Goal: Contribute content: Add original content to the website for others to see

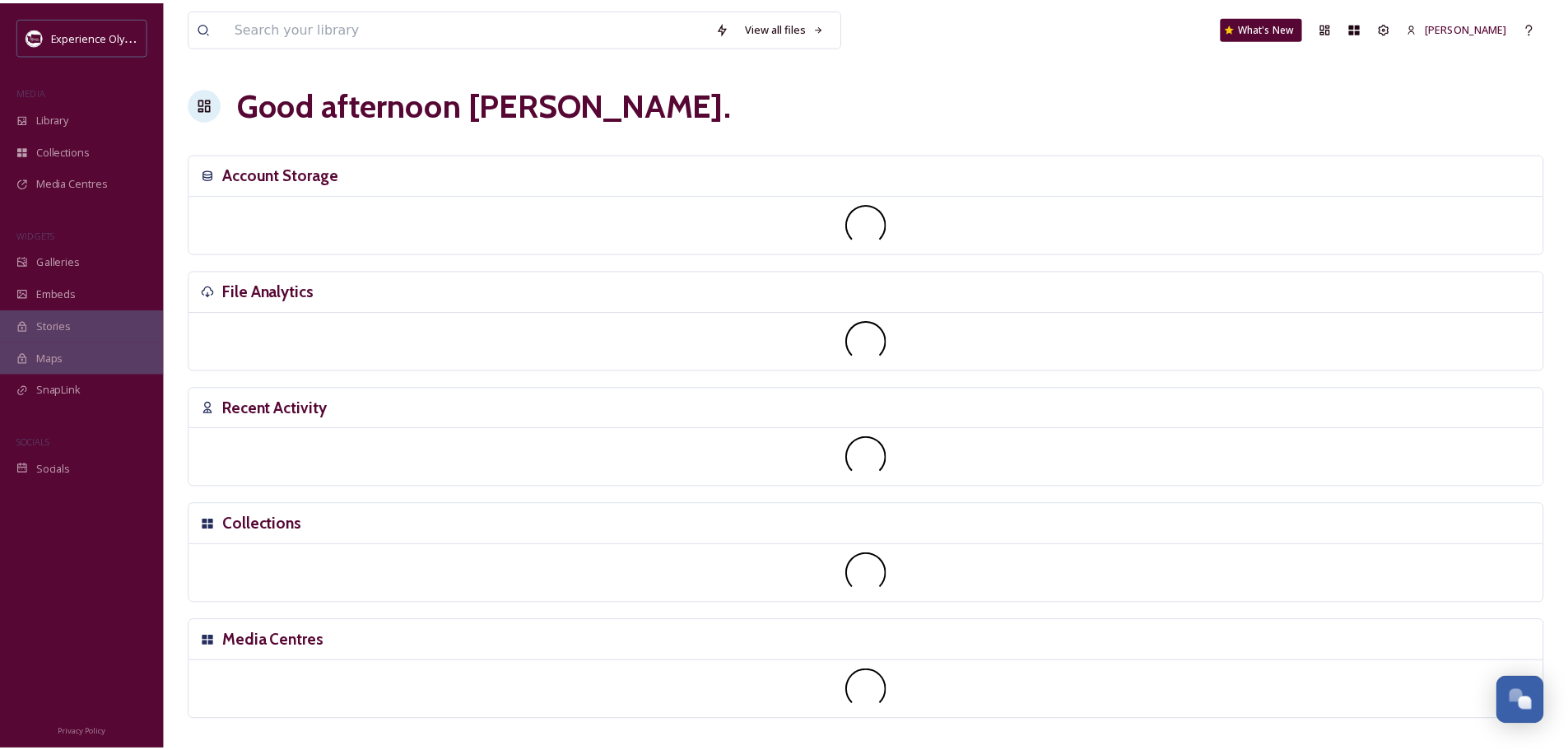
scroll to position [7371, 0]
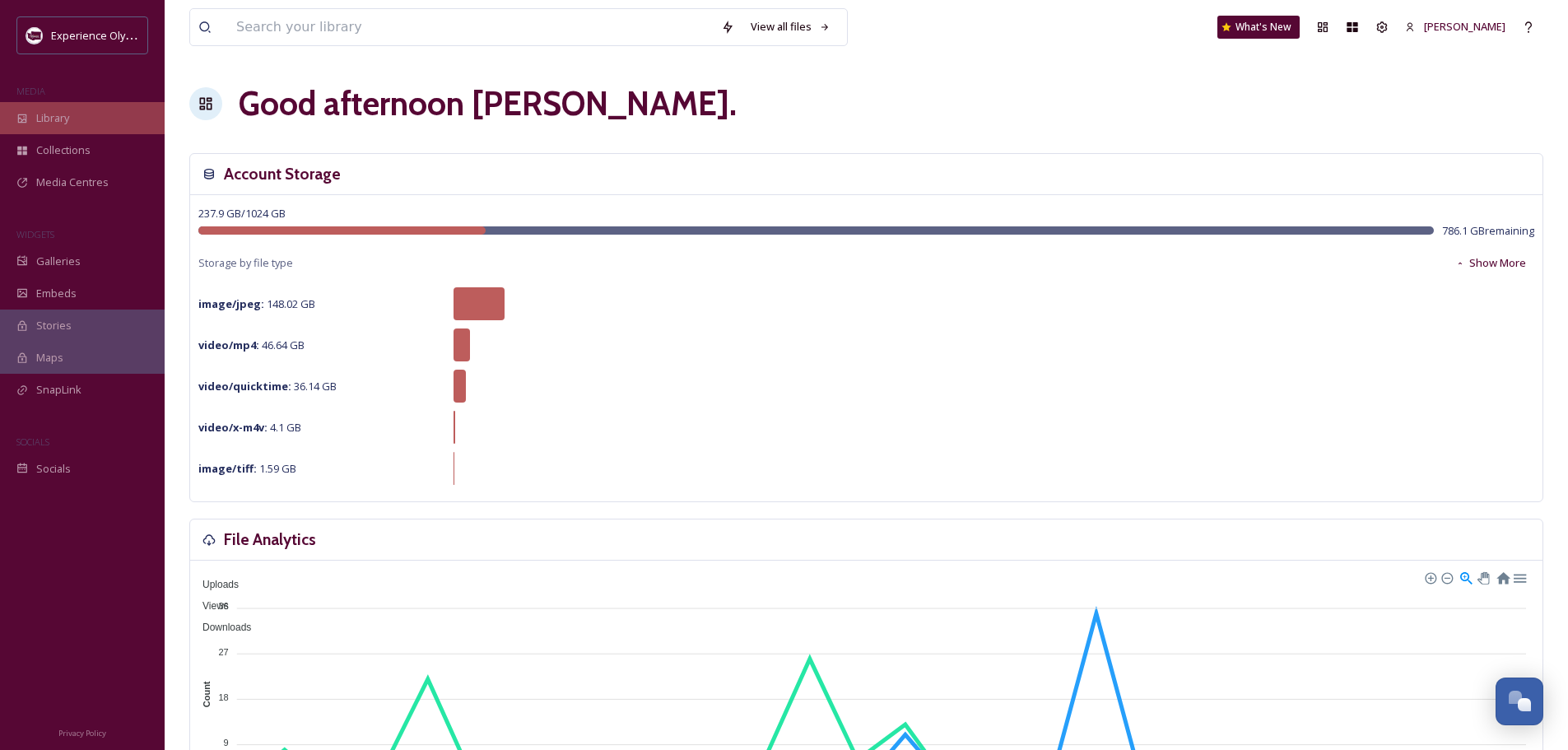
click at [53, 118] on span "Library" at bounding box center [52, 118] width 33 height 16
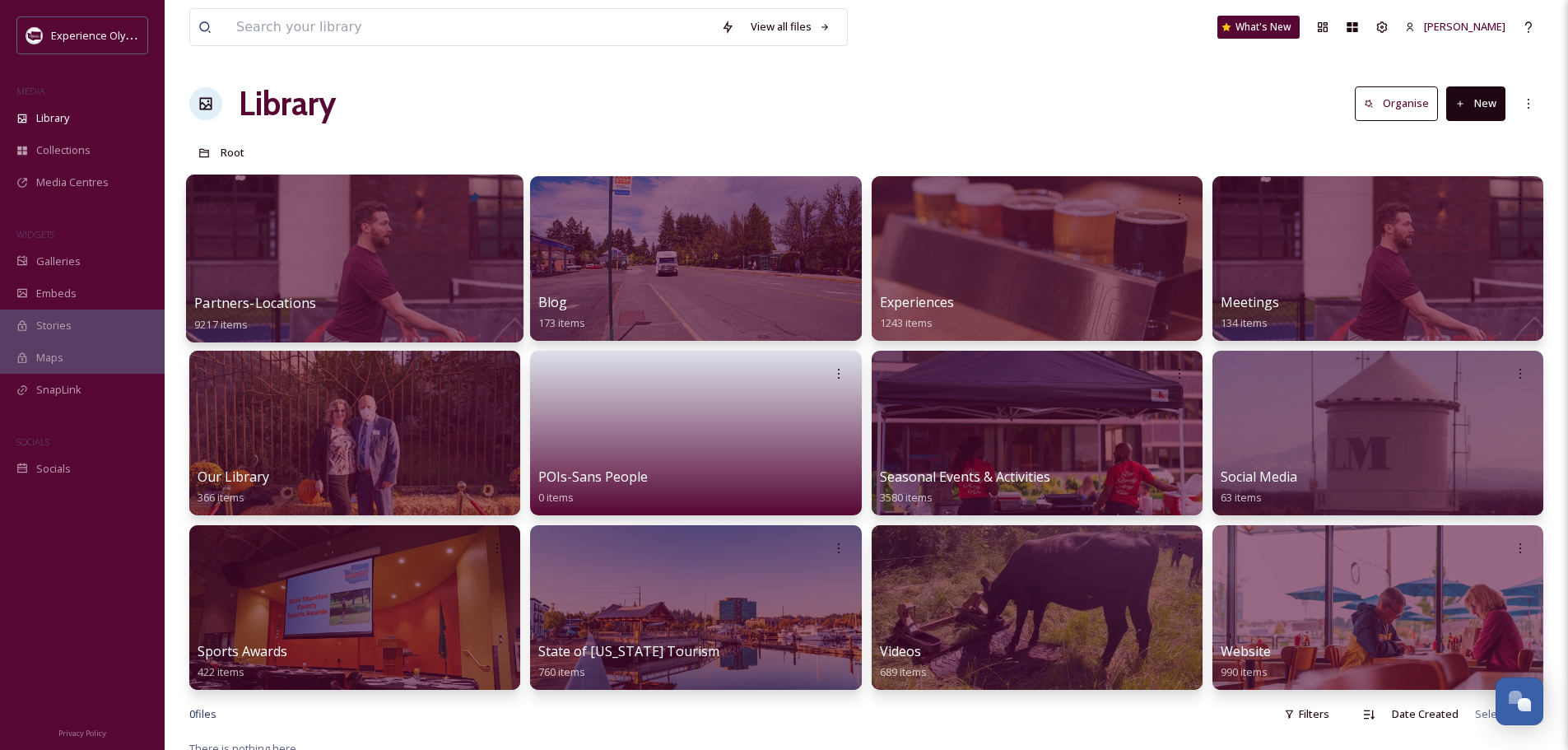
click at [273, 299] on span "Partners-Locations" at bounding box center [255, 303] width 122 height 18
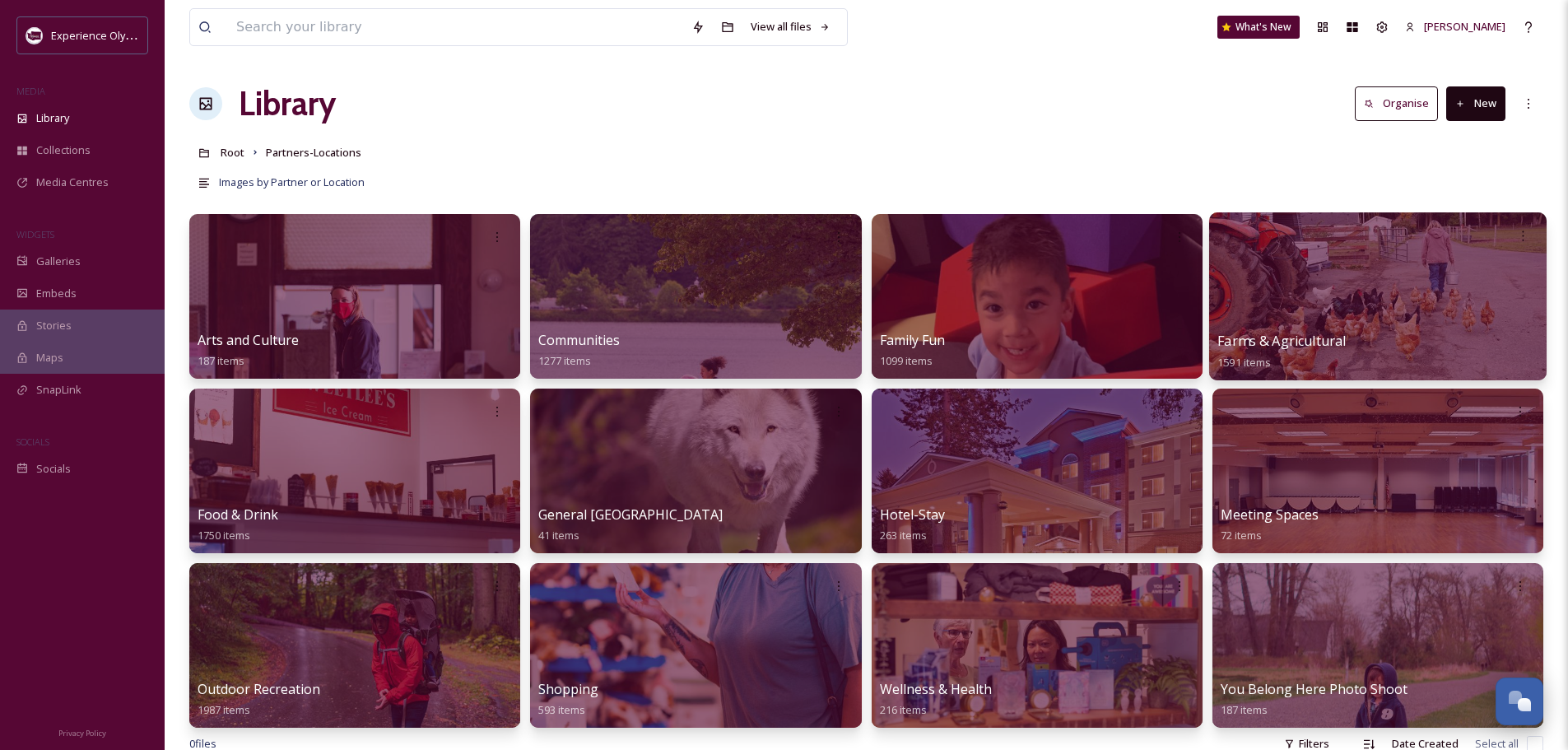
click at [1283, 334] on span "Farms & Agricultural" at bounding box center [1281, 340] width 128 height 18
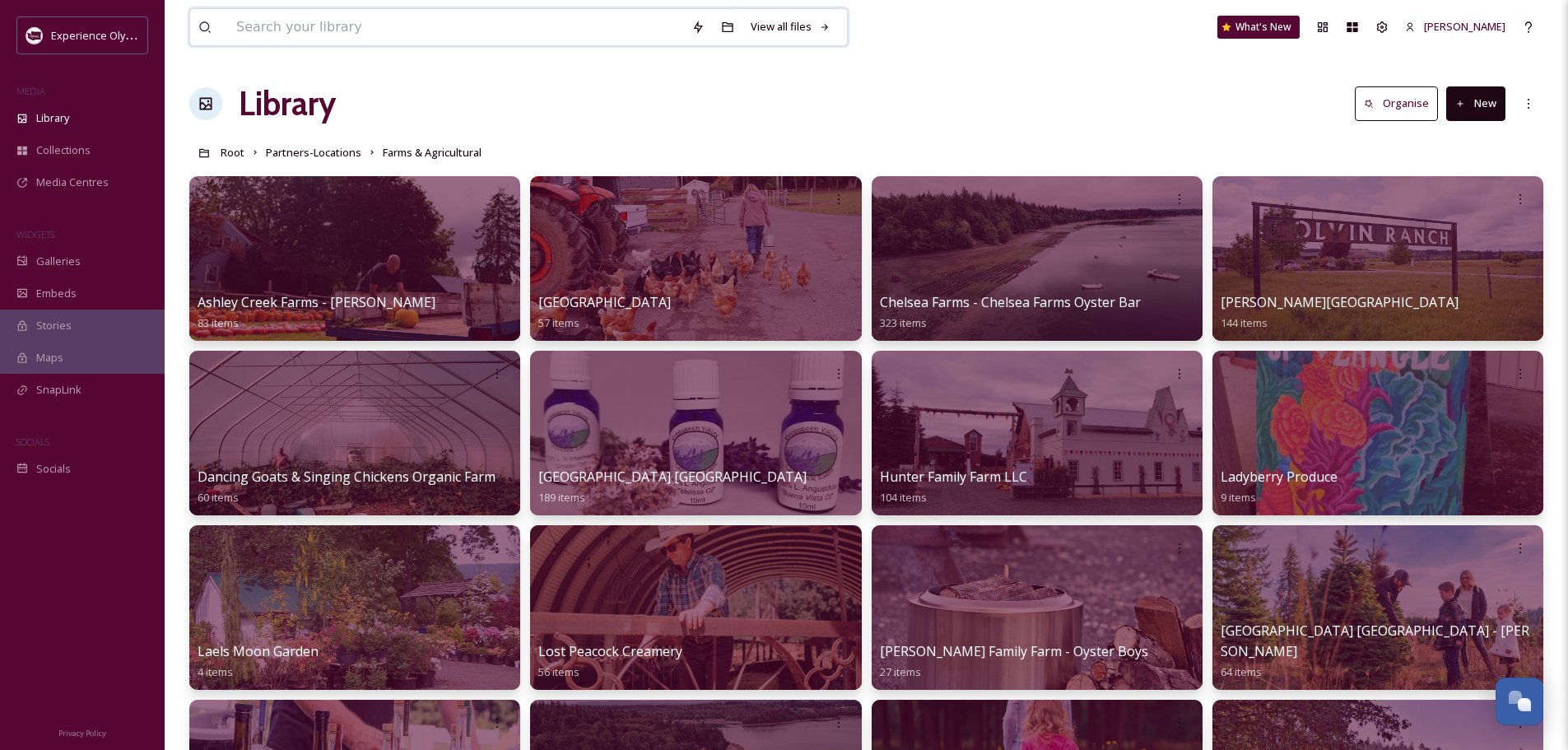
click at [356, 26] on input at bounding box center [456, 27] width 455 height 36
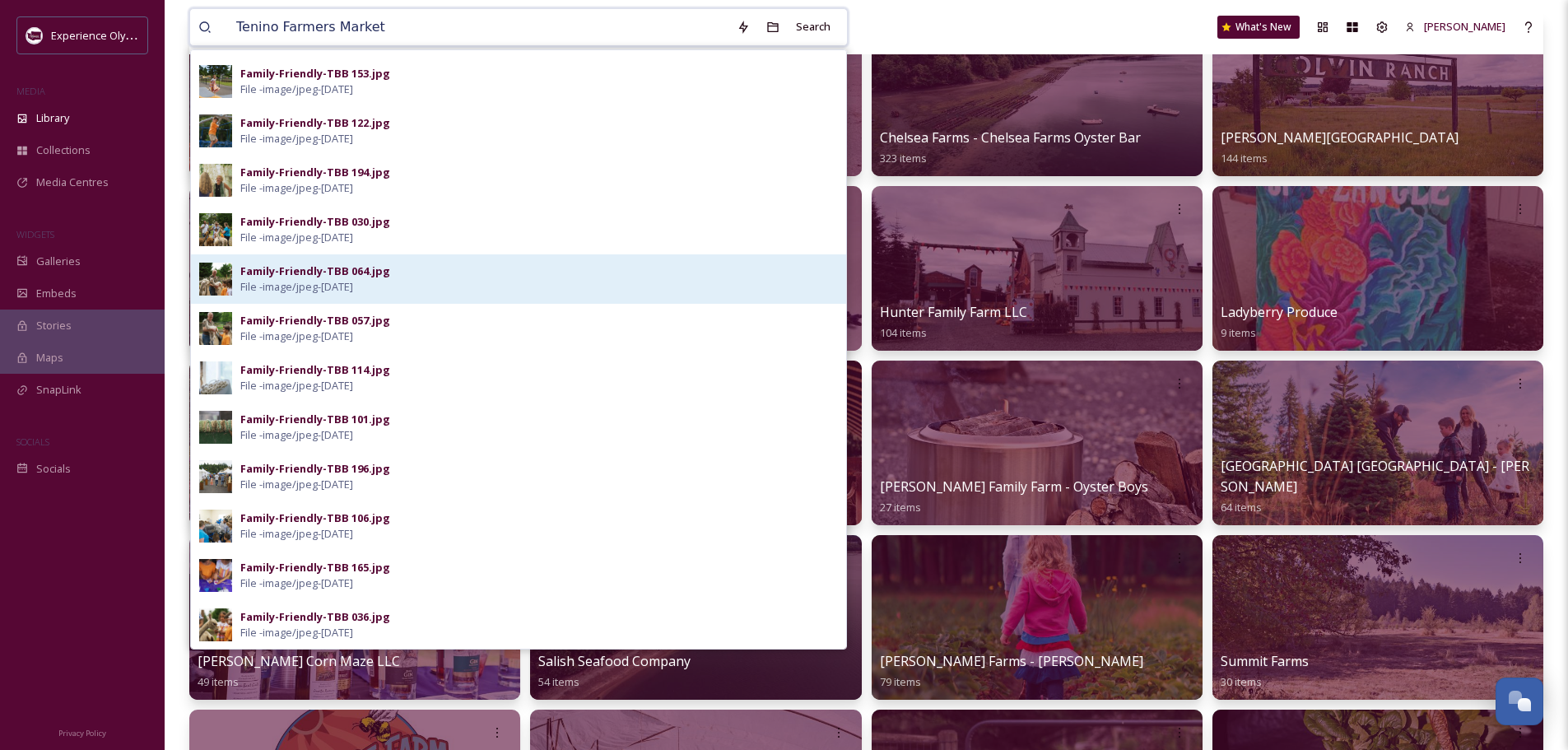
scroll to position [247, 0]
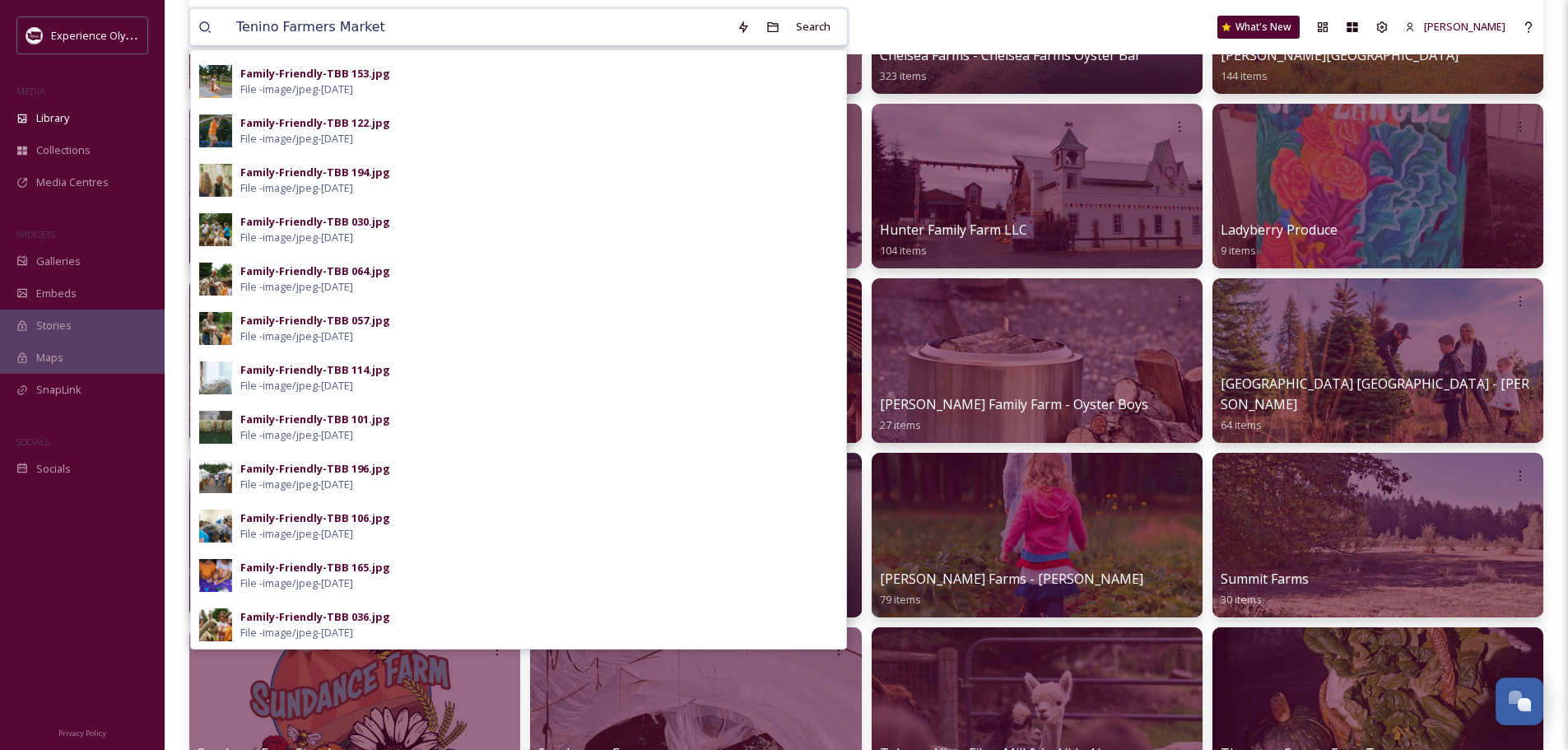
type input "Tenino Farmers Market"
click at [964, 17] on div "Tenino Farmers Market Search Family-Friendly-TBB 061.jpg File - image/jpeg - [D…" at bounding box center [867, 27] width 1354 height 54
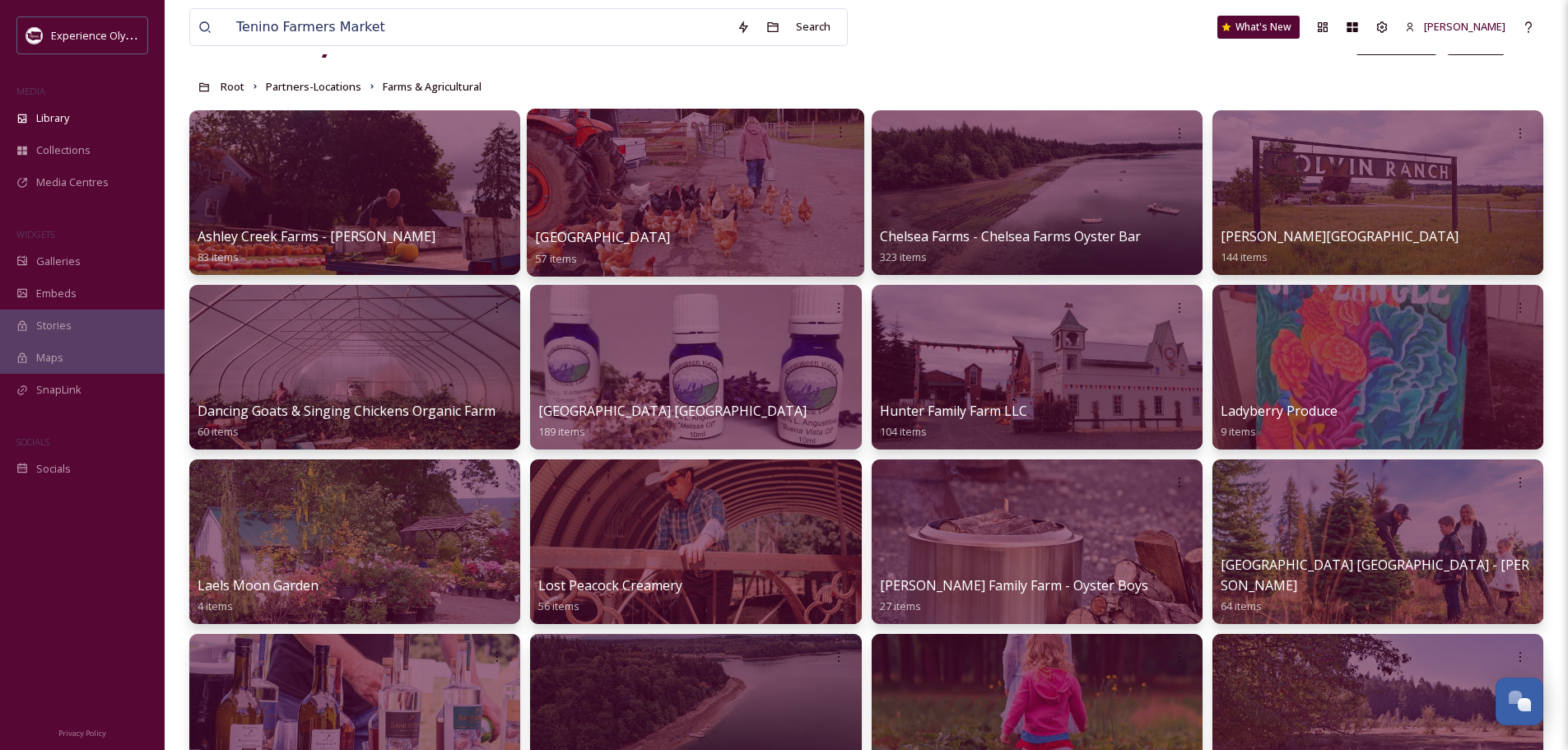
scroll to position [0, 0]
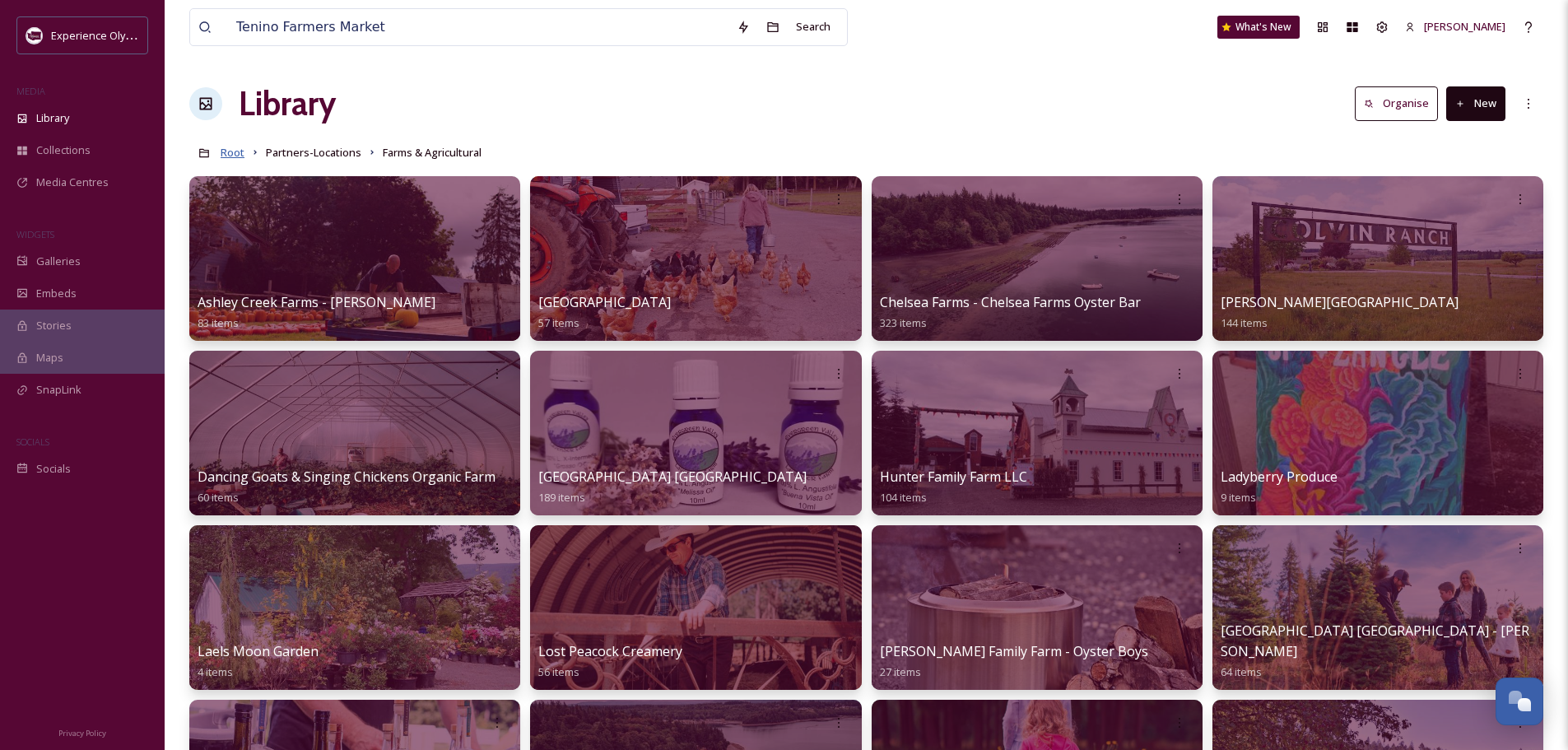
click at [225, 153] on span "Root" at bounding box center [233, 153] width 24 height 15
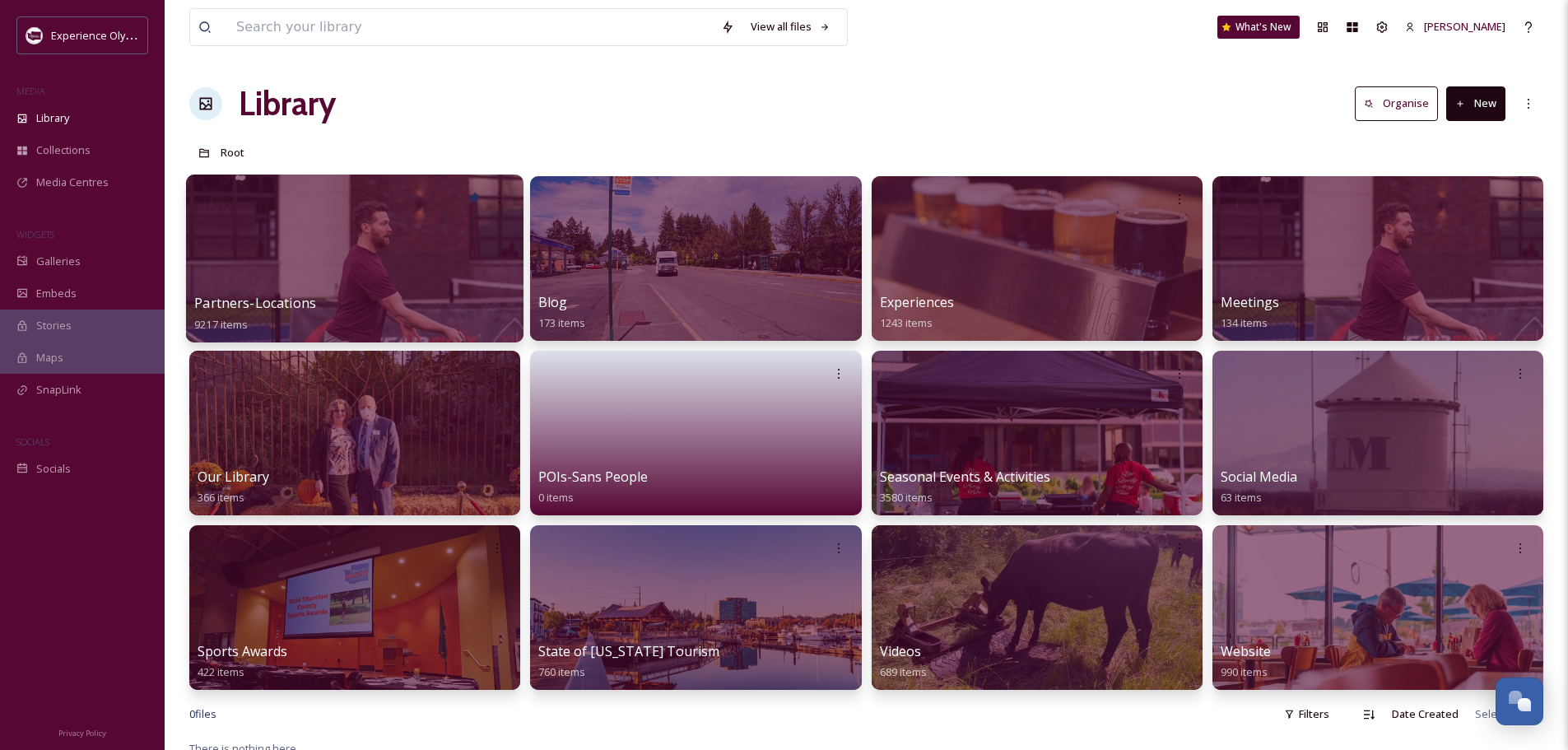
click at [267, 298] on span "Partners-Locations" at bounding box center [255, 303] width 122 height 18
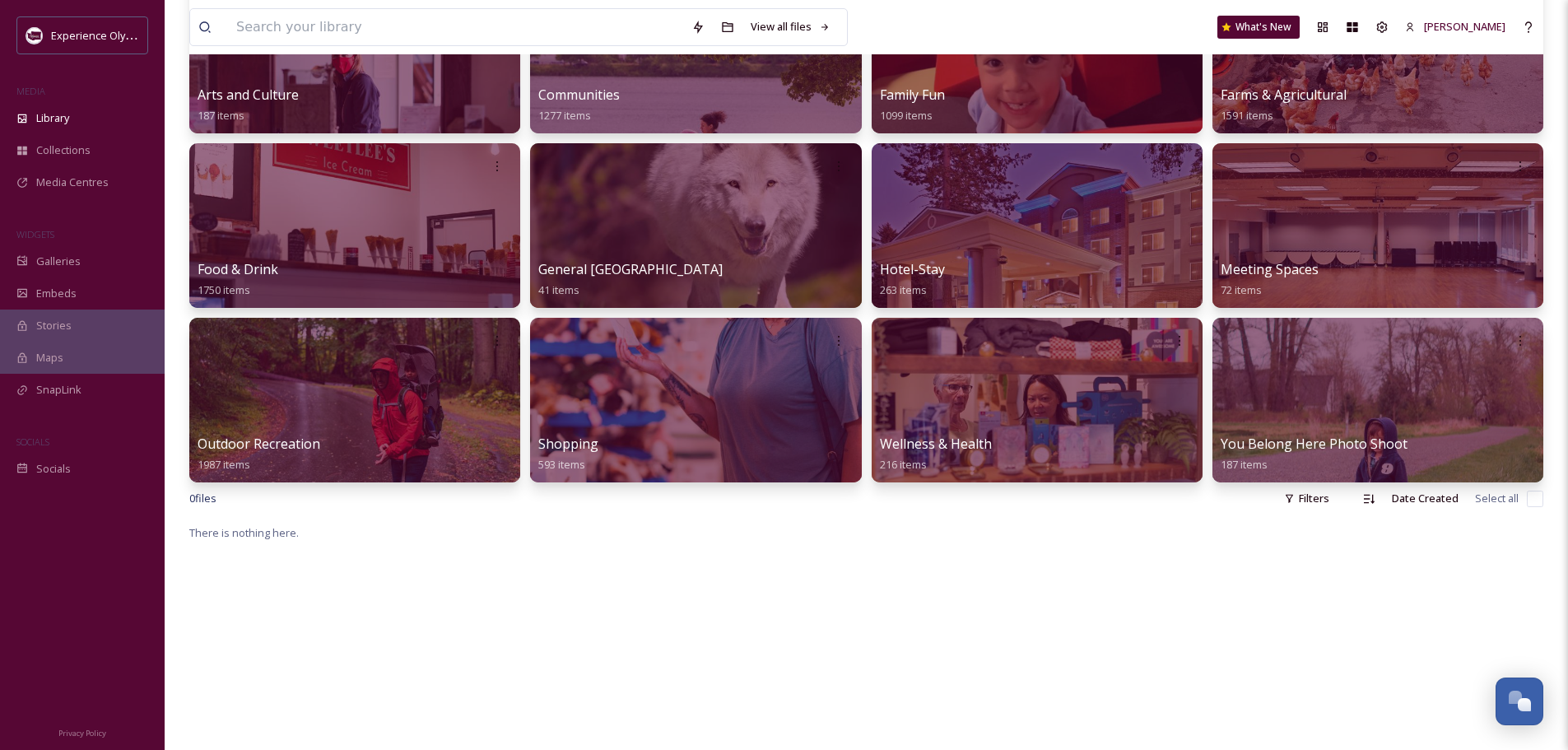
scroll to position [247, 0]
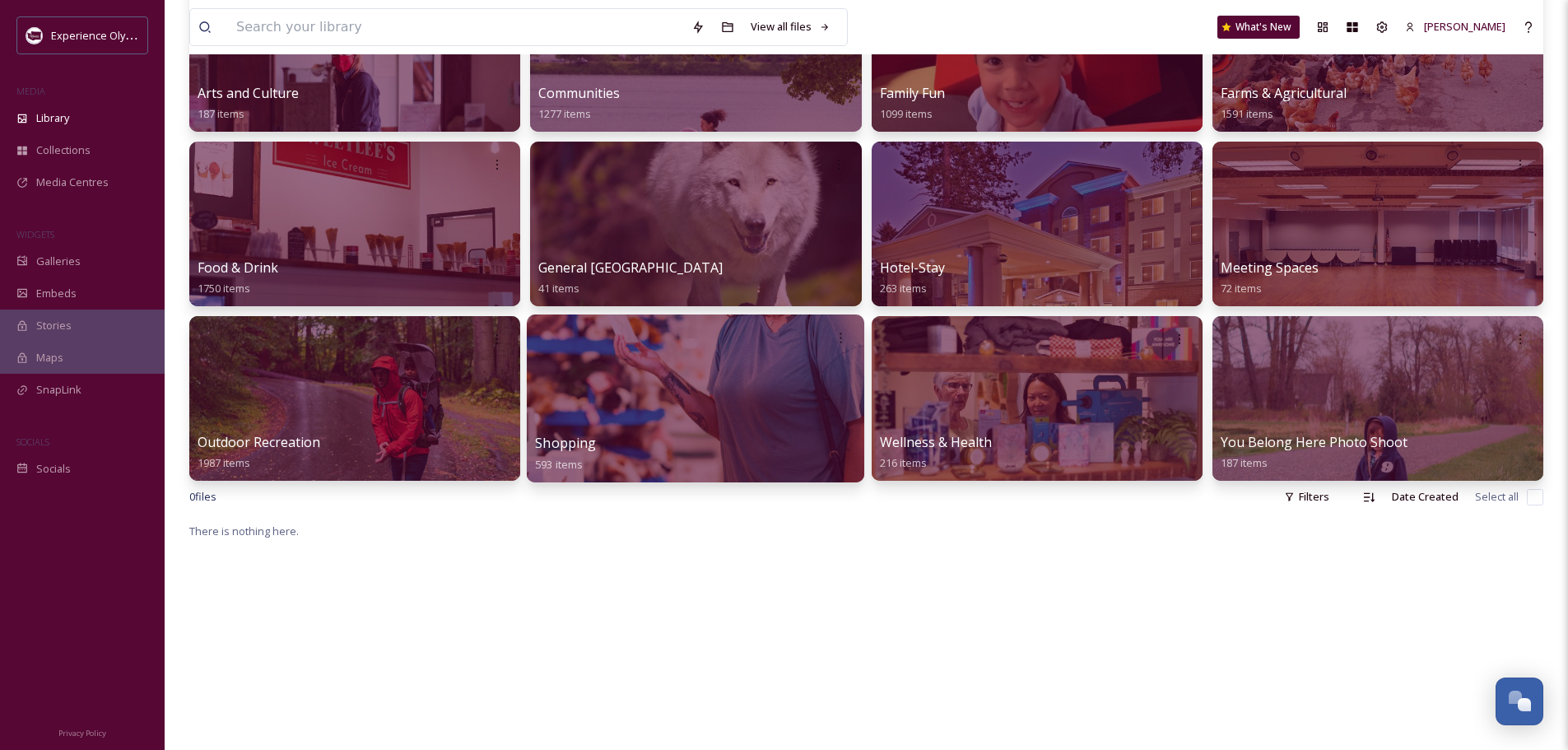
click at [585, 439] on span "Shopping" at bounding box center [566, 442] width 61 height 18
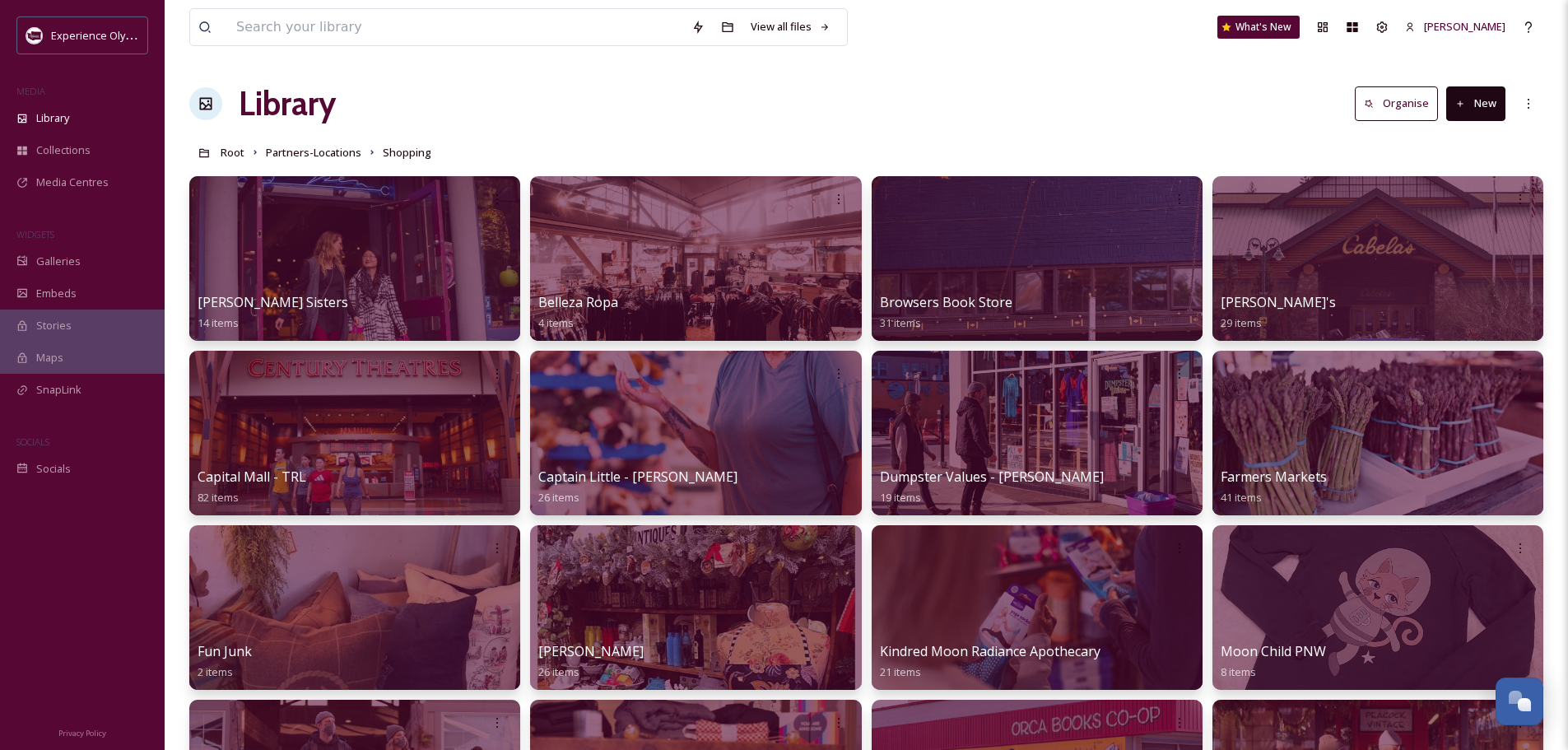
click at [1486, 107] on button "New" at bounding box center [1476, 104] width 59 height 34
click at [1436, 209] on div "Folder" at bounding box center [1458, 206] width 93 height 32
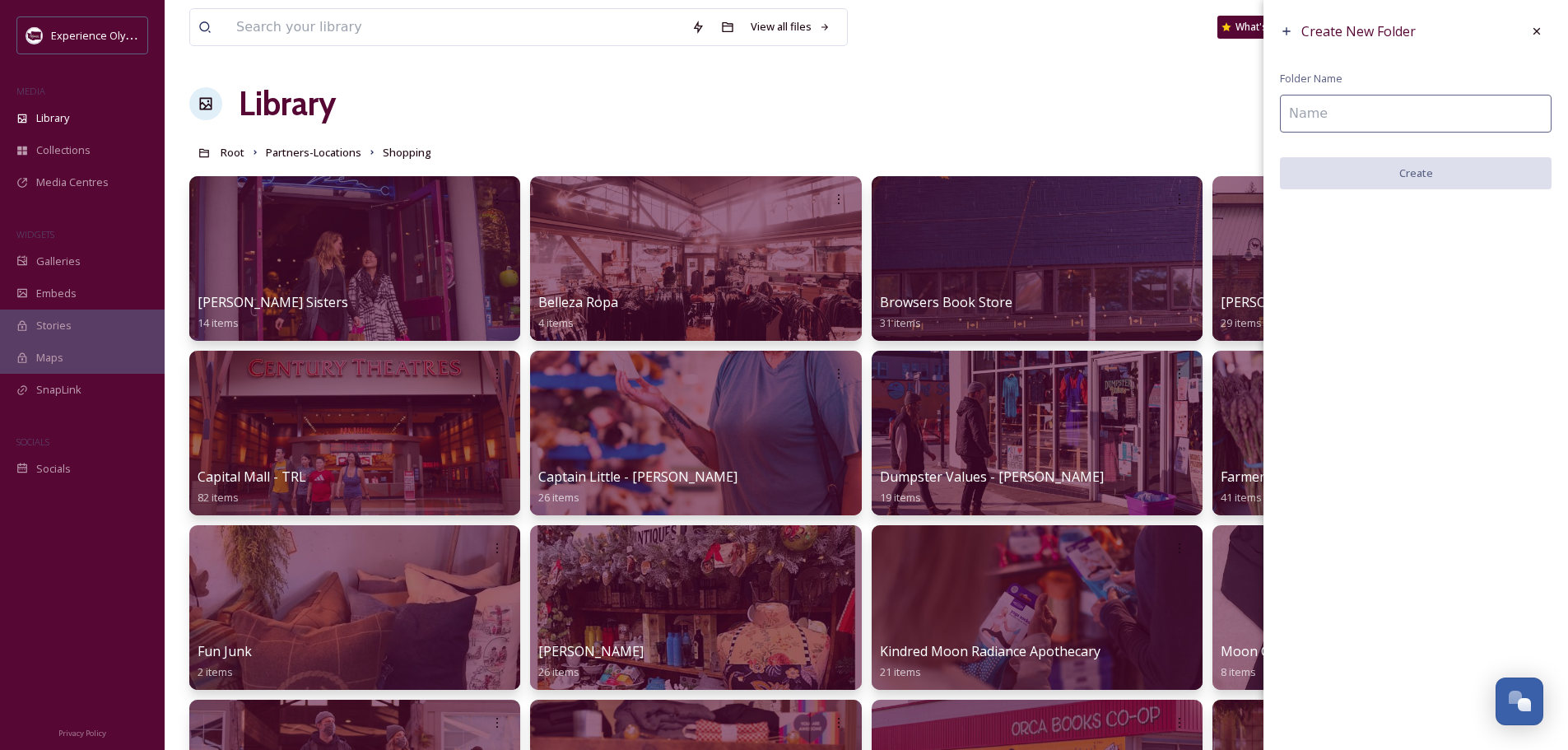
click at [1367, 108] on input at bounding box center [1416, 113] width 271 height 38
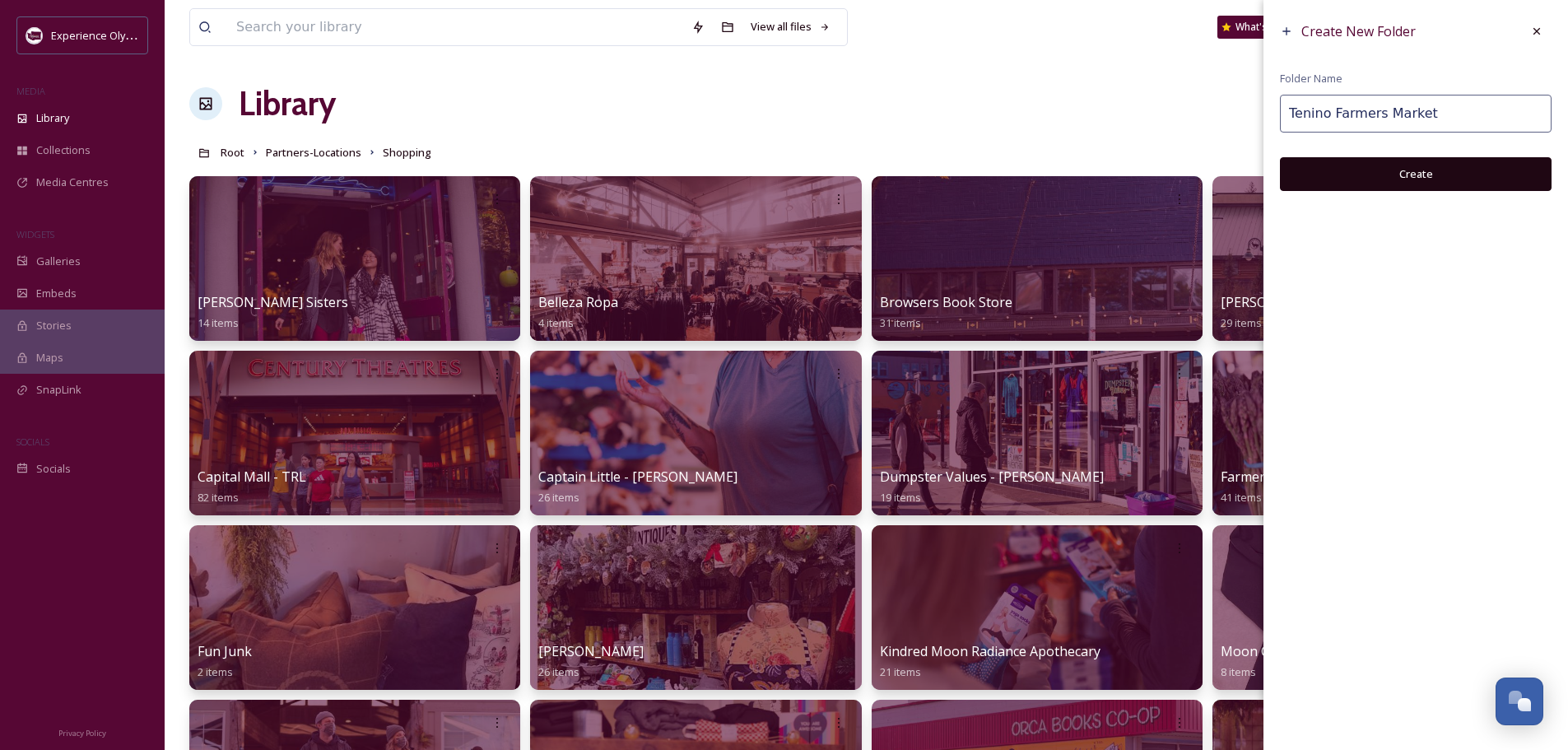
type input "Tenino Farmers Market"
click at [1378, 162] on button "Create" at bounding box center [1416, 174] width 271 height 34
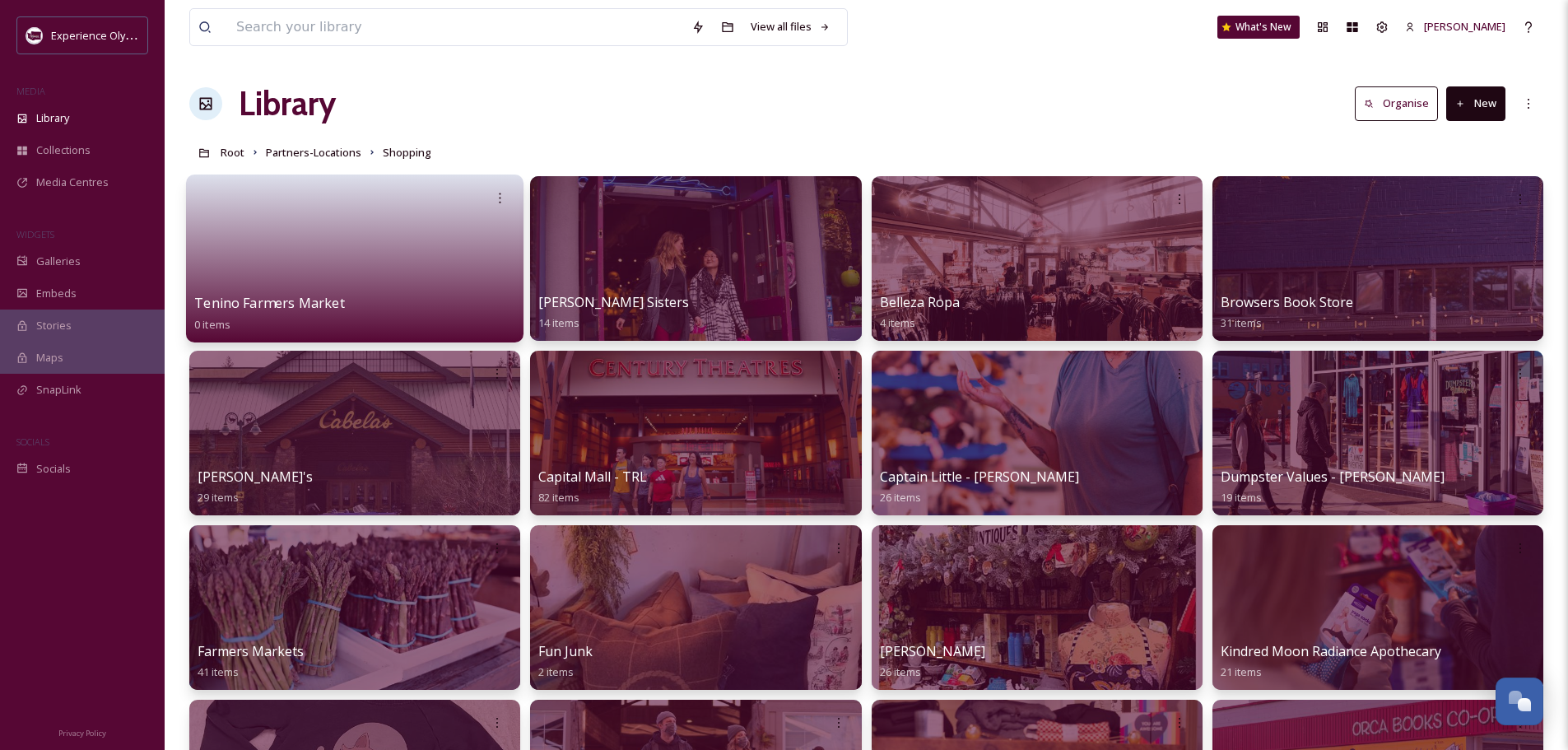
click at [392, 291] on link at bounding box center [354, 253] width 321 height 80
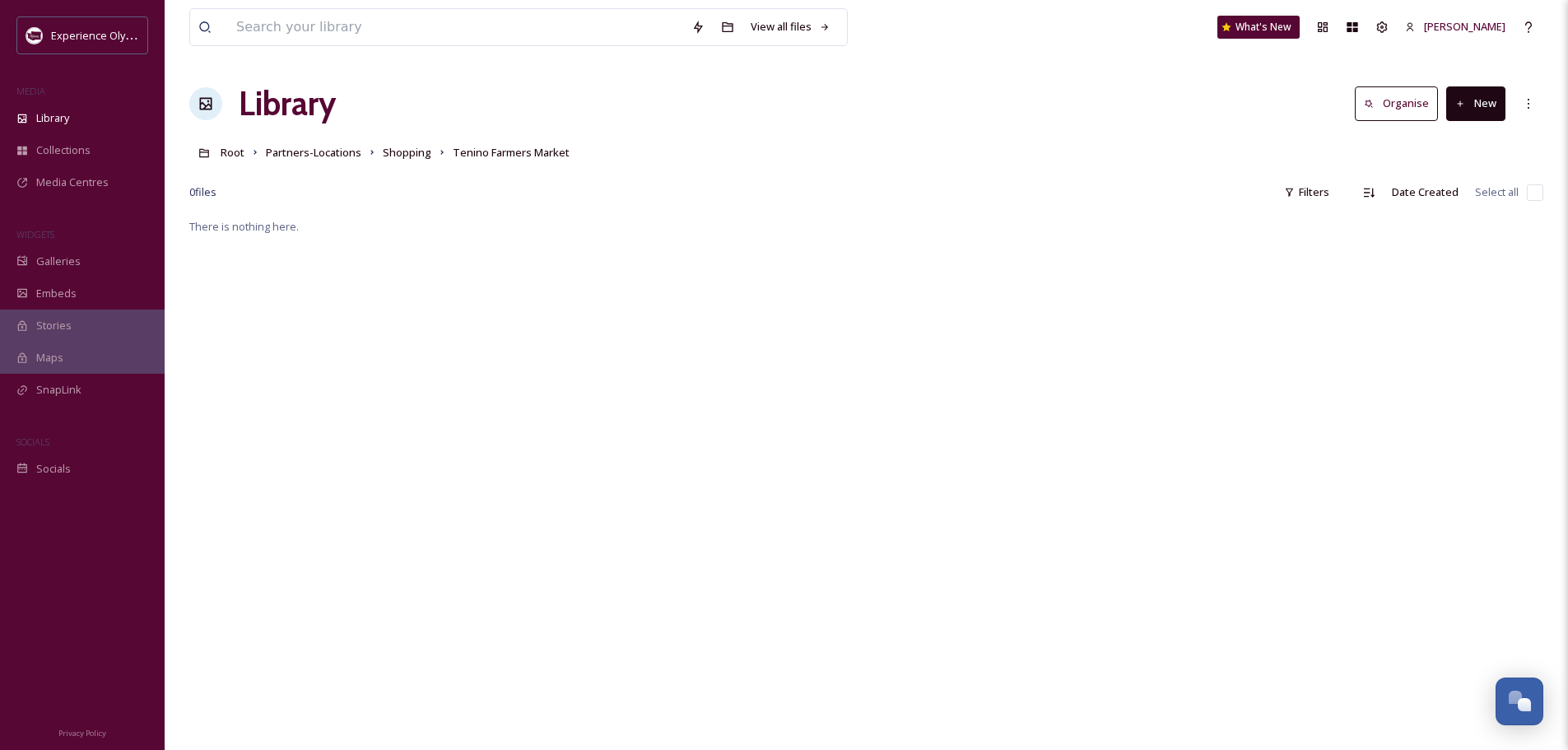
click at [1484, 111] on button "New" at bounding box center [1476, 104] width 59 height 34
click at [1474, 139] on span "File Upload" at bounding box center [1469, 142] width 54 height 16
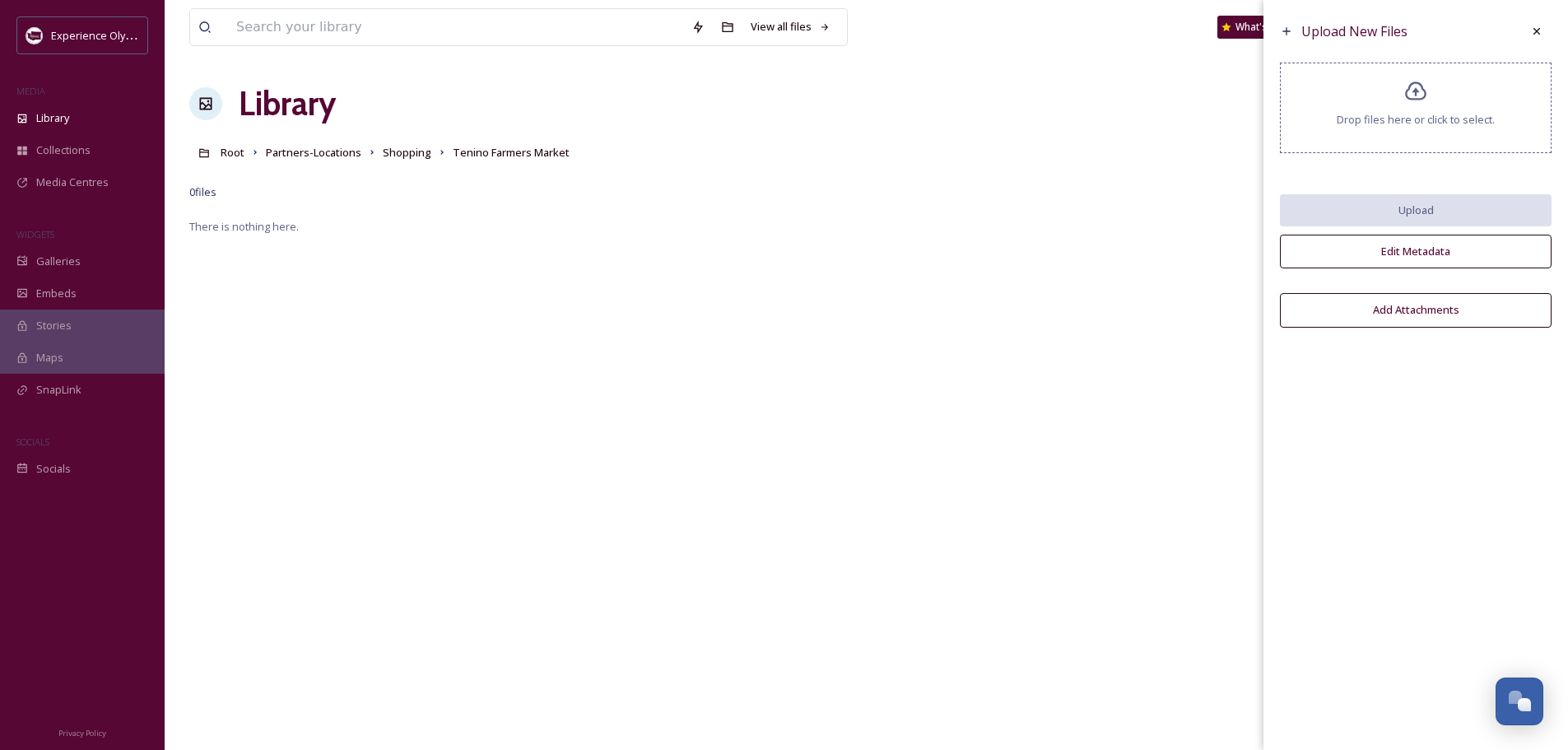
click at [1404, 94] on icon at bounding box center [1416, 92] width 24 height 24
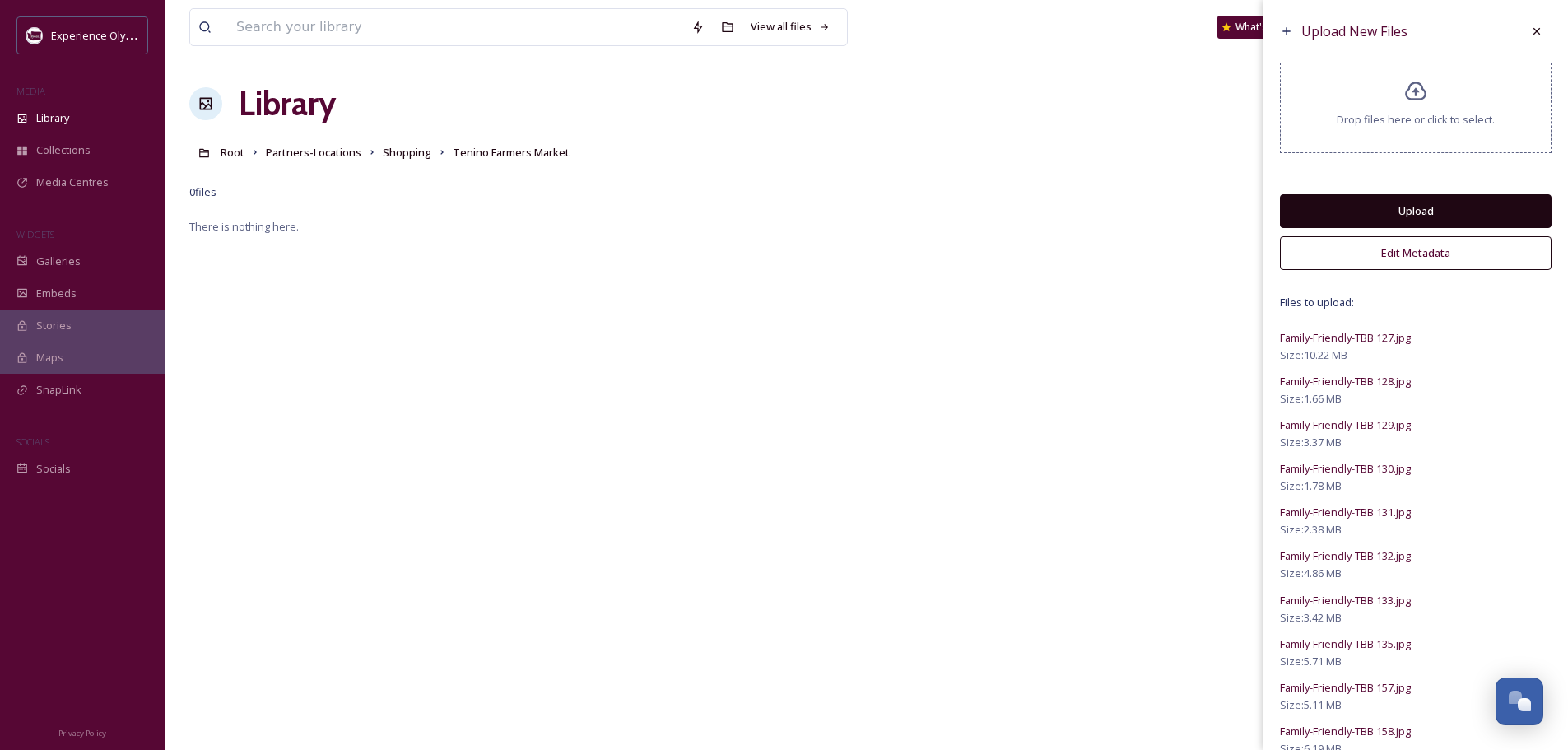
click at [1426, 247] on button "Edit Metadata" at bounding box center [1416, 253] width 271 height 34
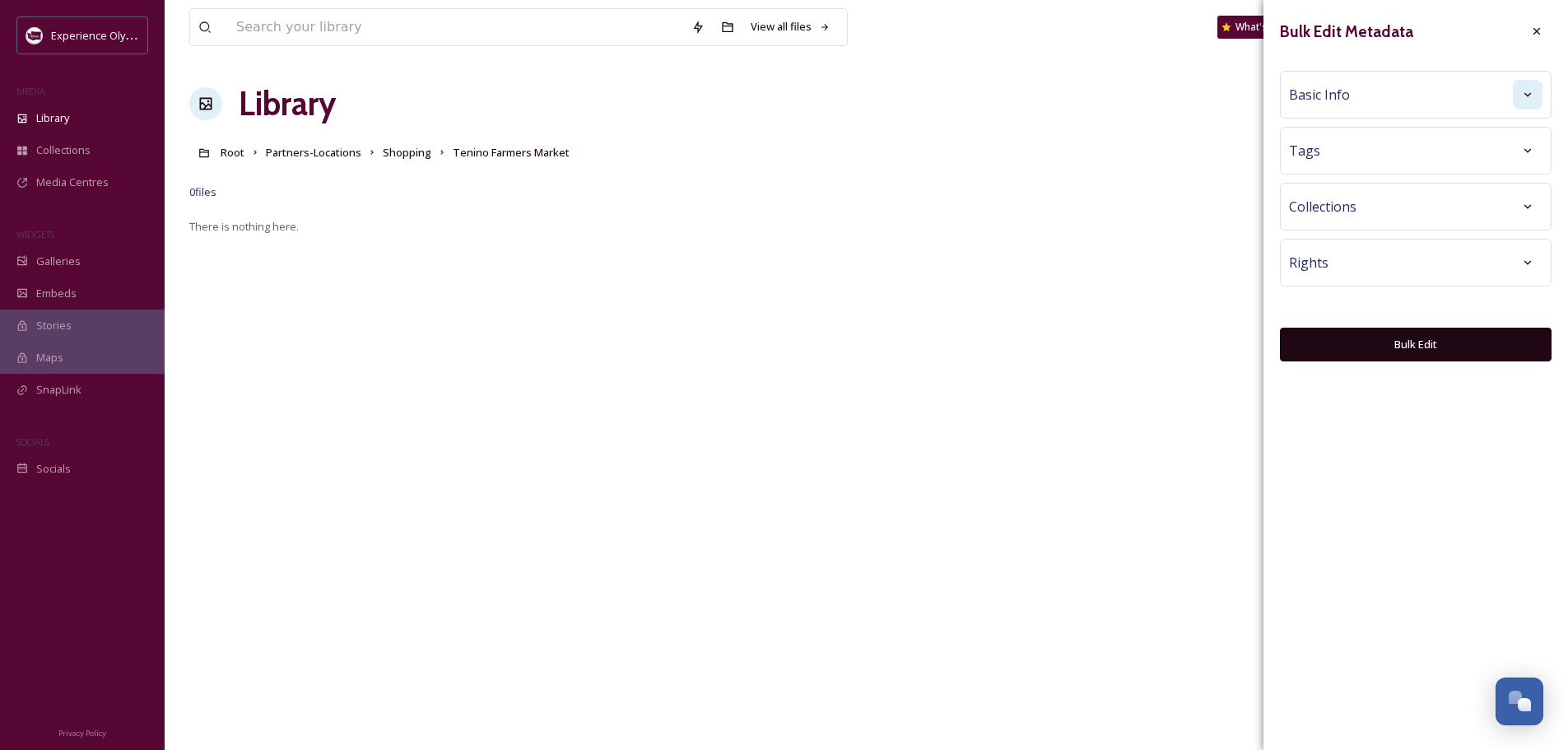
click at [1524, 93] on icon at bounding box center [1528, 94] width 13 height 13
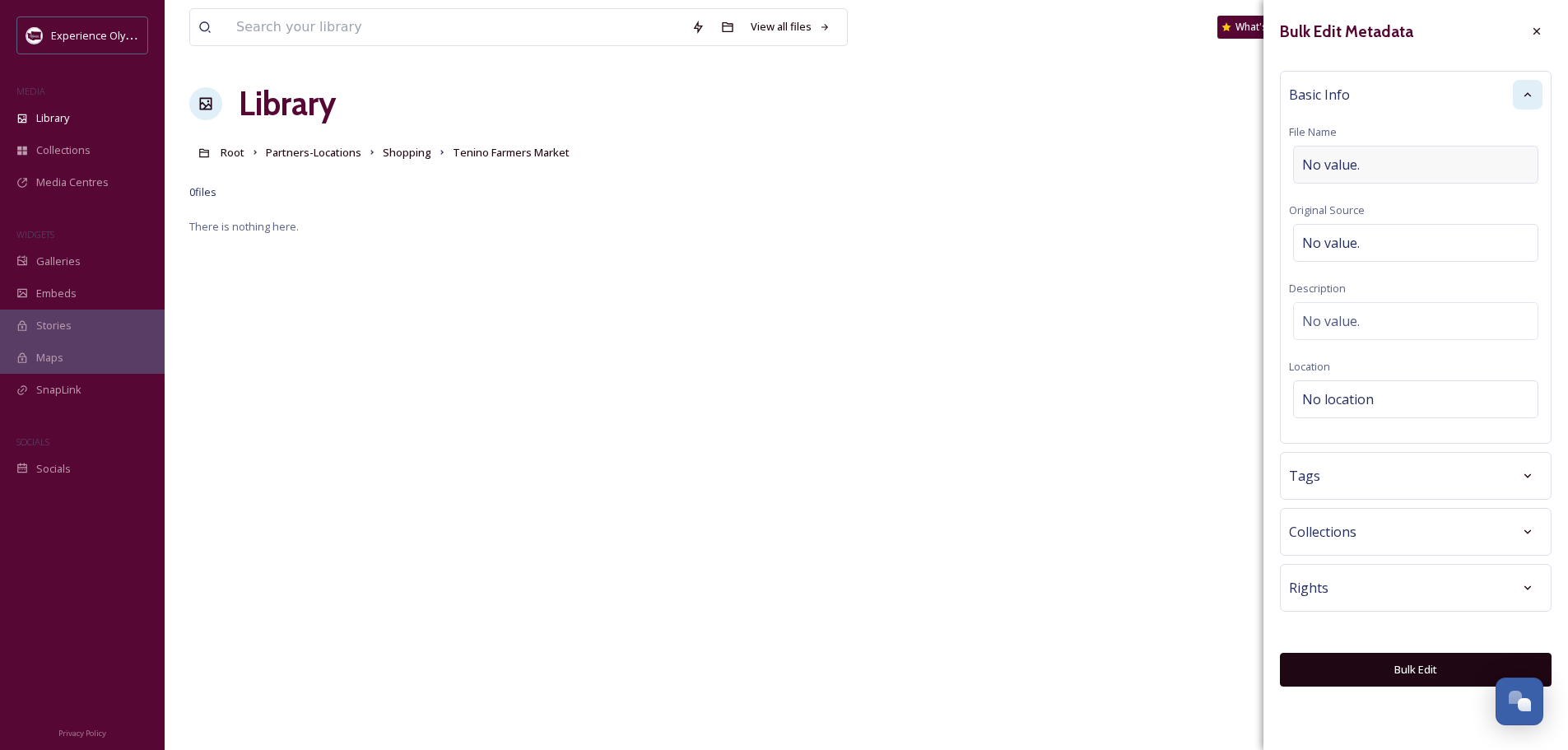
click at [1394, 163] on div "No value." at bounding box center [1415, 164] width 245 height 38
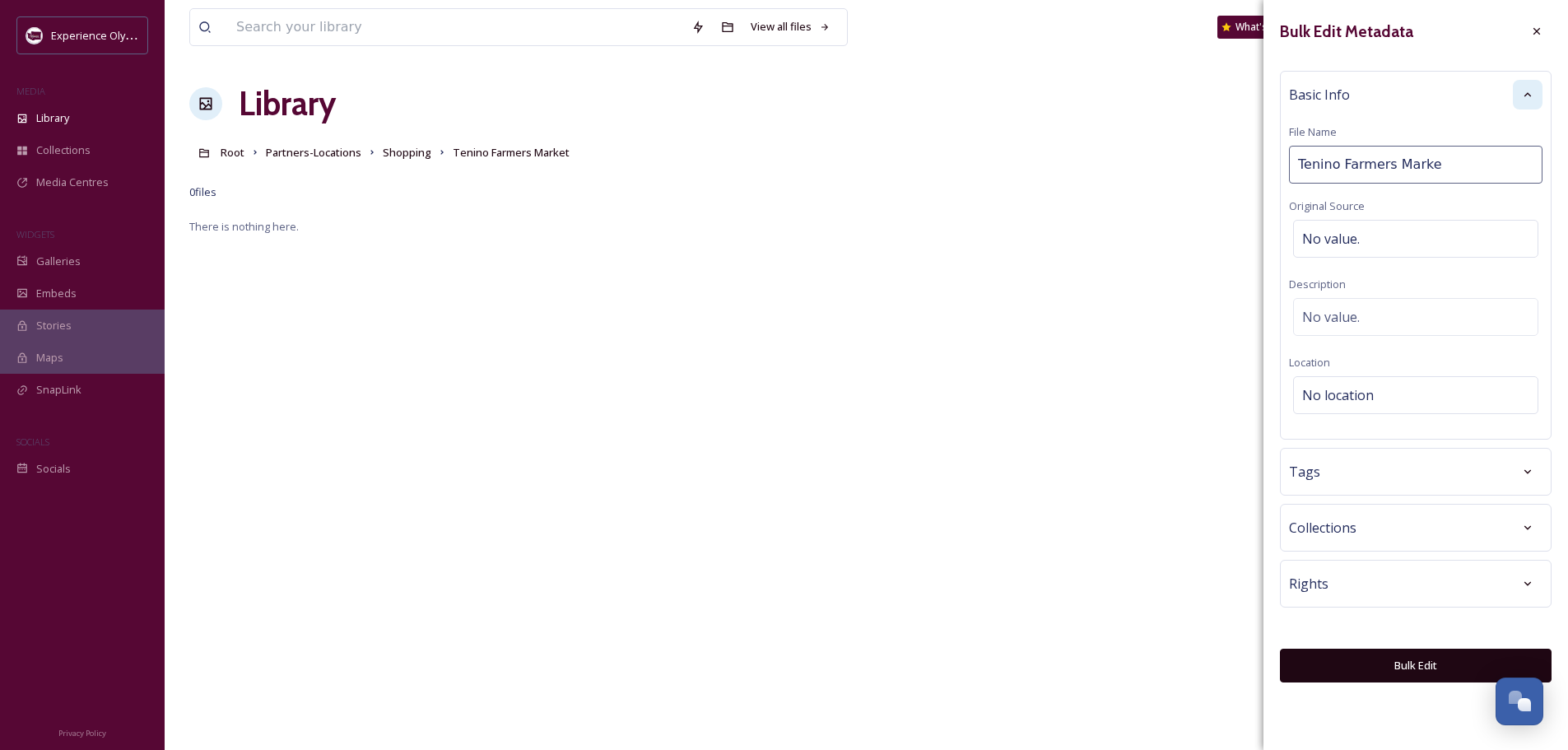
type input "Tenino Farmers Market"
click at [1352, 397] on span "No location" at bounding box center [1338, 394] width 72 height 19
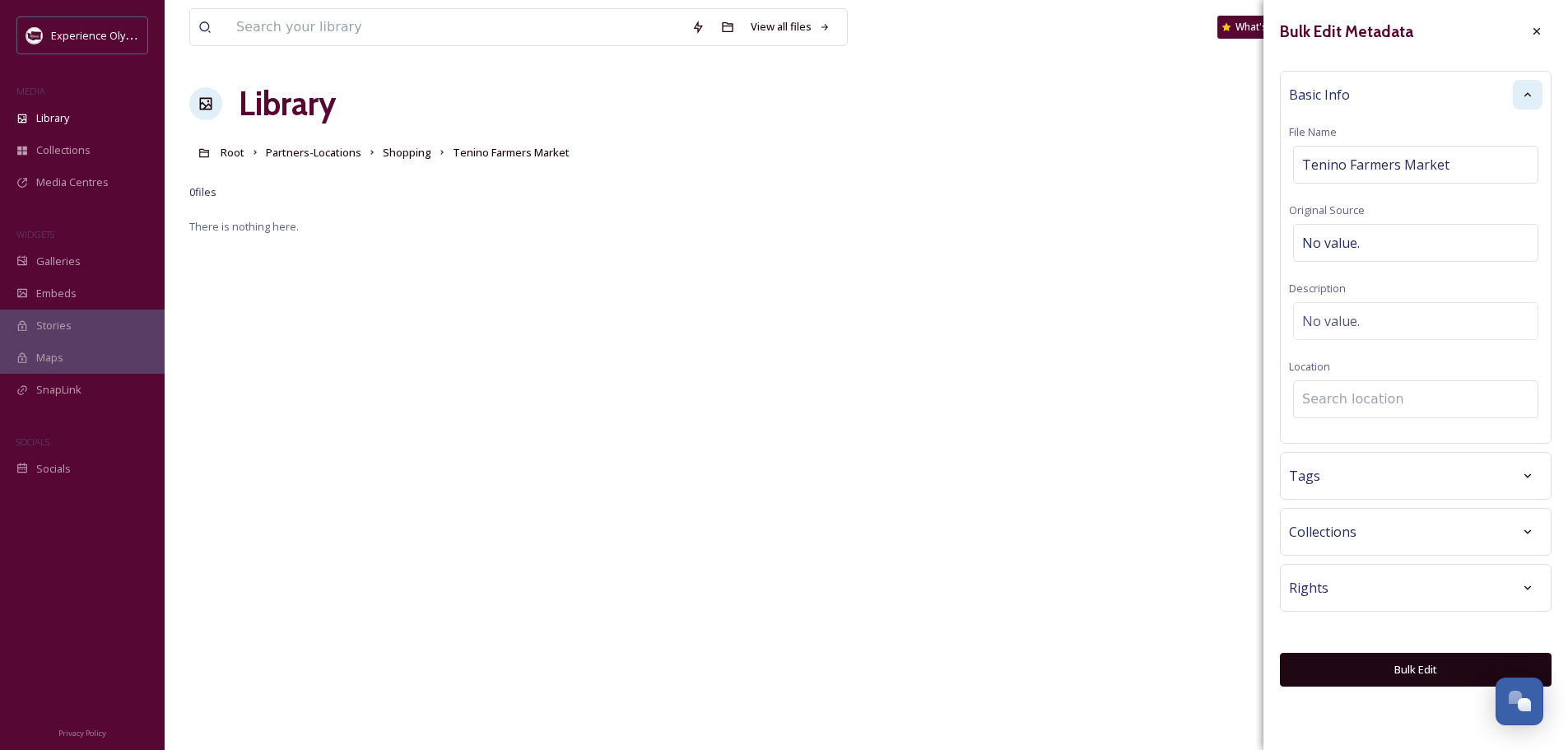
click at [1345, 396] on input at bounding box center [1415, 399] width 244 height 36
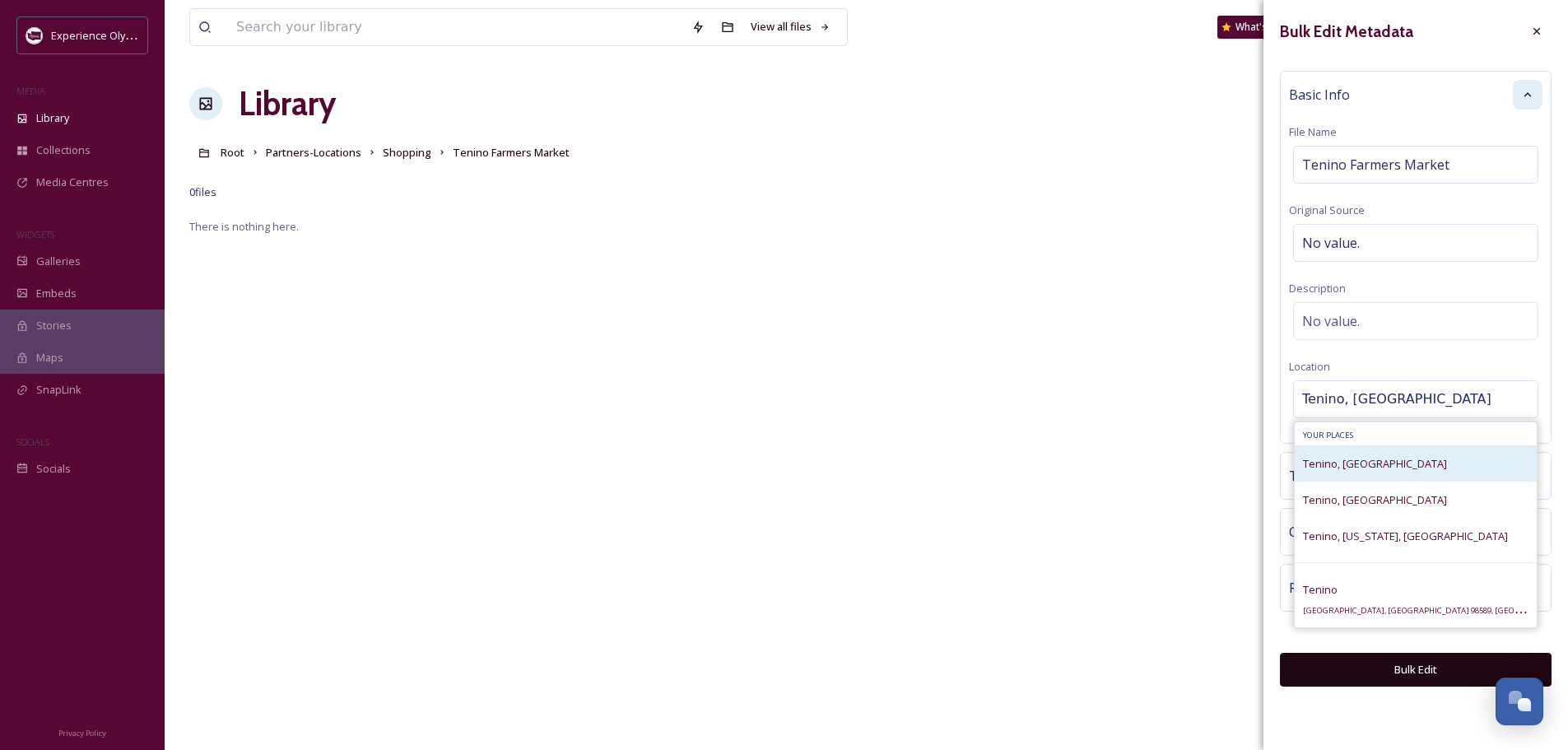
type input "Tenino, [GEOGRAPHIC_DATA]"
click at [1329, 465] on span "Tenino, [GEOGRAPHIC_DATA]" at bounding box center [1375, 463] width 144 height 15
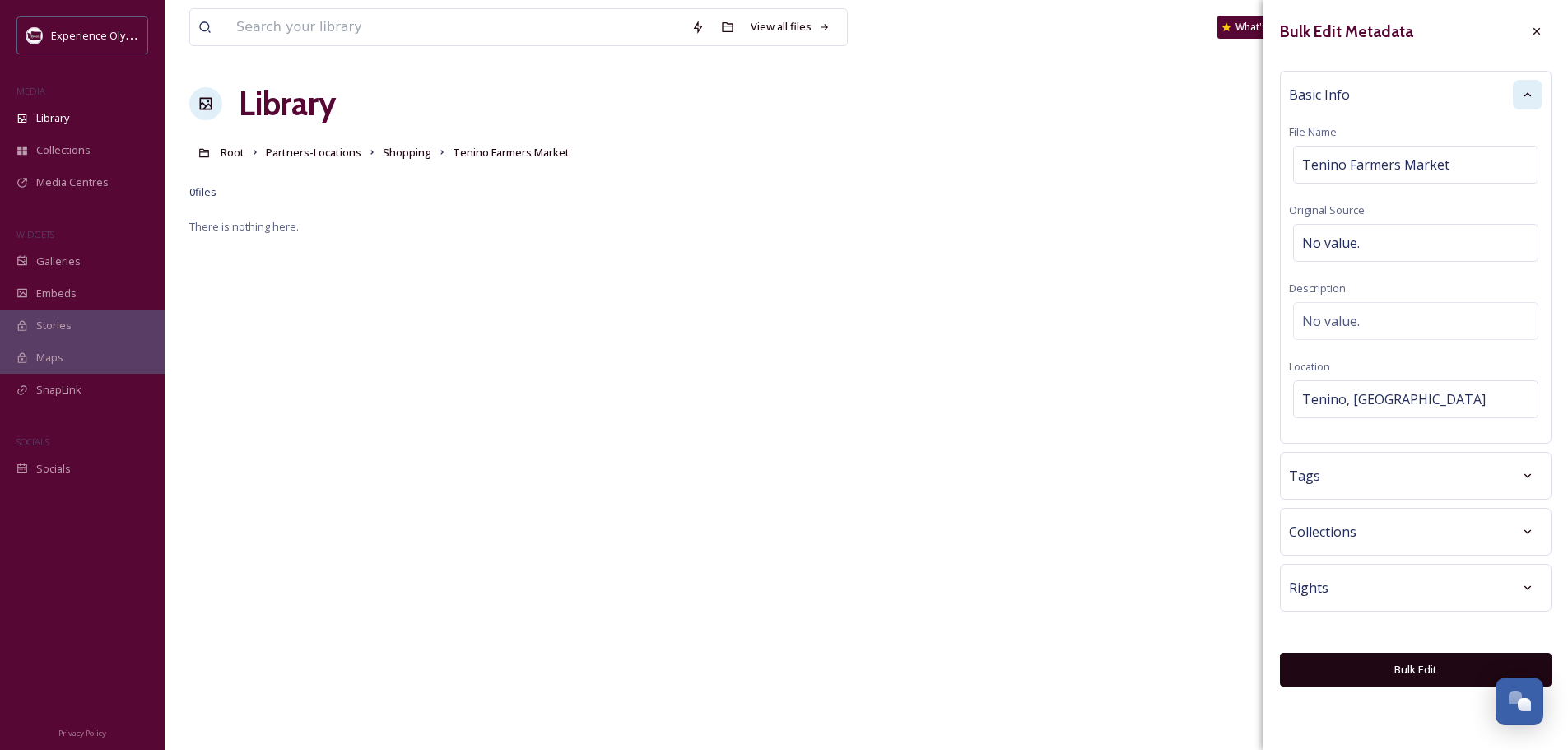
click at [1329, 482] on div "Tags" at bounding box center [1415, 475] width 254 height 29
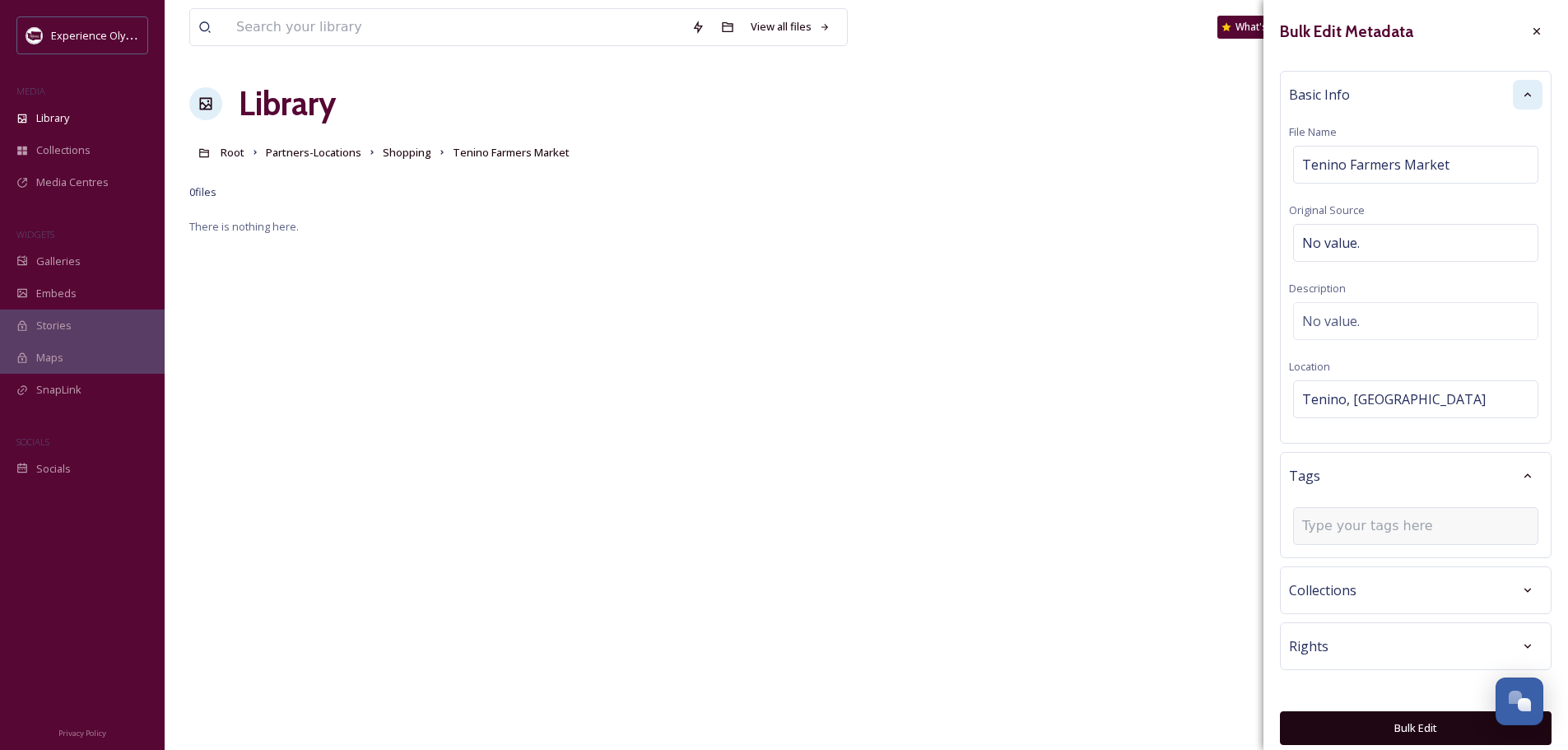
click at [1324, 531] on input at bounding box center [1384, 525] width 164 height 19
type input "farmers market"
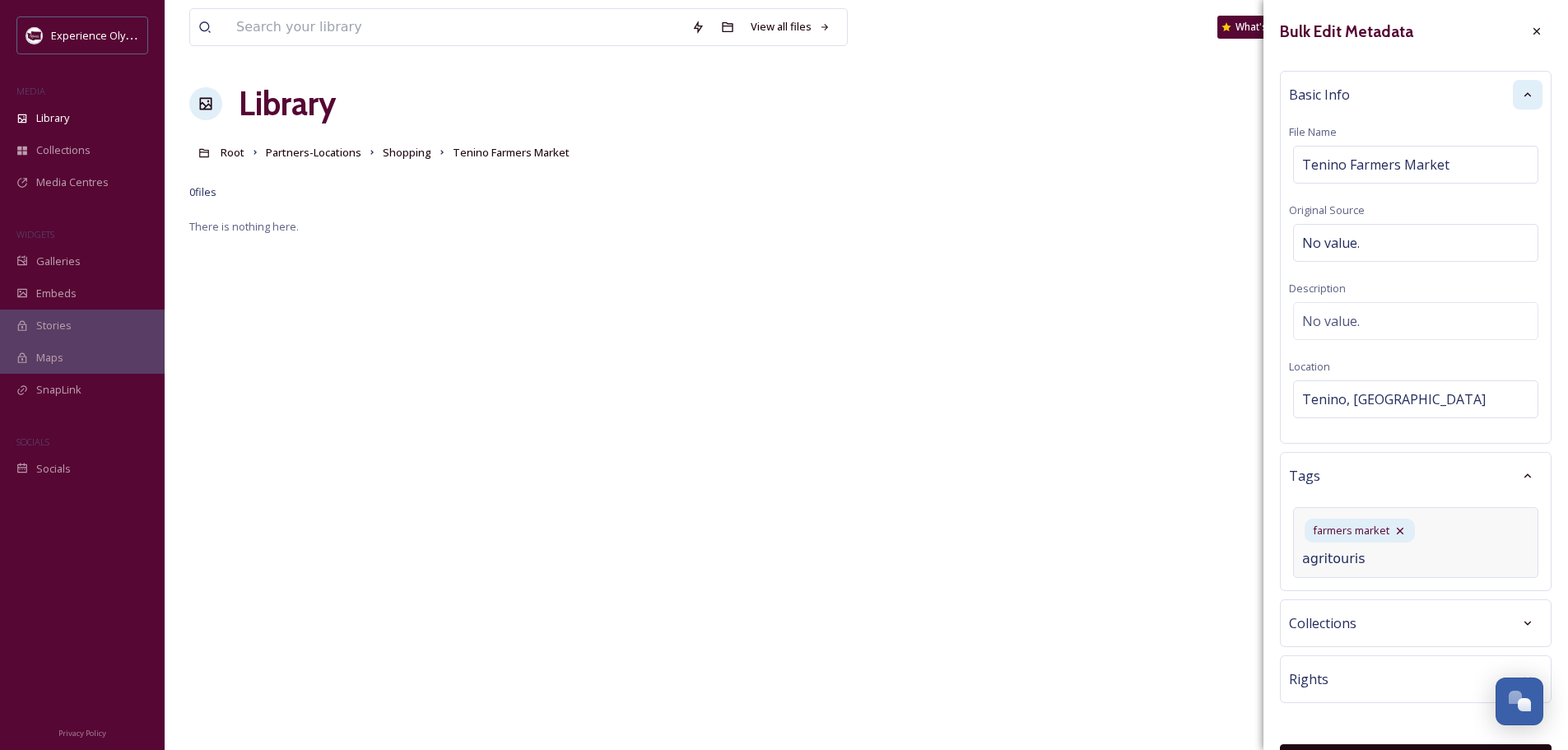
type input "agritourism"
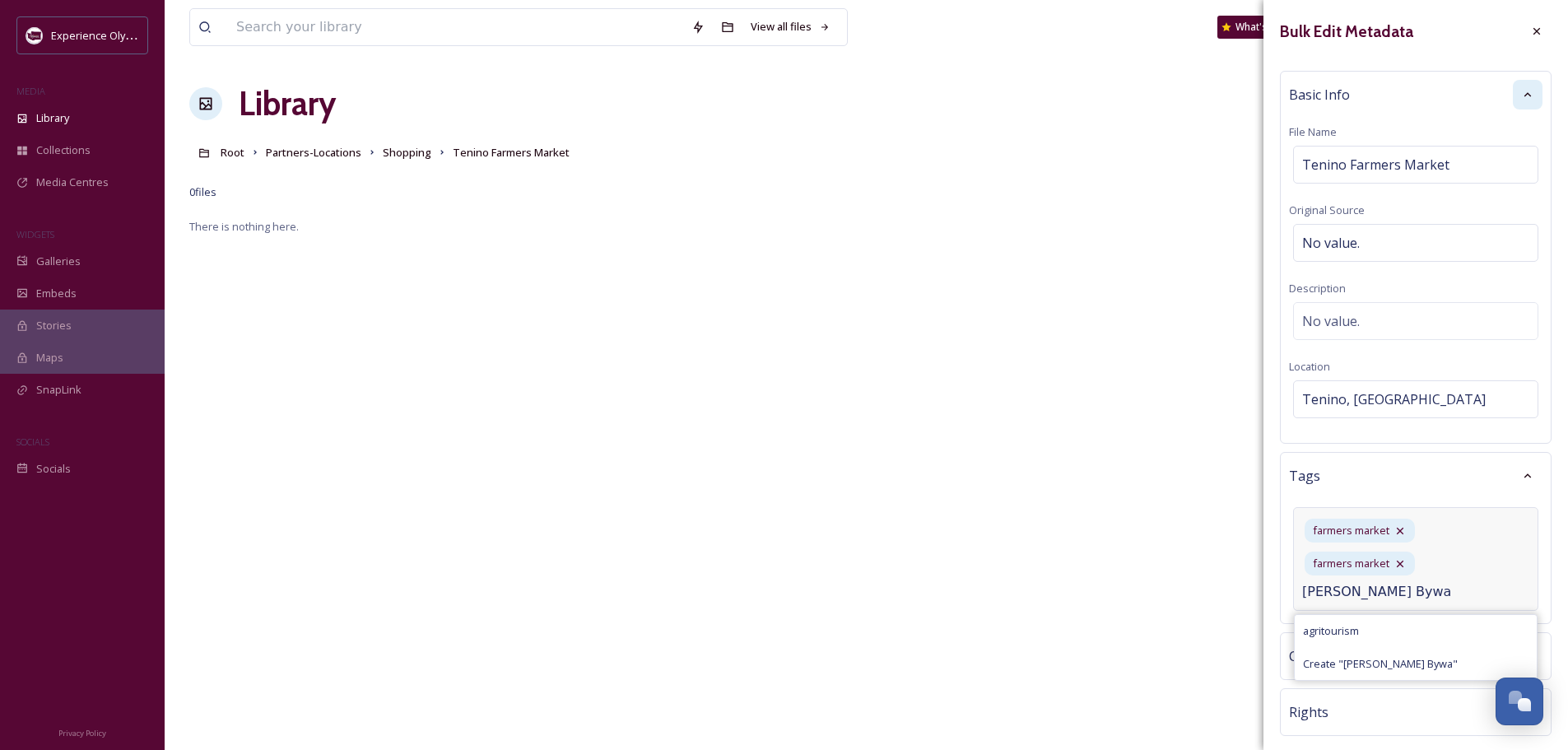
type input "[PERSON_NAME] Byway"
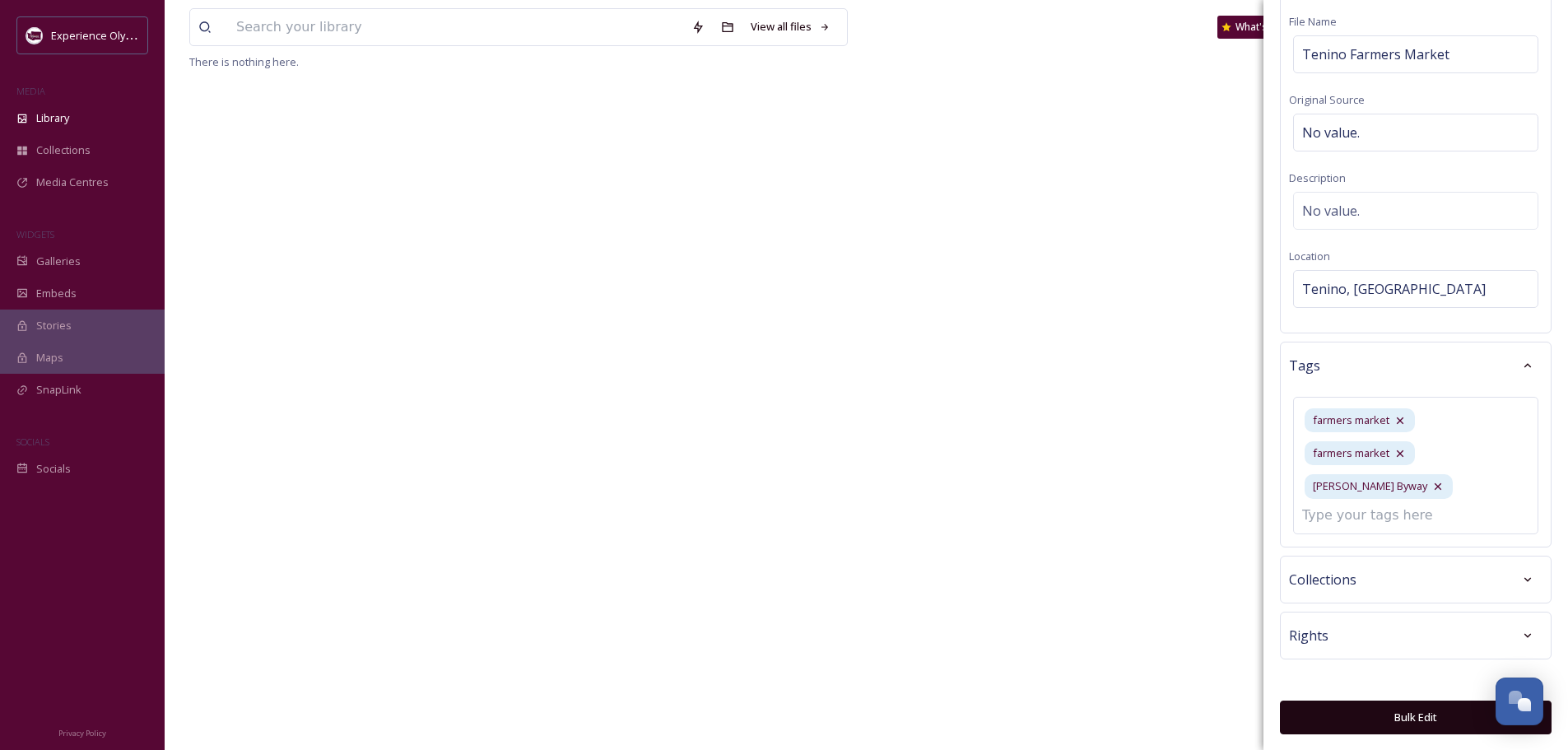
scroll to position [53, 0]
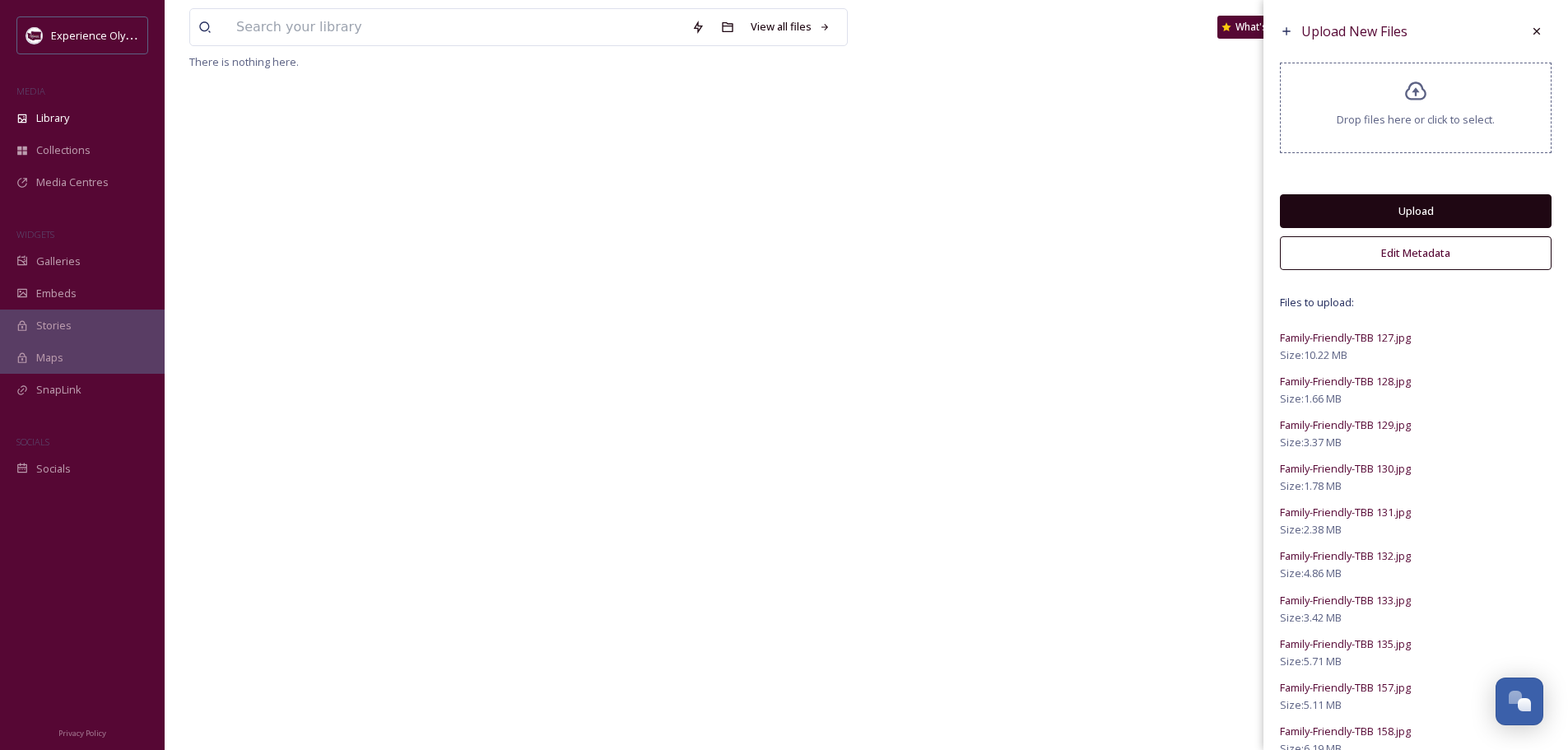
click at [1404, 217] on button "Upload" at bounding box center [1416, 211] width 271 height 34
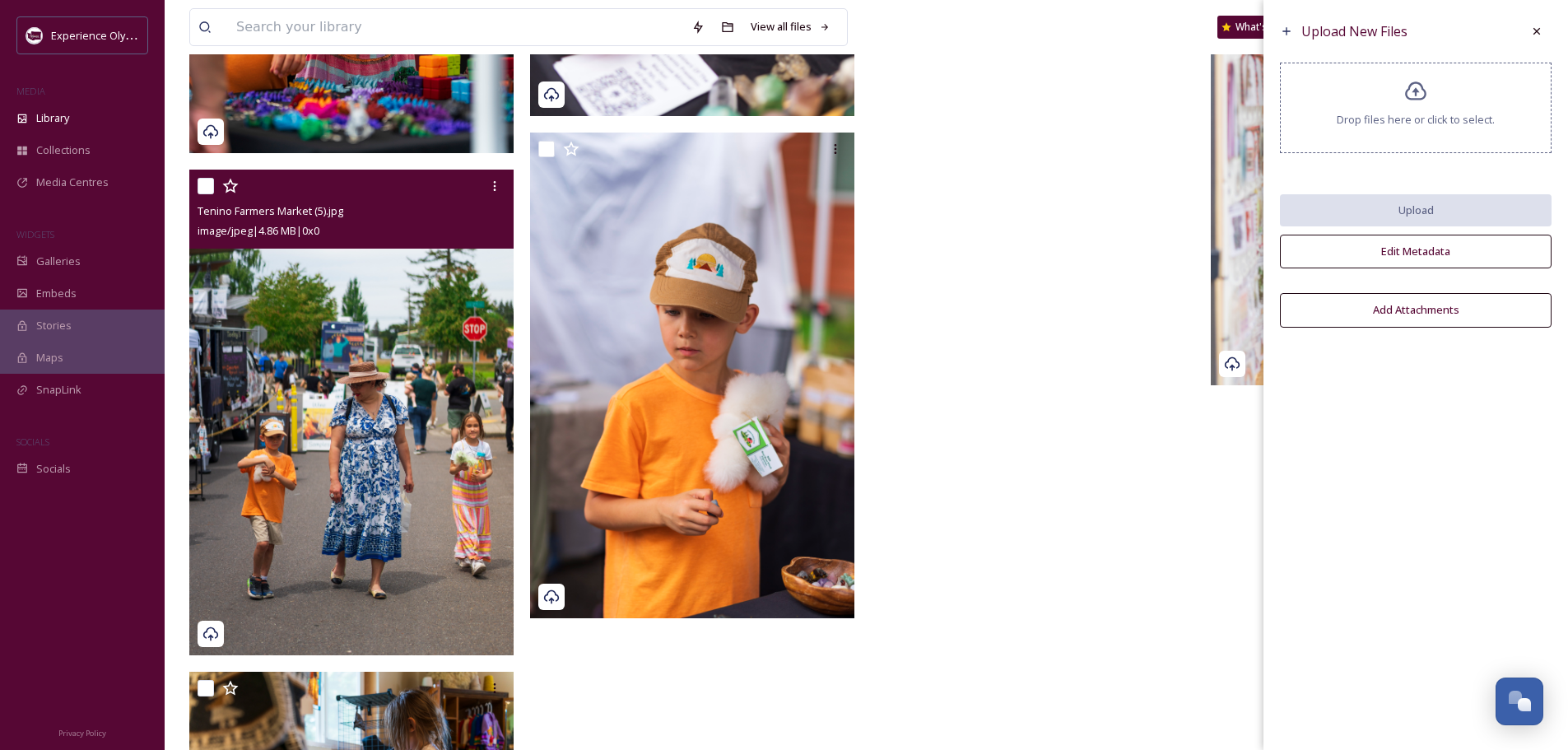
scroll to position [2224, 0]
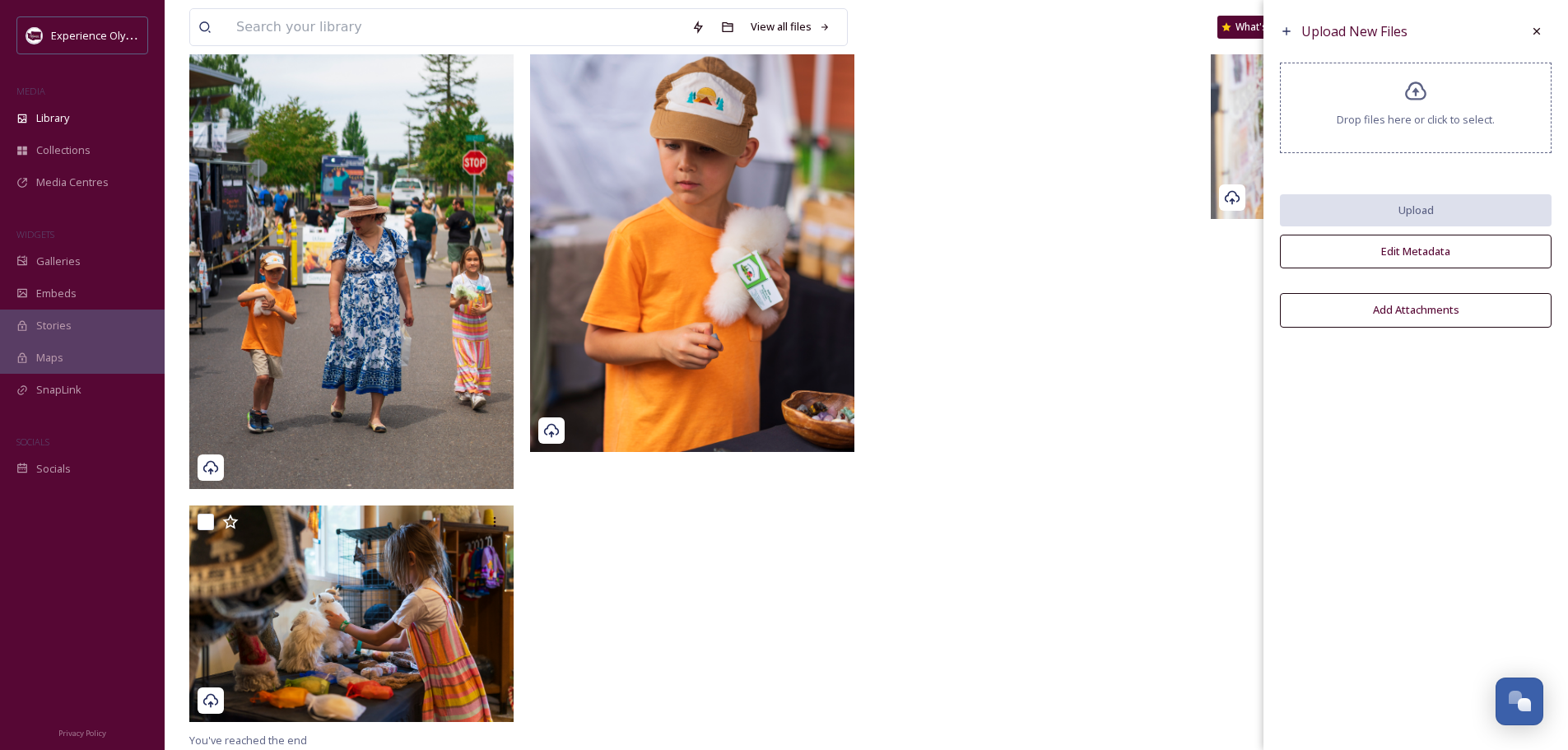
click at [1537, 24] on icon at bounding box center [1537, 31] width 13 height 13
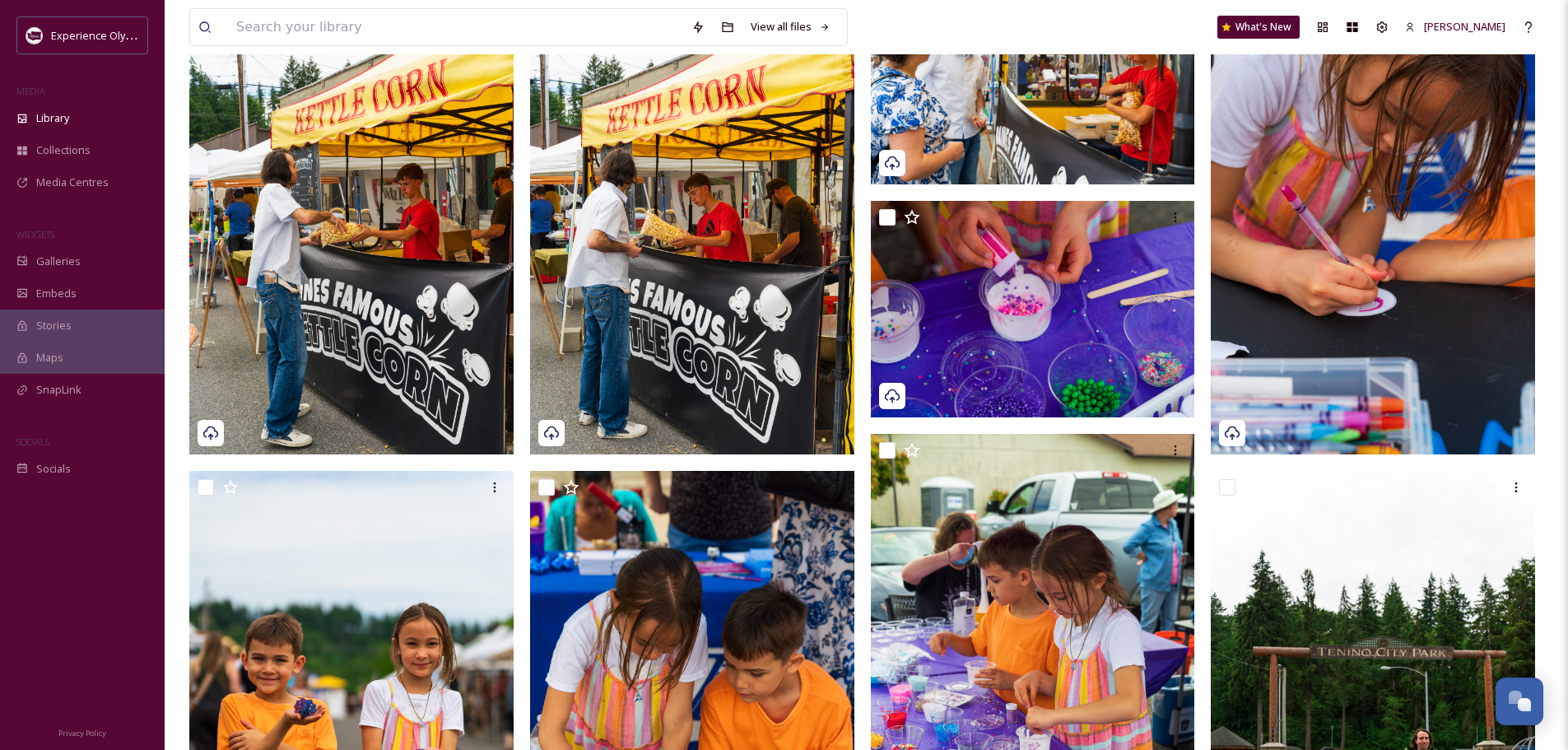
scroll to position [0, 0]
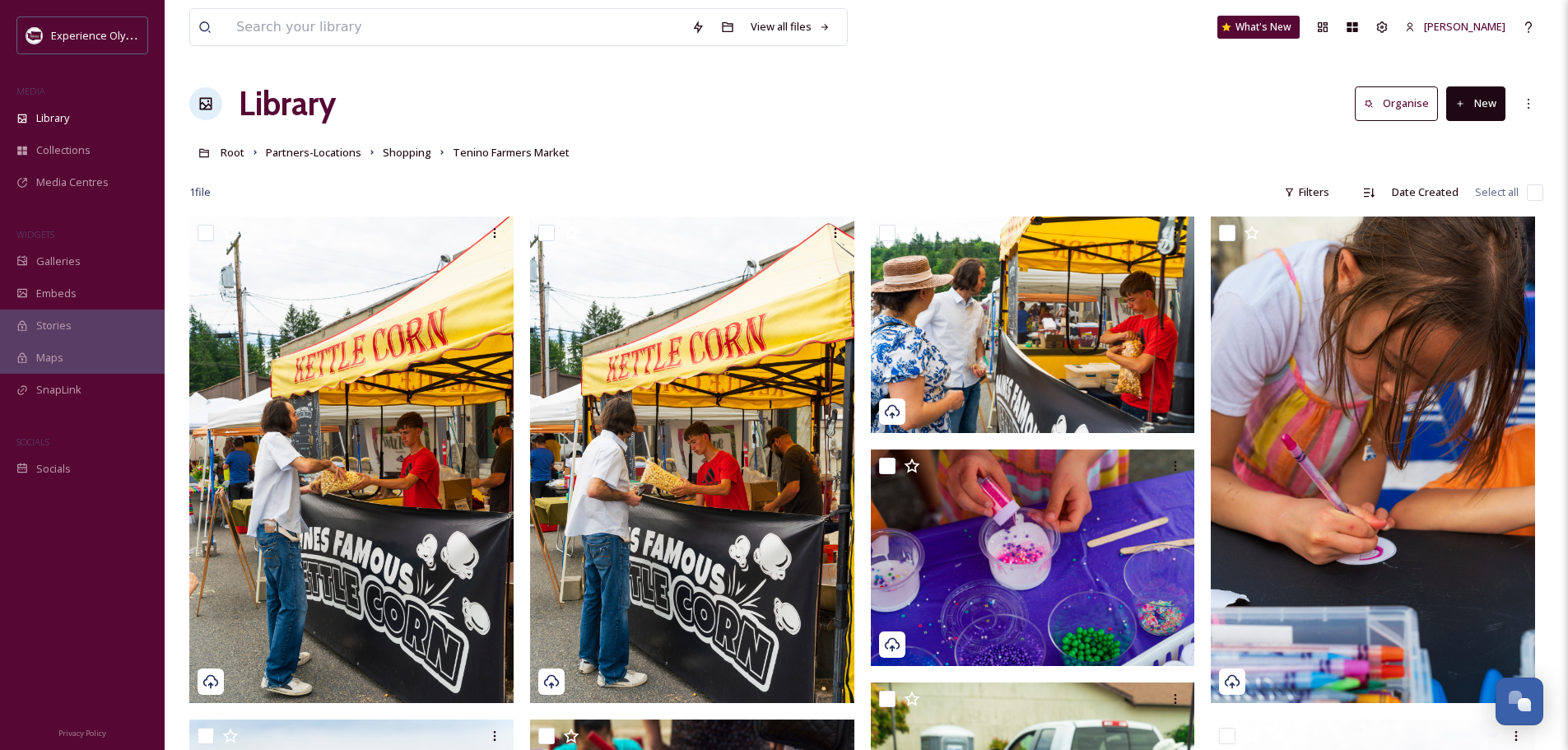
click at [1534, 190] on input "checkbox" at bounding box center [1536, 193] width 17 height 17
checkbox input "true"
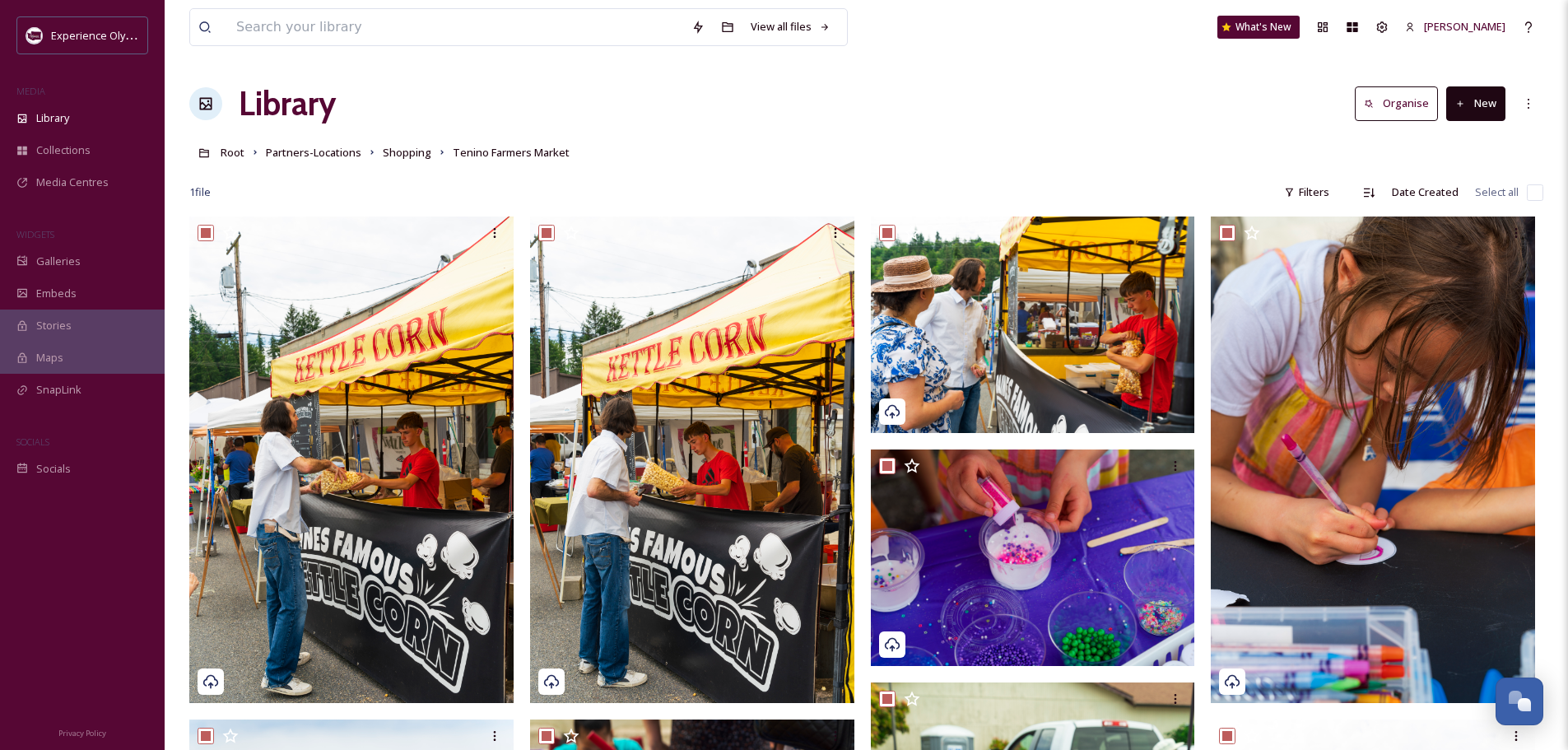
checkbox input "true"
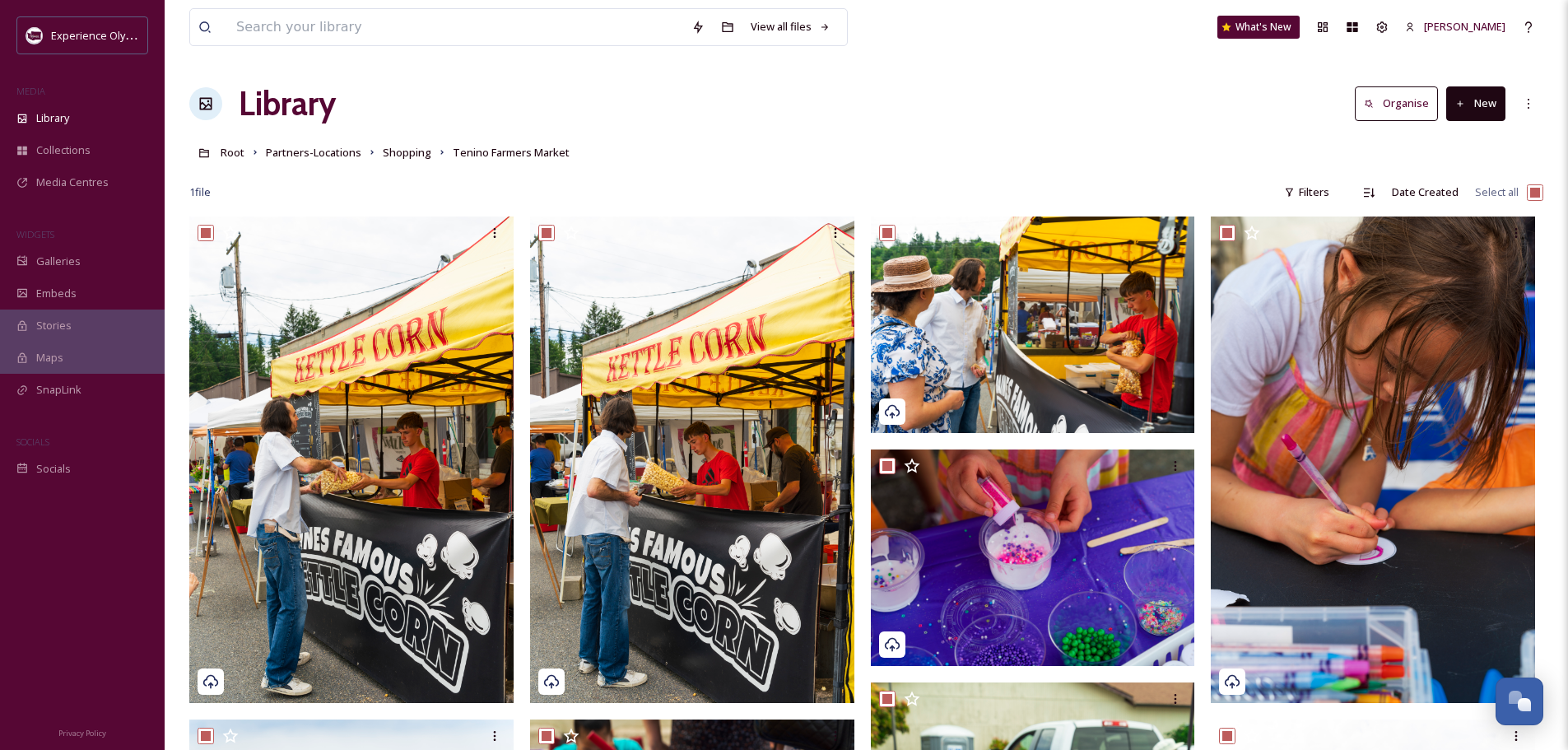
checkbox input "true"
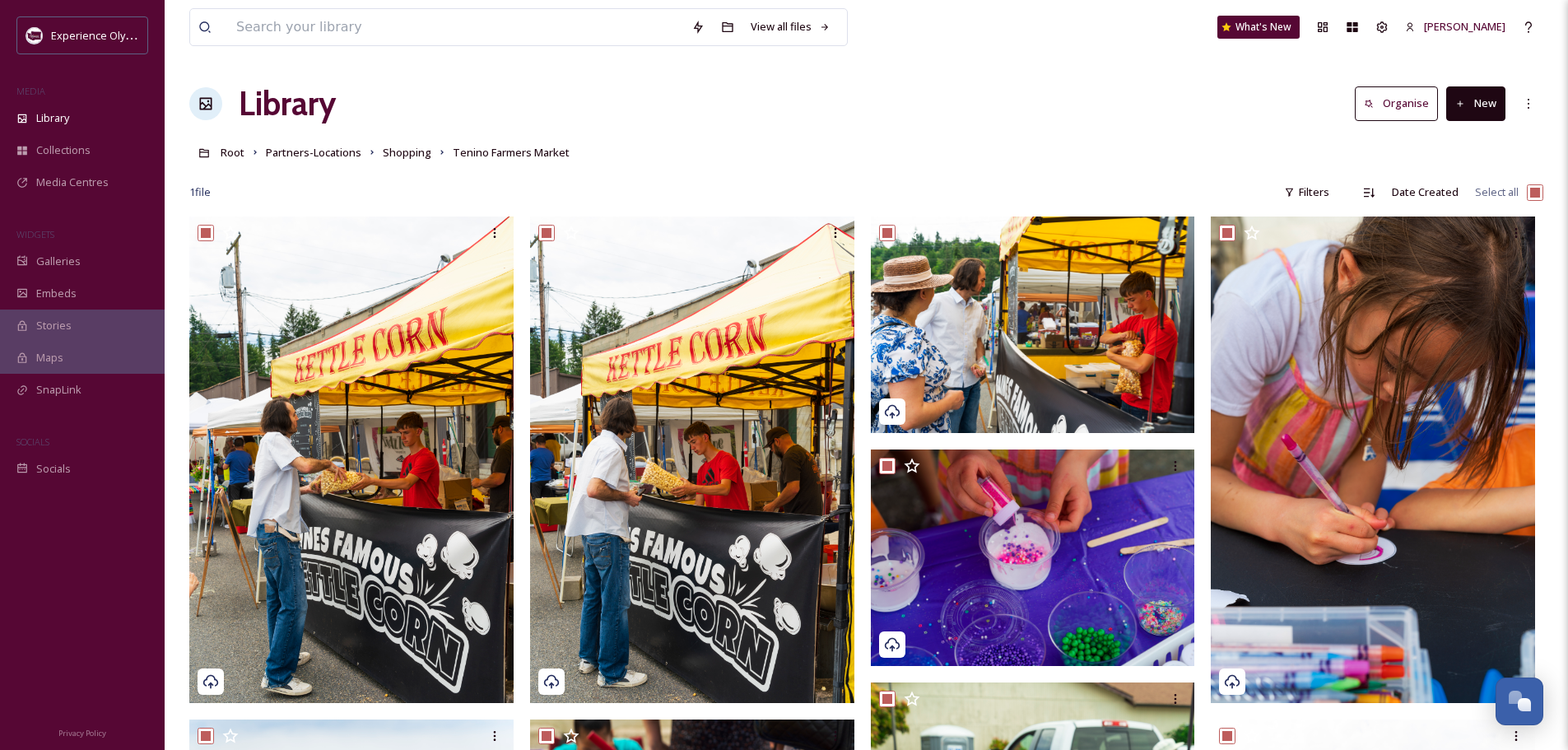
checkbox input "true"
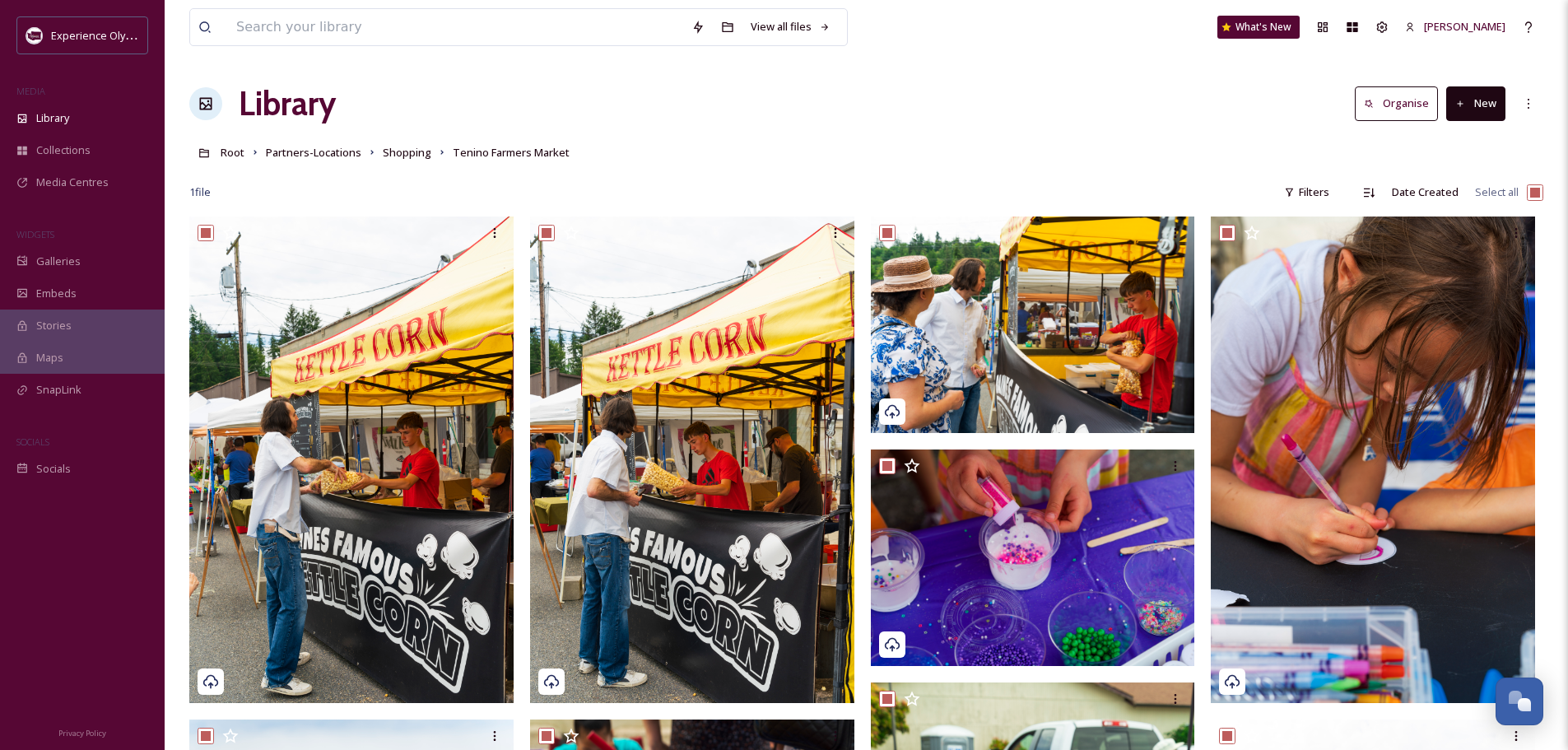
checkbox input "true"
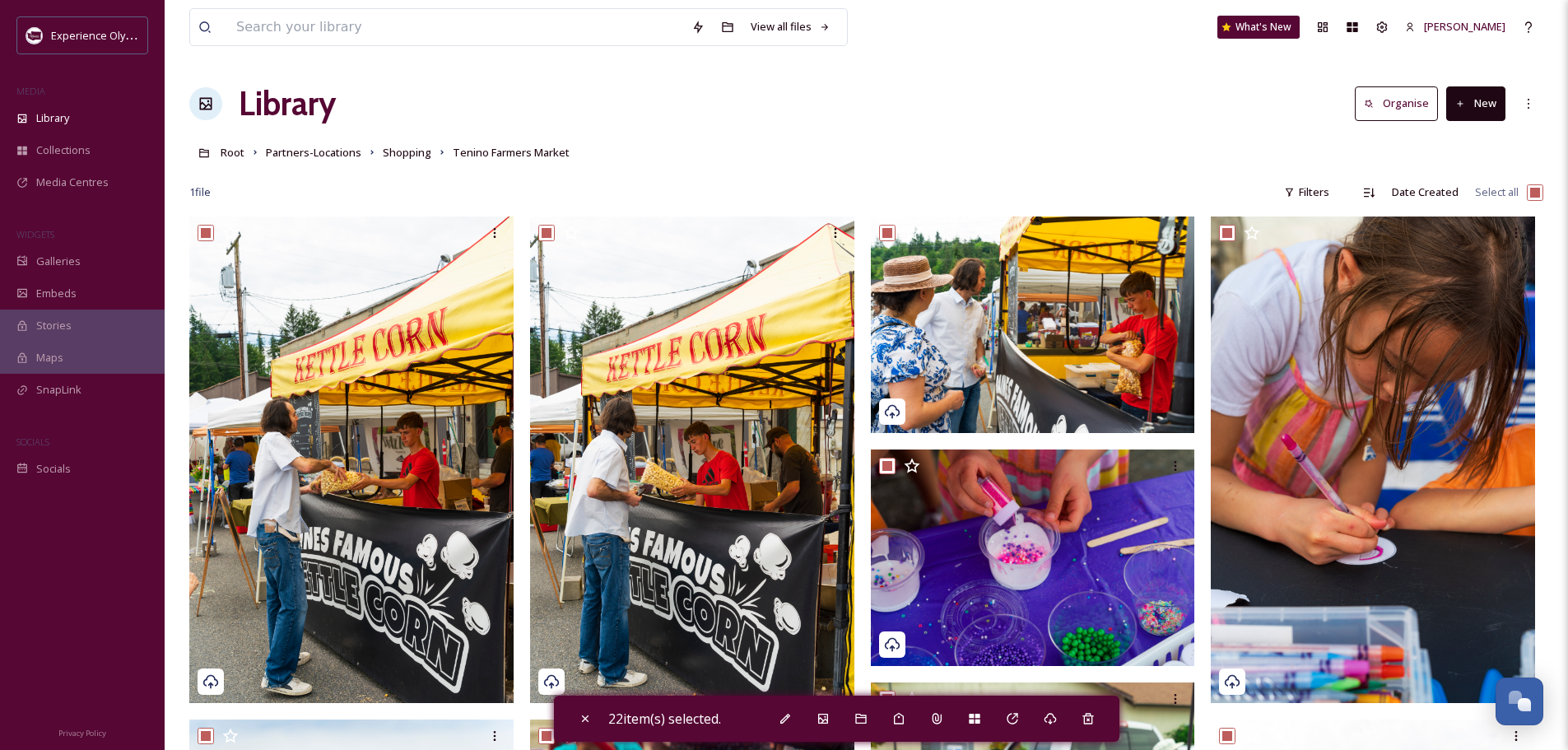
click at [533, 53] on div "View all files What's New [PERSON_NAME]" at bounding box center [867, 27] width 1354 height 54
click at [82, 176] on span "Media Centres" at bounding box center [72, 182] width 72 height 16
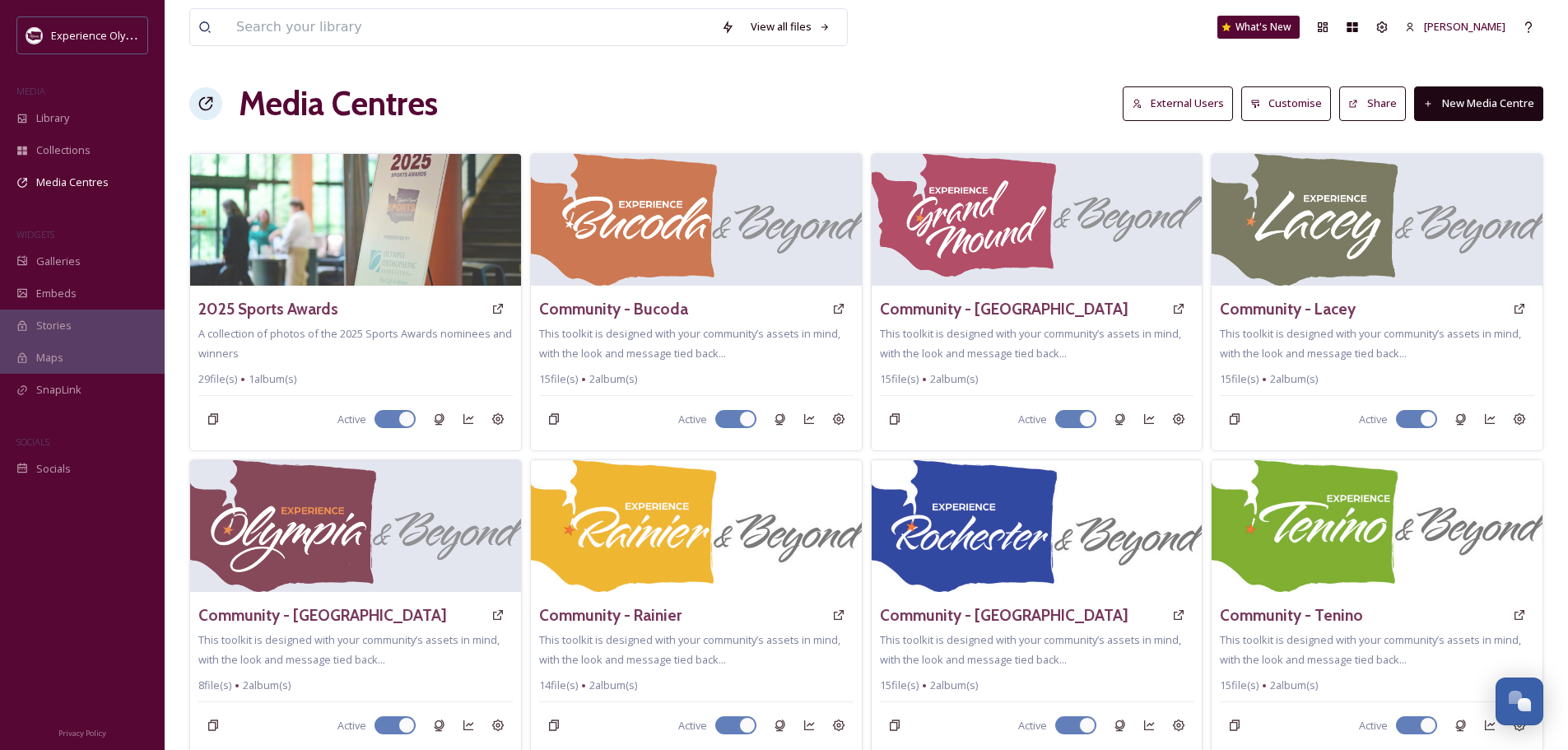
click at [0, 0] on img at bounding box center [0, 0] width 0 height 0
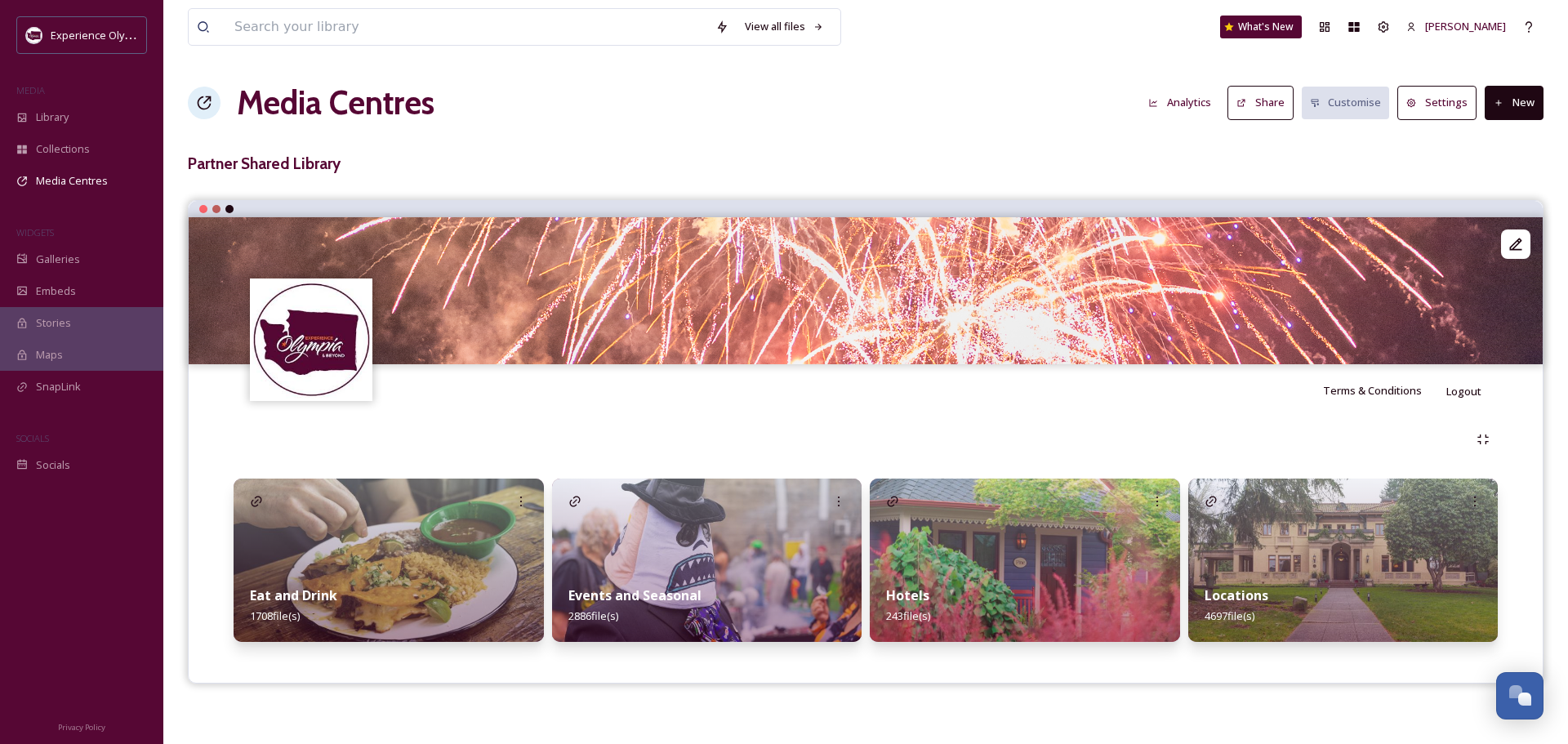
click at [1233, 597] on strong "Locations" at bounding box center [1236, 594] width 64 height 18
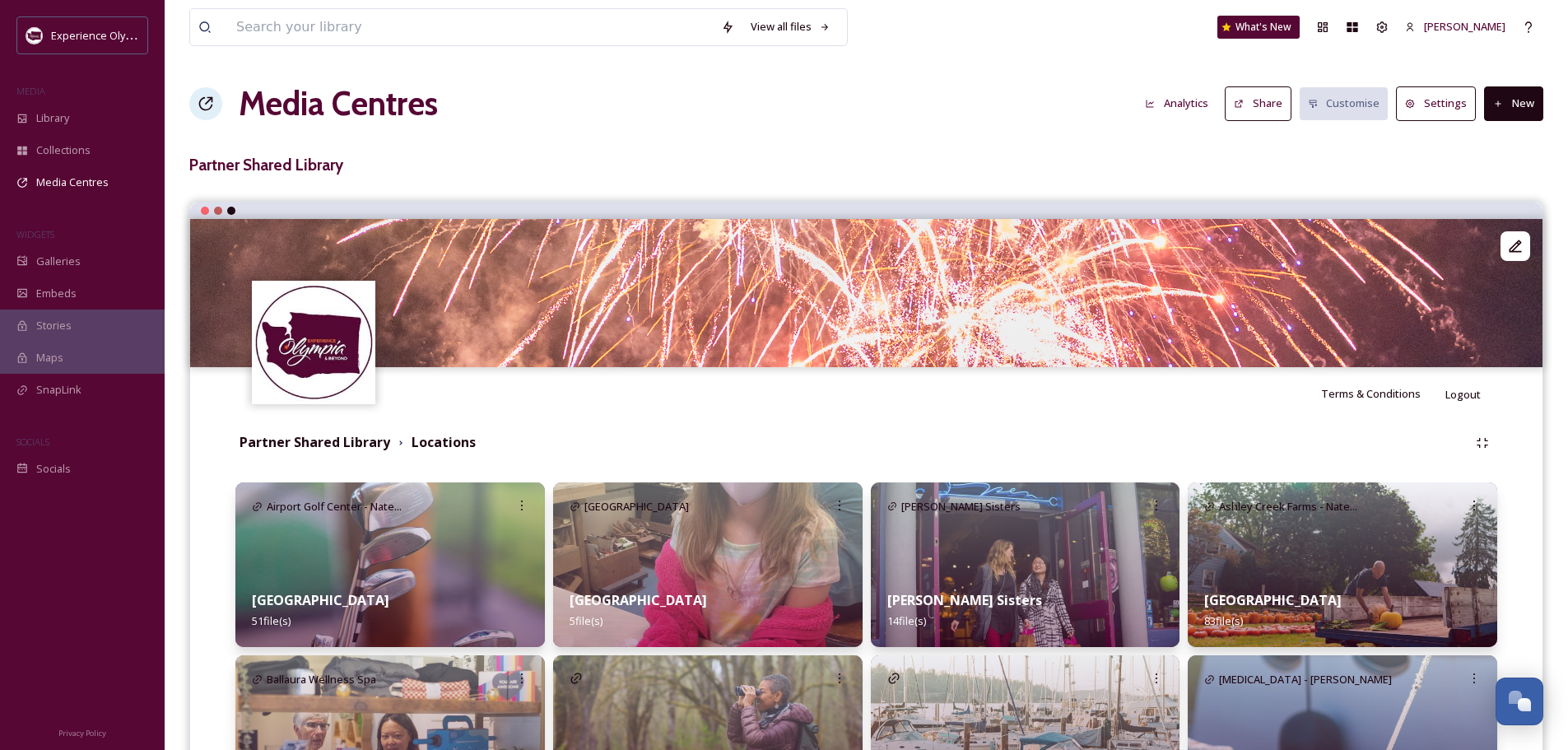
click at [1506, 94] on button "New" at bounding box center [1514, 104] width 59 height 34
click at [1485, 178] on span "Add Album" at bounding box center [1507, 174] width 53 height 16
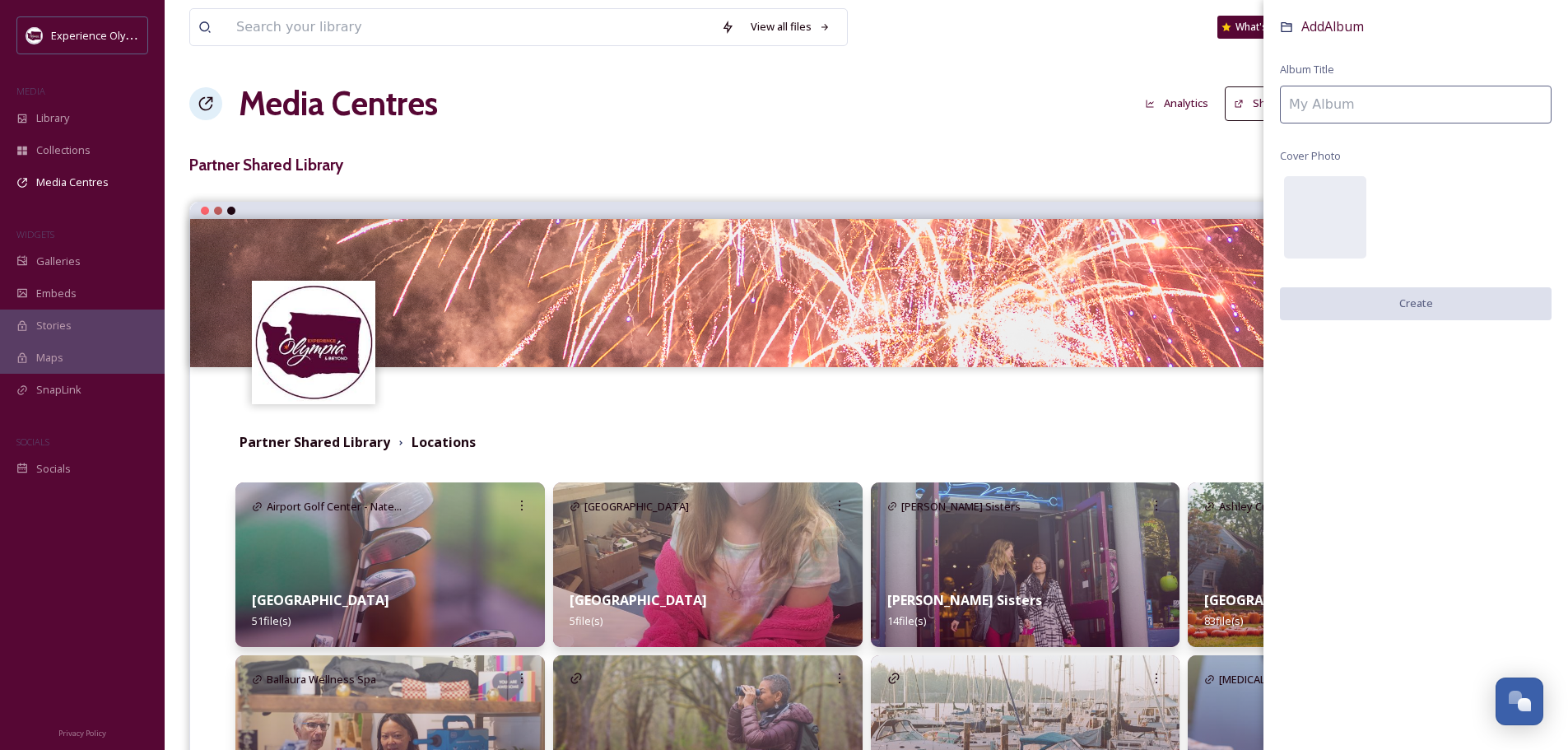
click at [1353, 110] on input at bounding box center [1416, 104] width 271 height 38
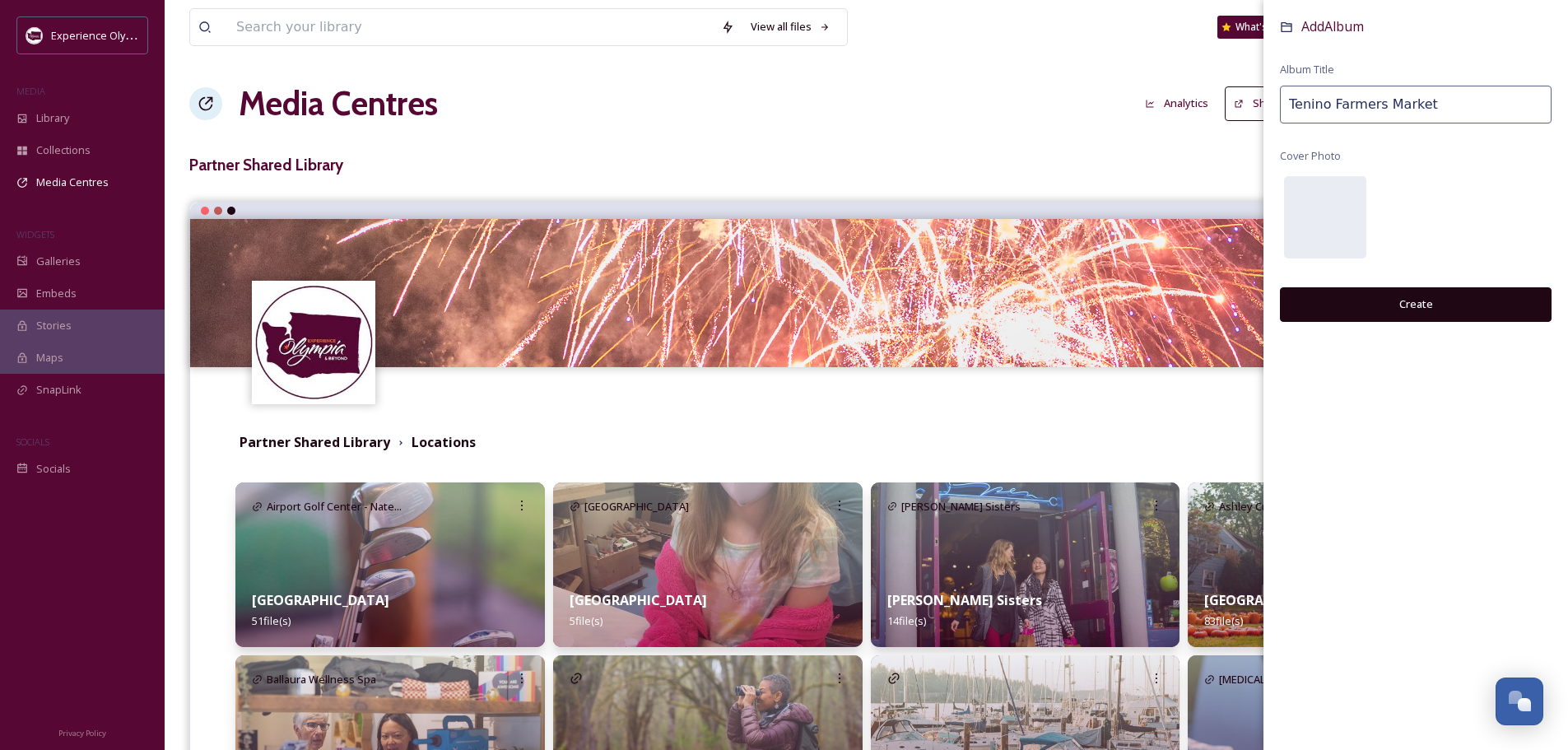
type input "Tenino Farmers Market"
click at [1429, 304] on button "Create" at bounding box center [1416, 304] width 271 height 34
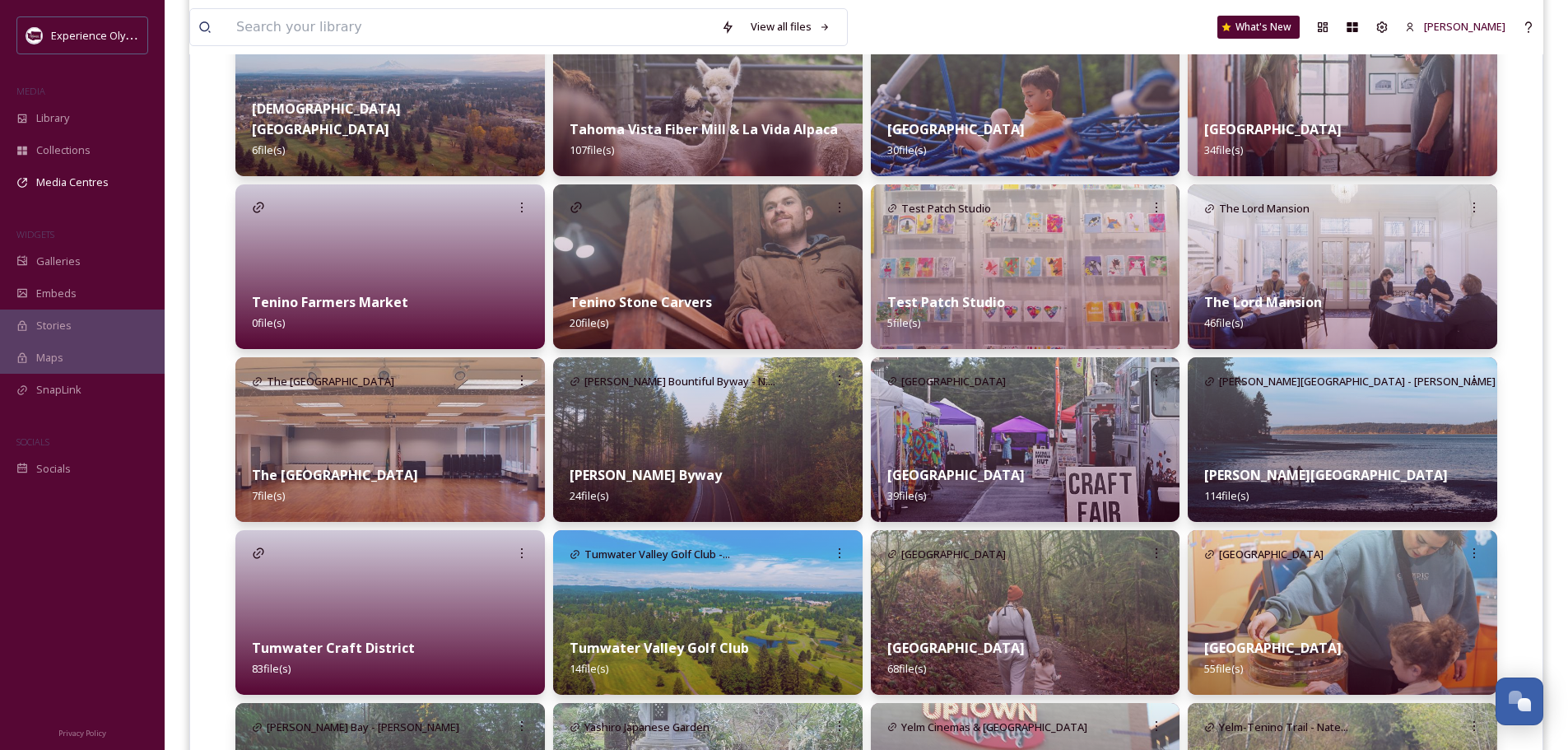
scroll to position [3538, 0]
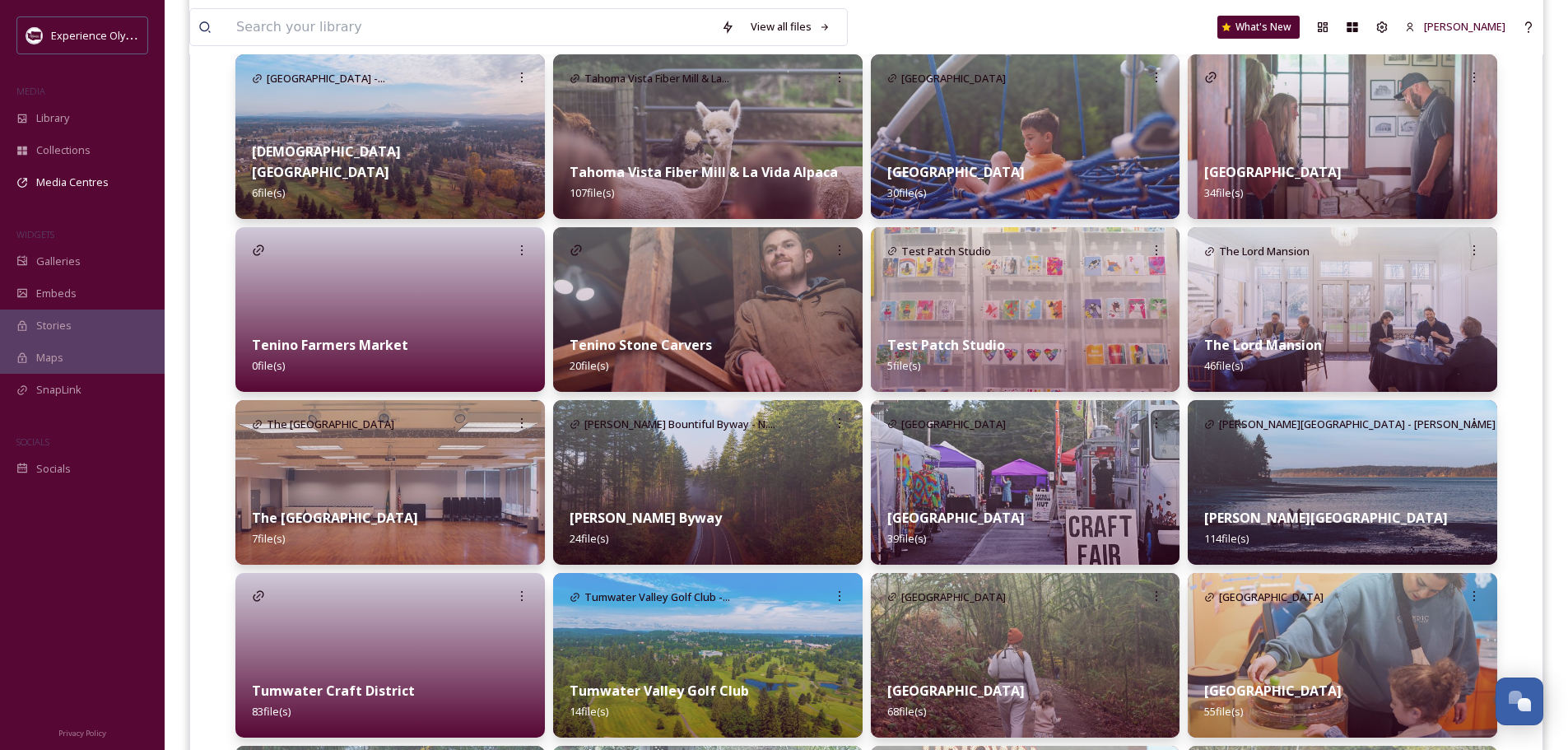
click at [459, 309] on div at bounding box center [389, 309] width 309 height 164
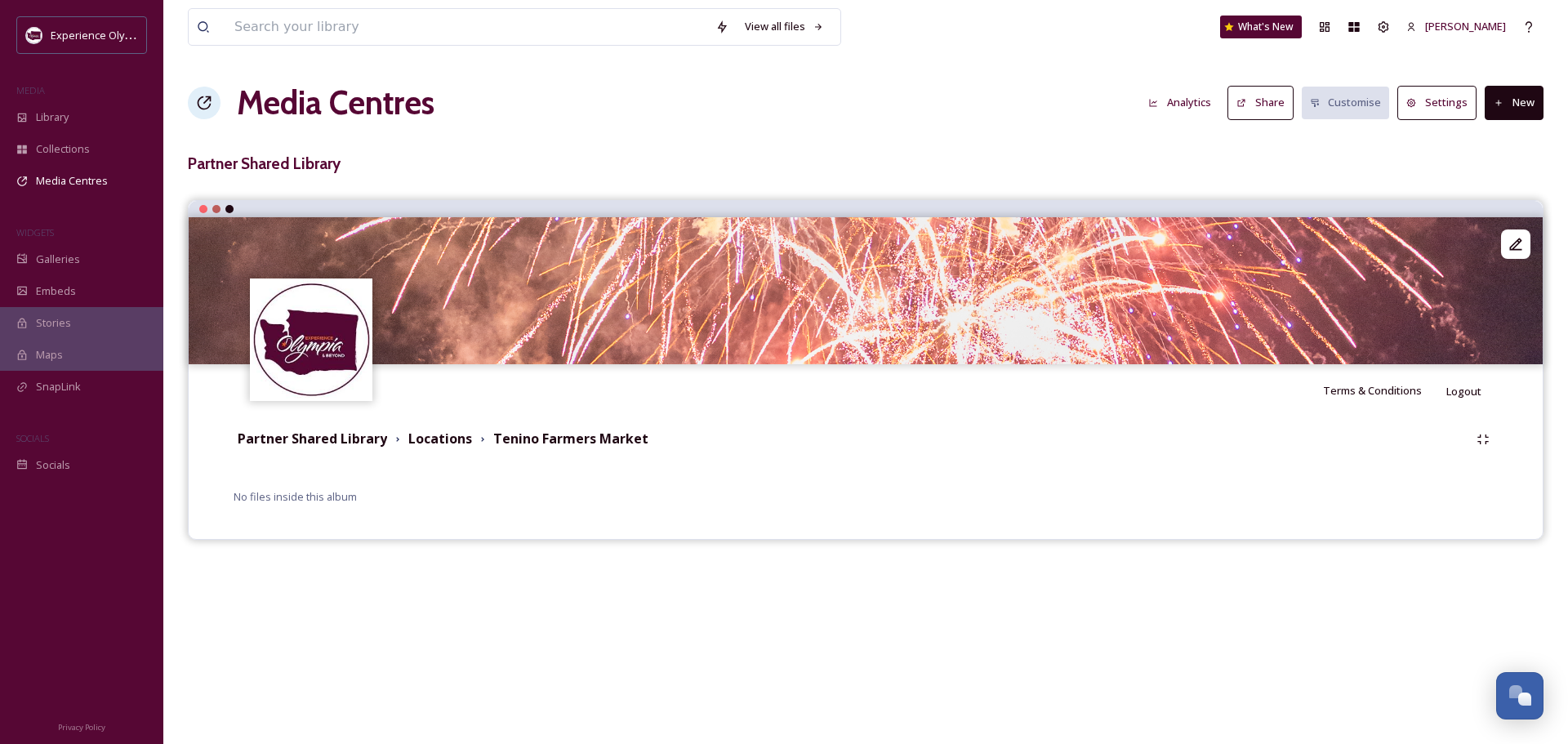
click at [1519, 95] on button "New" at bounding box center [1514, 103] width 59 height 33
click at [1523, 131] on div "Add Files" at bounding box center [1508, 140] width 69 height 32
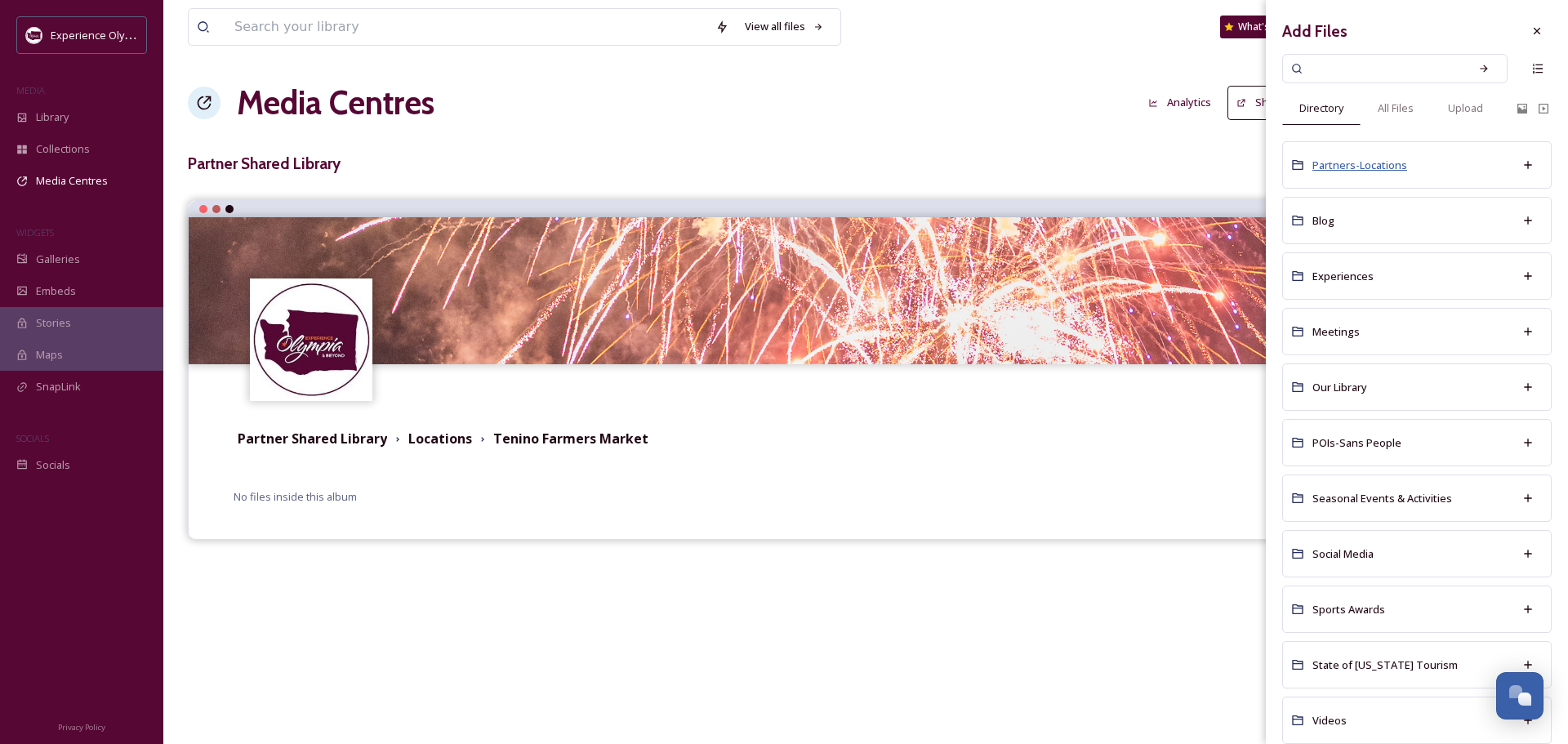
click at [1374, 160] on span "Partners-Locations" at bounding box center [1359, 165] width 94 height 15
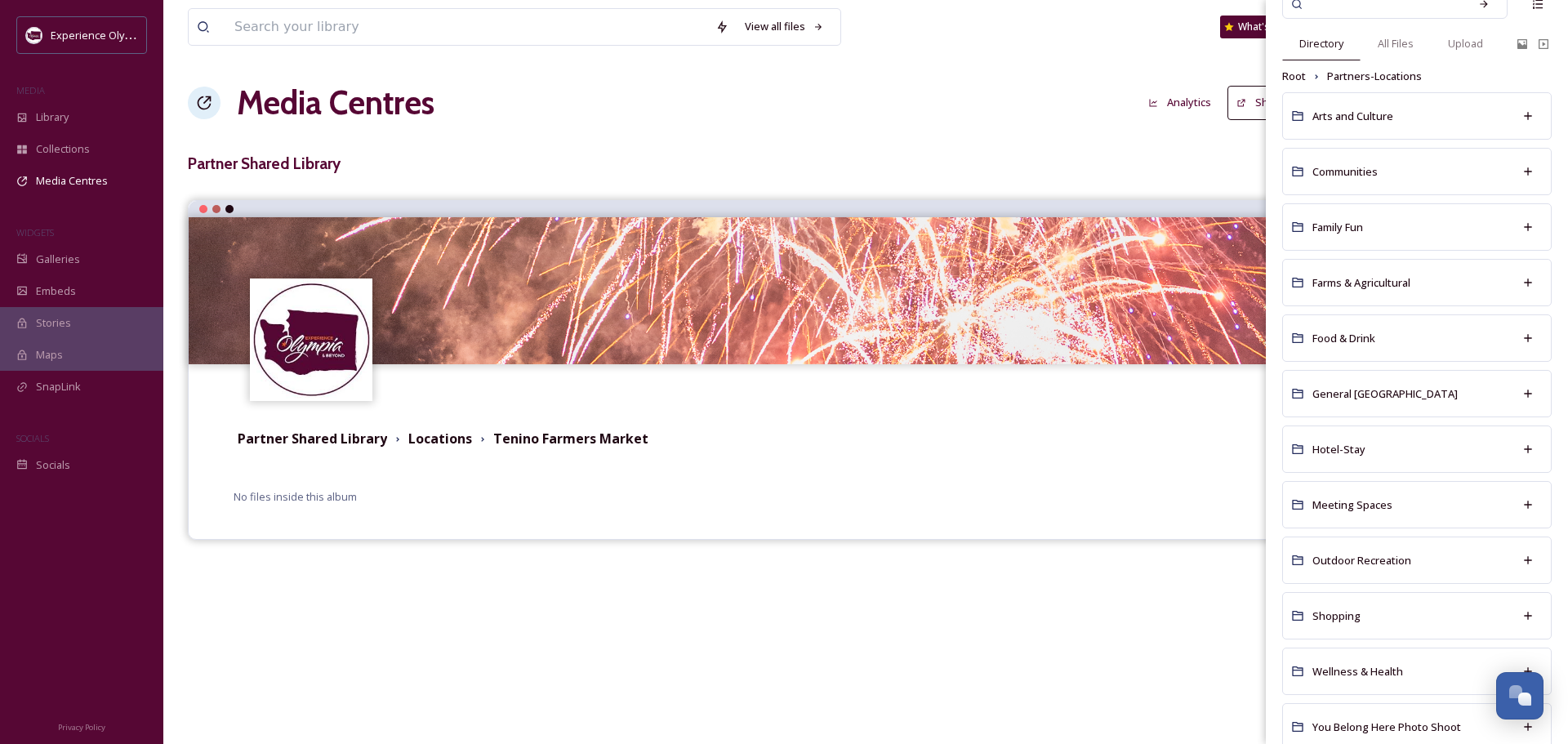
scroll to position [111, 0]
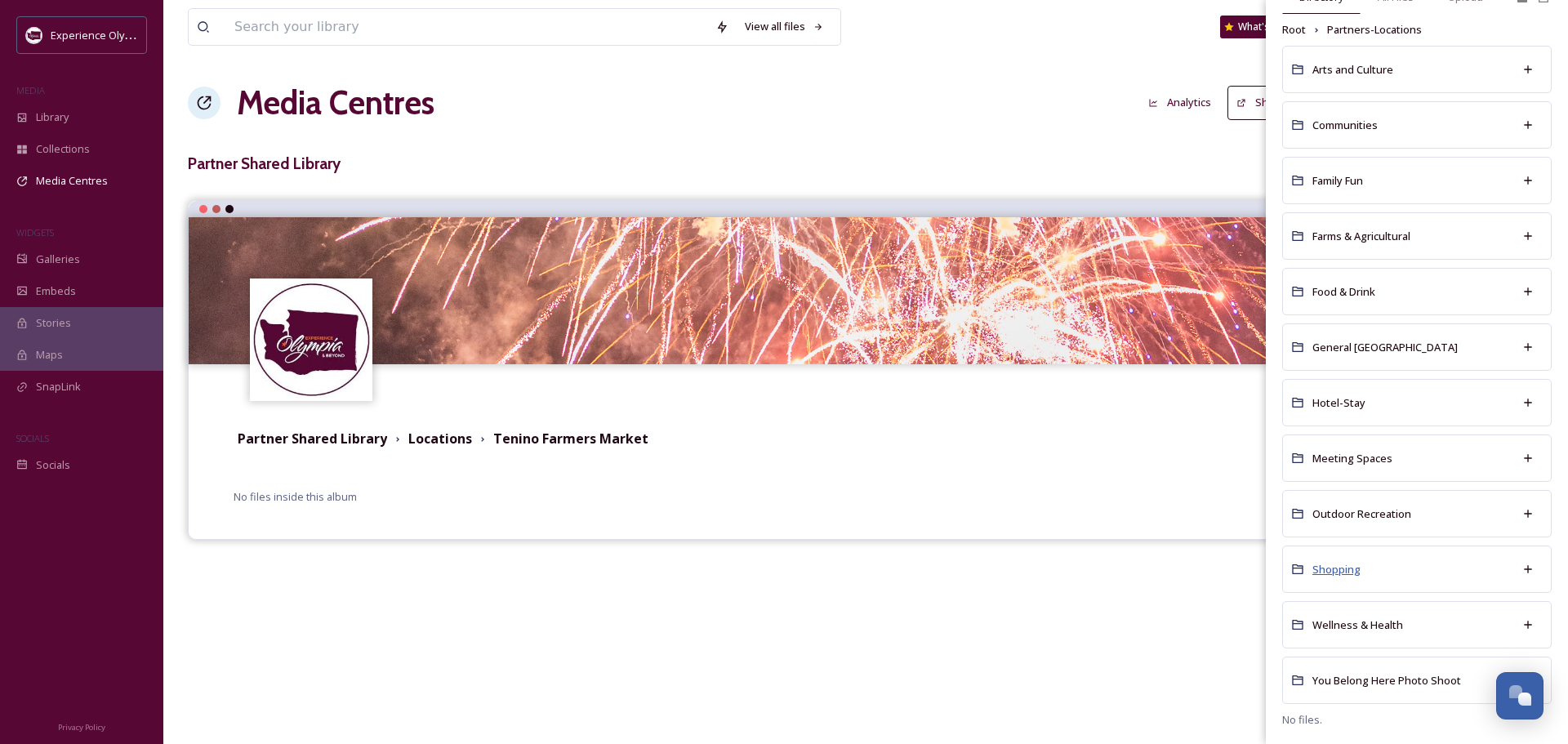
click at [1339, 564] on span "Shopping" at bounding box center [1336, 569] width 49 height 15
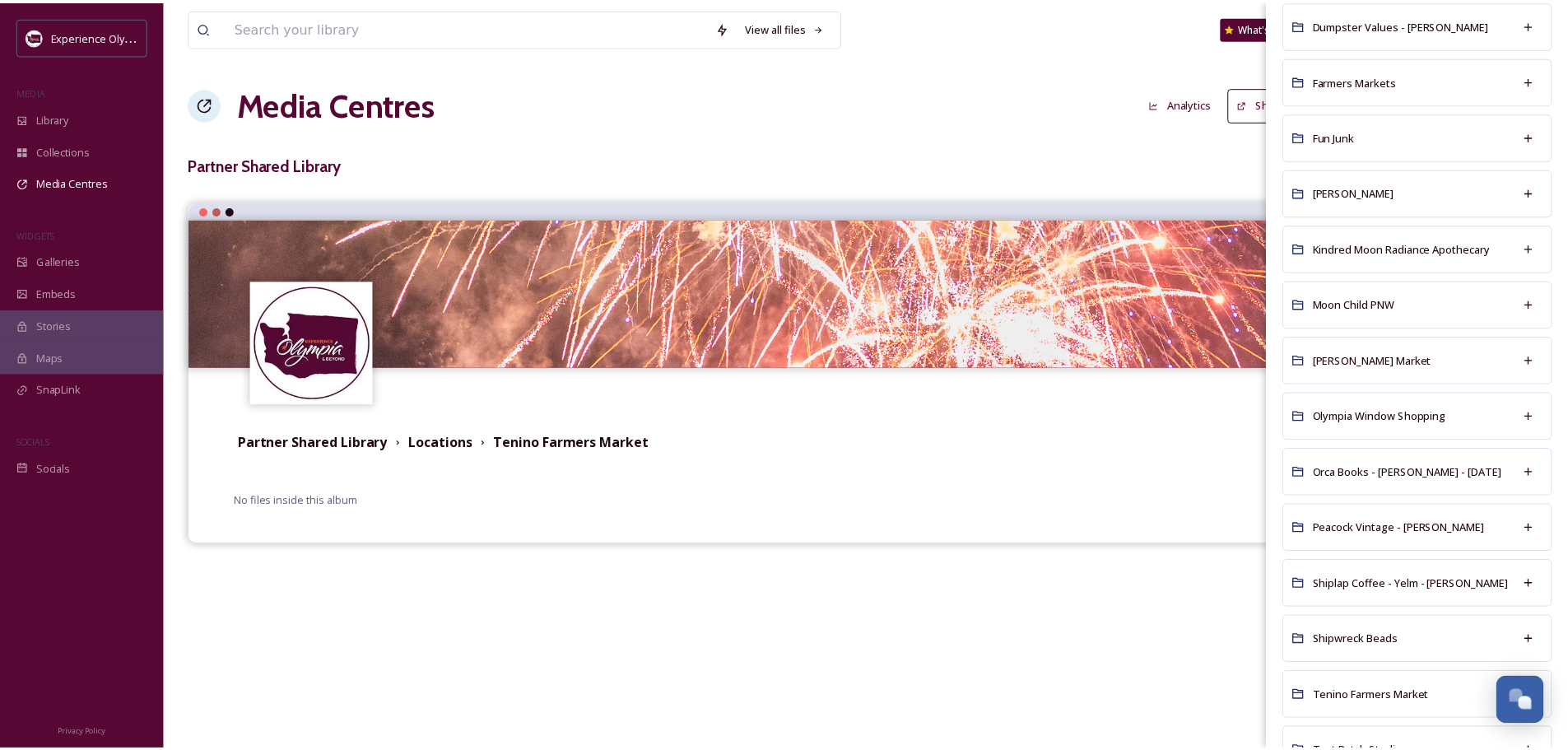
scroll to position [674, 0]
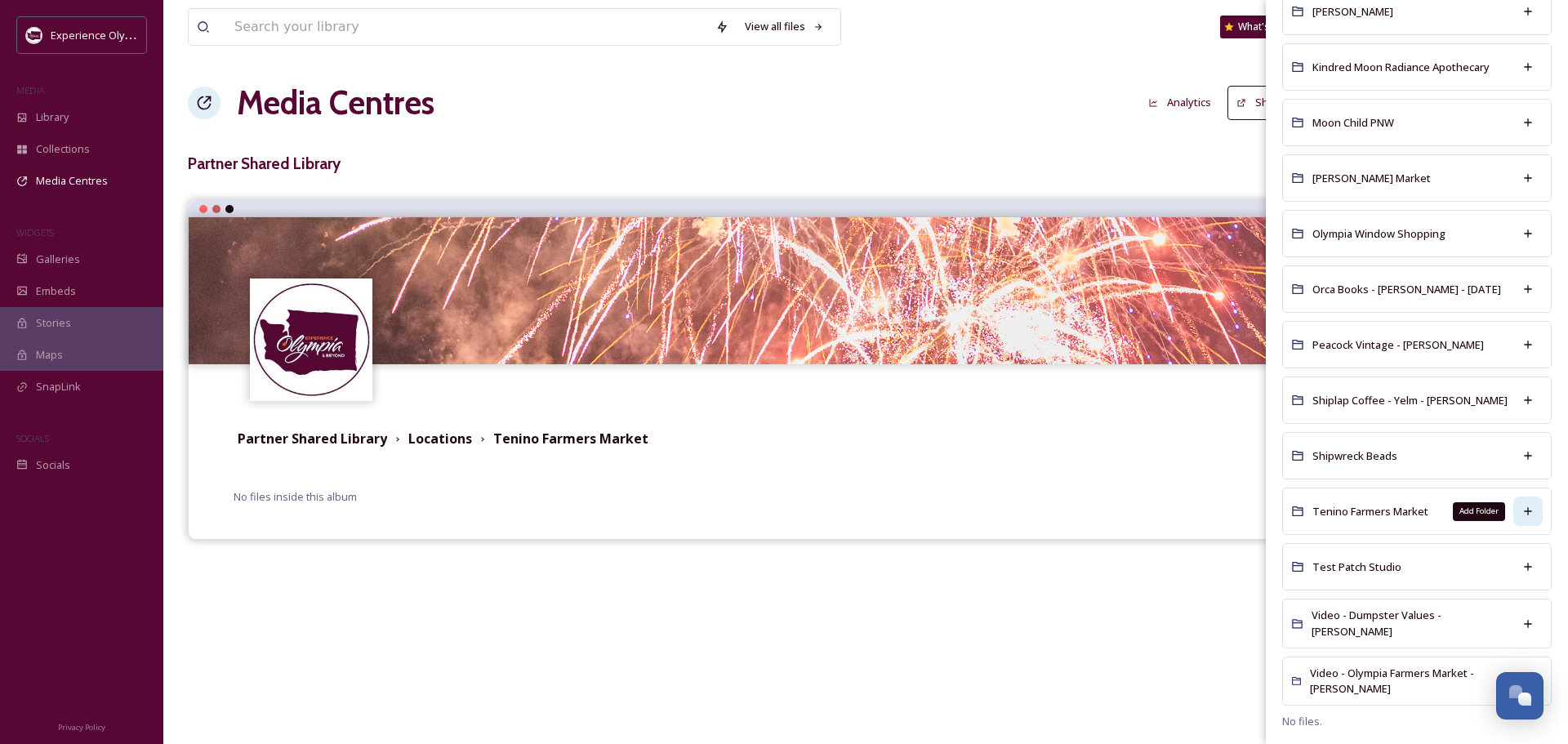
click at [1521, 508] on icon at bounding box center [1528, 512] width 13 height 13
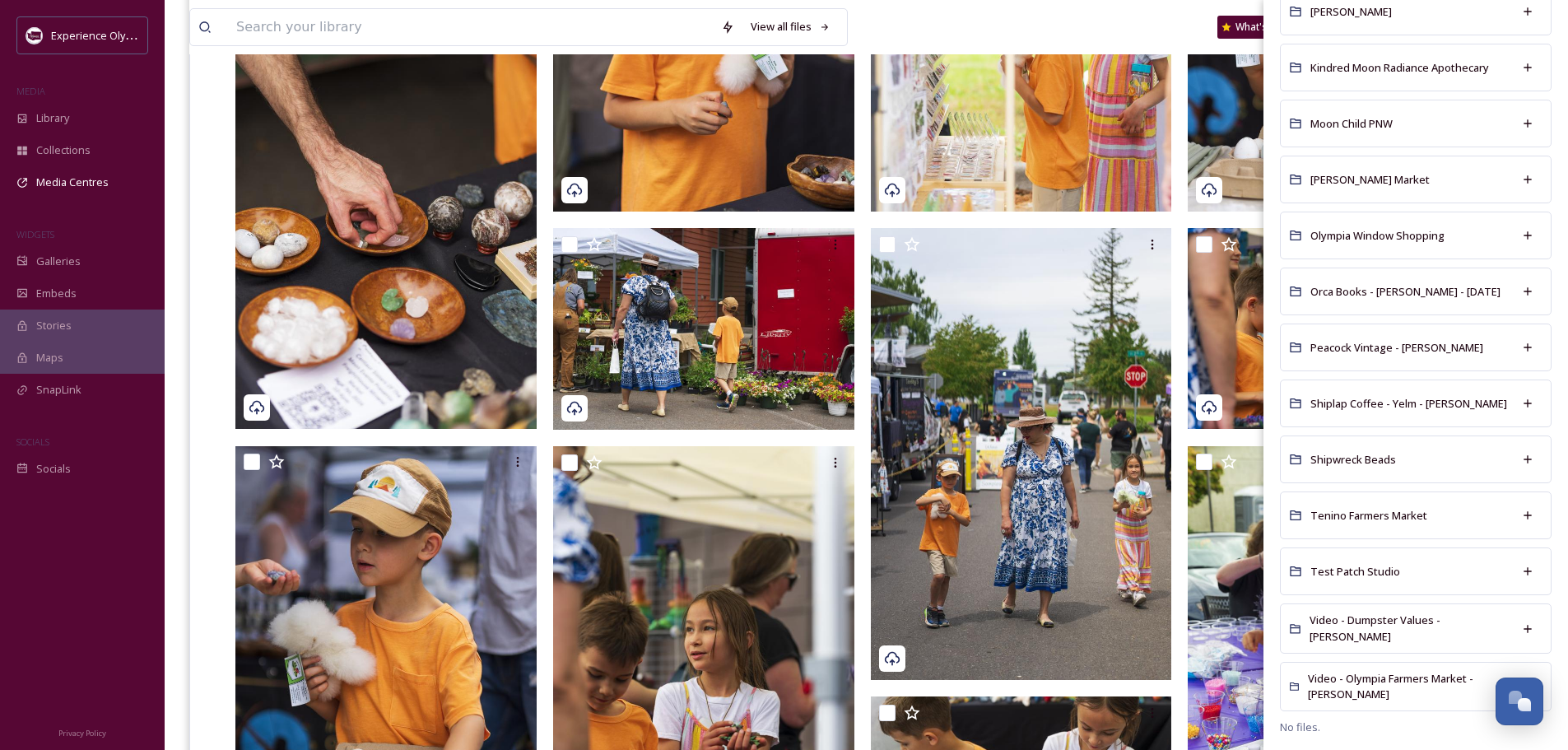
scroll to position [741, 0]
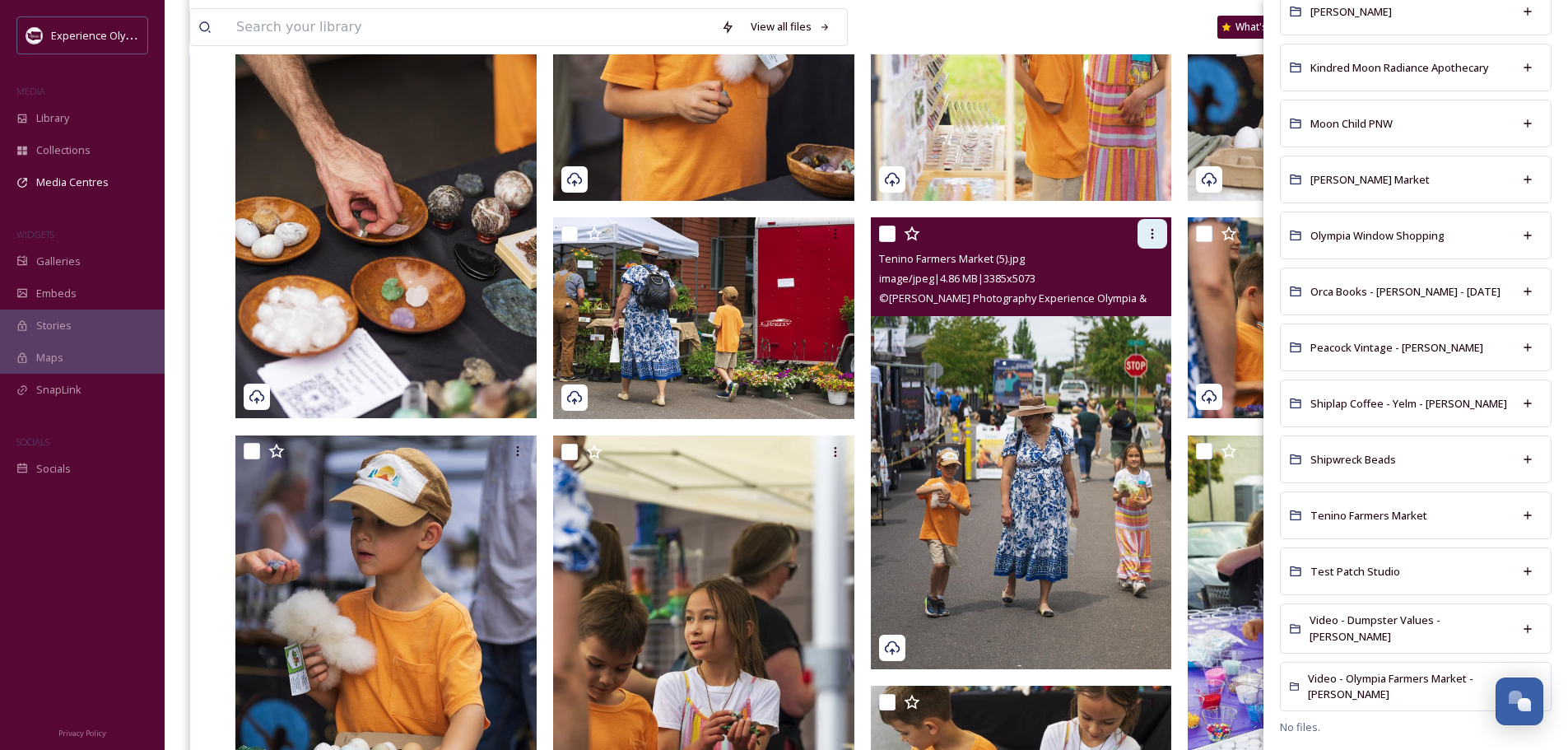
click at [1158, 238] on icon at bounding box center [1152, 234] width 13 height 13
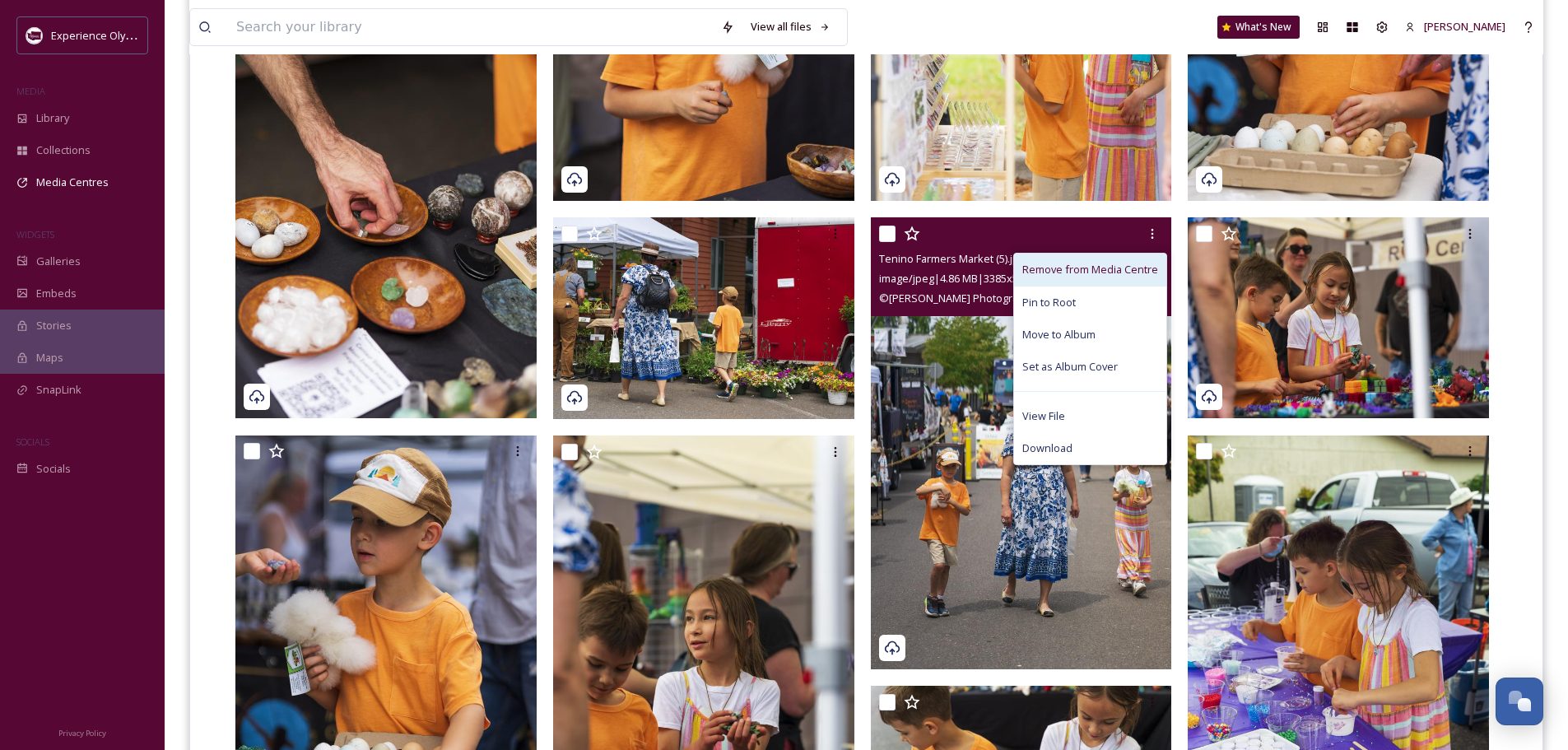
click at [1086, 272] on span "Remove from Media Centre" at bounding box center [1090, 270] width 136 height 16
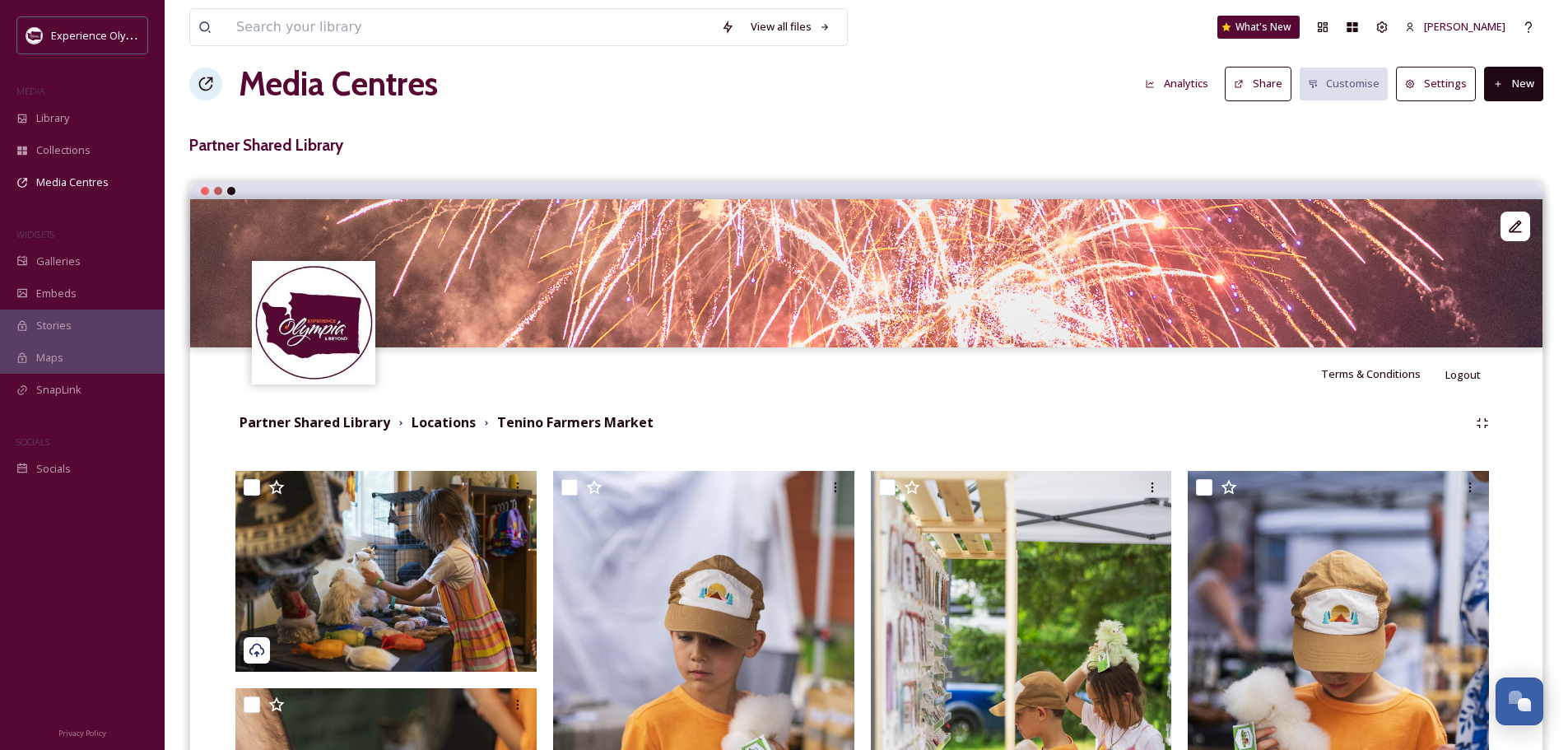
scroll to position [0, 0]
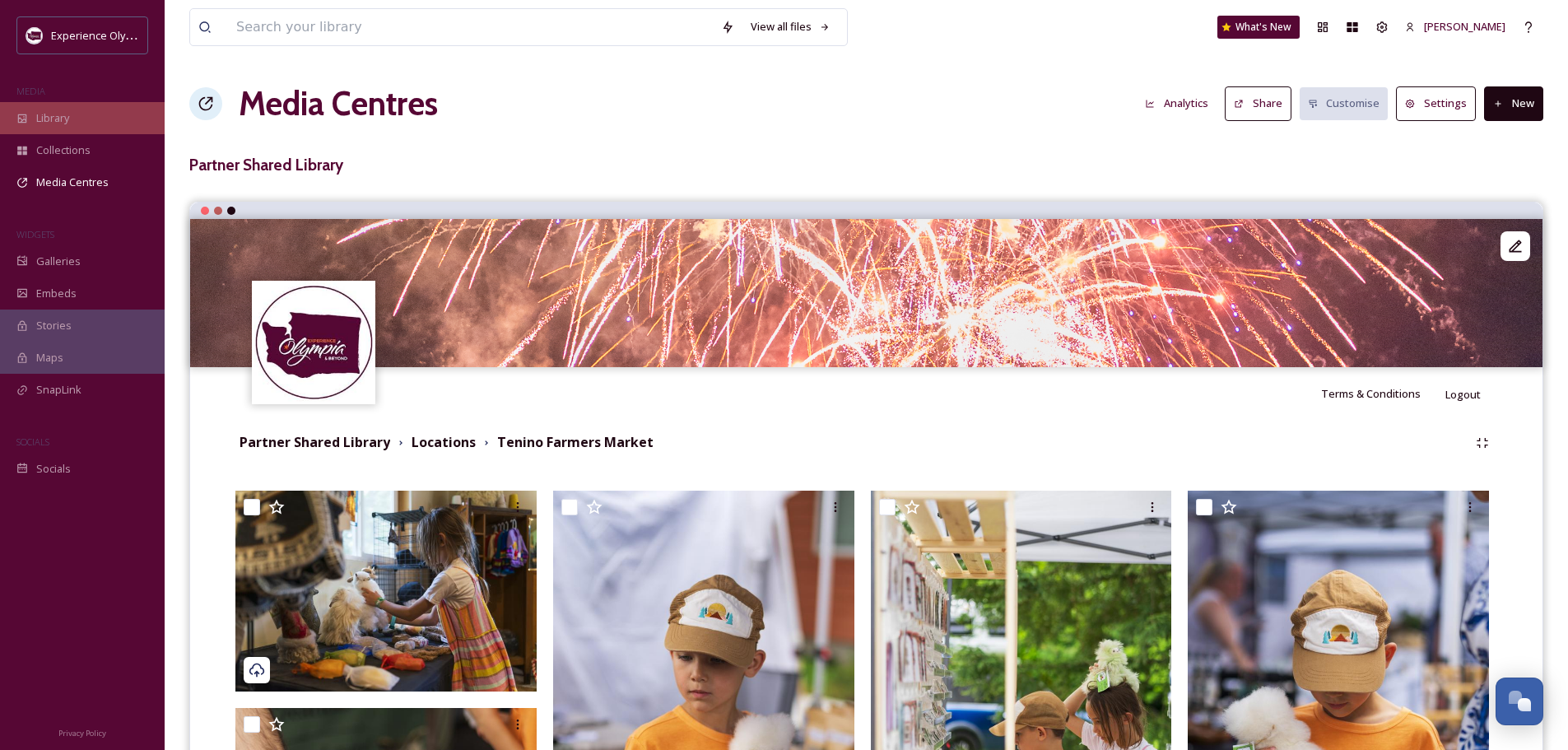
click at [57, 120] on span "Library" at bounding box center [52, 118] width 33 height 16
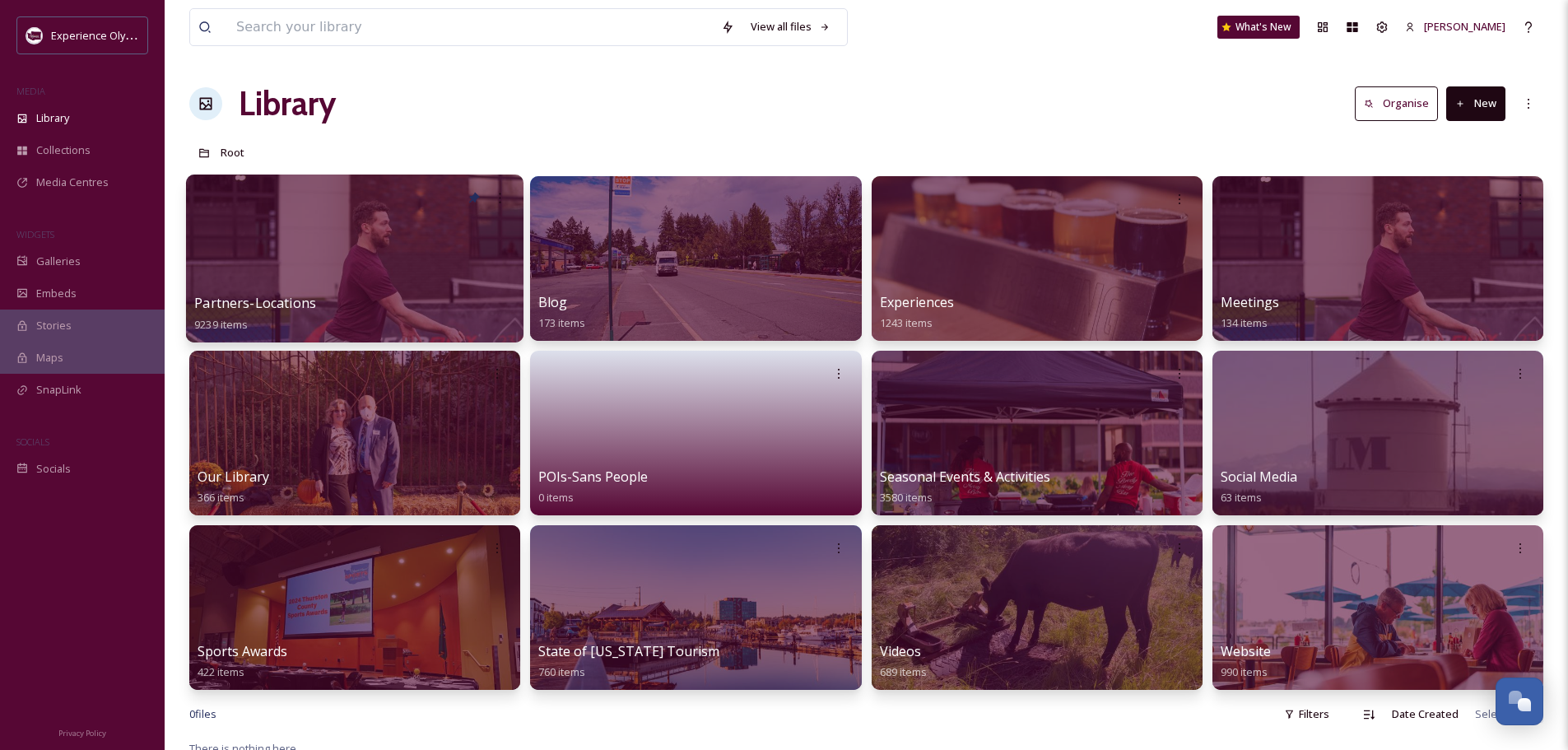
click at [300, 306] on span "Partners-Locations" at bounding box center [255, 303] width 122 height 18
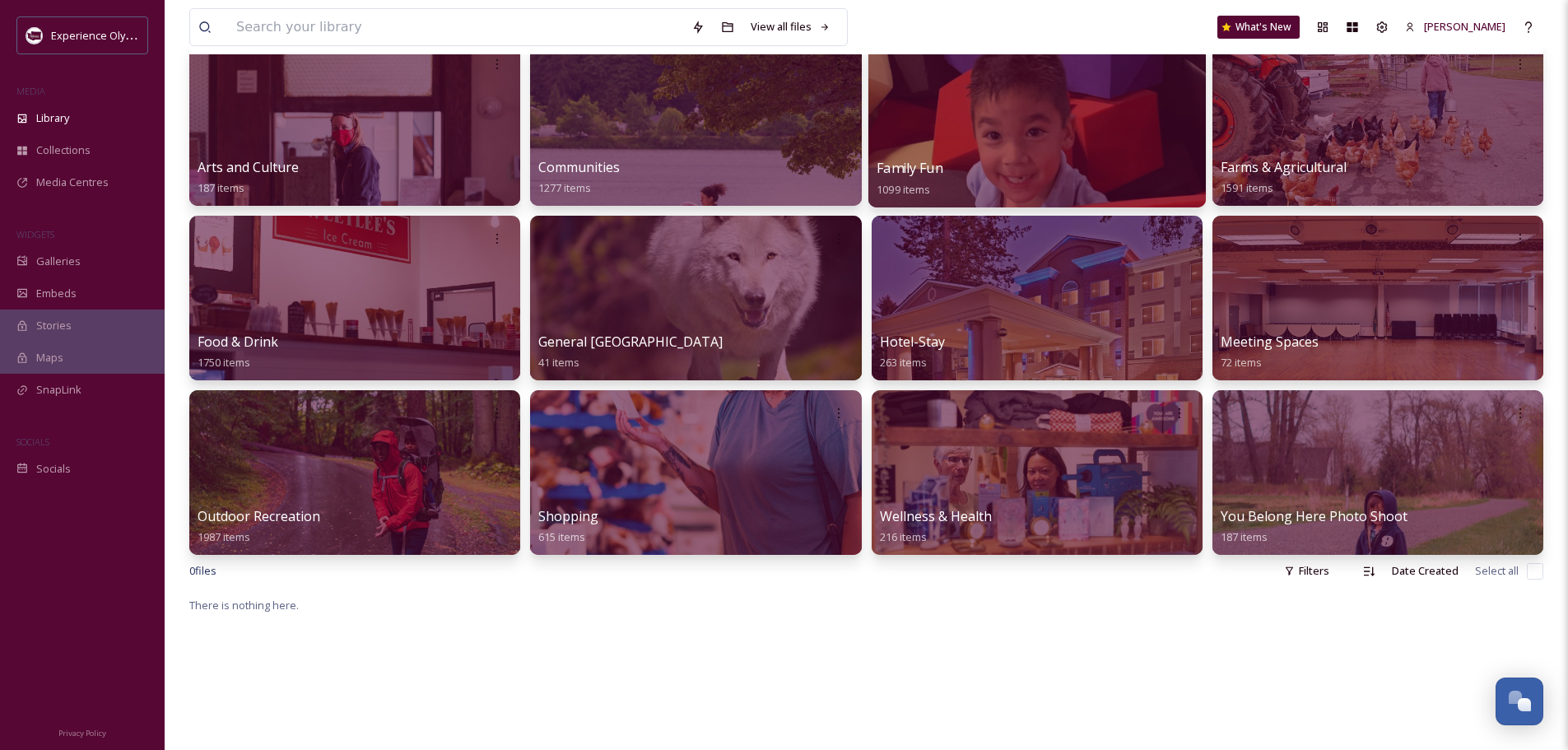
scroll to position [83, 0]
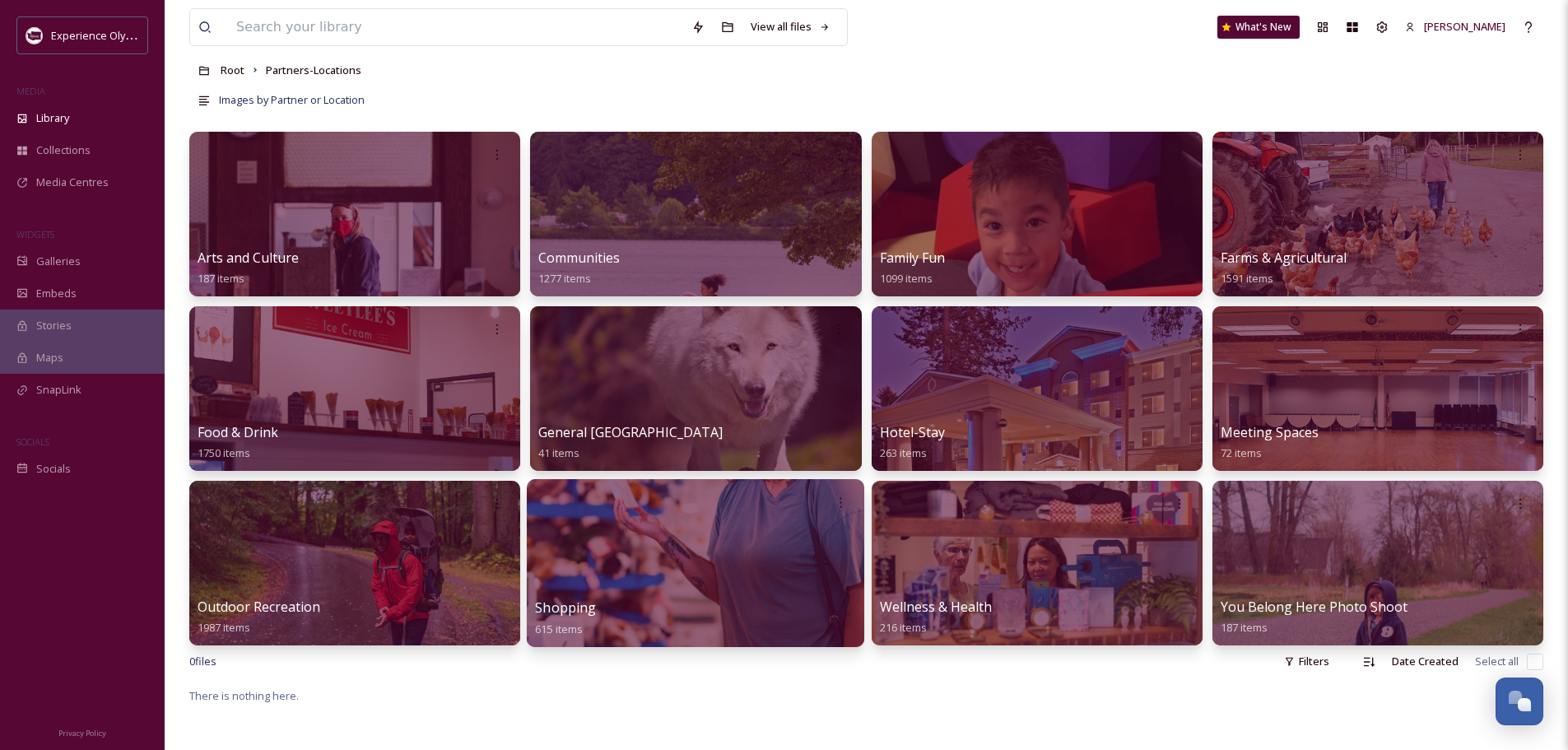
click at [569, 603] on span "Shopping" at bounding box center [566, 607] width 61 height 18
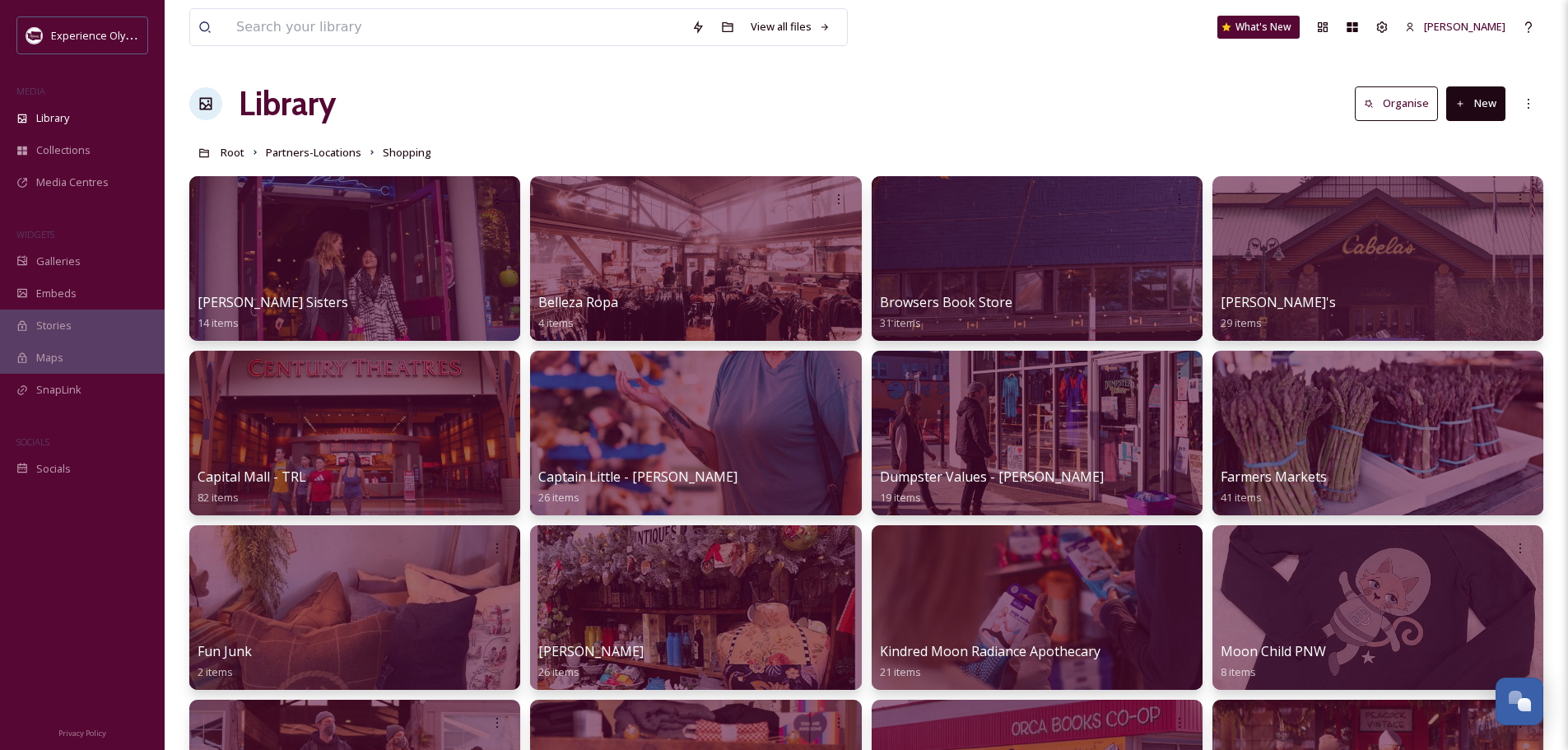
click at [1482, 99] on button "New" at bounding box center [1476, 104] width 59 height 34
click at [1447, 206] on span "Folder" at bounding box center [1457, 206] width 31 height 16
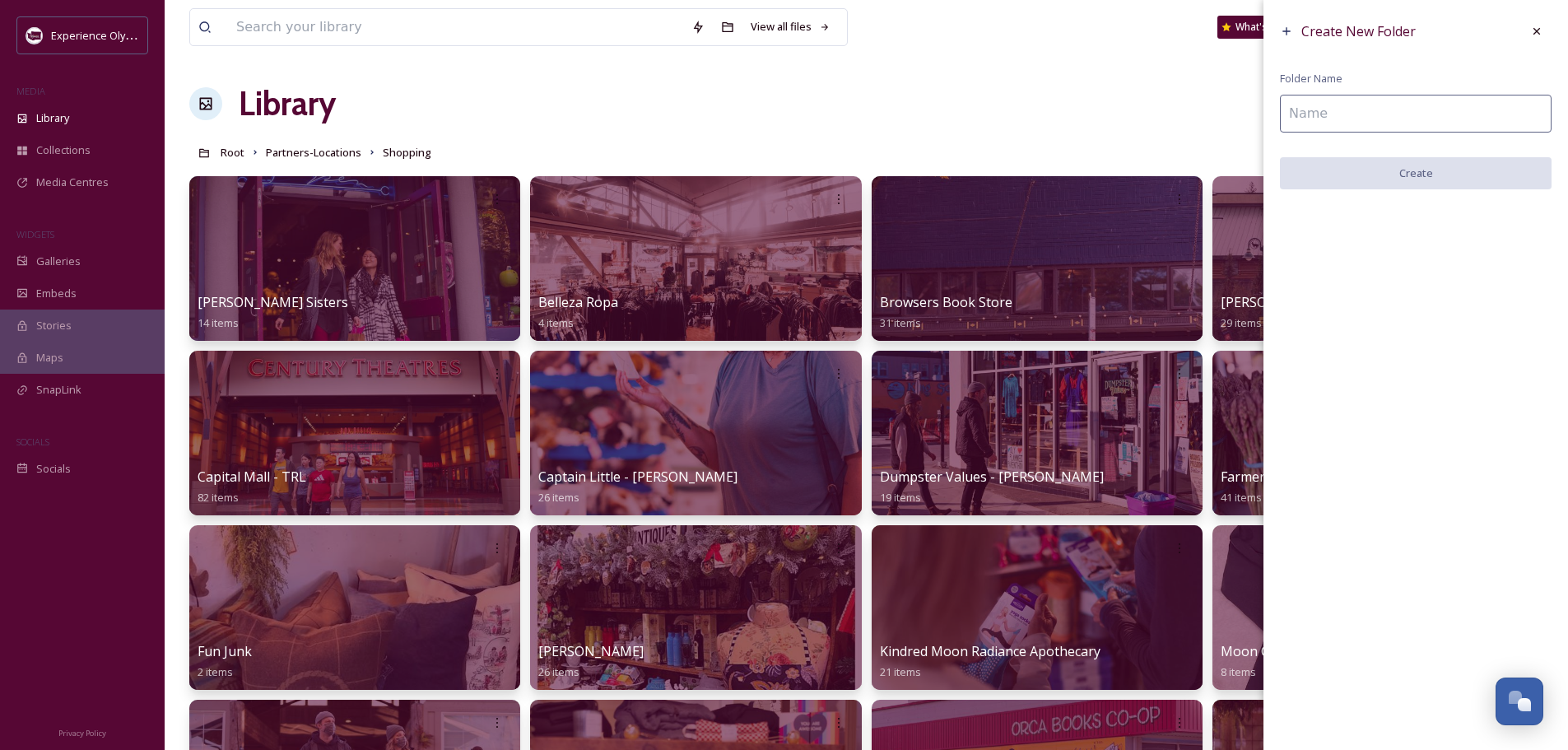
drag, startPoint x: 1309, startPoint y: 120, endPoint x: 1302, endPoint y: 92, distance: 28.9
click at [1309, 120] on input at bounding box center [1416, 113] width 271 height 38
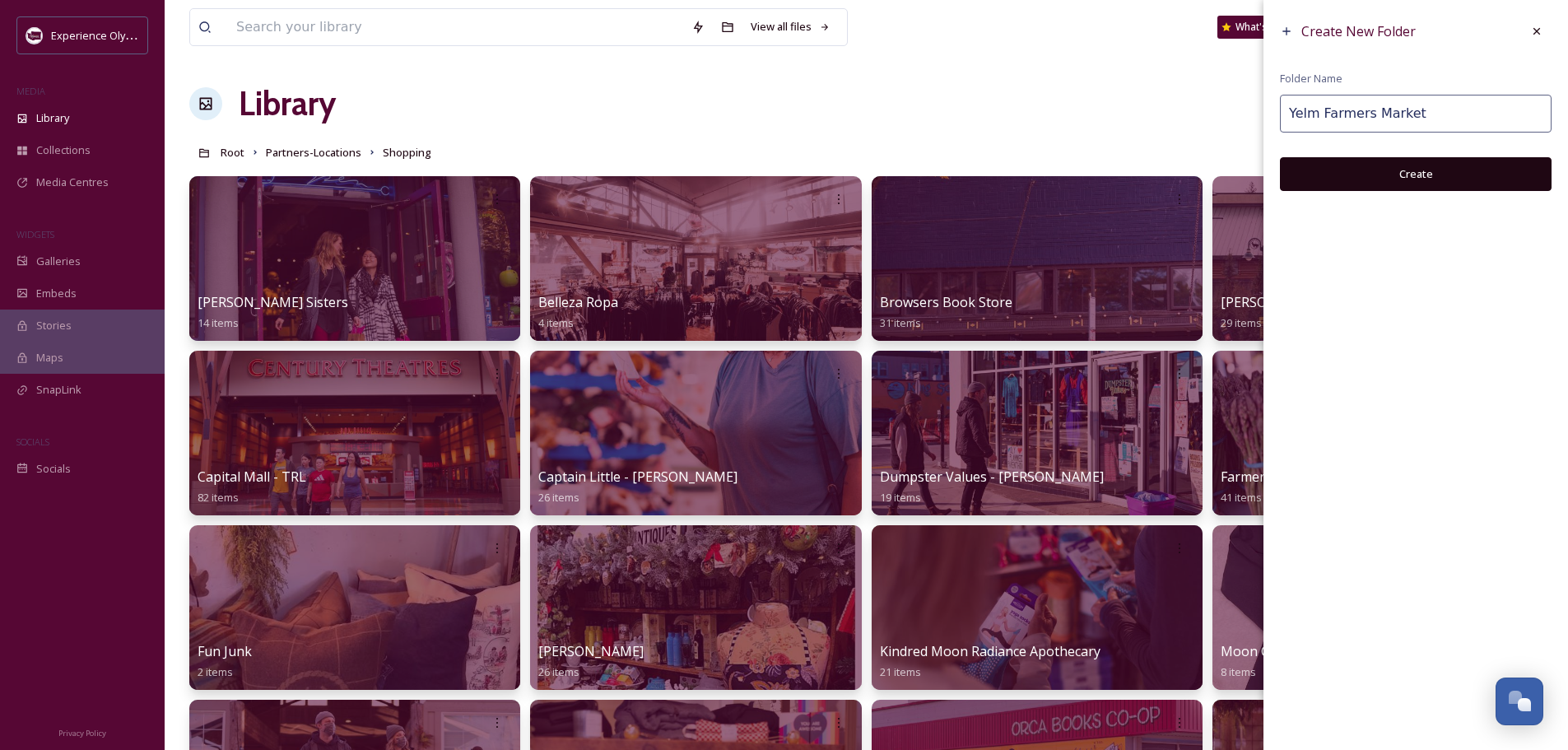
type input "Yelm Farmers Market"
click at [1384, 168] on button "Create" at bounding box center [1416, 174] width 271 height 34
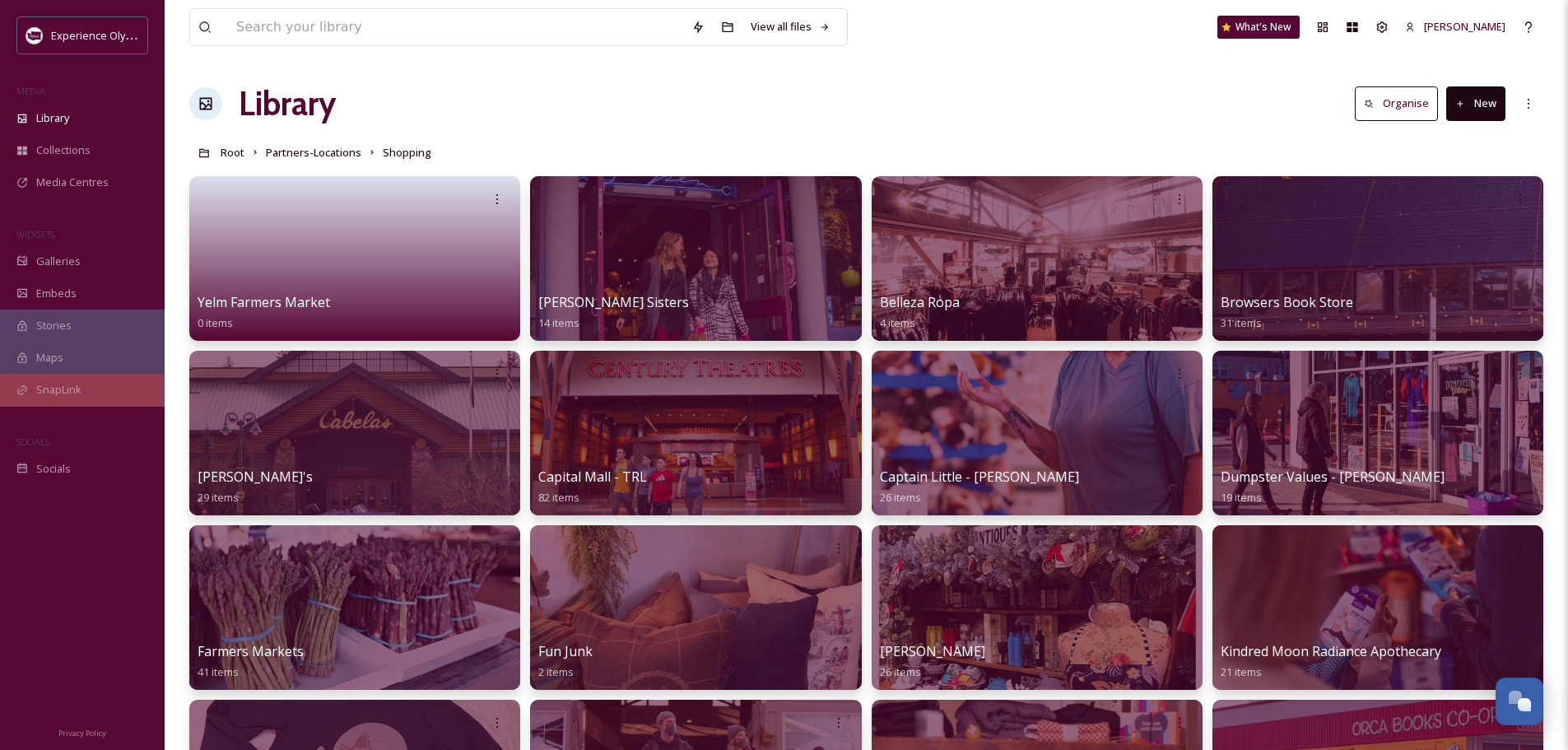
click at [52, 391] on span "SnapLink" at bounding box center [59, 389] width 46 height 16
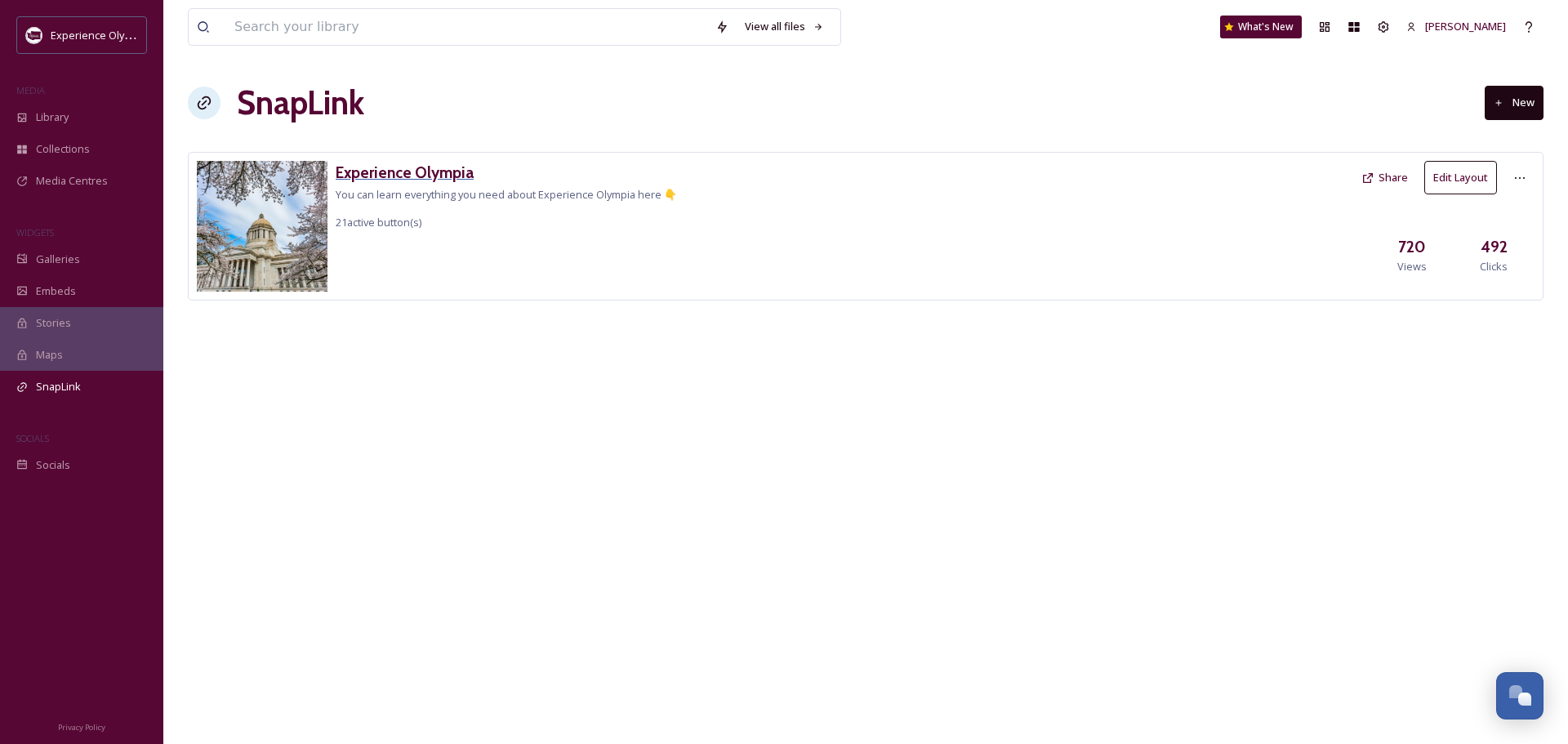
click at [448, 166] on h3 "Experience Olympia" at bounding box center [506, 172] width 341 height 23
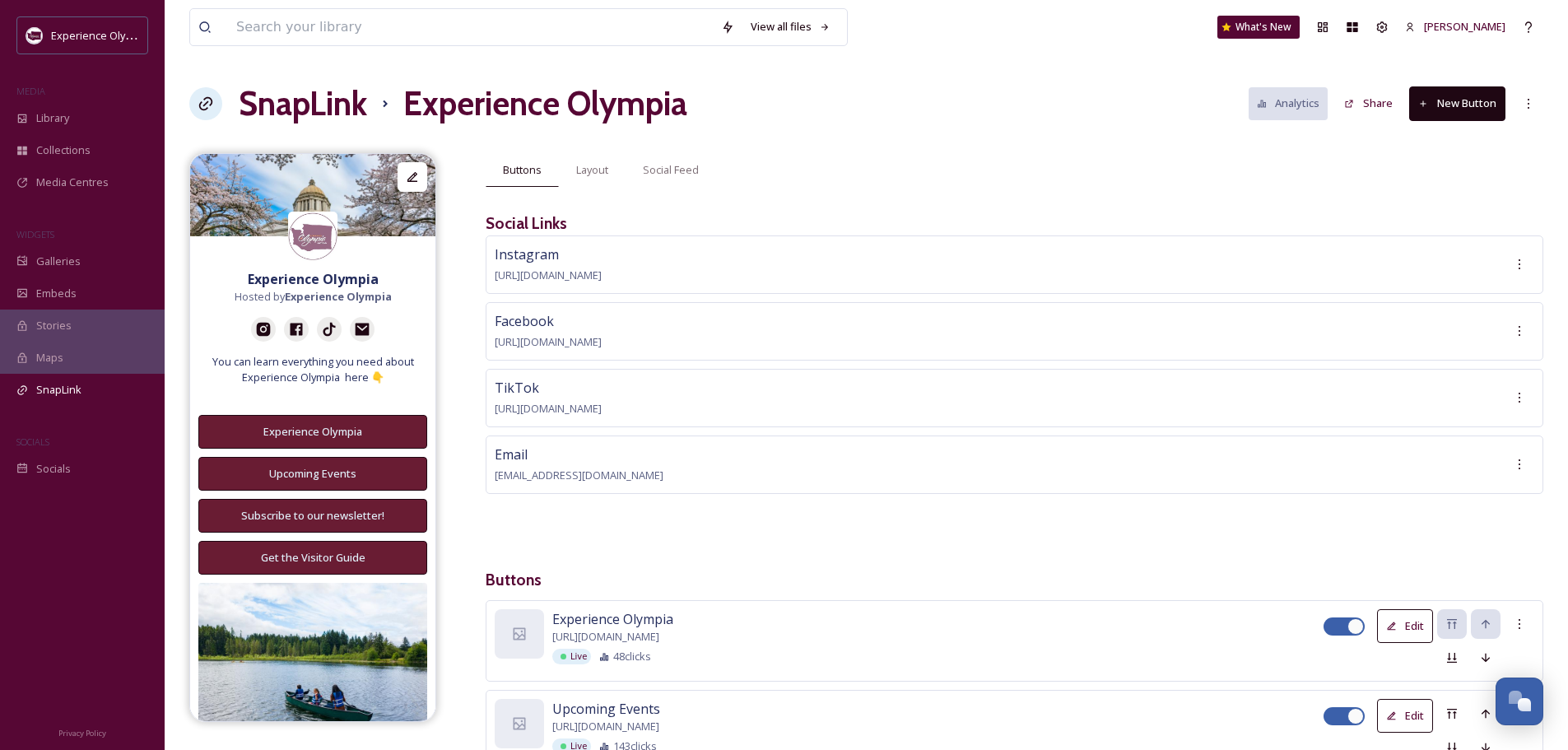
click at [1482, 98] on button "New Button" at bounding box center [1458, 104] width 96 height 34
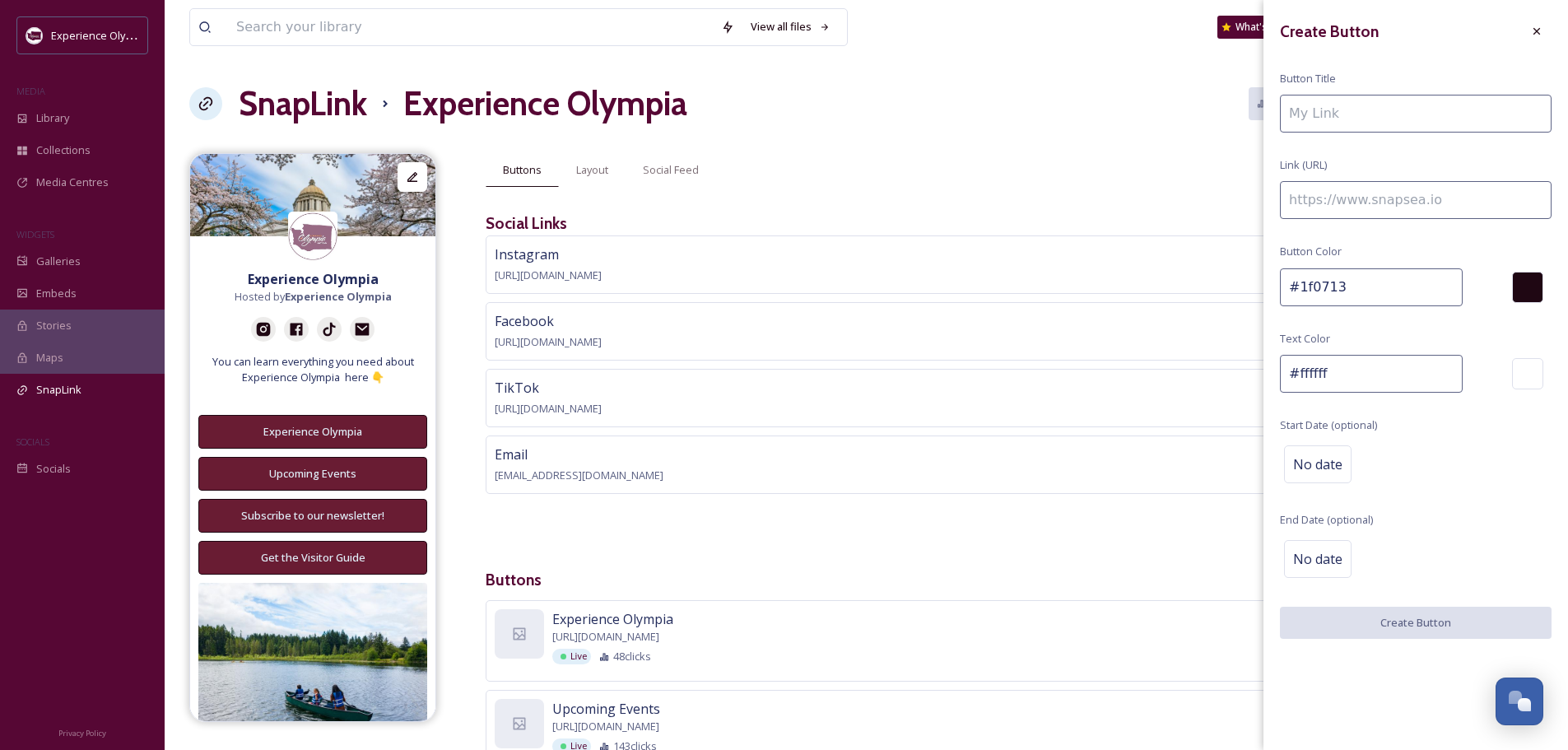
click at [1431, 117] on input at bounding box center [1416, 113] width 271 height 38
paste input "[URL][DOMAIN_NAME][DATE]"
type input "[URL][DOMAIN_NAME][DATE]"
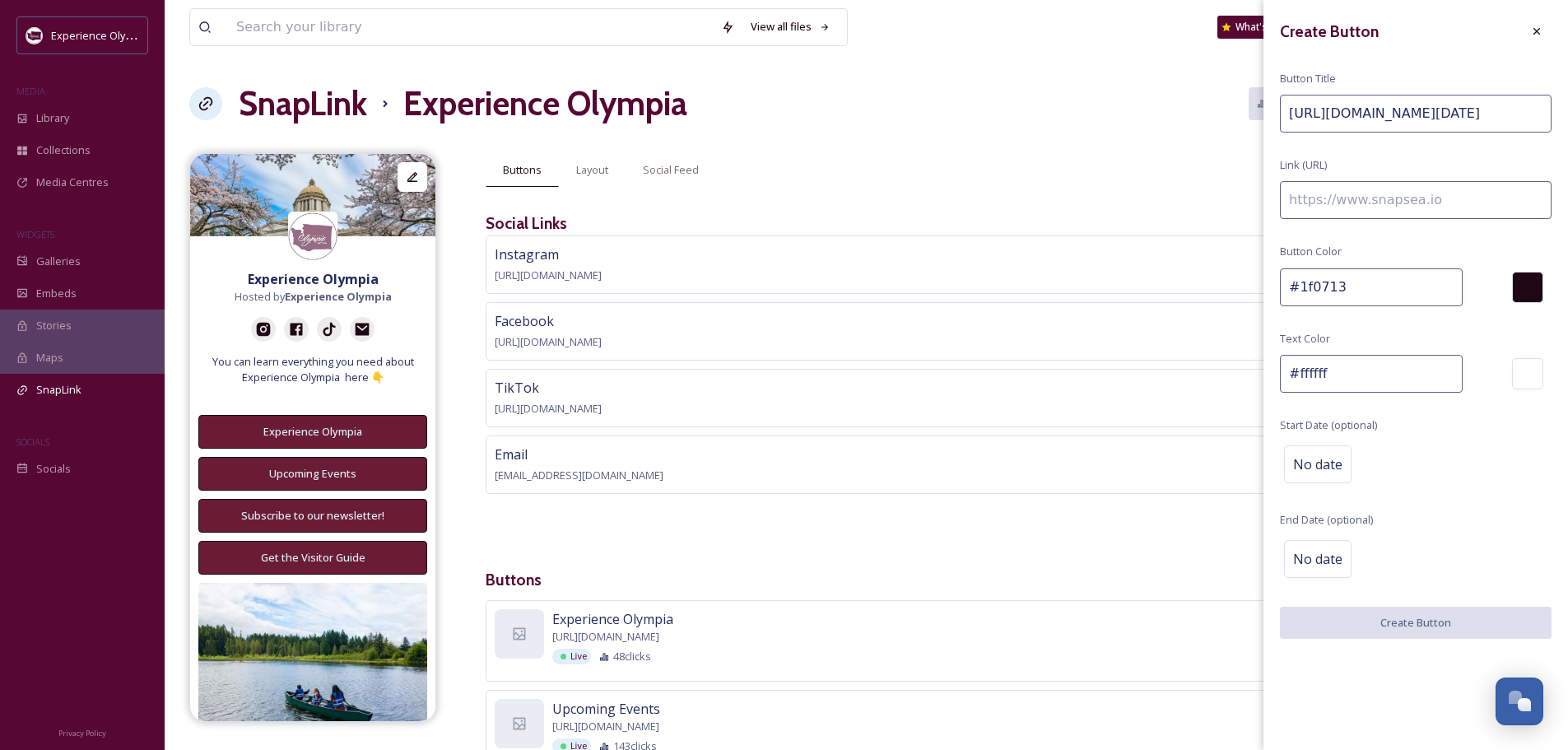
click at [1378, 201] on input at bounding box center [1416, 200] width 271 height 38
paste input "[URL][DOMAIN_NAME][DATE]"
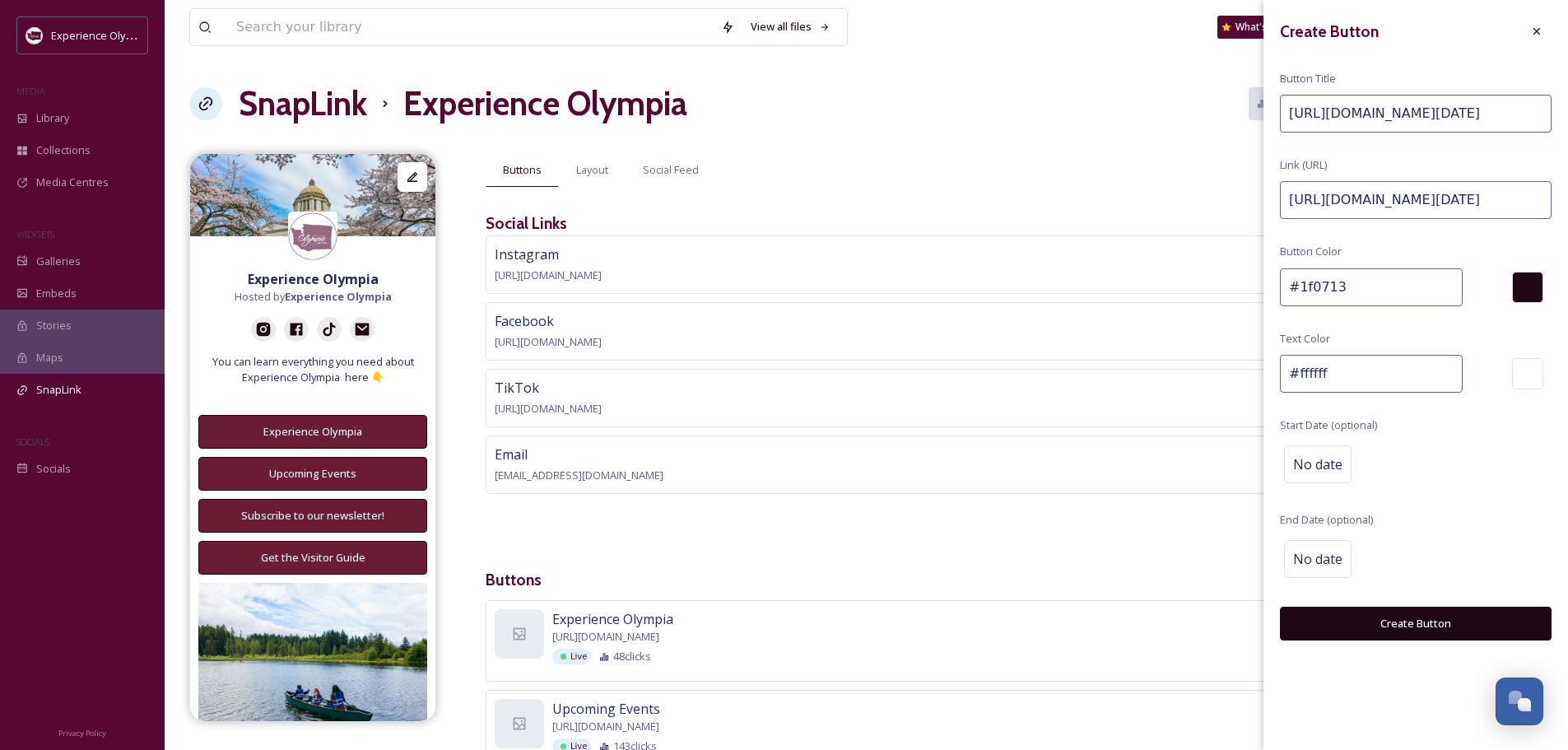
scroll to position [0, 266]
type input "[URL][DOMAIN_NAME][DATE]"
click at [1423, 110] on input "[URL][DOMAIN_NAME][DATE]" at bounding box center [1416, 113] width 271 height 38
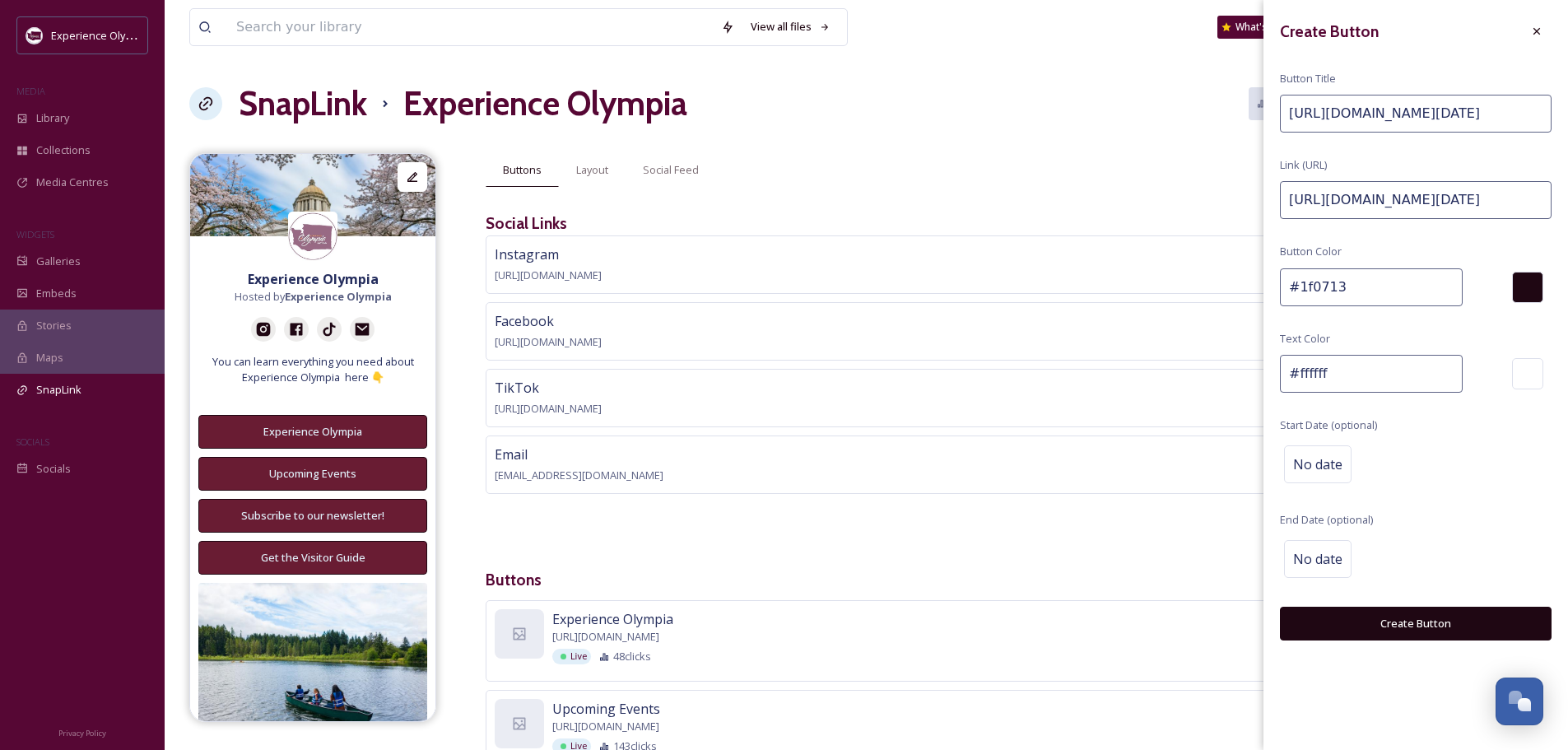
click at [1423, 110] on input "[URL][DOMAIN_NAME][DATE]" at bounding box center [1416, 113] width 271 height 38
type input "t"
type input "Thurston County Farmers Markets"
drag, startPoint x: 1351, startPoint y: 285, endPoint x: 1298, endPoint y: 290, distance: 53.2
click at [1298, 290] on input "#1f0713" at bounding box center [1372, 287] width 183 height 38
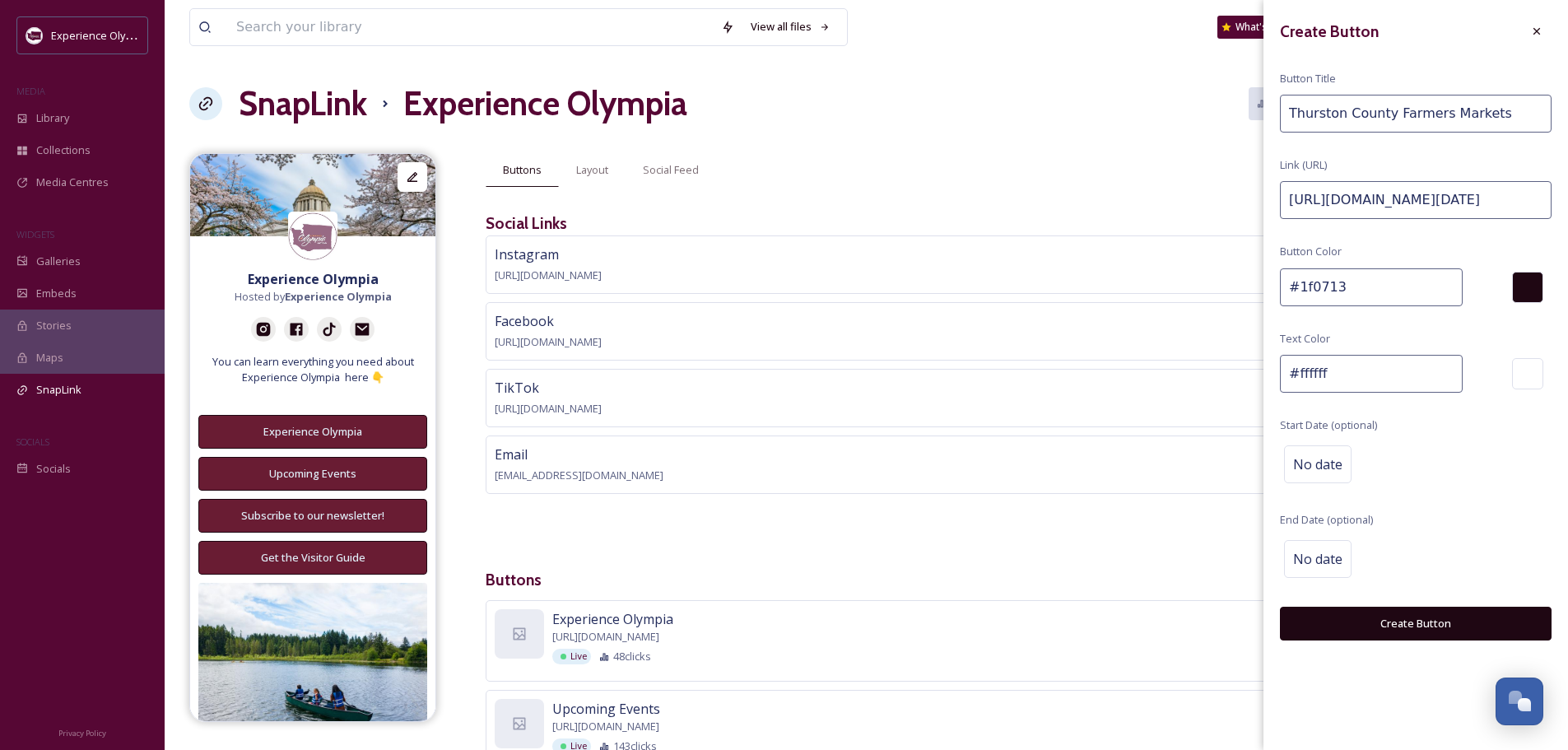
paste input "691c3"
type input "#691c33"
click at [1388, 617] on button "Create Button" at bounding box center [1416, 624] width 271 height 34
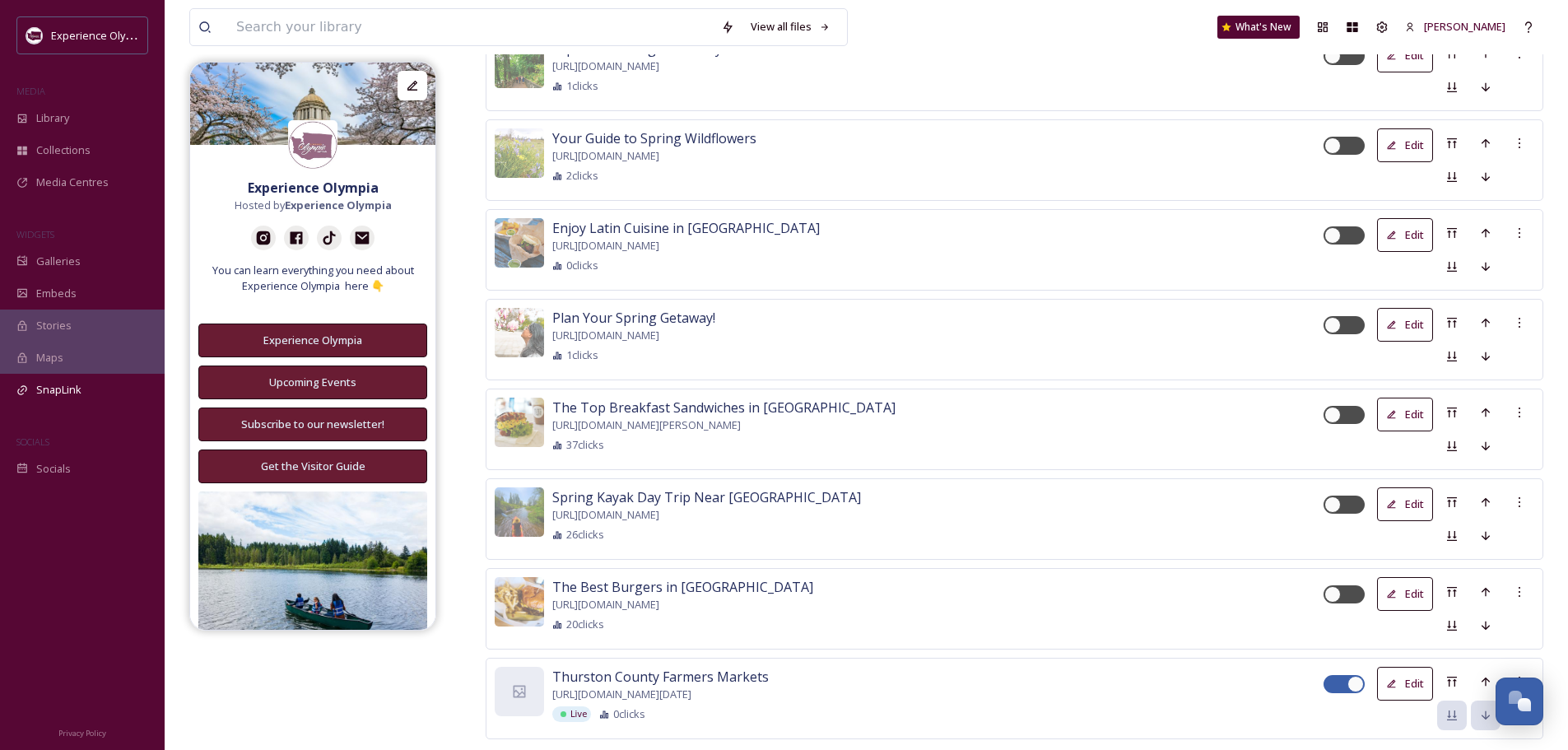
scroll to position [2491, 0]
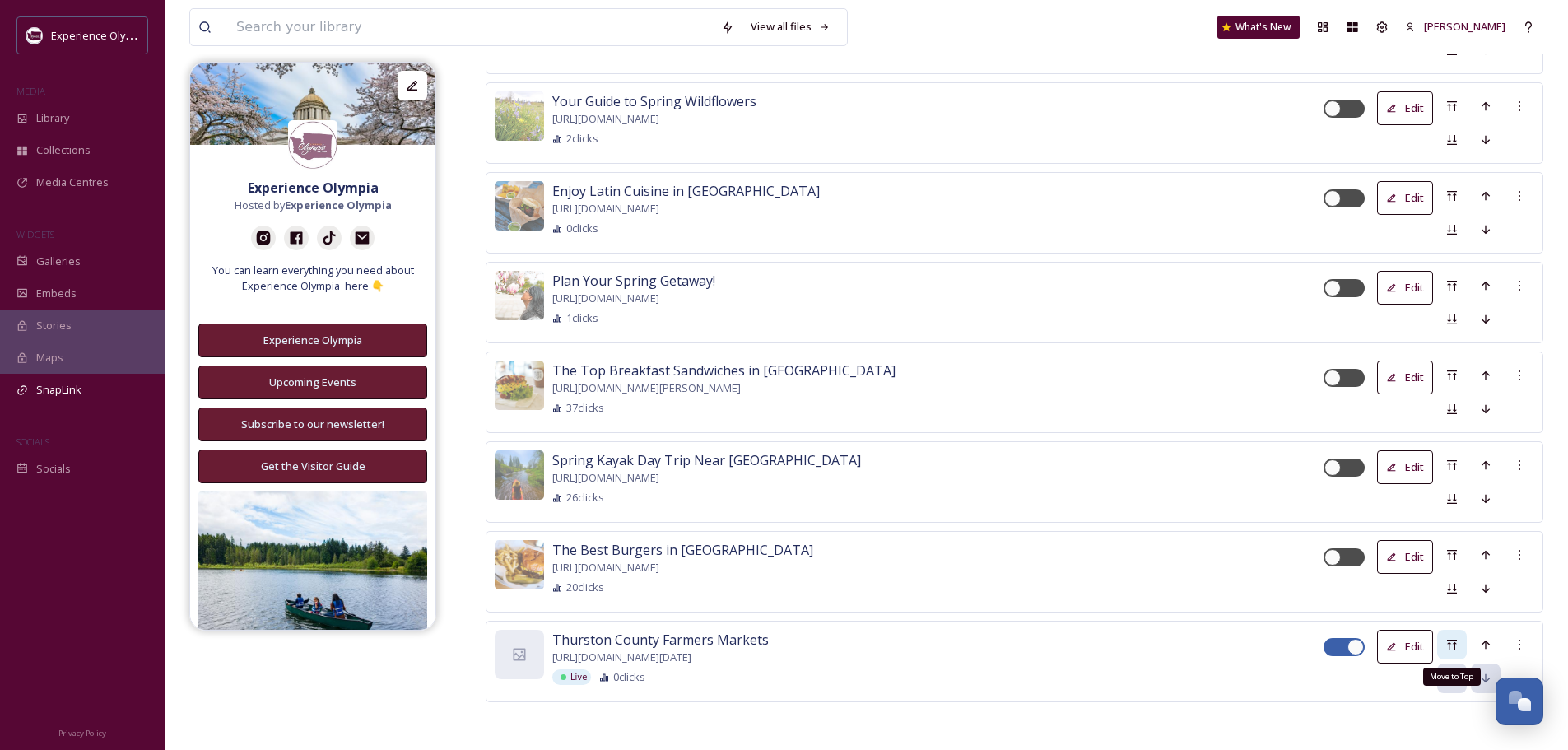
click at [1452, 641] on icon at bounding box center [1453, 645] width 13 height 13
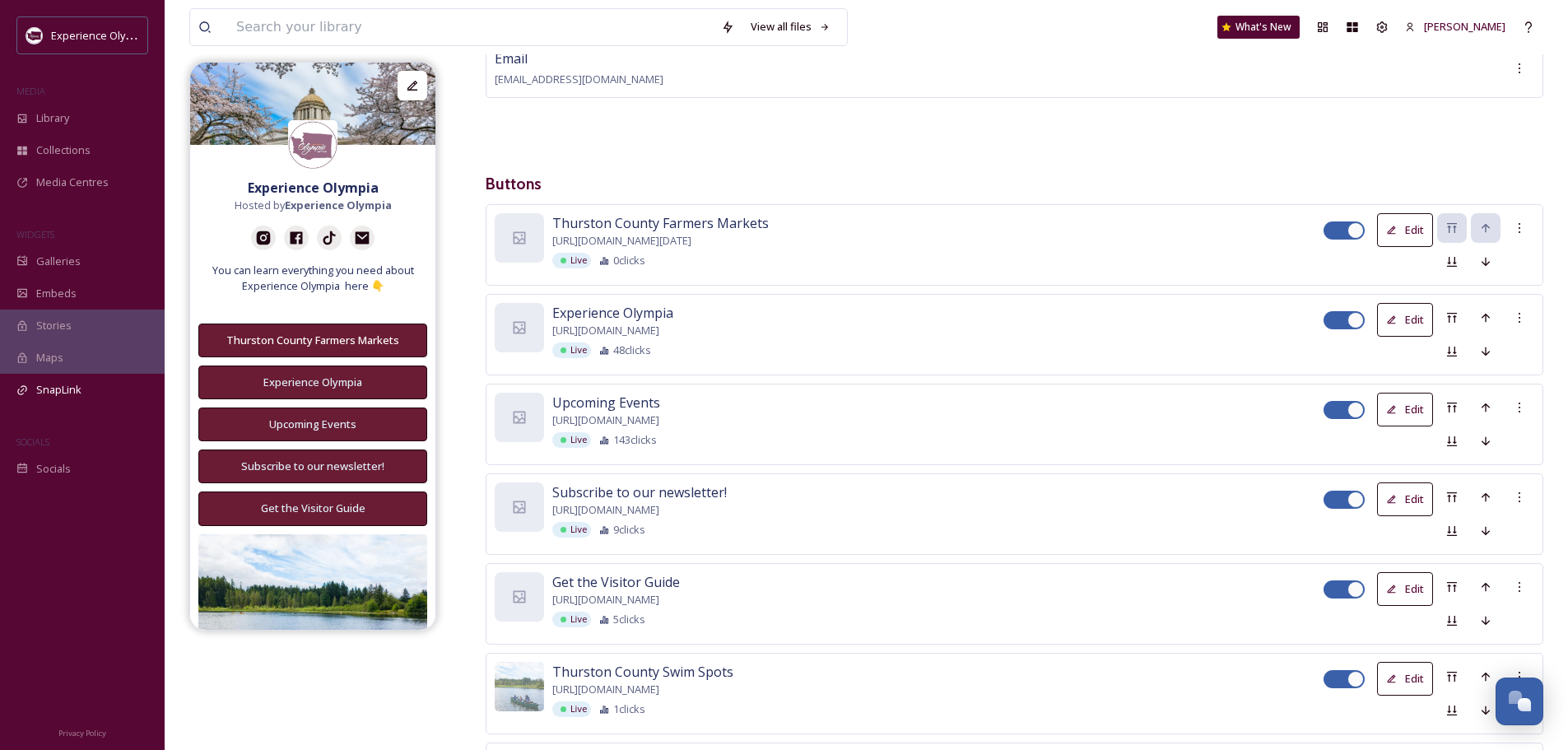
scroll to position [411, 0]
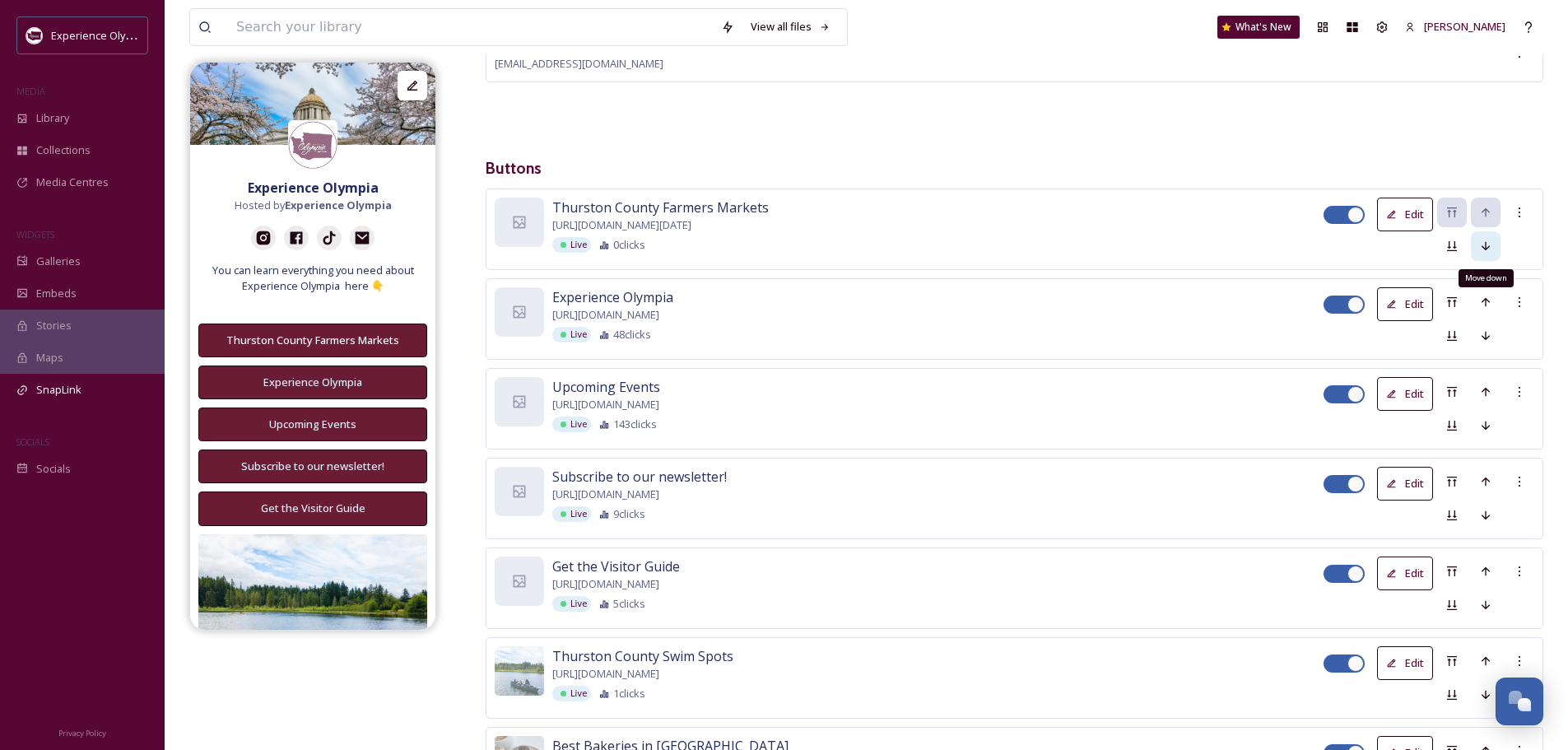
click at [1491, 248] on icon at bounding box center [1486, 246] width 13 height 13
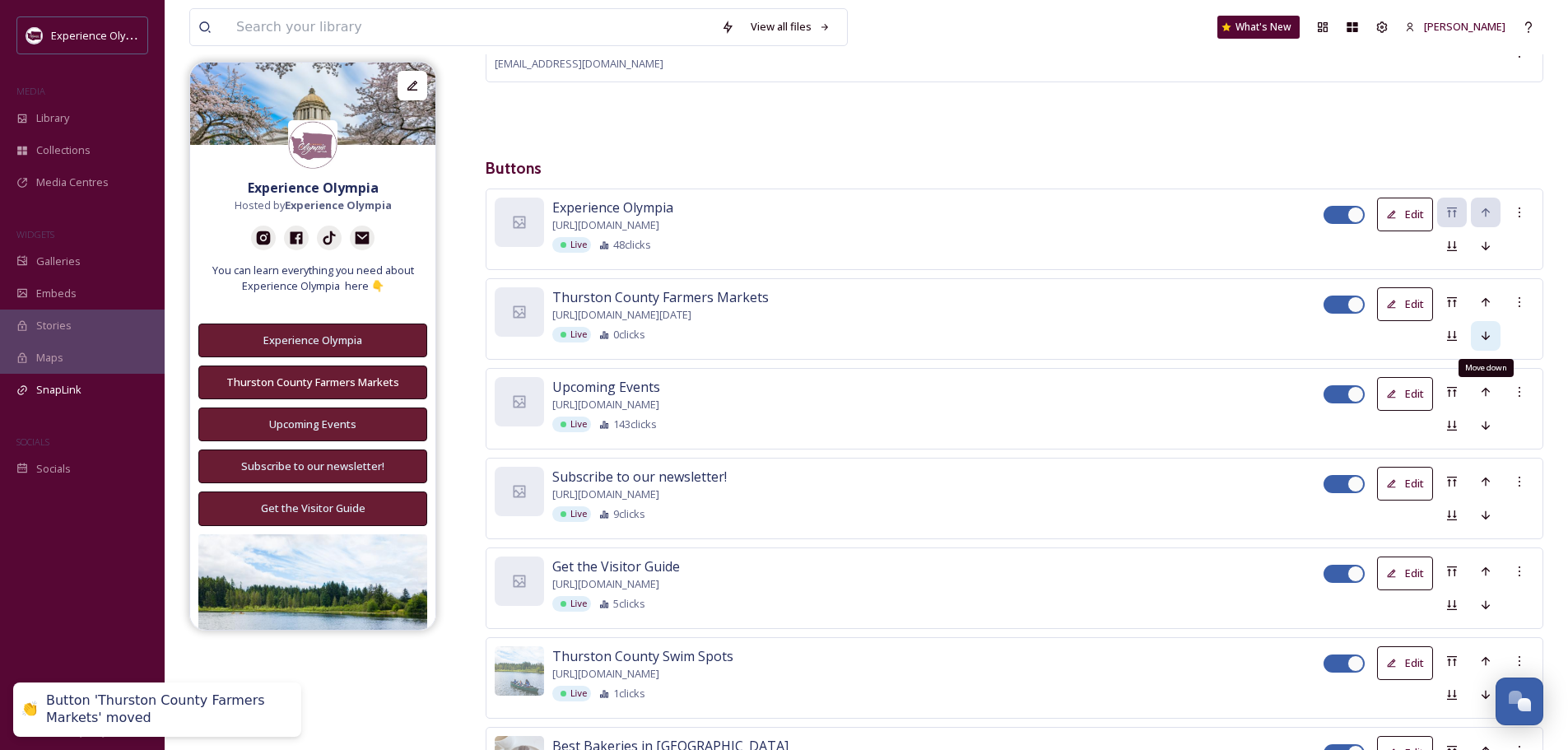
click at [1489, 334] on icon at bounding box center [1486, 336] width 13 height 13
click at [1485, 425] on icon at bounding box center [1486, 425] width 8 height 9
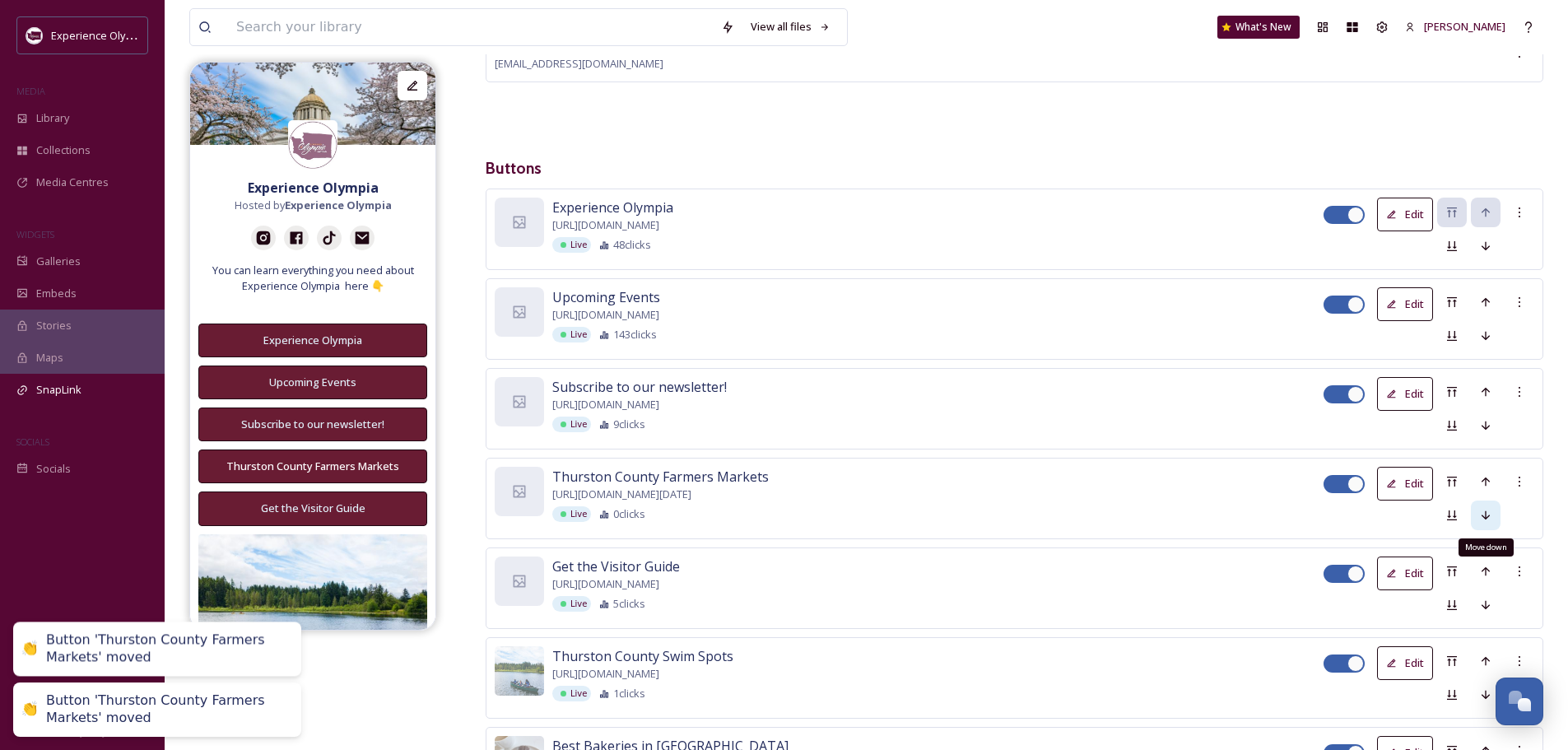
click at [1486, 513] on icon at bounding box center [1486, 514] width 8 height 9
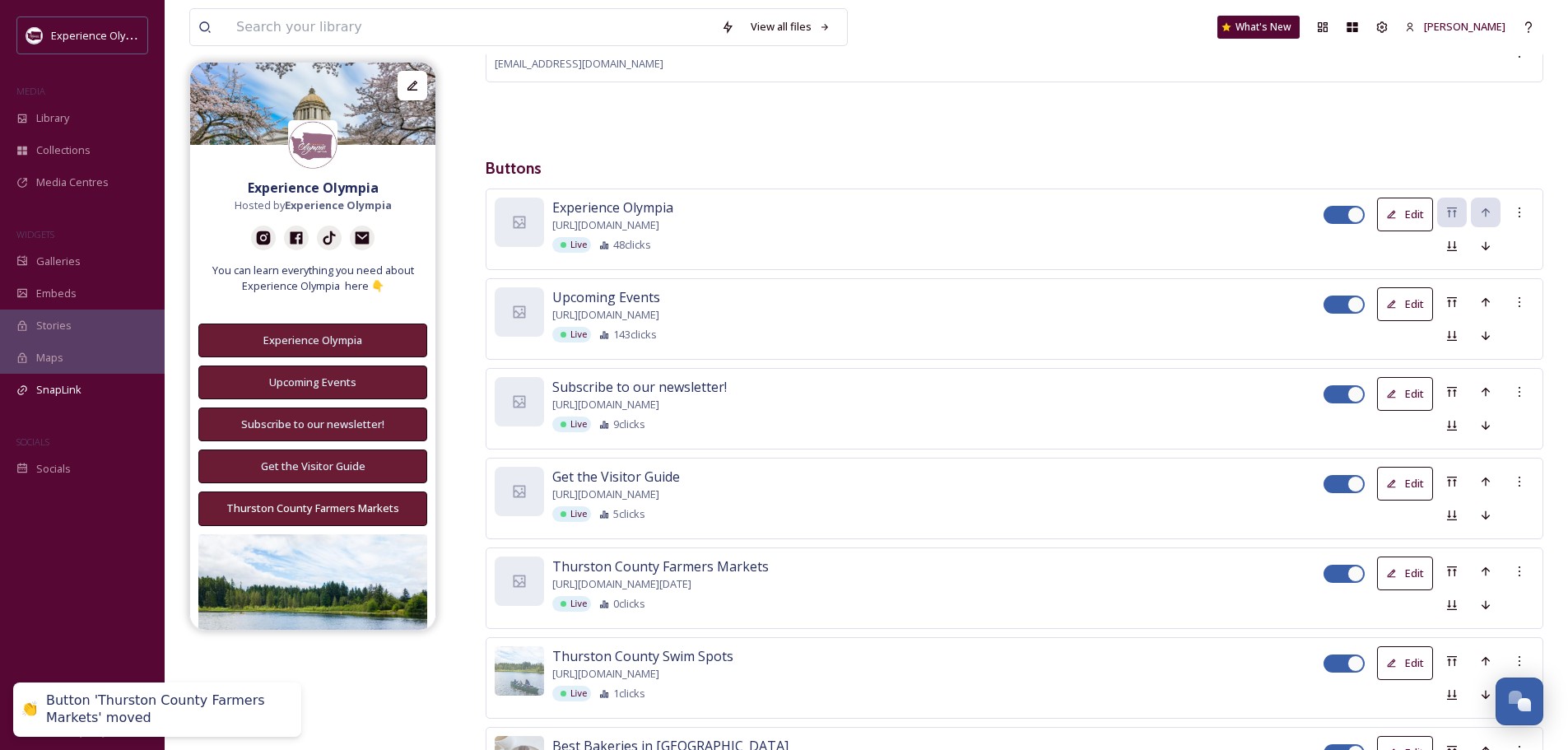
scroll to position [494, 0]
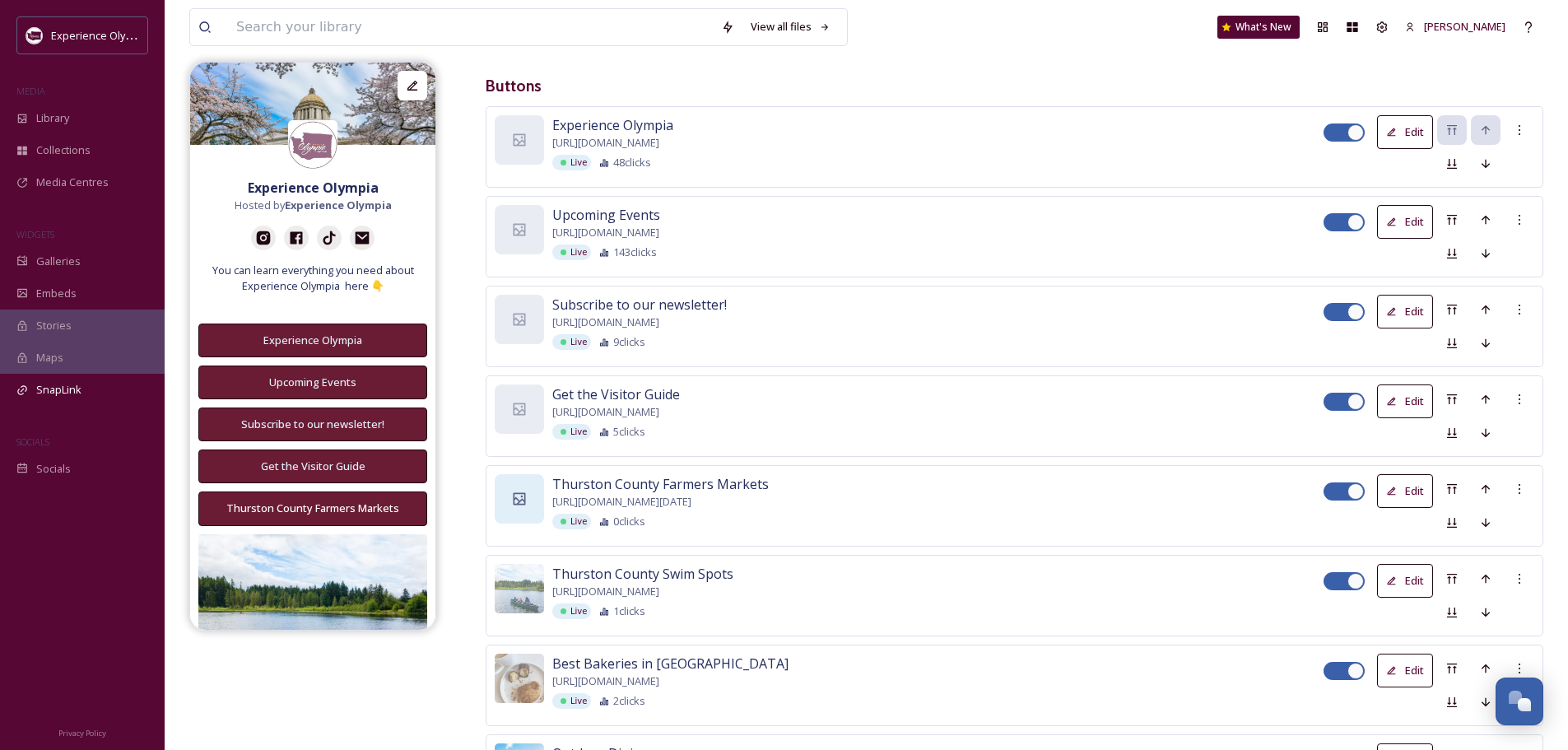
click at [515, 492] on icon at bounding box center [519, 499] width 17 height 17
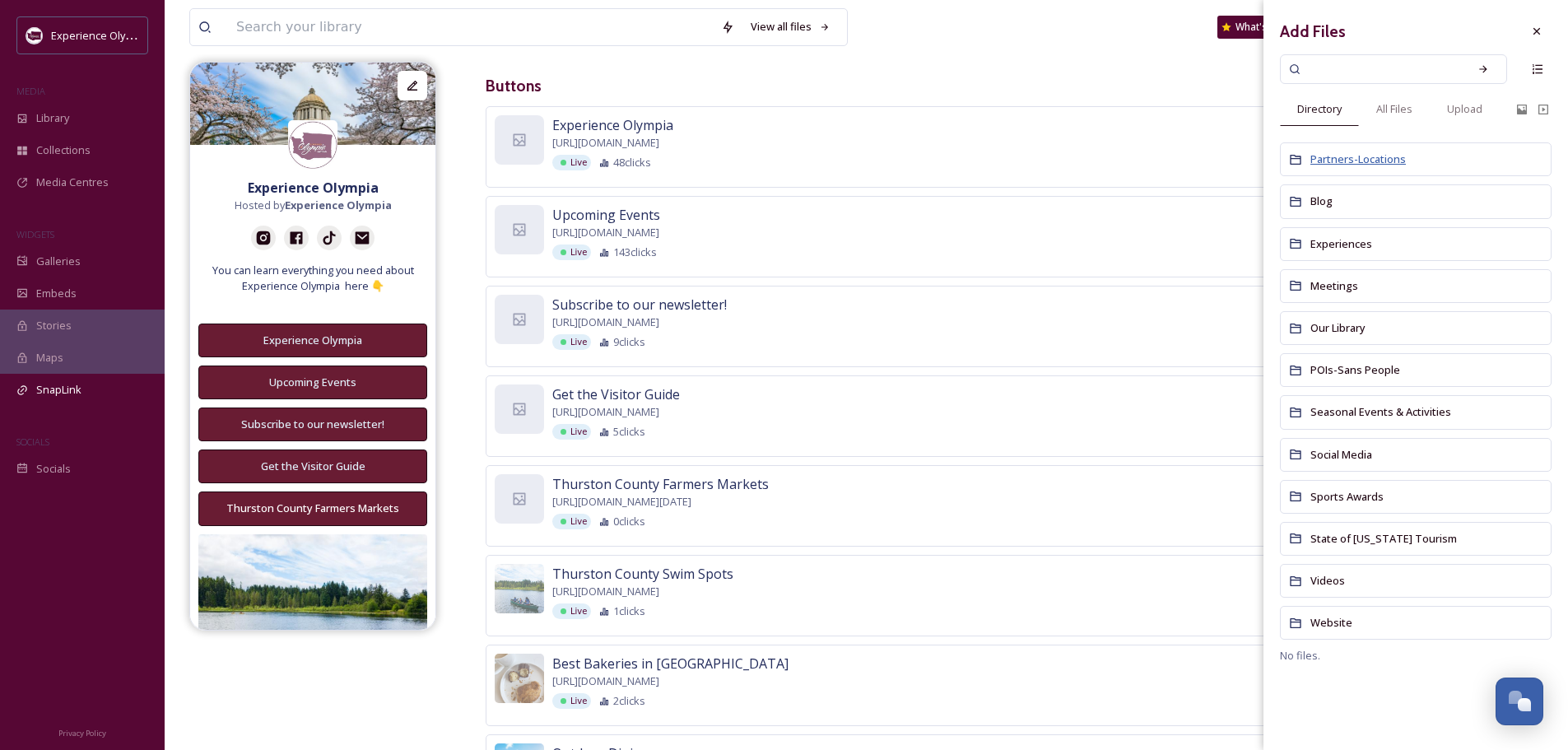
click at [1345, 160] on span "Partners-Locations" at bounding box center [1358, 159] width 95 height 15
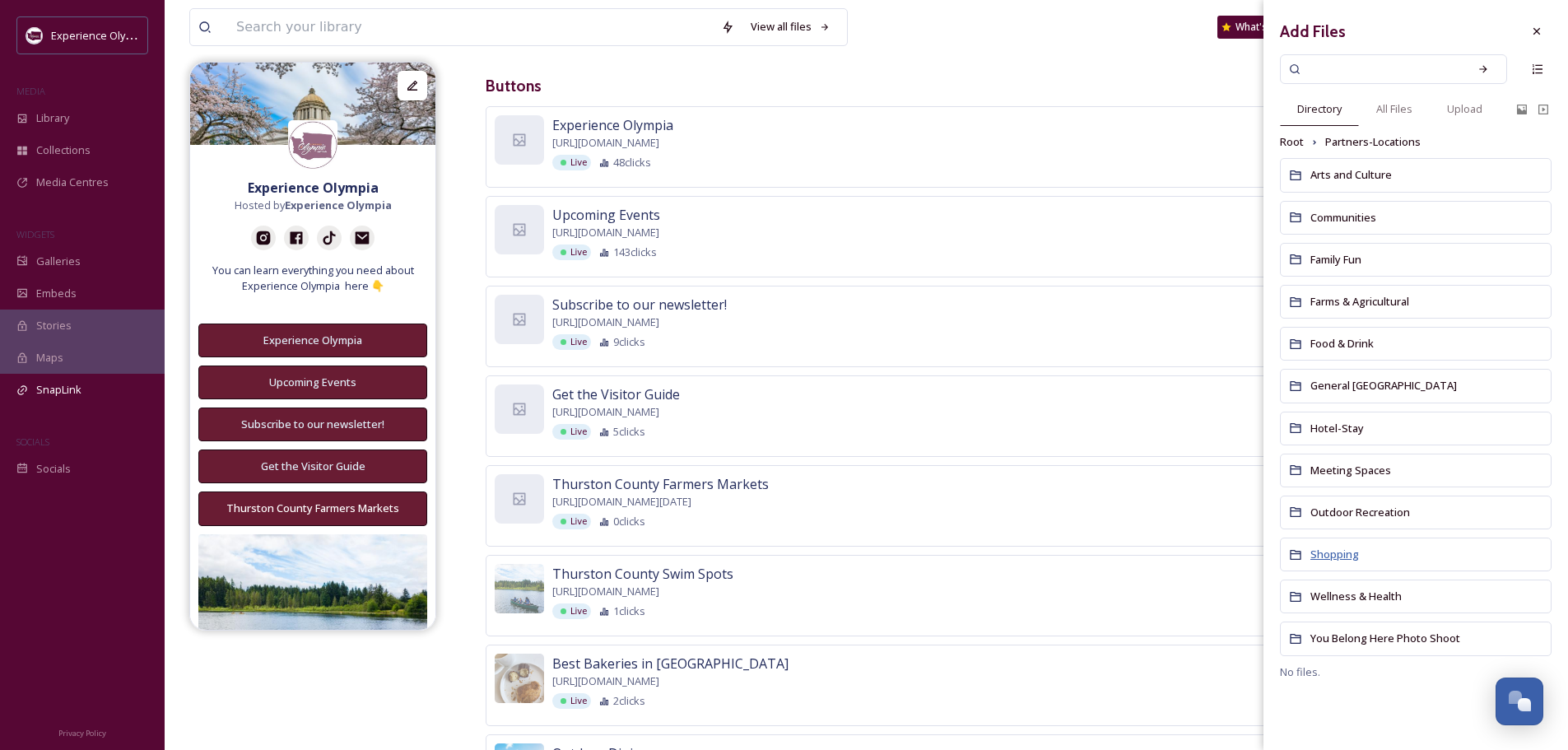
click at [1333, 549] on span "Shopping" at bounding box center [1335, 554] width 49 height 15
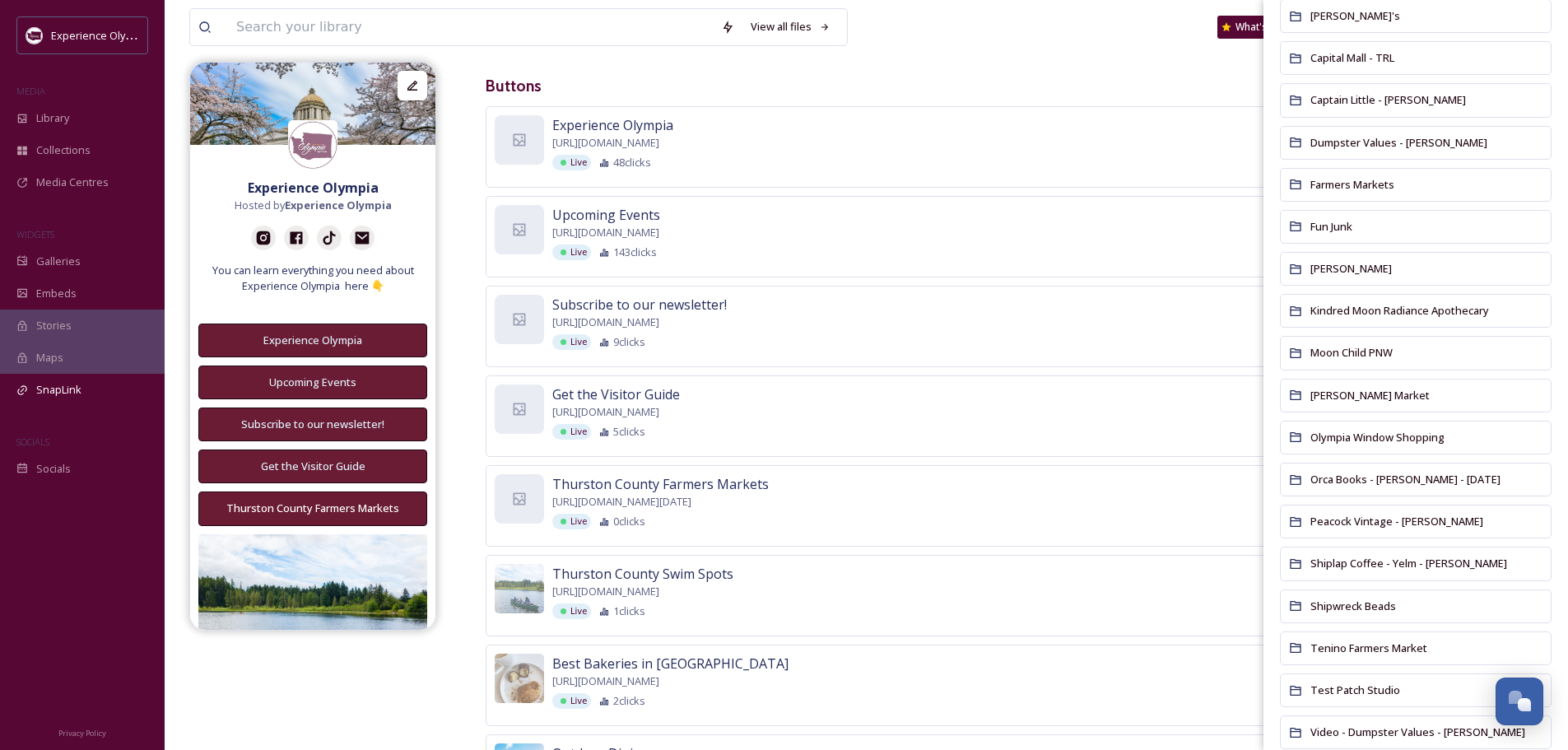
scroll to position [411, 0]
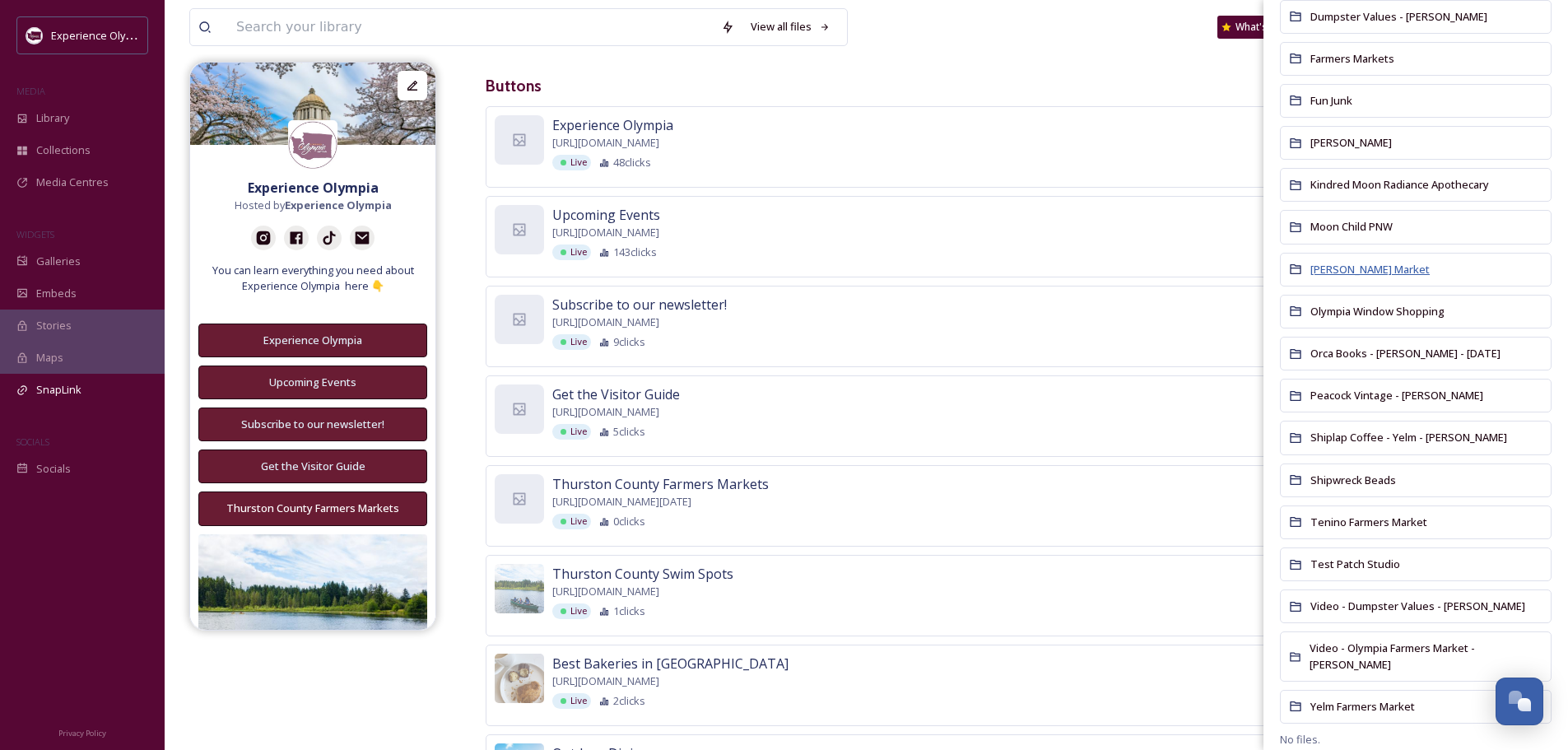
click at [1380, 270] on span "[PERSON_NAME] Market" at bounding box center [1371, 270] width 120 height 15
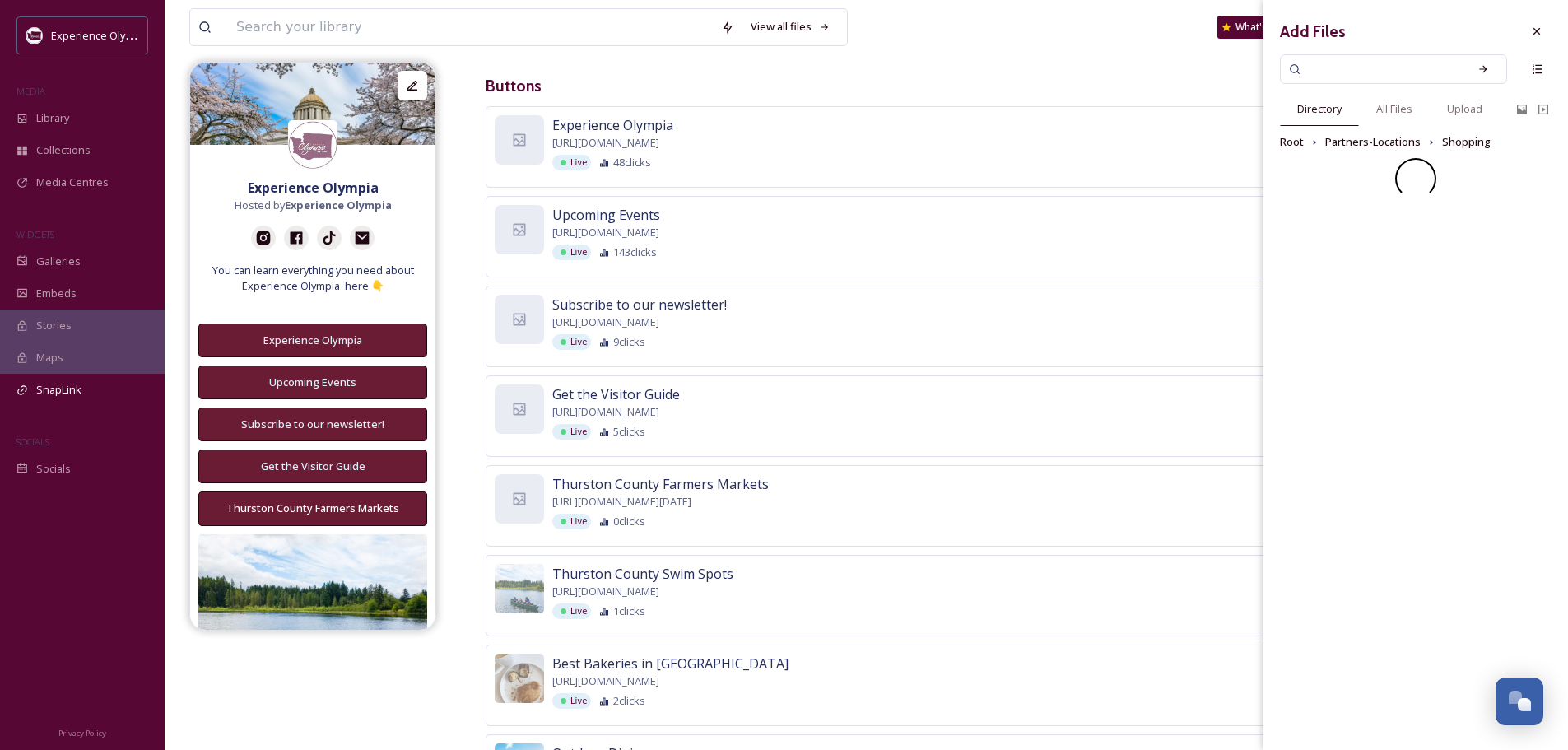
scroll to position [0, 0]
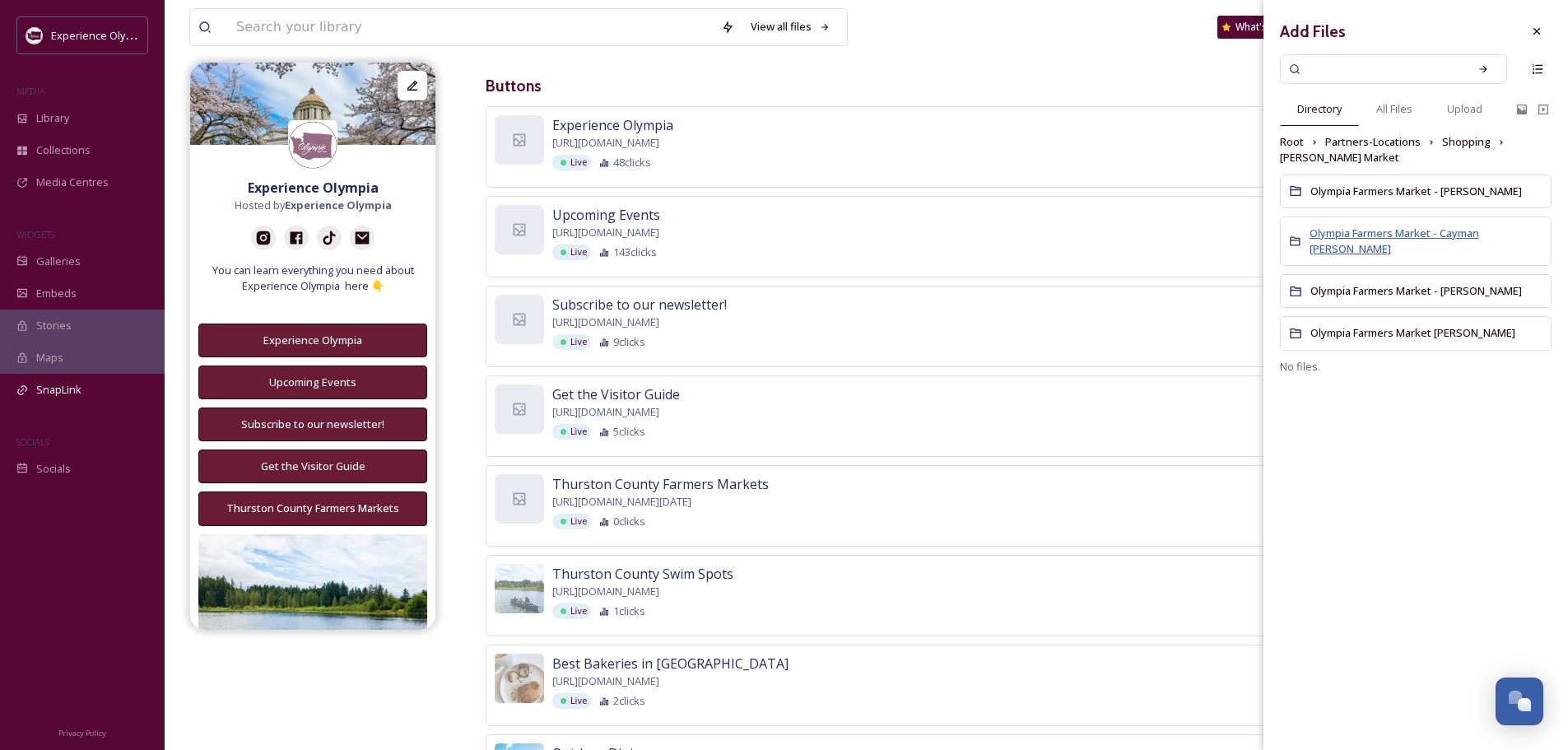
click at [1416, 233] on span "Olympia Farmers Market - Cayman [PERSON_NAME]" at bounding box center [1394, 241] width 169 height 30
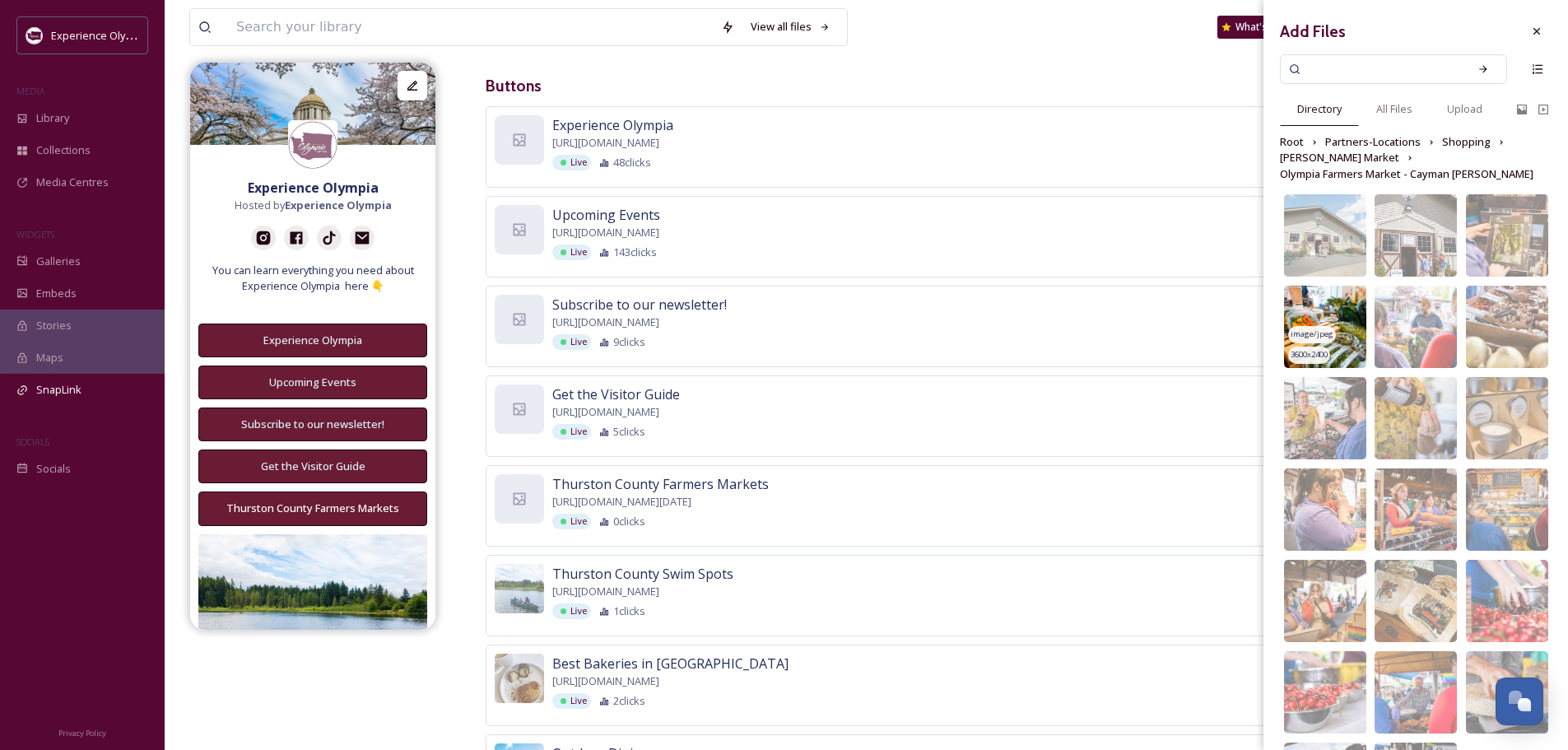
click at [1321, 304] on img at bounding box center [1325, 327] width 83 height 83
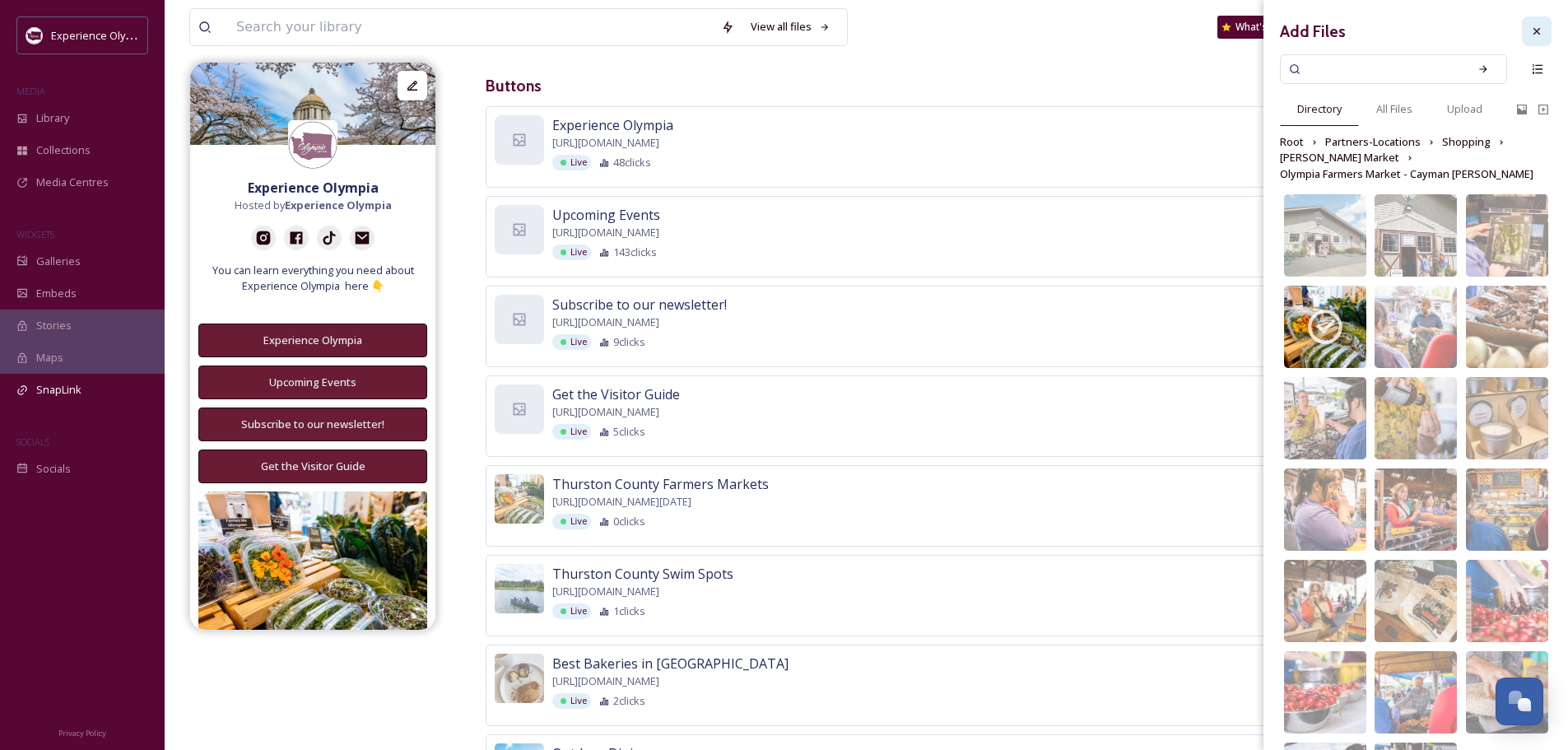
click at [1530, 28] on icon at bounding box center [1537, 31] width 13 height 13
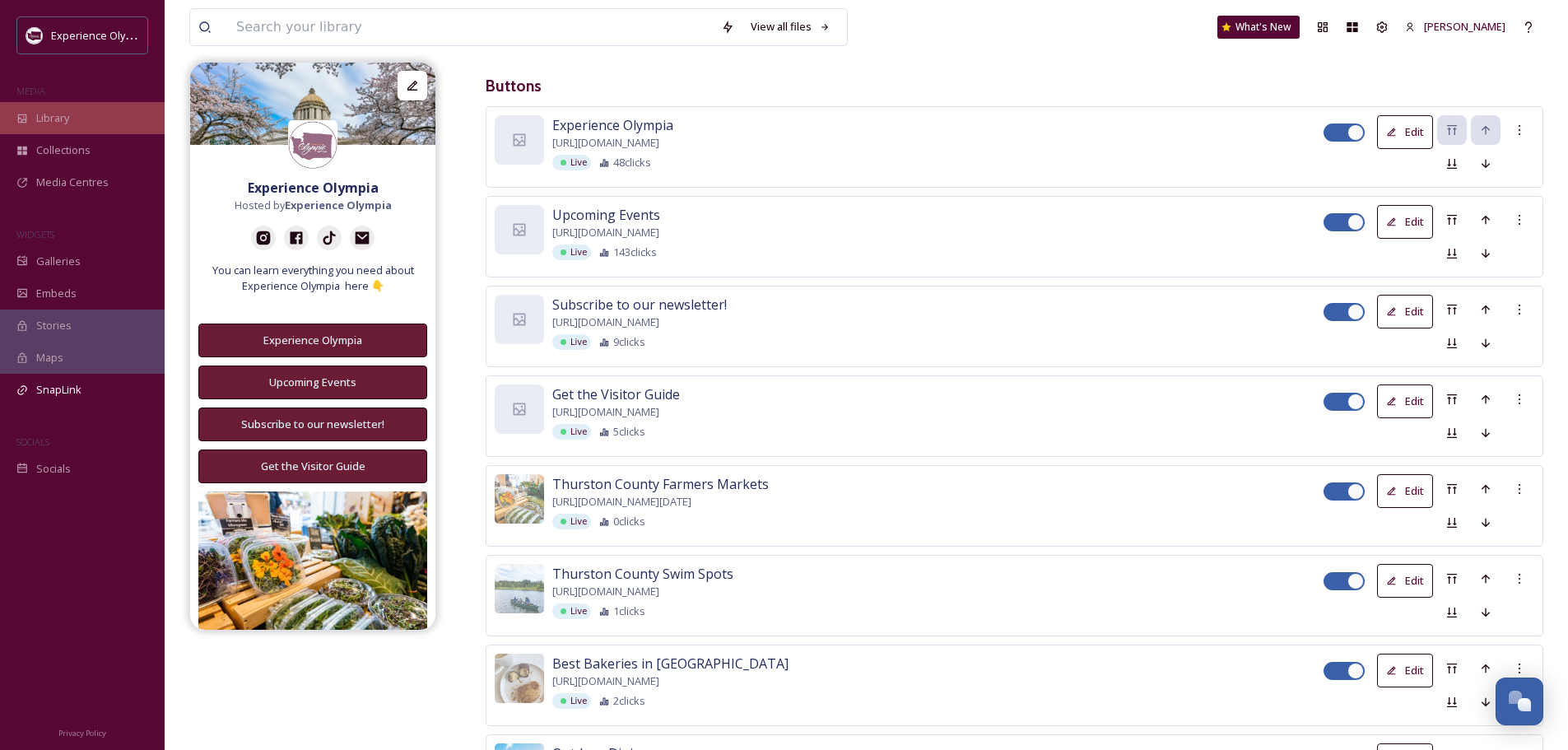
click at [53, 115] on span "Library" at bounding box center [52, 118] width 33 height 16
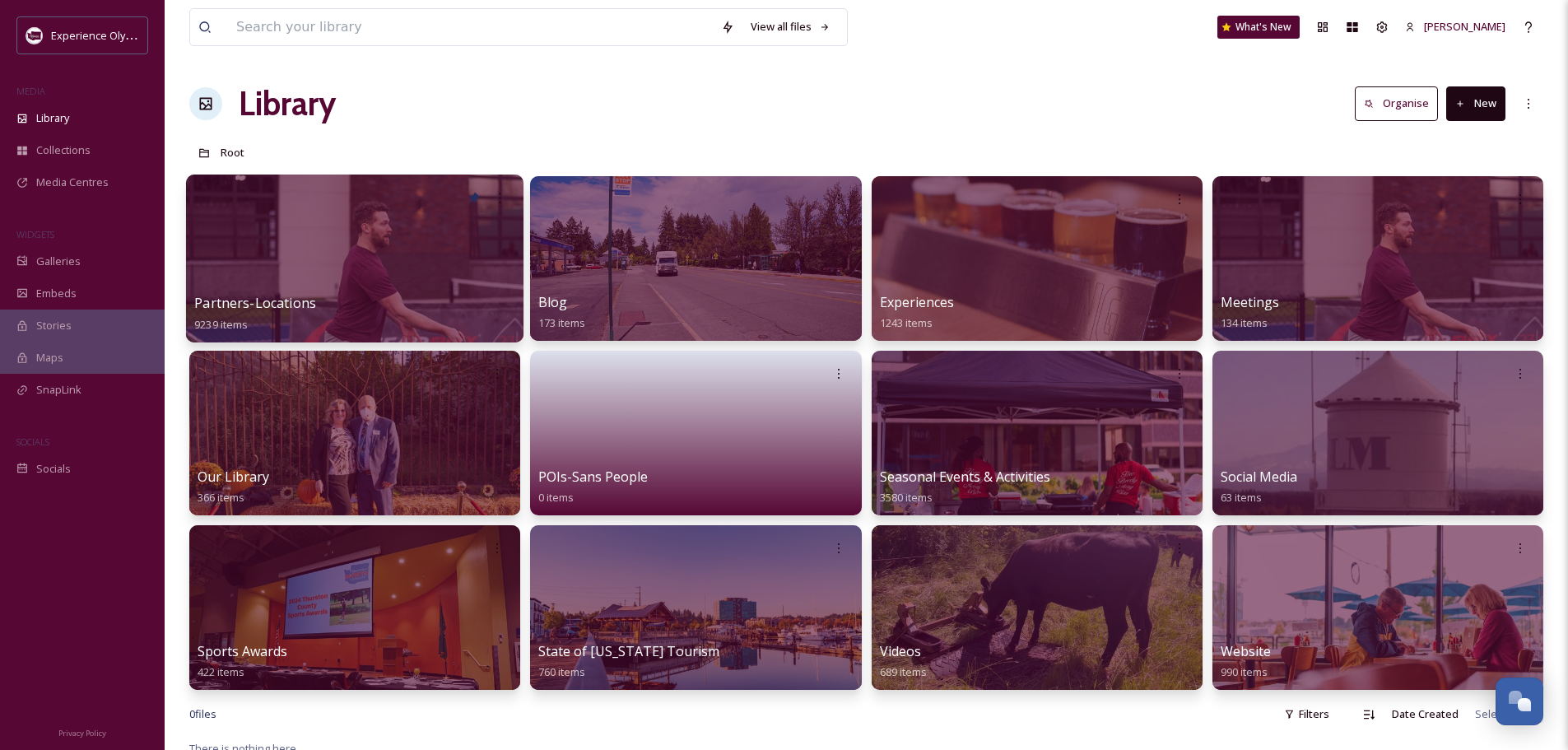
click at [287, 298] on span "Partners-Locations" at bounding box center [255, 303] width 122 height 18
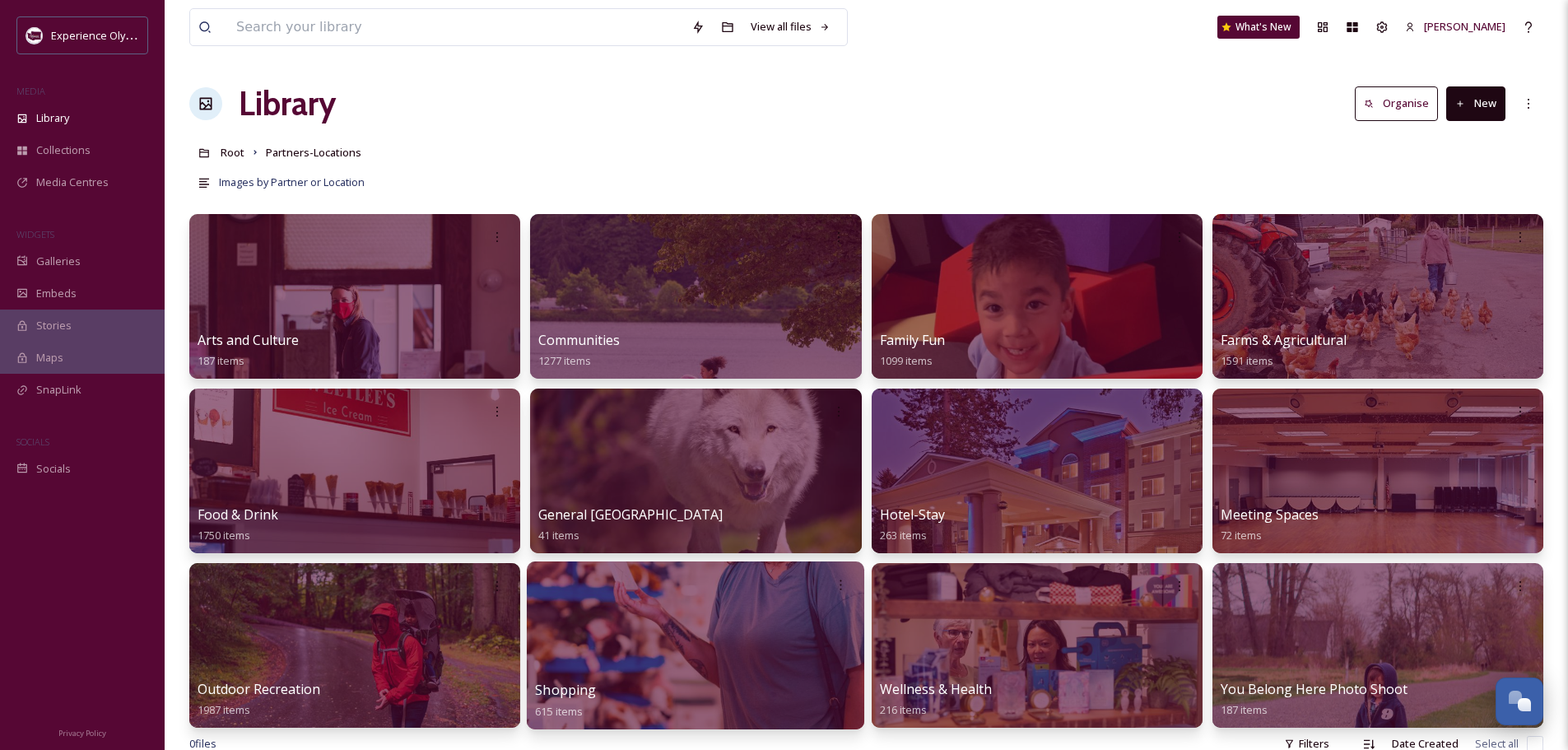
click at [580, 689] on span "Shopping" at bounding box center [566, 689] width 61 height 18
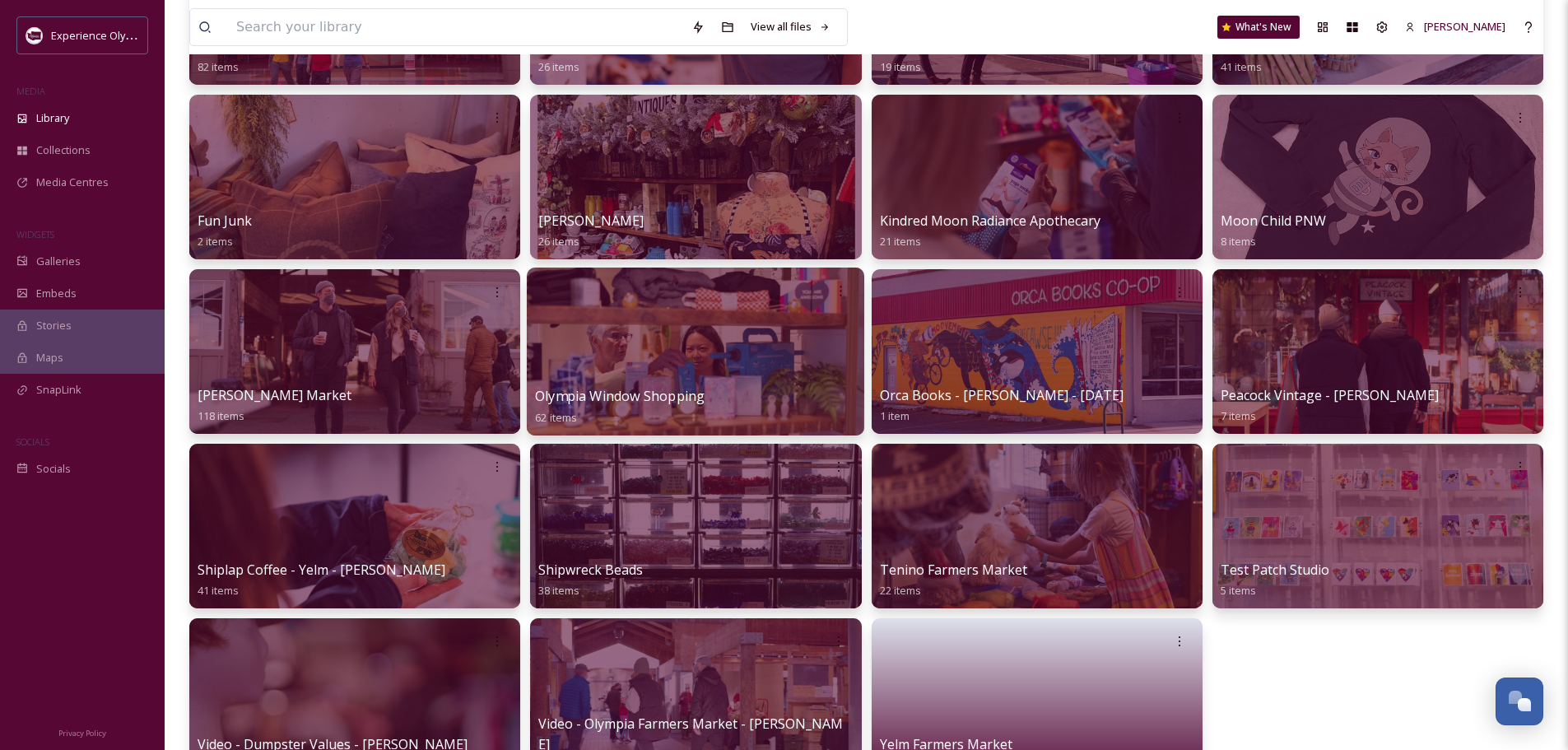
scroll to position [576, 0]
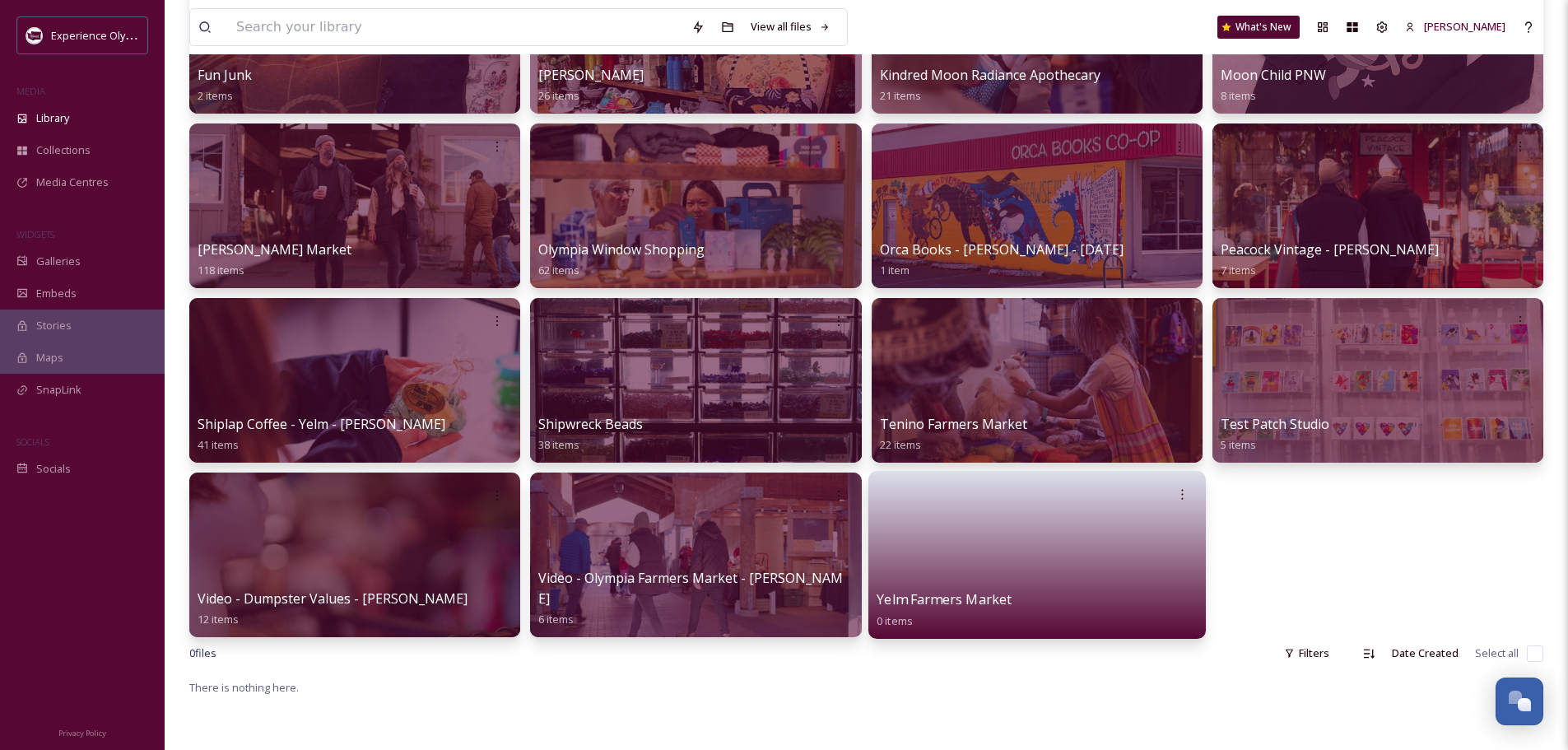
click at [964, 538] on link at bounding box center [1037, 549] width 321 height 80
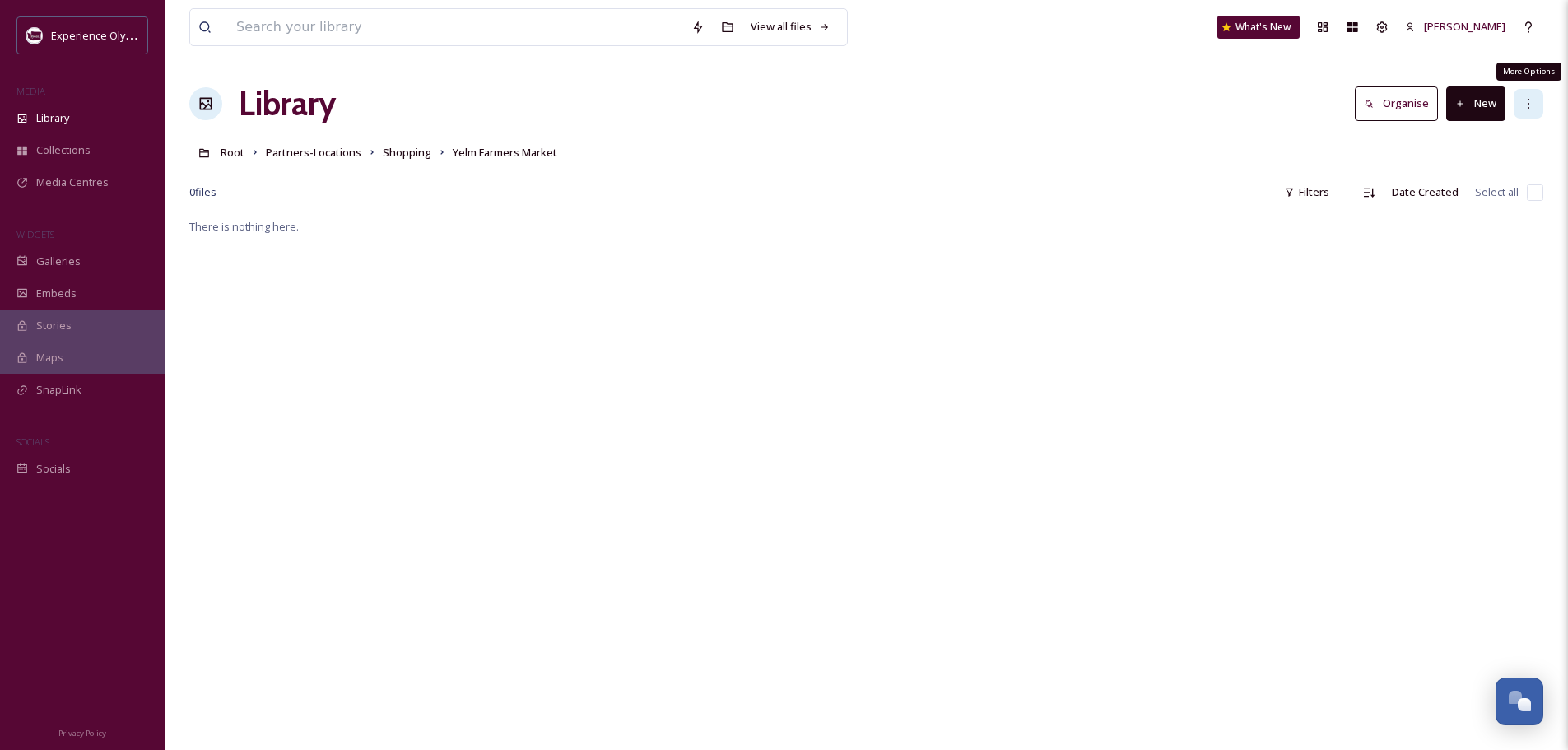
click at [1525, 100] on icon at bounding box center [1529, 104] width 13 height 13
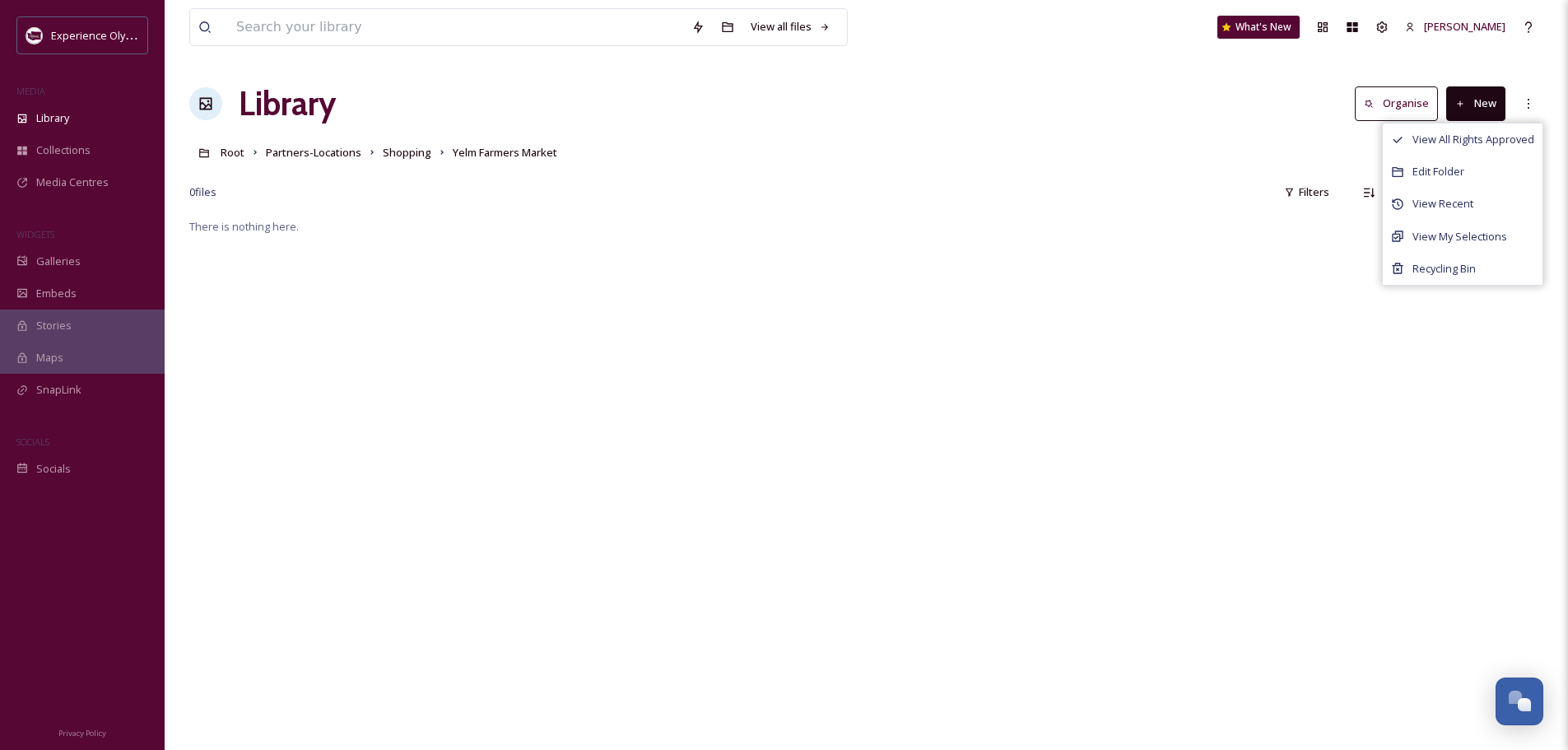
click at [1468, 101] on button "New" at bounding box center [1476, 104] width 59 height 34
click at [1460, 140] on span "File Upload" at bounding box center [1469, 142] width 54 height 16
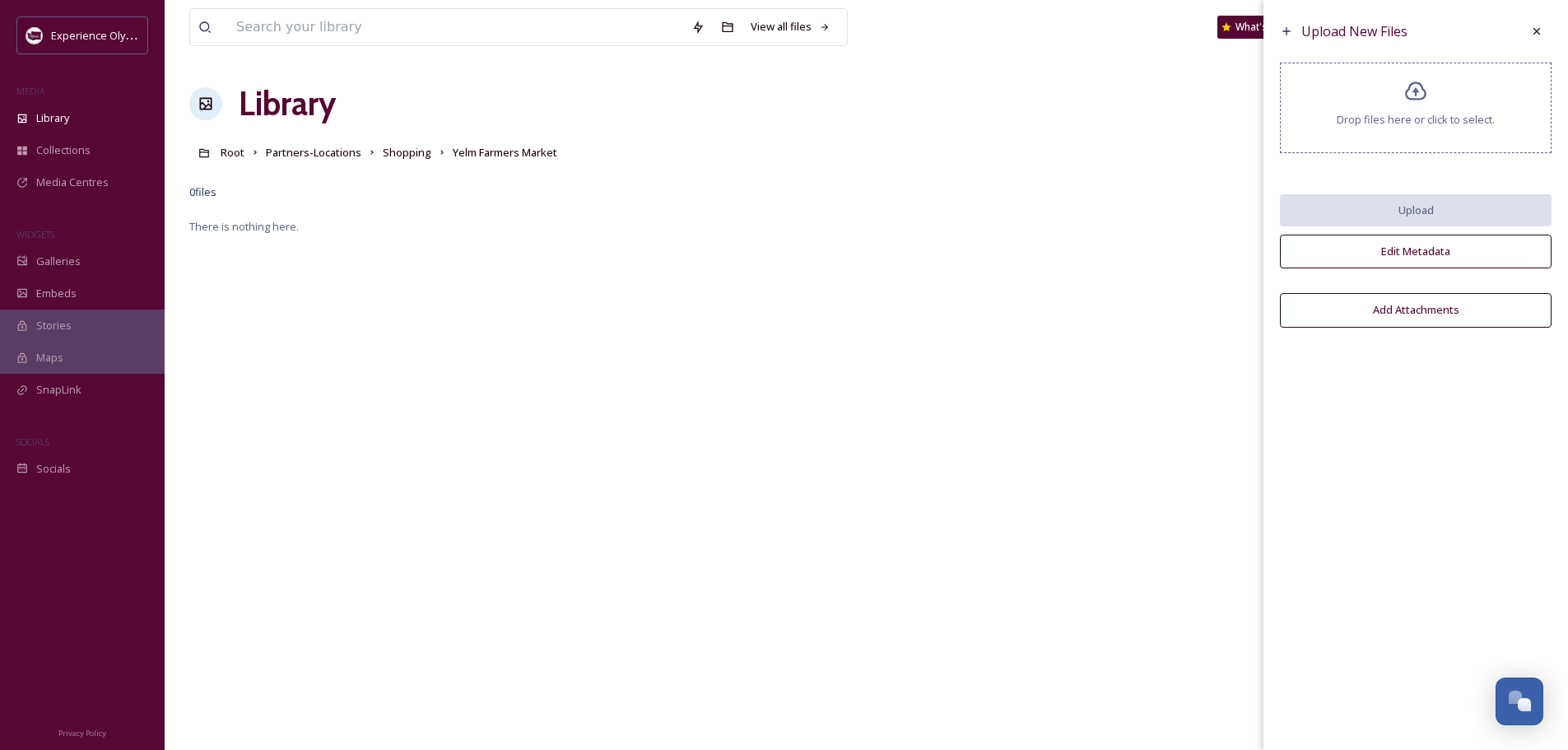
click at [1430, 88] on div "Drop files here or click to select." at bounding box center [1416, 107] width 271 height 90
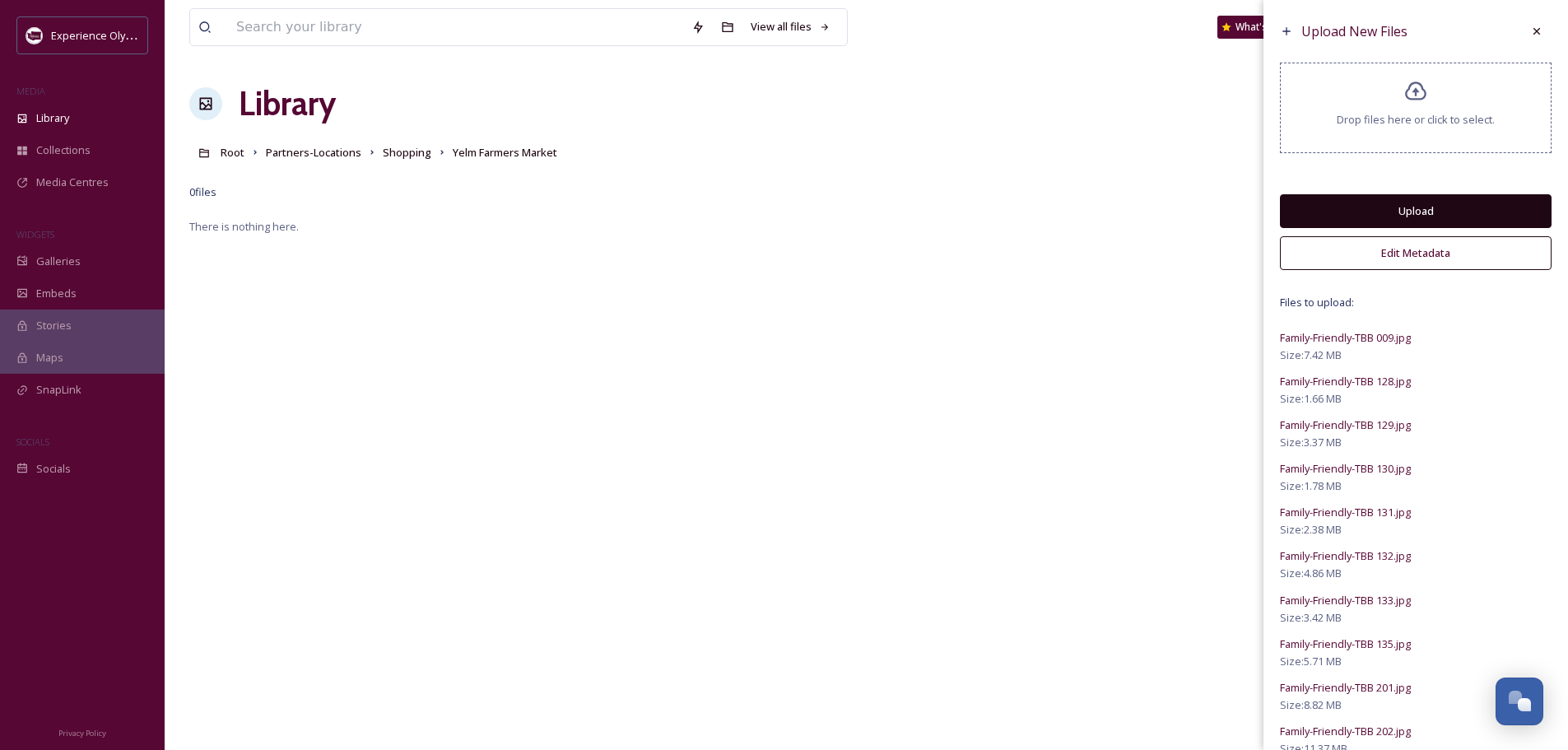
click at [1410, 253] on button "Edit Metadata" at bounding box center [1416, 253] width 271 height 34
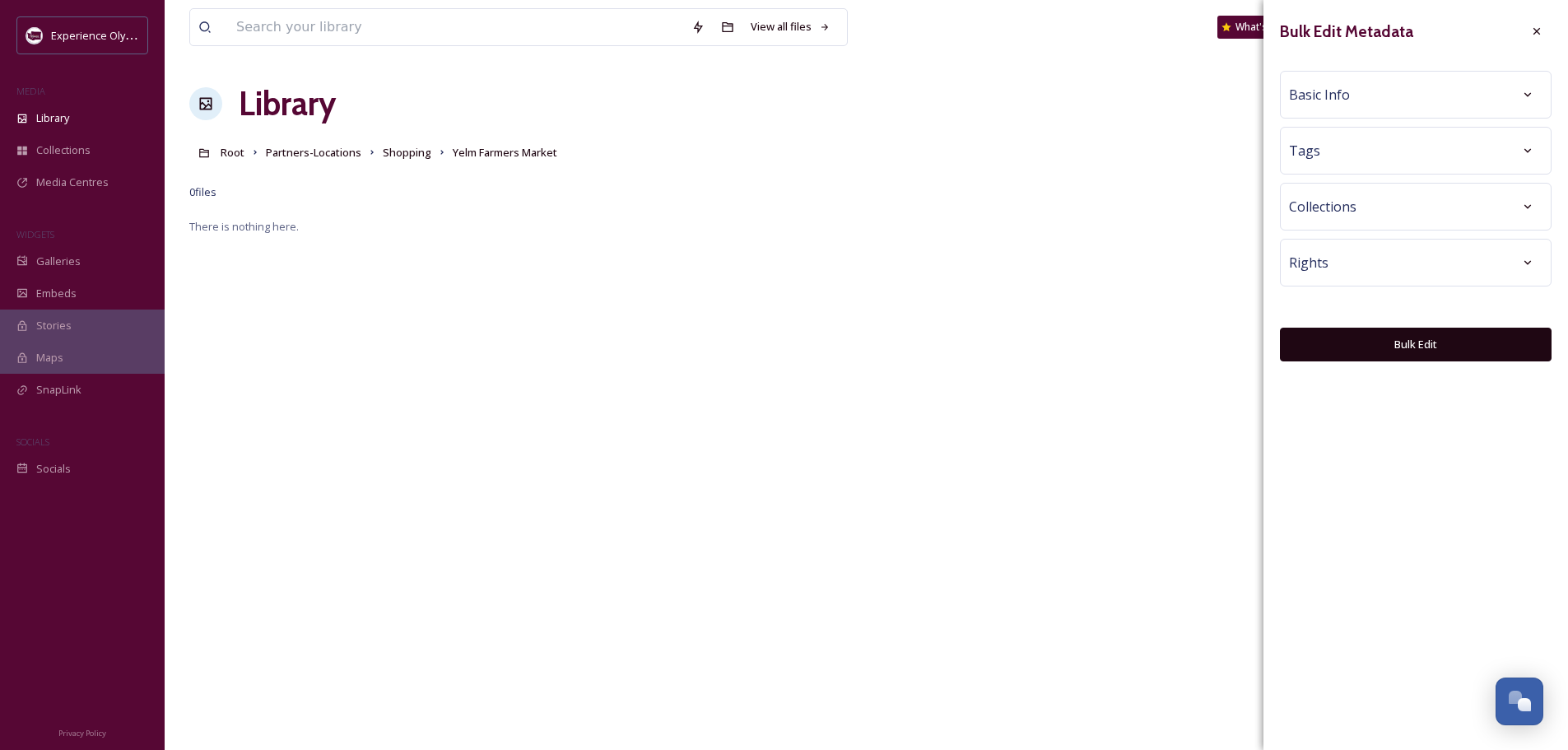
click at [1326, 88] on span "Basic Info" at bounding box center [1319, 94] width 61 height 19
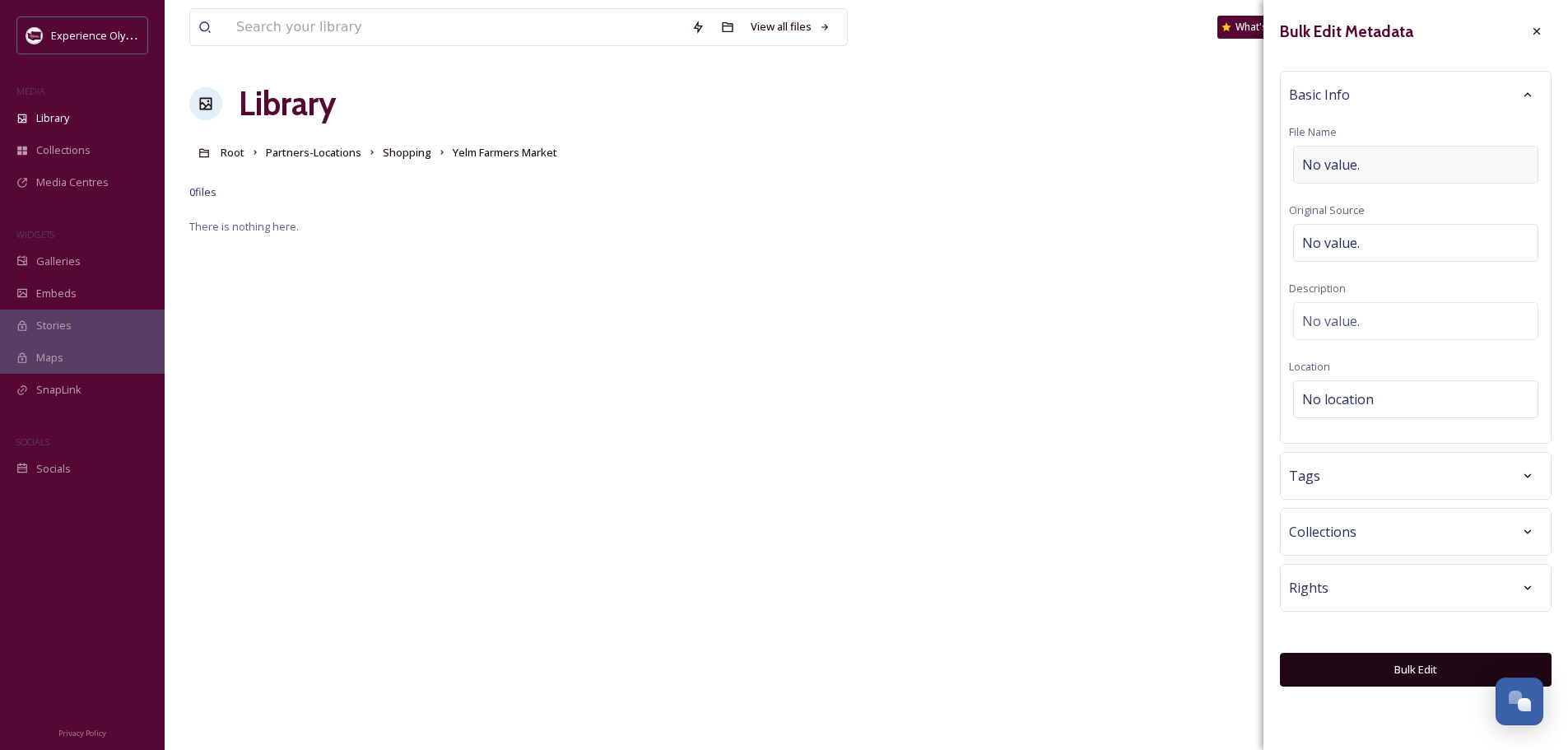
click at [1313, 165] on span "No value." at bounding box center [1331, 164] width 57 height 19
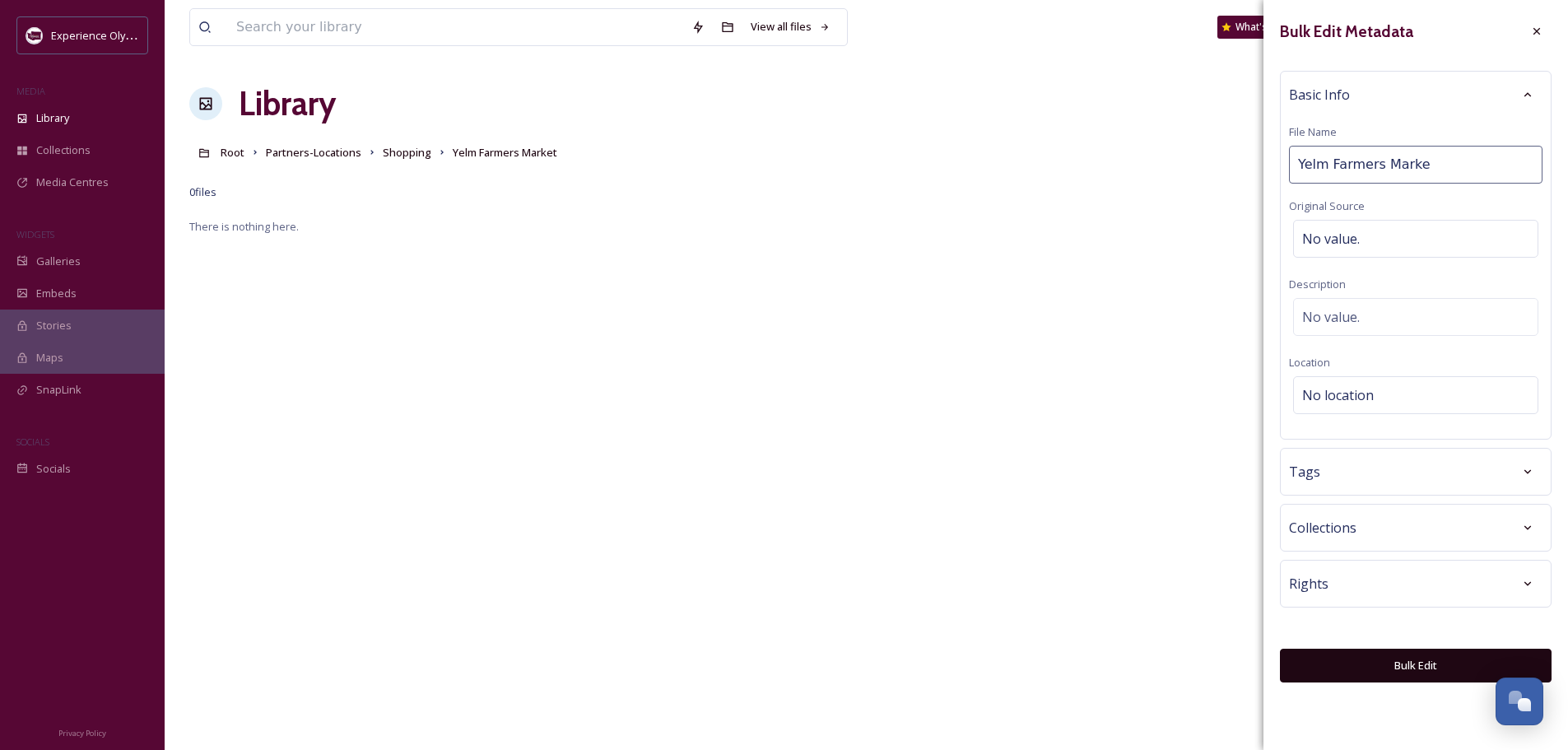
type input "Yelm Farmers Market"
click at [1314, 401] on span "No location" at bounding box center [1338, 394] width 72 height 19
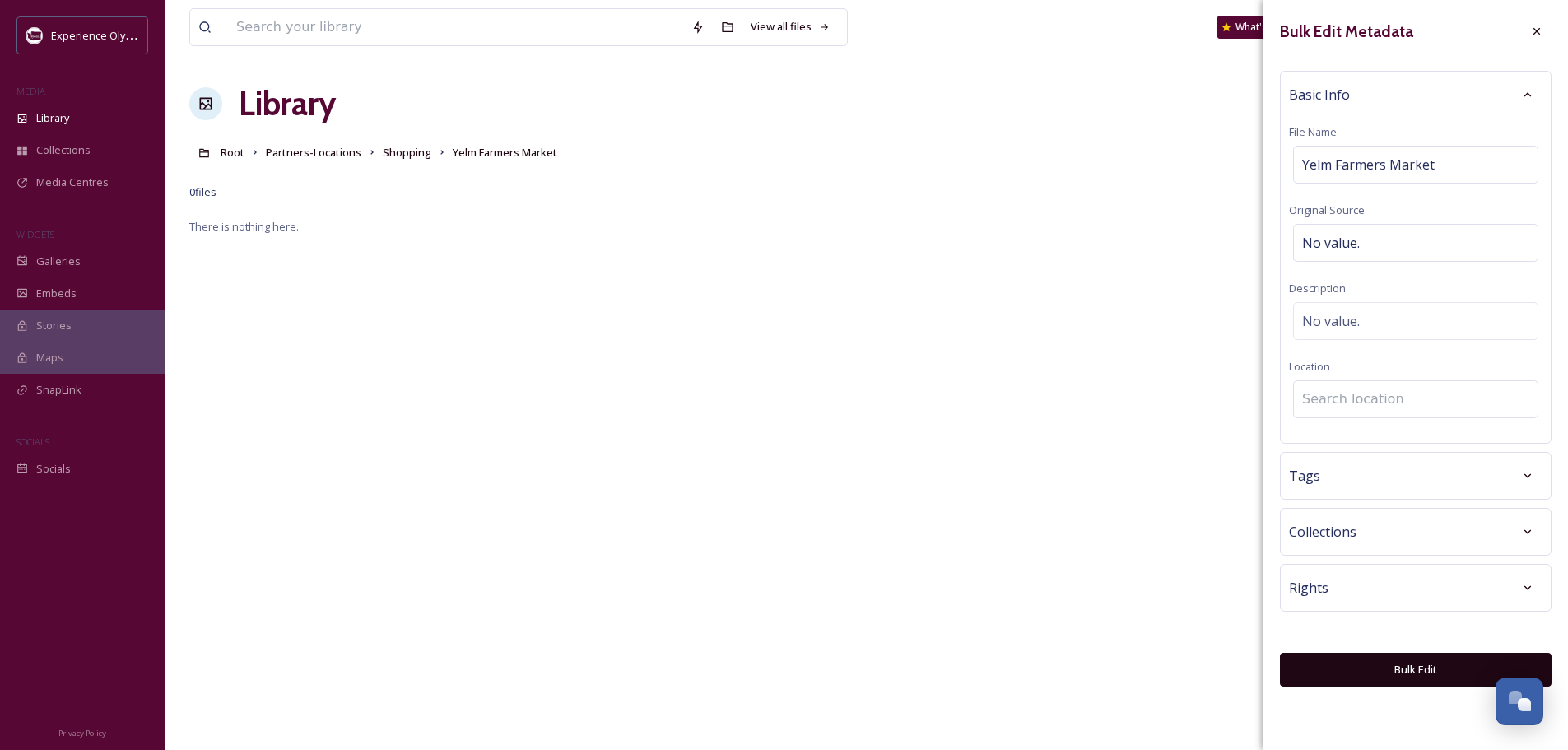
click at [1318, 404] on input at bounding box center [1415, 399] width 244 height 36
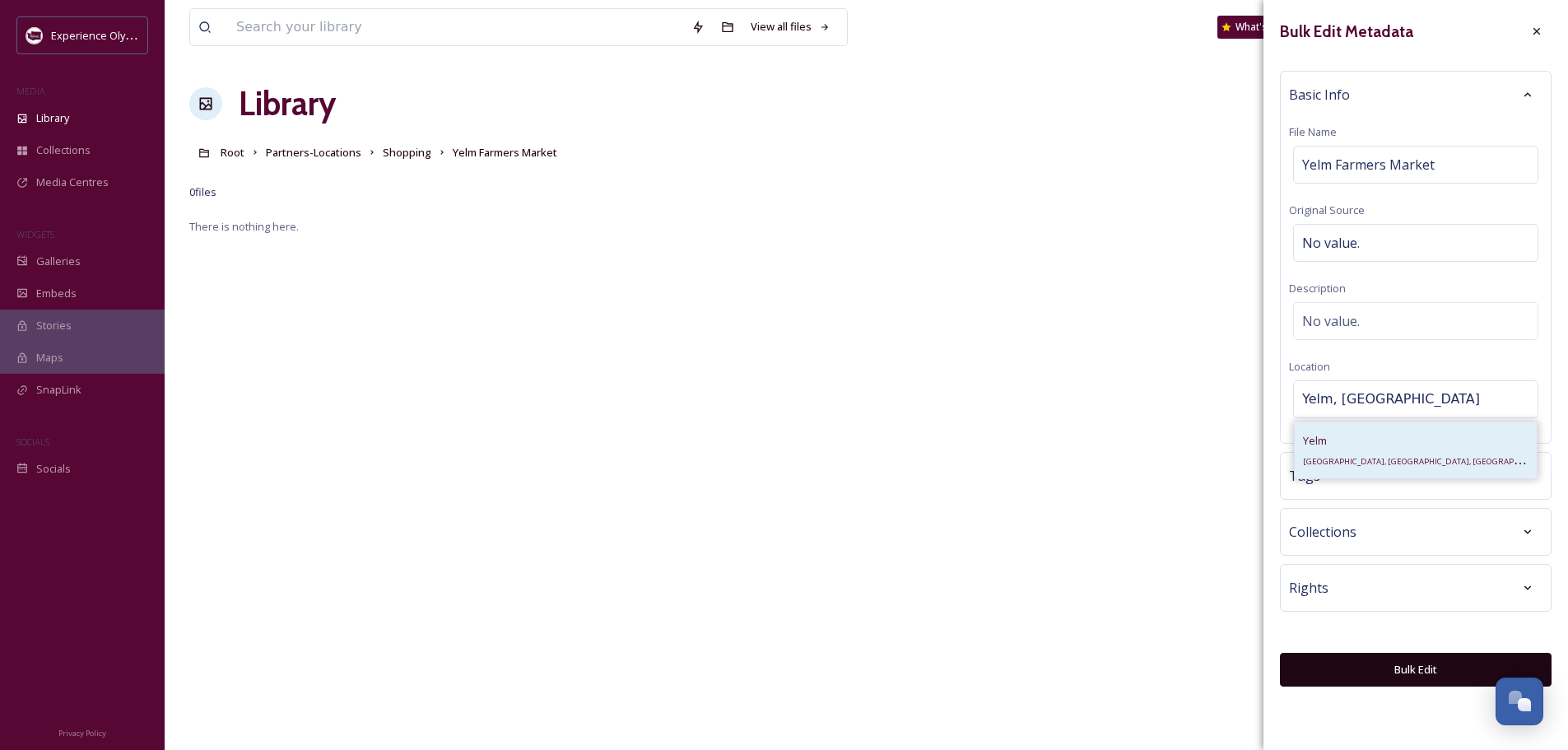
type input "Yelm, [GEOGRAPHIC_DATA]"
click at [1331, 440] on div "[PERSON_NAME], [GEOGRAPHIC_DATA], [GEOGRAPHIC_DATA]" at bounding box center [1416, 450] width 226 height 40
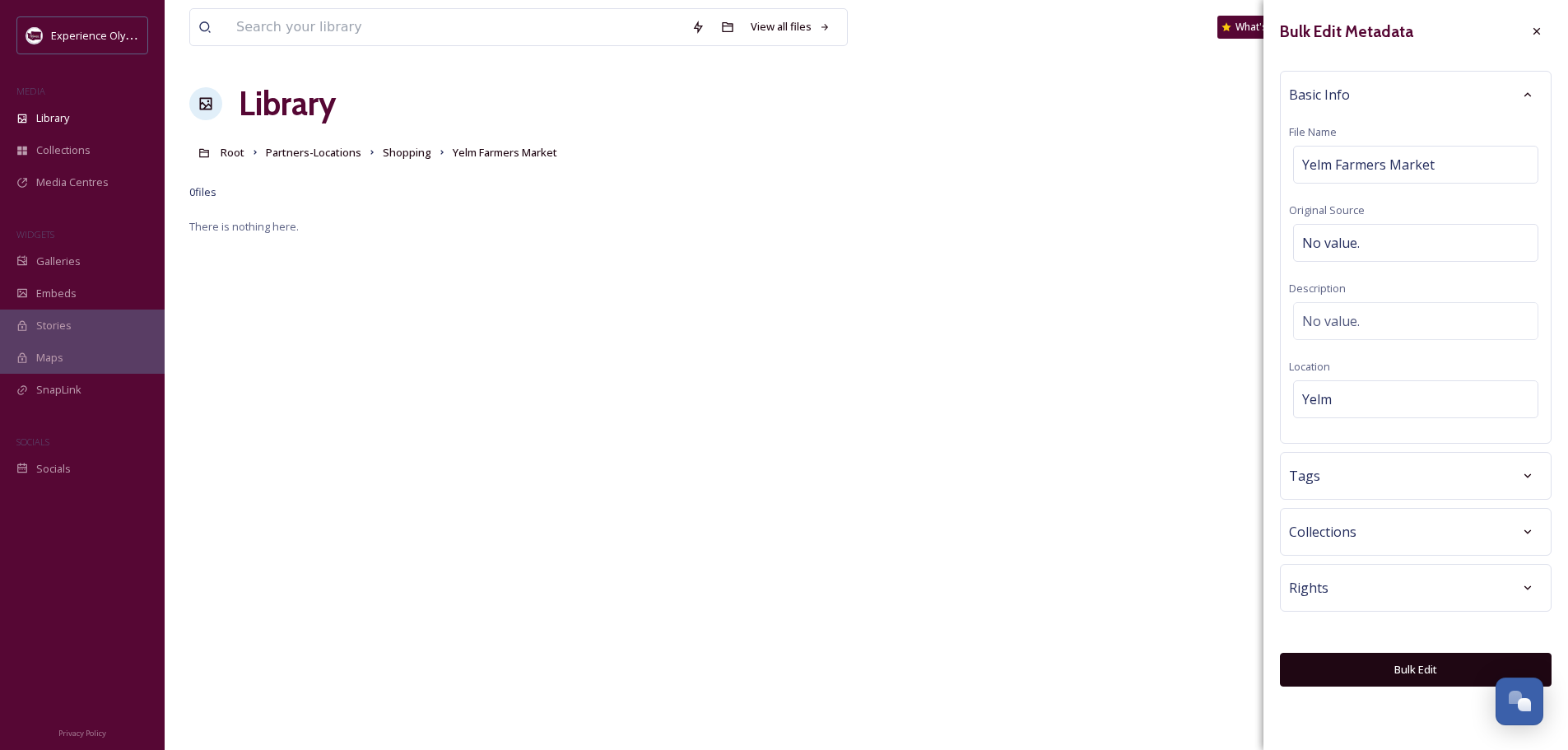
click at [1345, 473] on div "Tags" at bounding box center [1415, 475] width 254 height 29
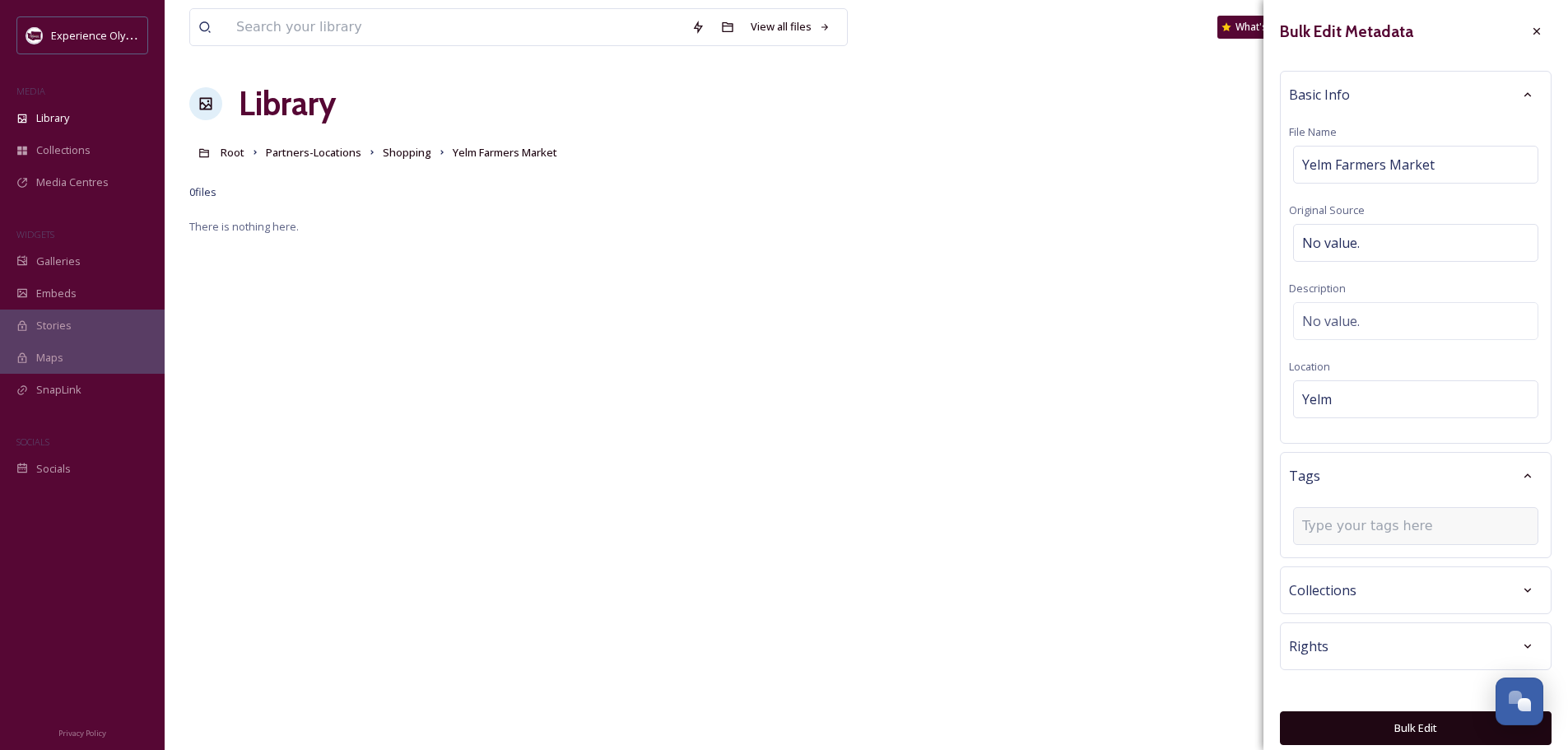
drag, startPoint x: 1328, startPoint y: 526, endPoint x: 1322, endPoint y: 511, distance: 16.2
click at [1328, 525] on input at bounding box center [1384, 525] width 164 height 19
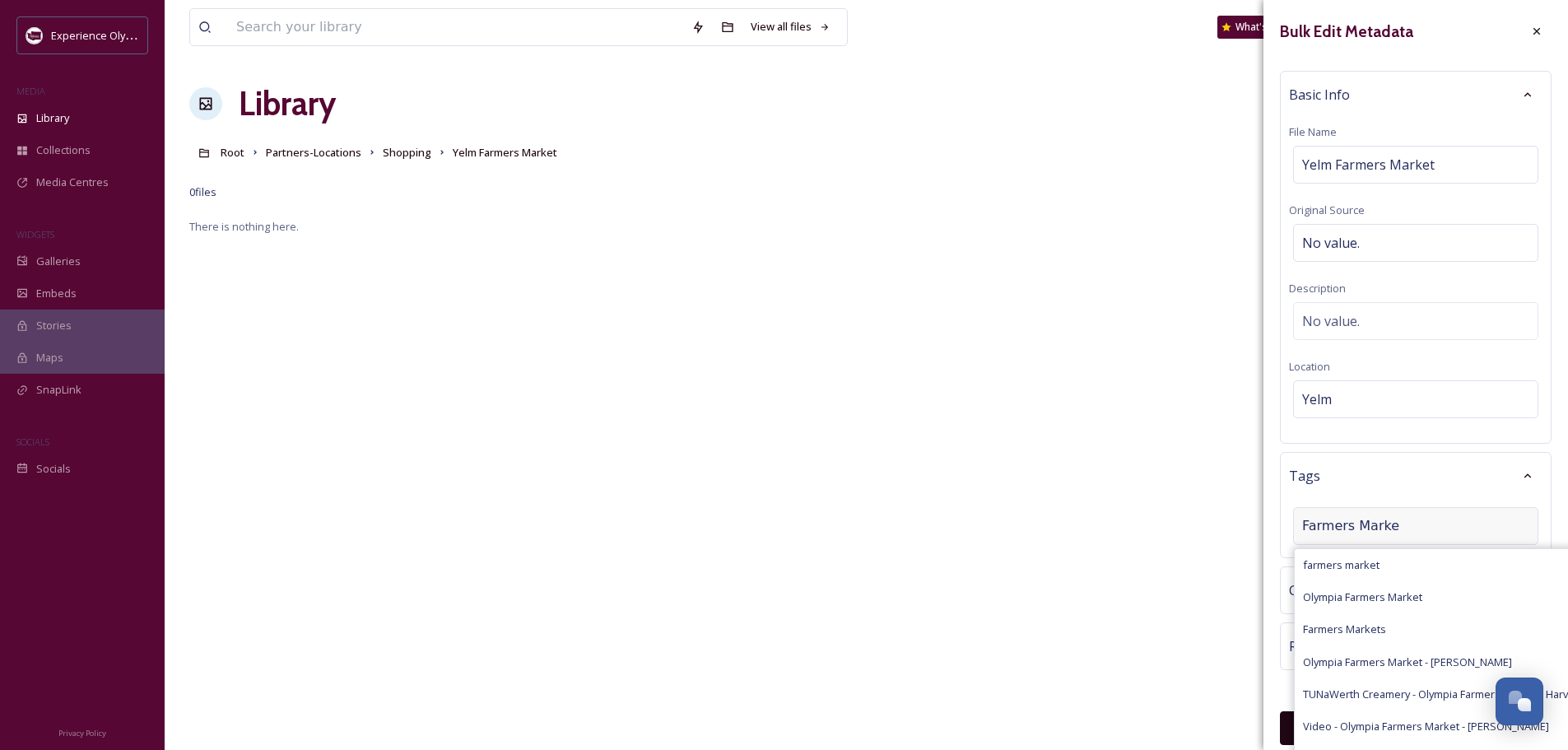
type input "Farmers Market"
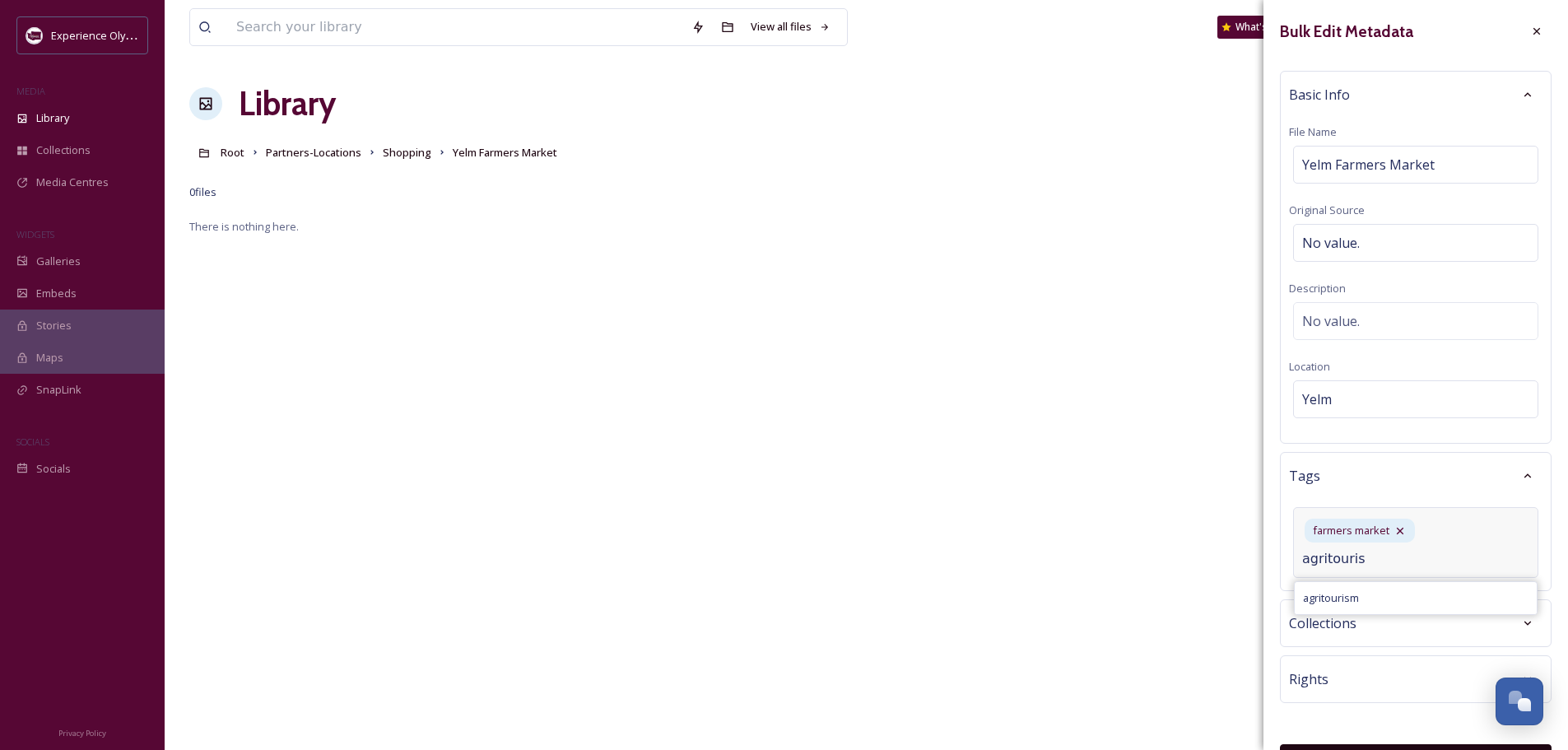
type input "agritourism"
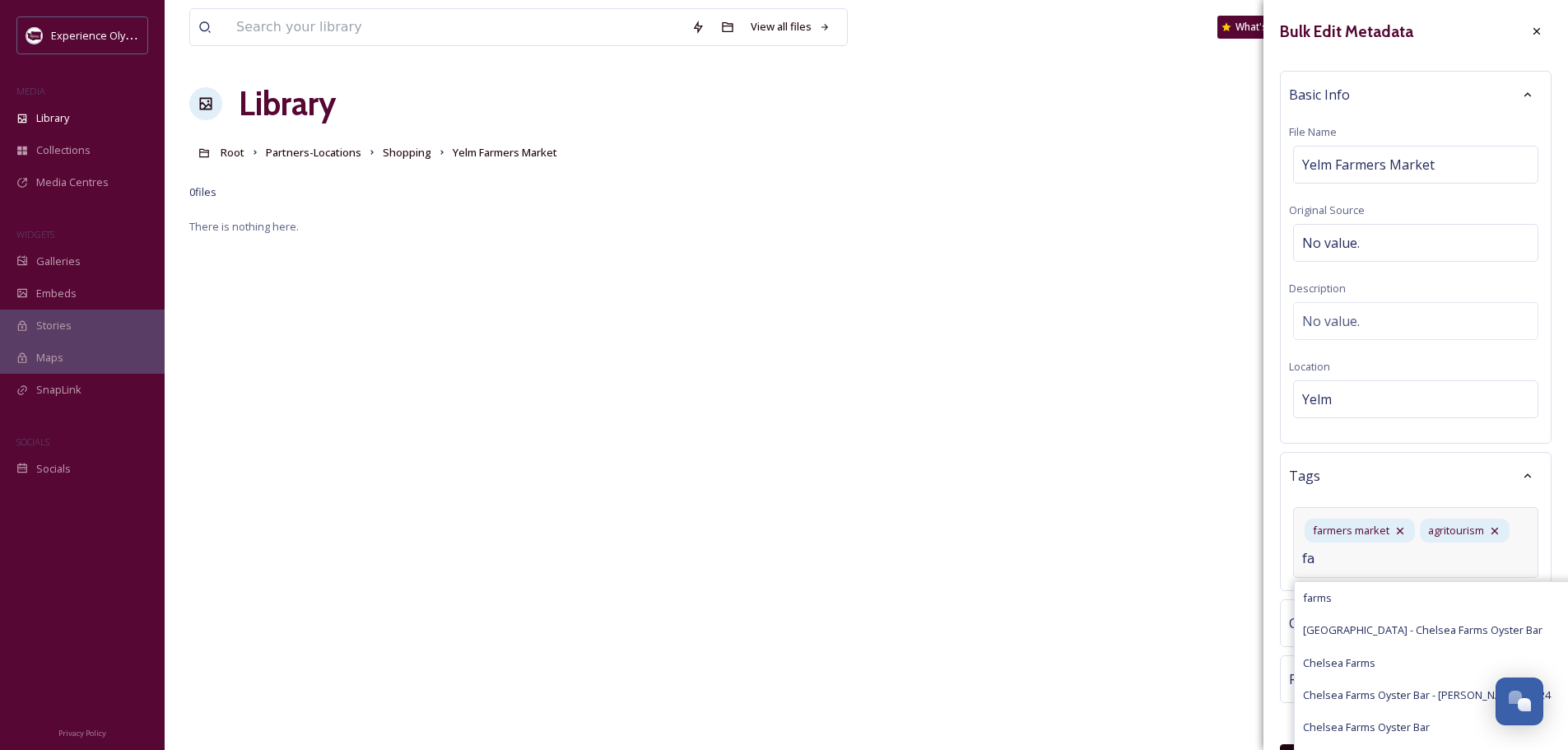
type input "f"
click at [1205, 606] on div "There is nothing here." at bounding box center [867, 592] width 1354 height 750
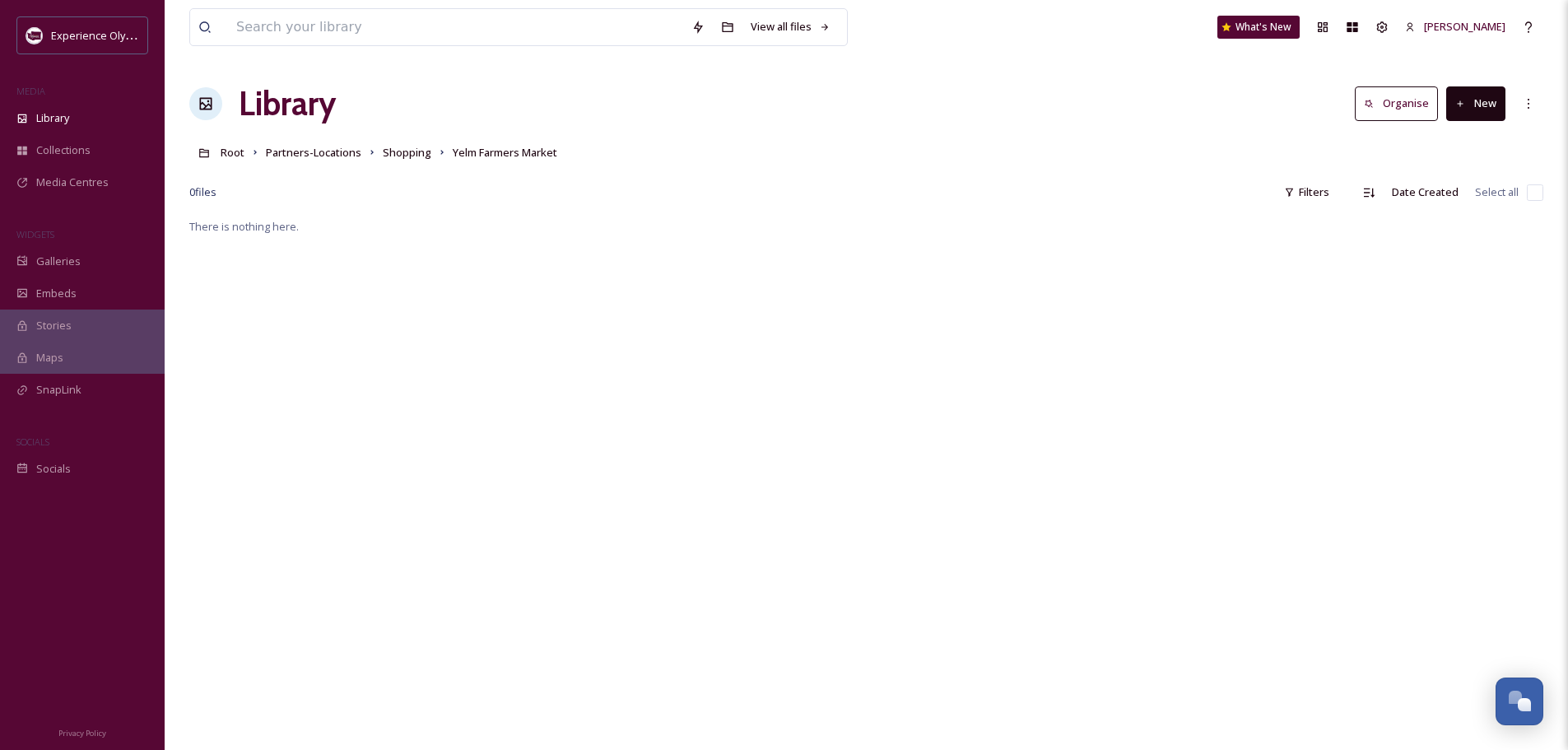
click at [1478, 91] on button "New" at bounding box center [1476, 104] width 59 height 34
click at [1469, 142] on span "File Upload" at bounding box center [1469, 142] width 54 height 16
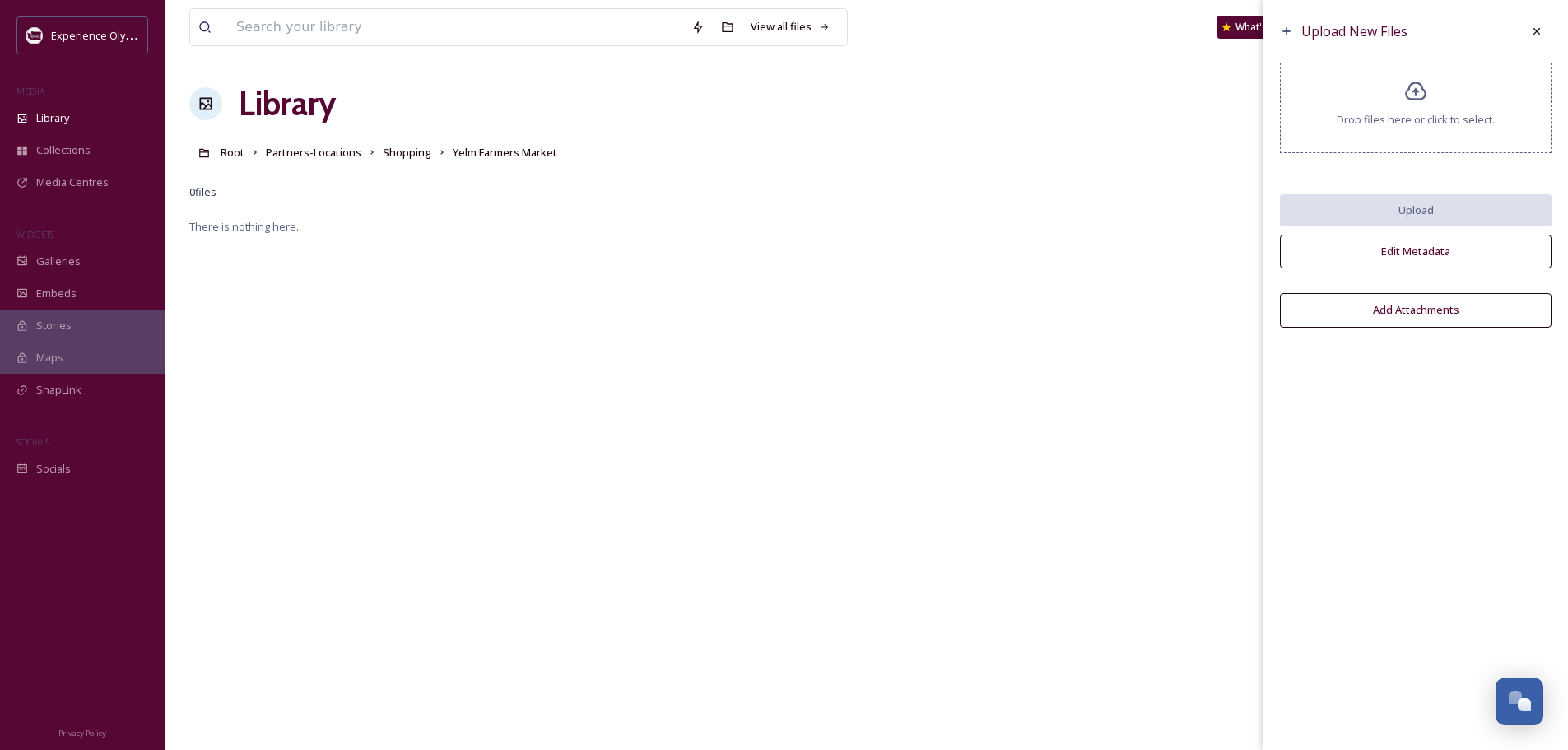
click at [1414, 85] on icon at bounding box center [1416, 92] width 24 height 24
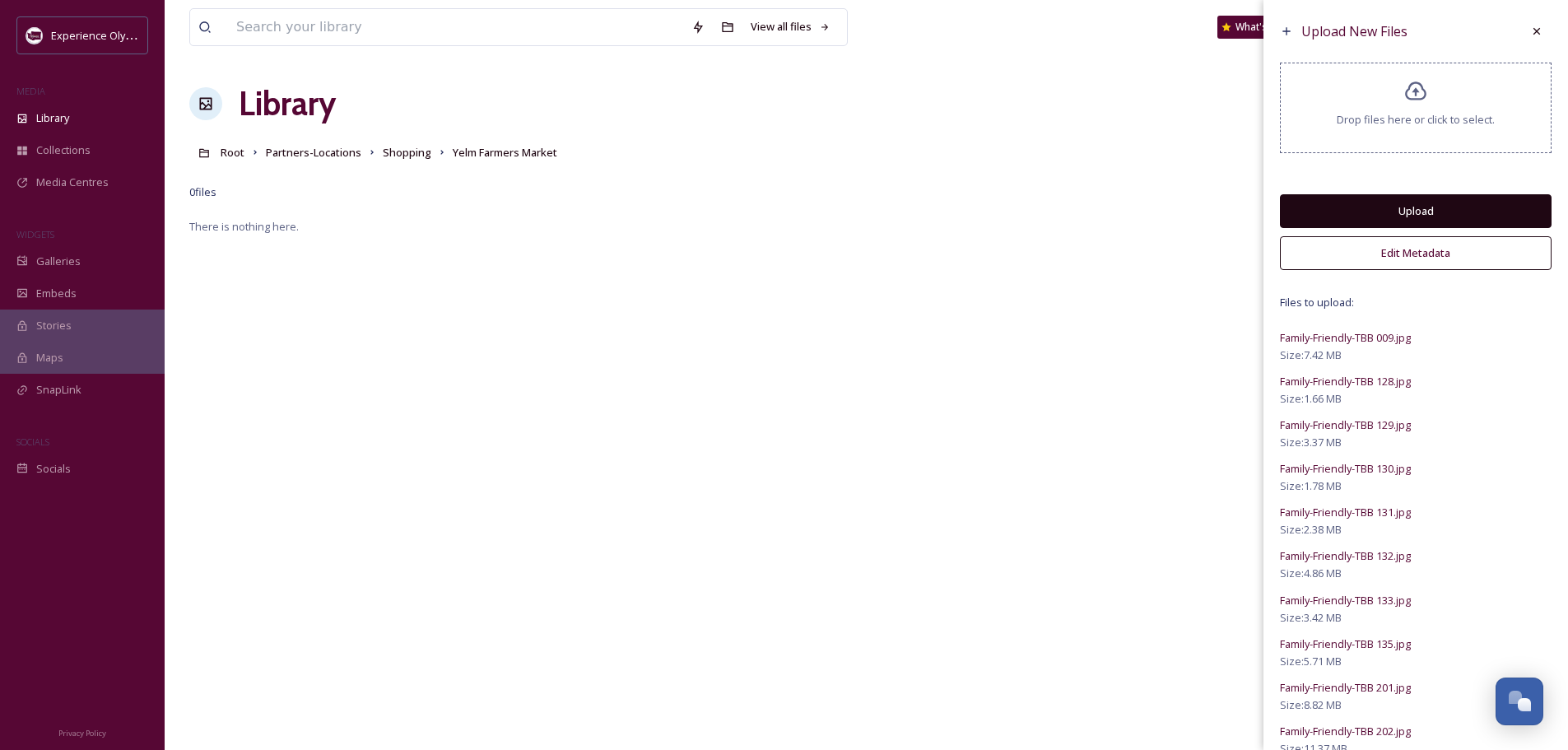
click at [1387, 250] on button "Edit Metadata" at bounding box center [1416, 253] width 271 height 34
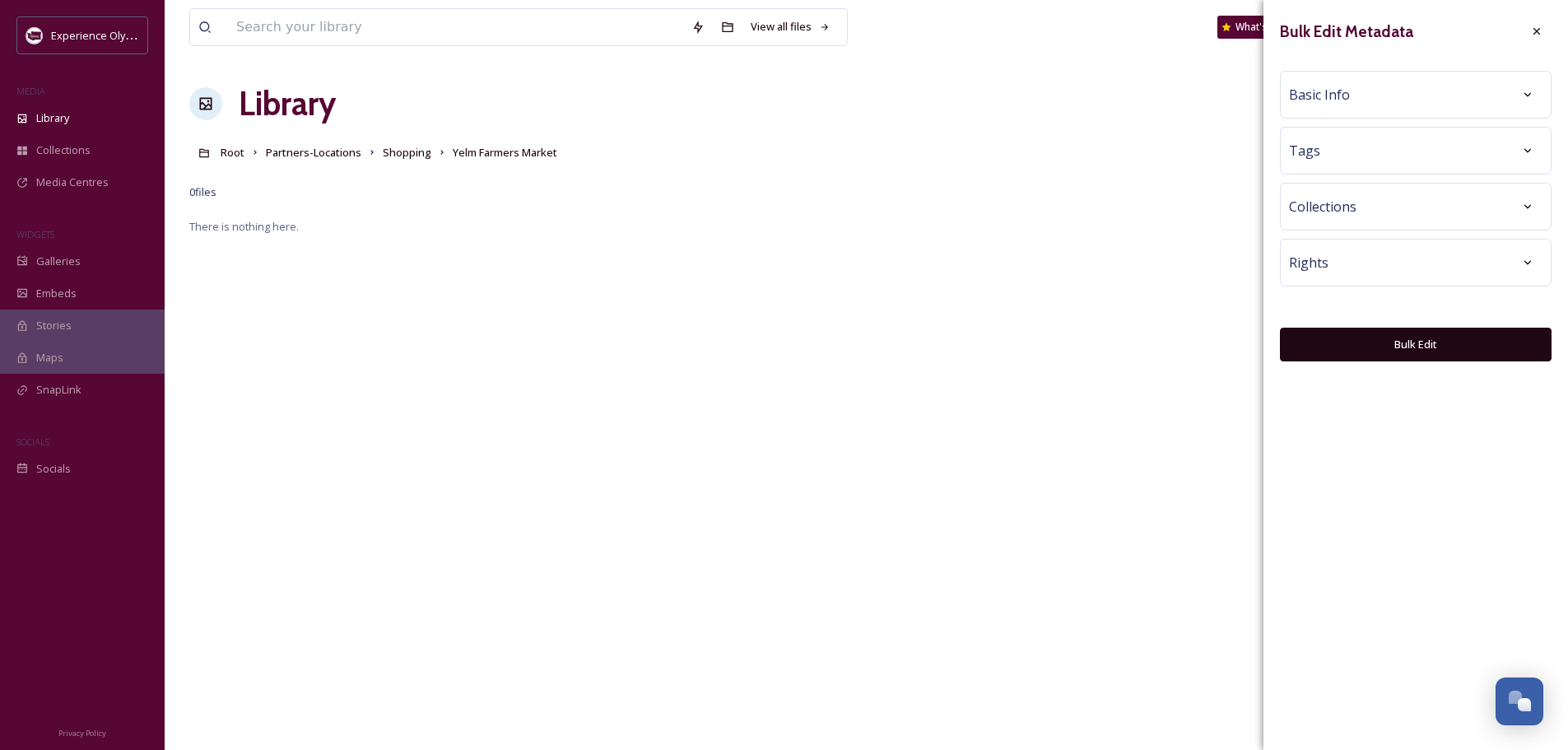
click at [1404, 92] on div "Basic Info" at bounding box center [1415, 94] width 254 height 29
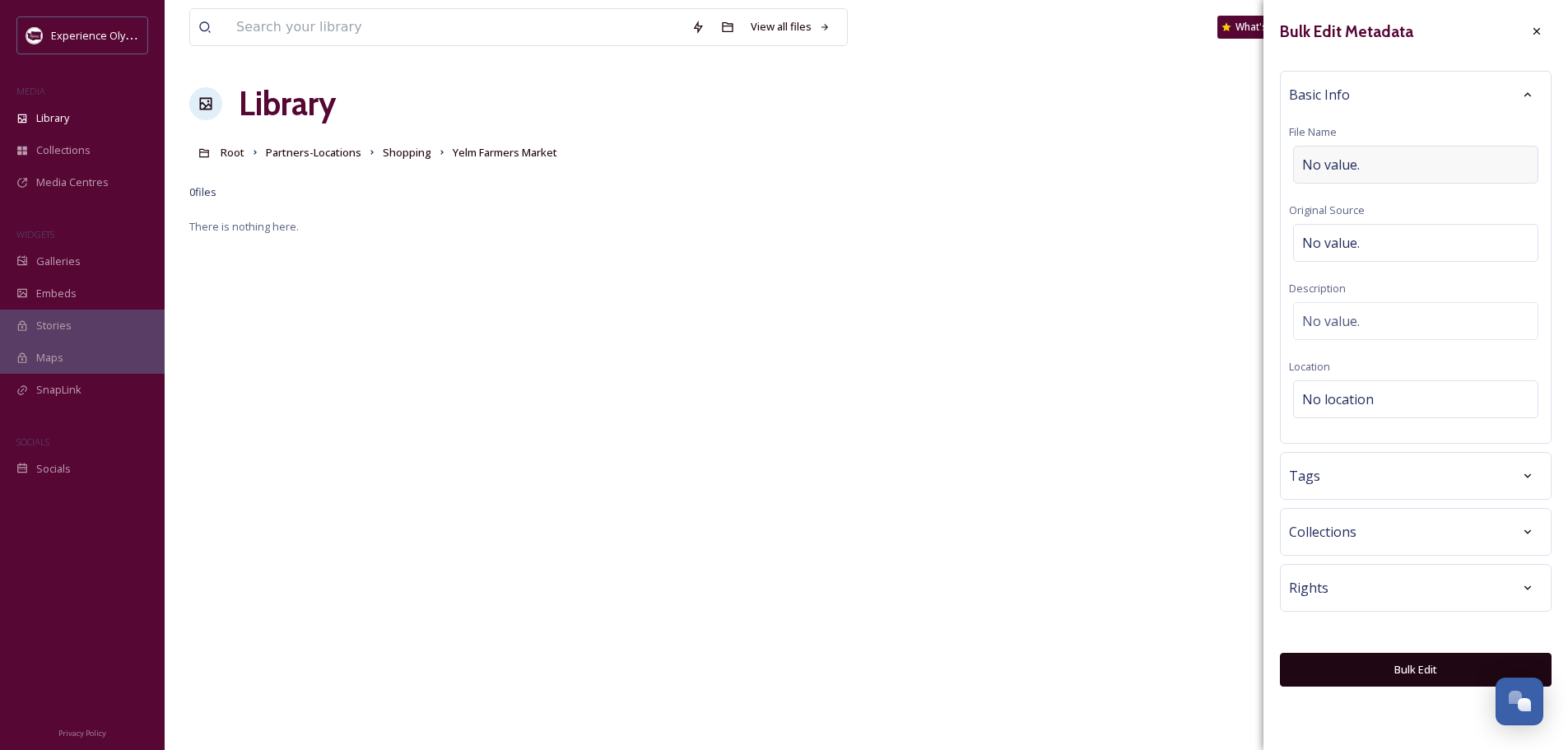
click at [1345, 161] on span "No value." at bounding box center [1331, 164] width 57 height 19
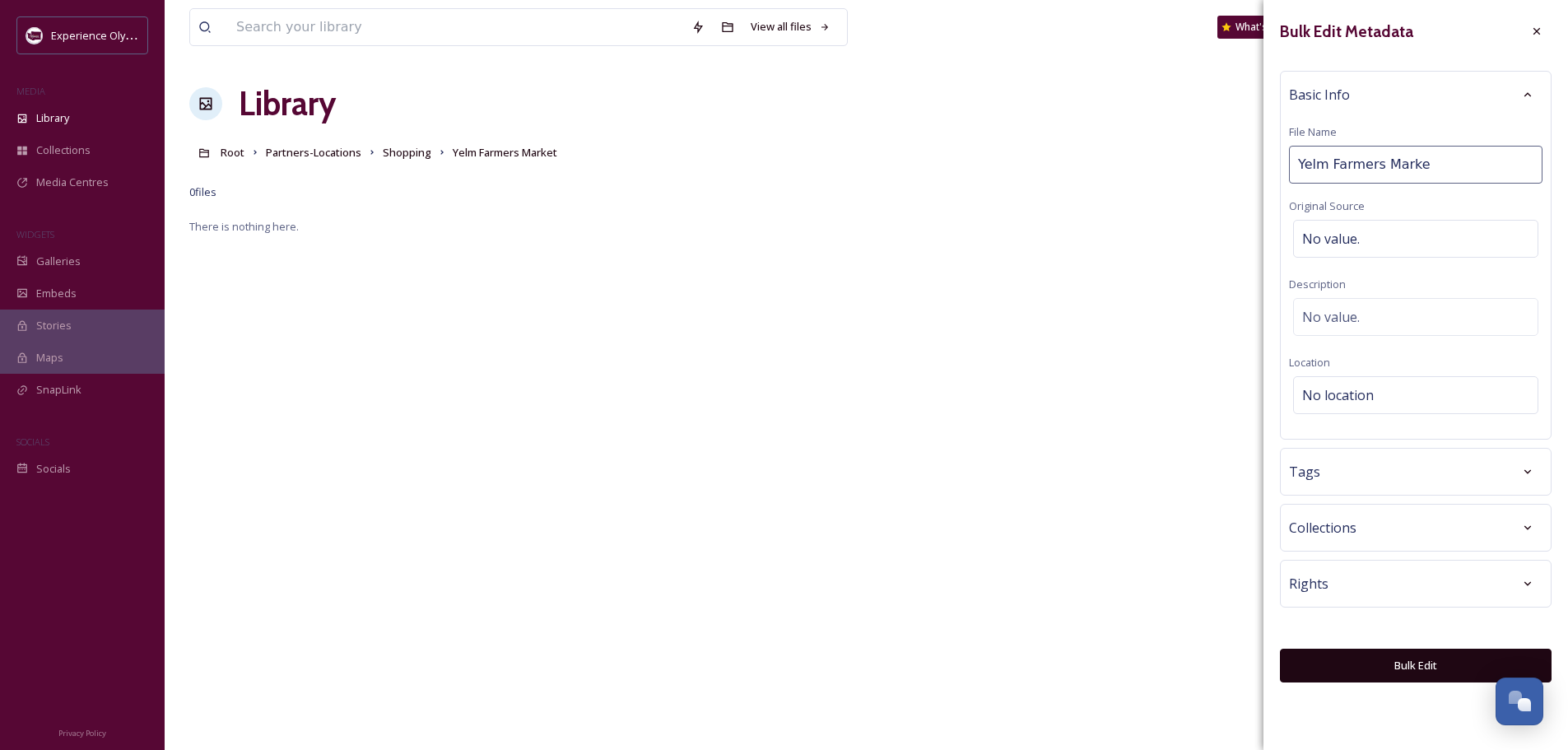
type input "Yelm Farmers Market"
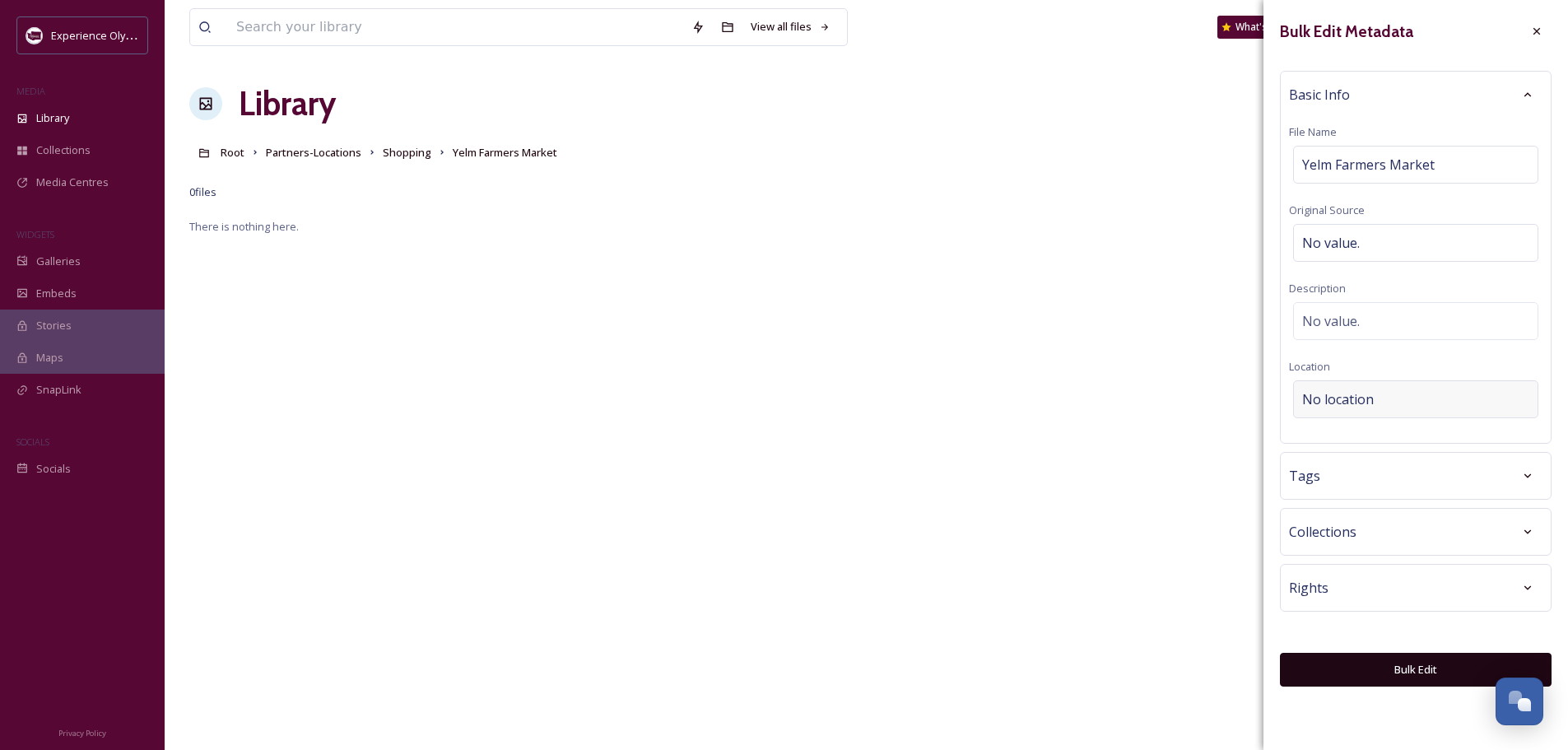
click at [1307, 388] on div "No location" at bounding box center [1415, 399] width 245 height 38
click at [1312, 398] on input at bounding box center [1415, 399] width 244 height 36
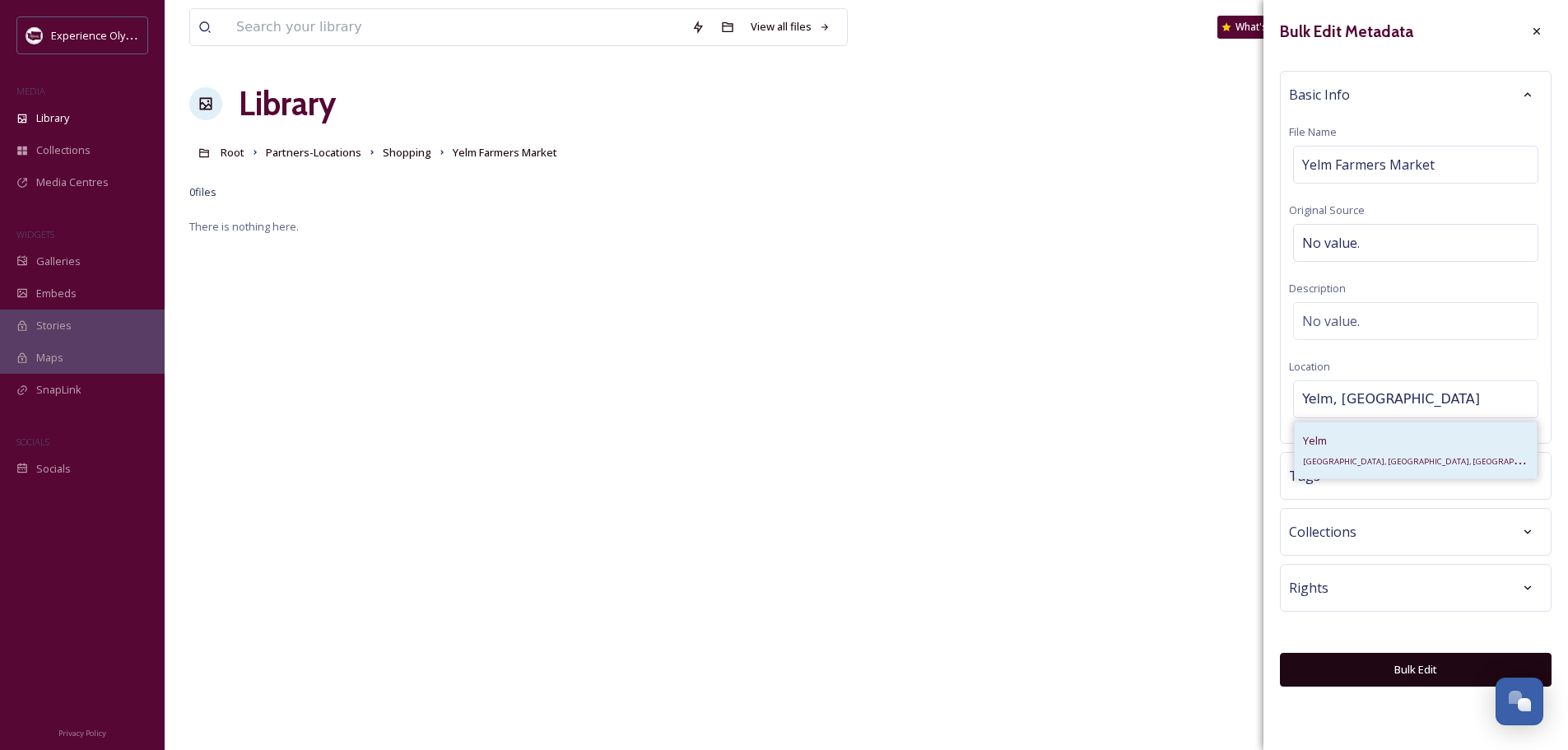
type input "Yelm, [GEOGRAPHIC_DATA]"
click at [1318, 455] on div "[PERSON_NAME], [GEOGRAPHIC_DATA], [GEOGRAPHIC_DATA]" at bounding box center [1416, 450] width 226 height 40
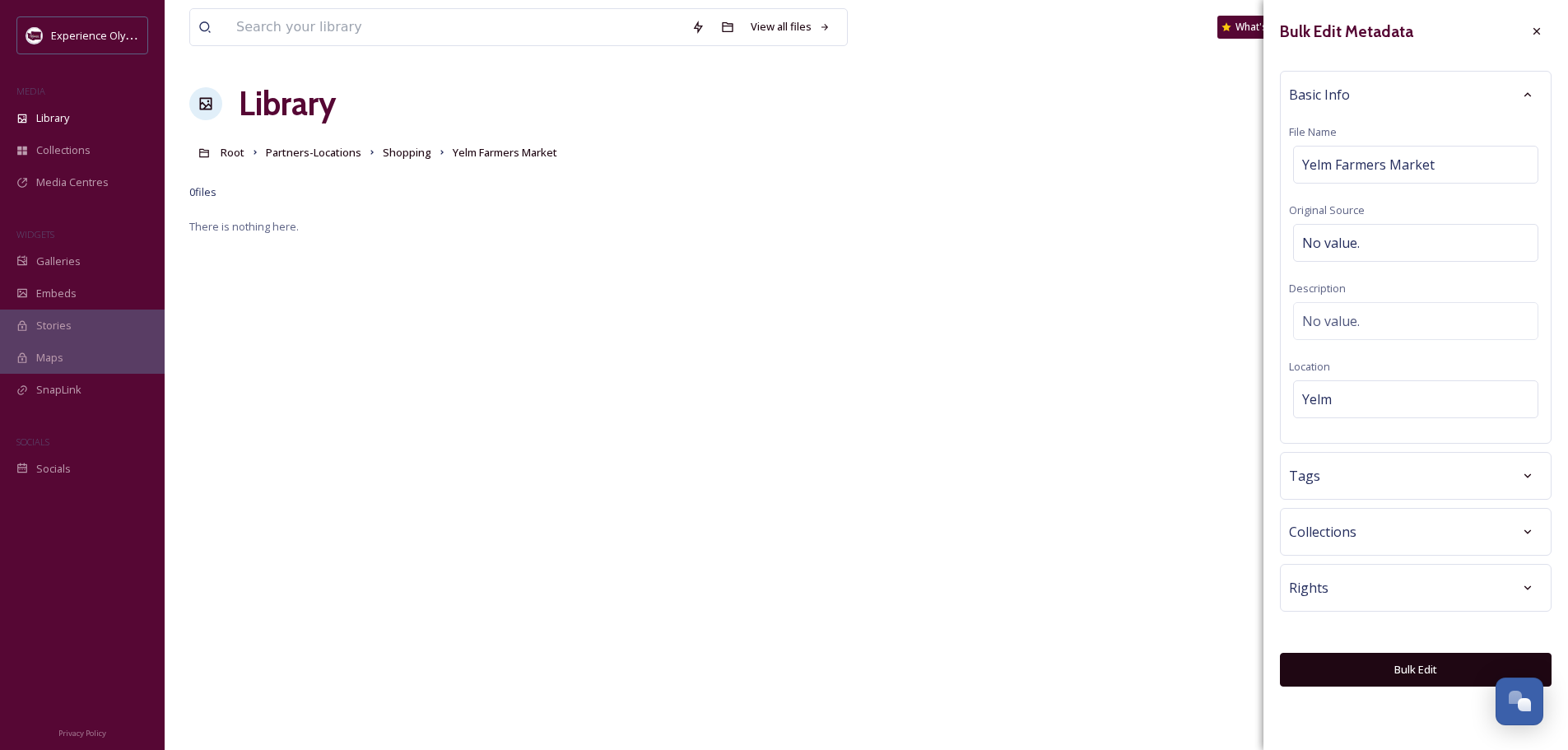
click at [1420, 476] on div "Tags" at bounding box center [1415, 475] width 254 height 29
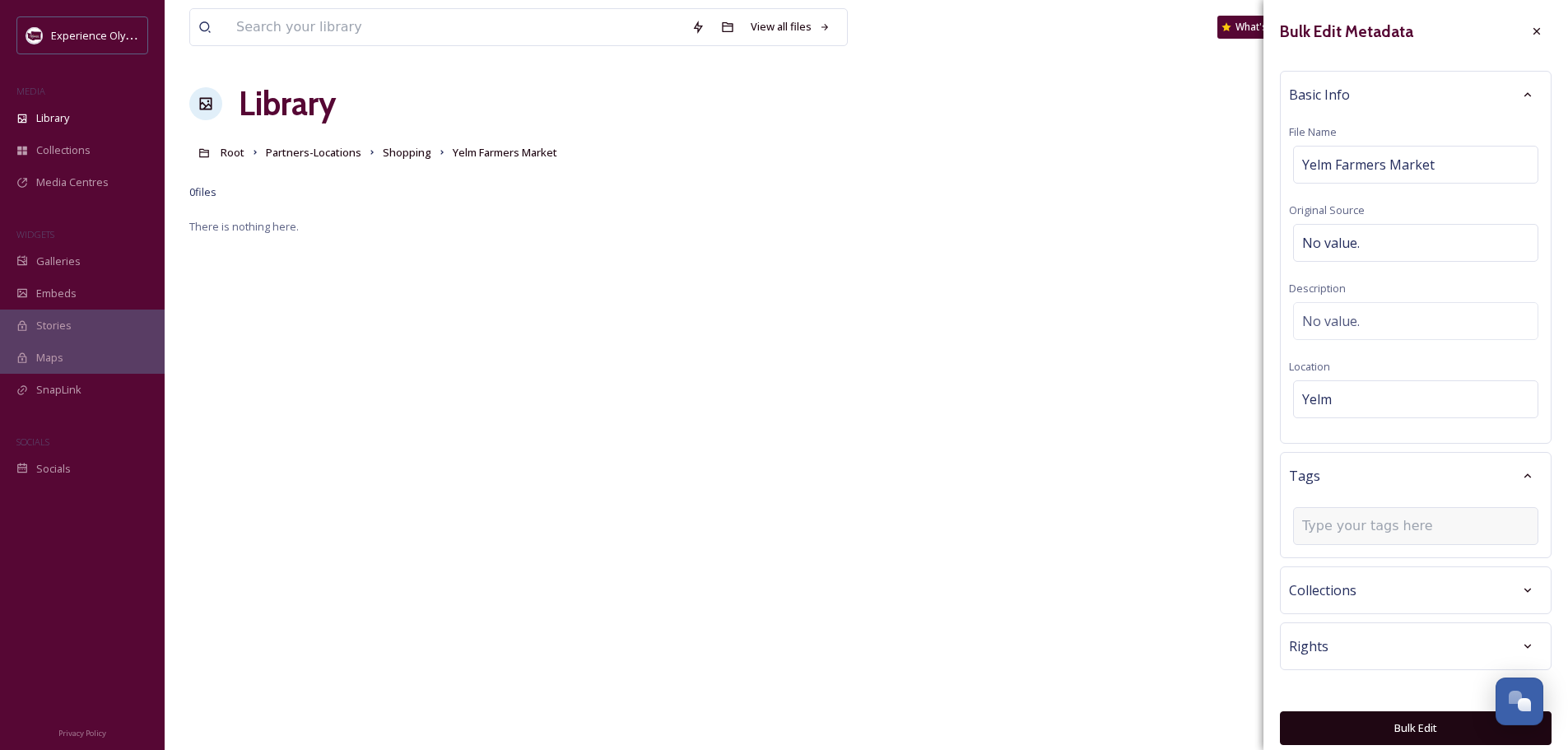
click at [1377, 525] on input at bounding box center [1384, 525] width 164 height 19
type input "farmers market"
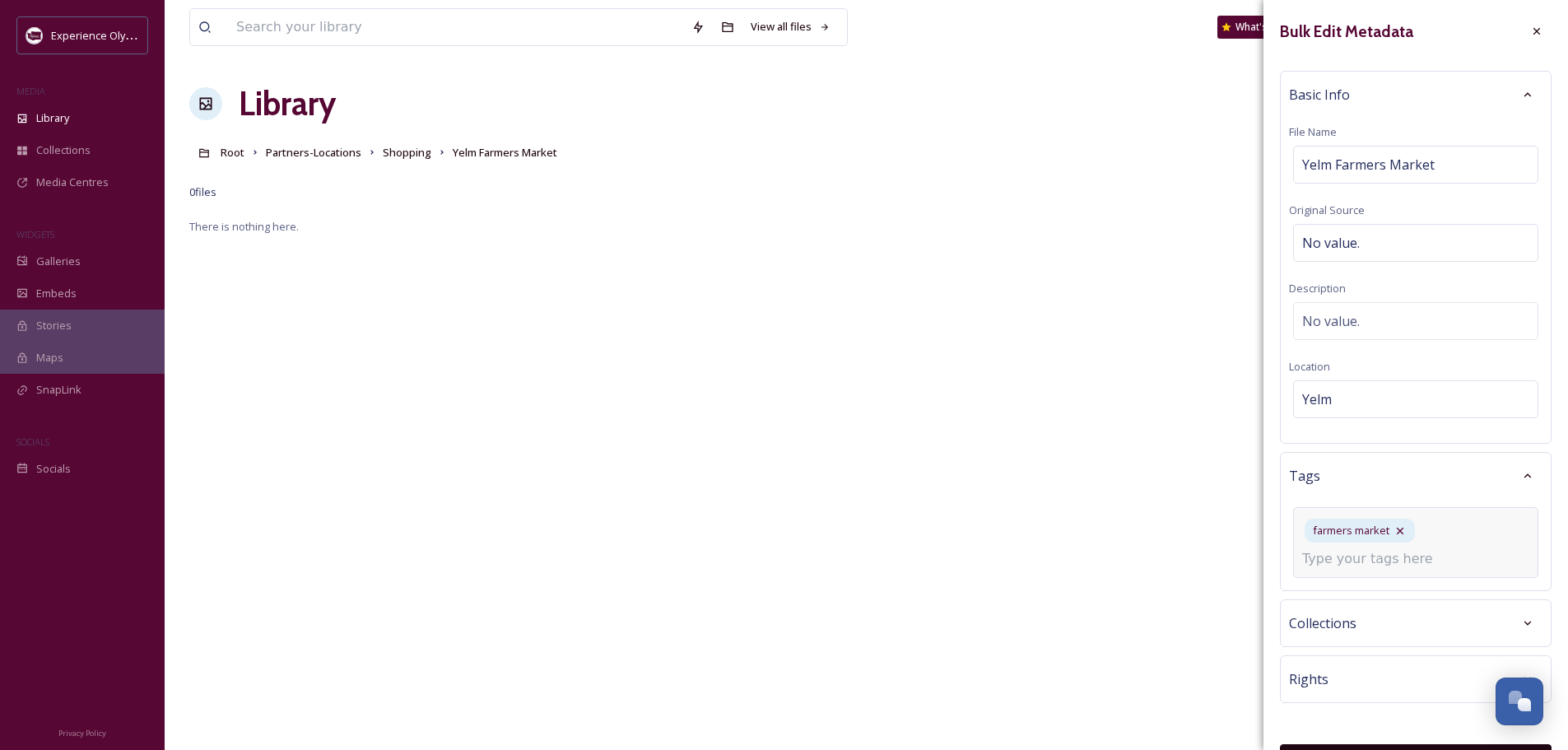
type input "o"
type input "agritourism"
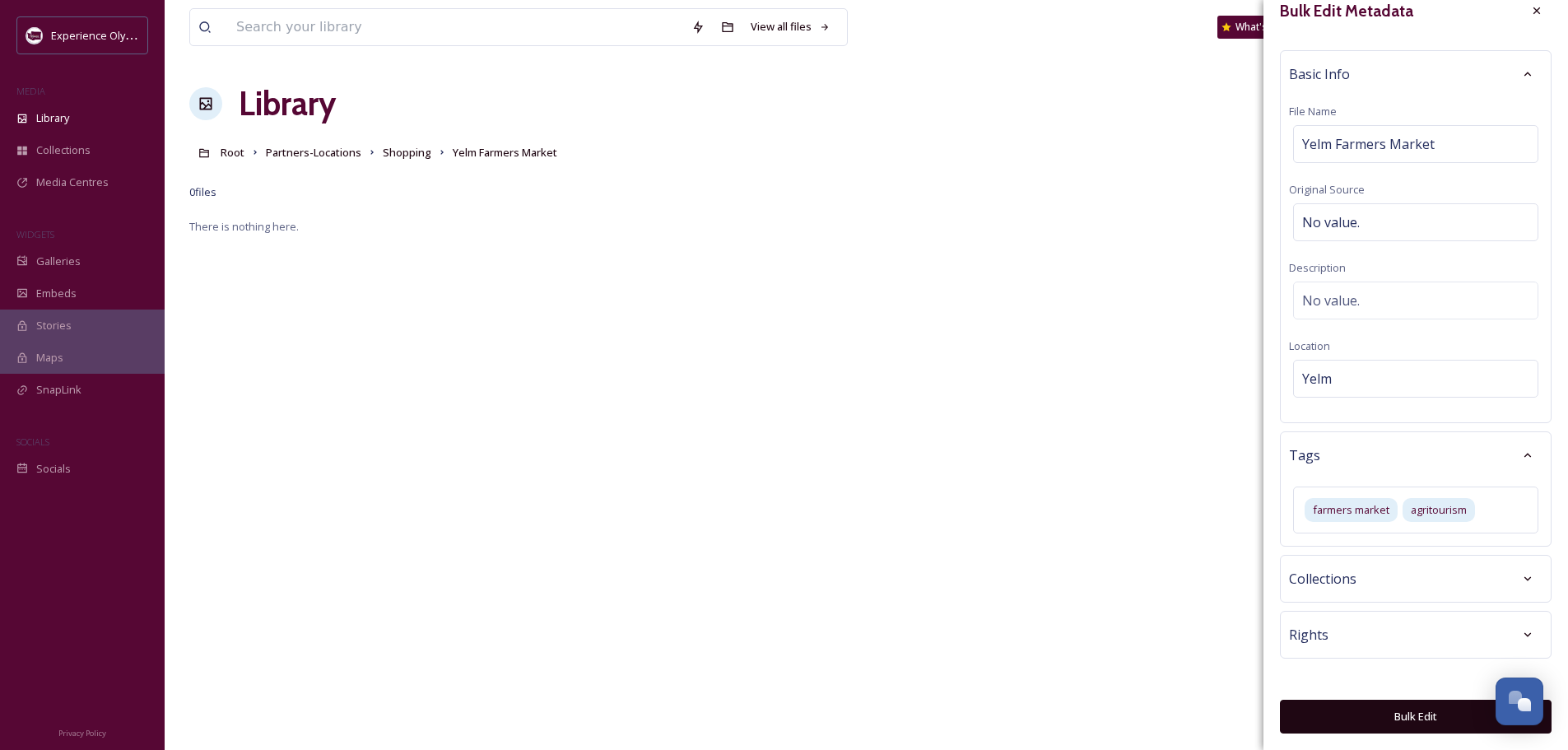
scroll to position [19, 0]
click at [1402, 713] on button "Bulk Edit" at bounding box center [1416, 717] width 271 height 34
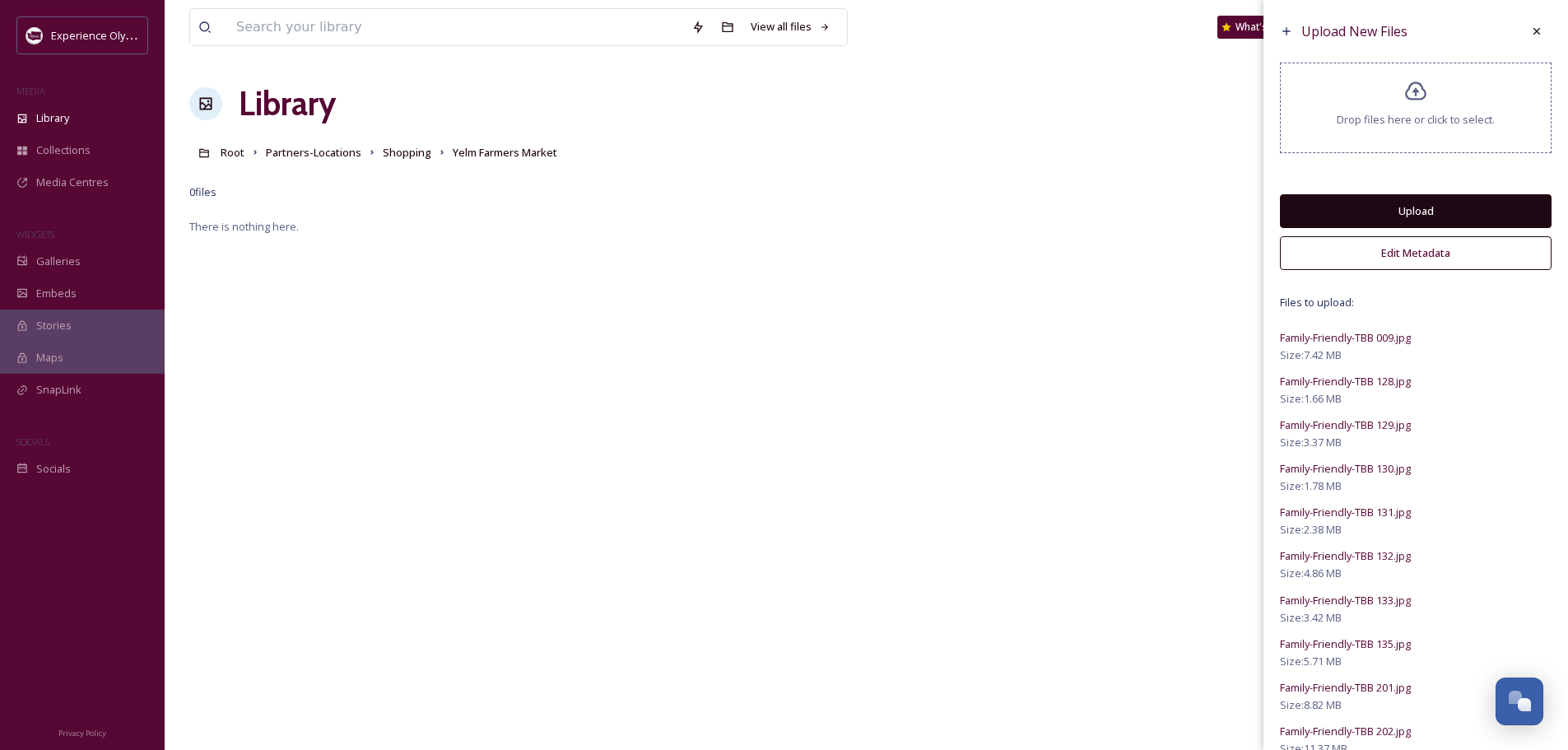
click at [1395, 204] on button "Upload" at bounding box center [1416, 211] width 271 height 34
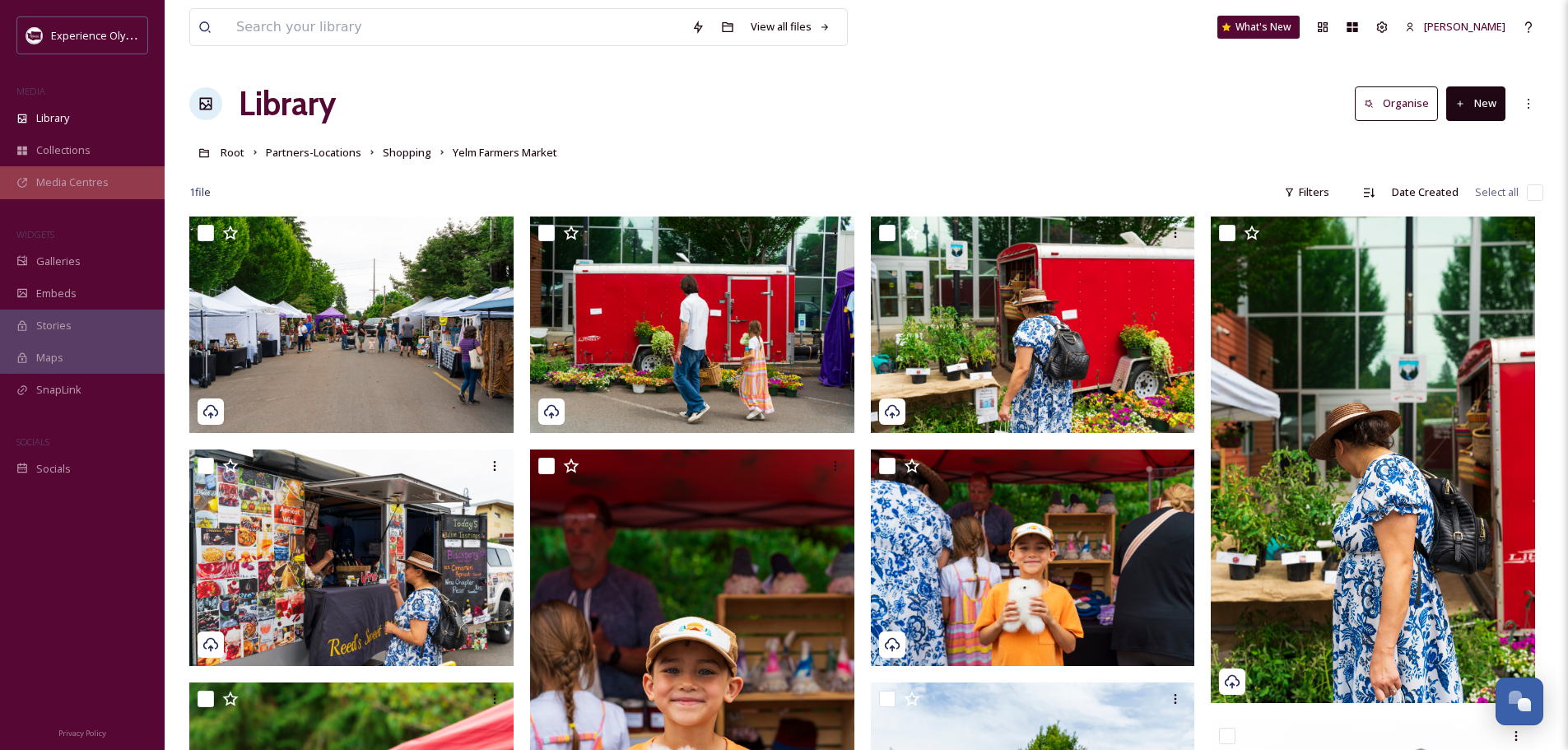
click at [65, 182] on span "Media Centres" at bounding box center [72, 182] width 72 height 16
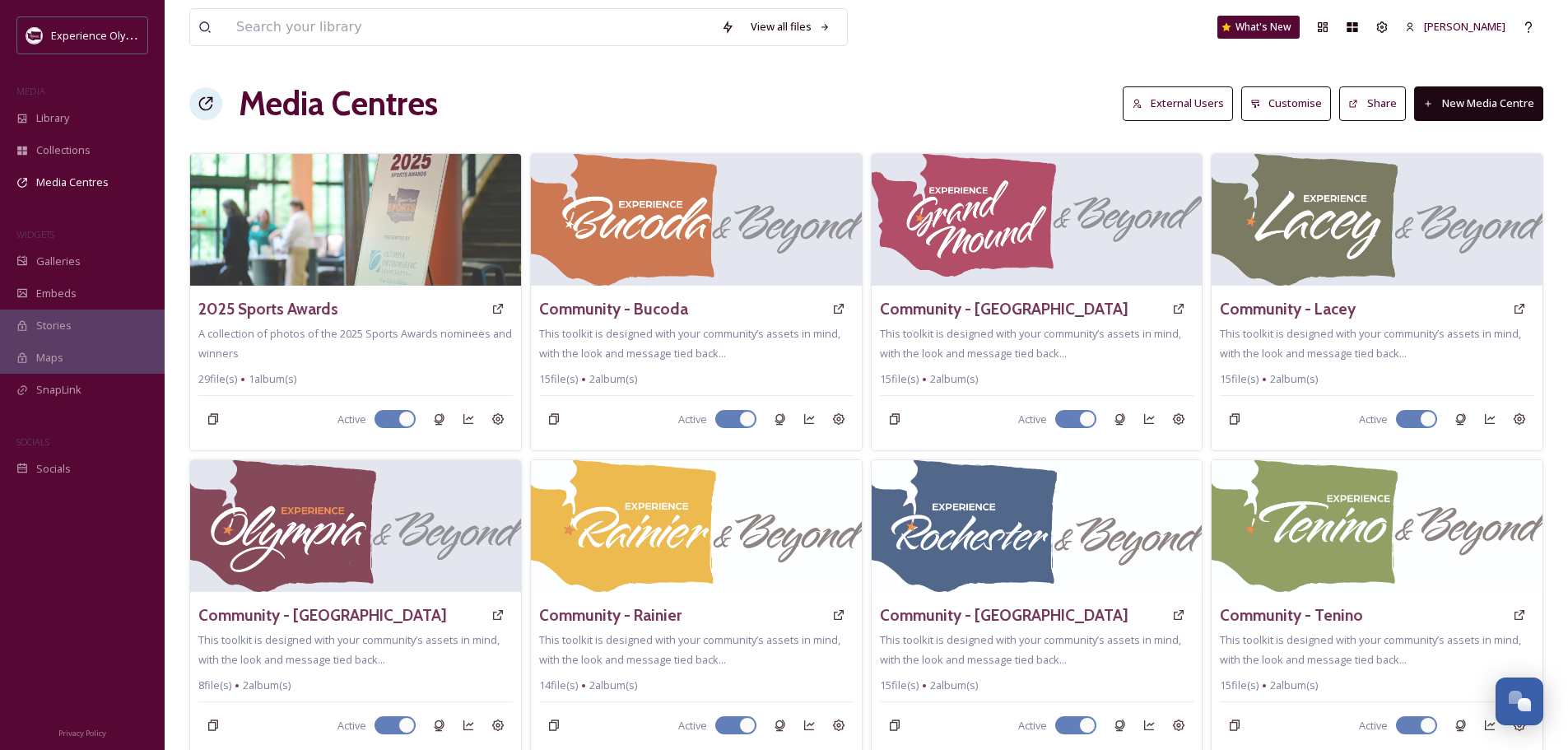
scroll to position [411, 0]
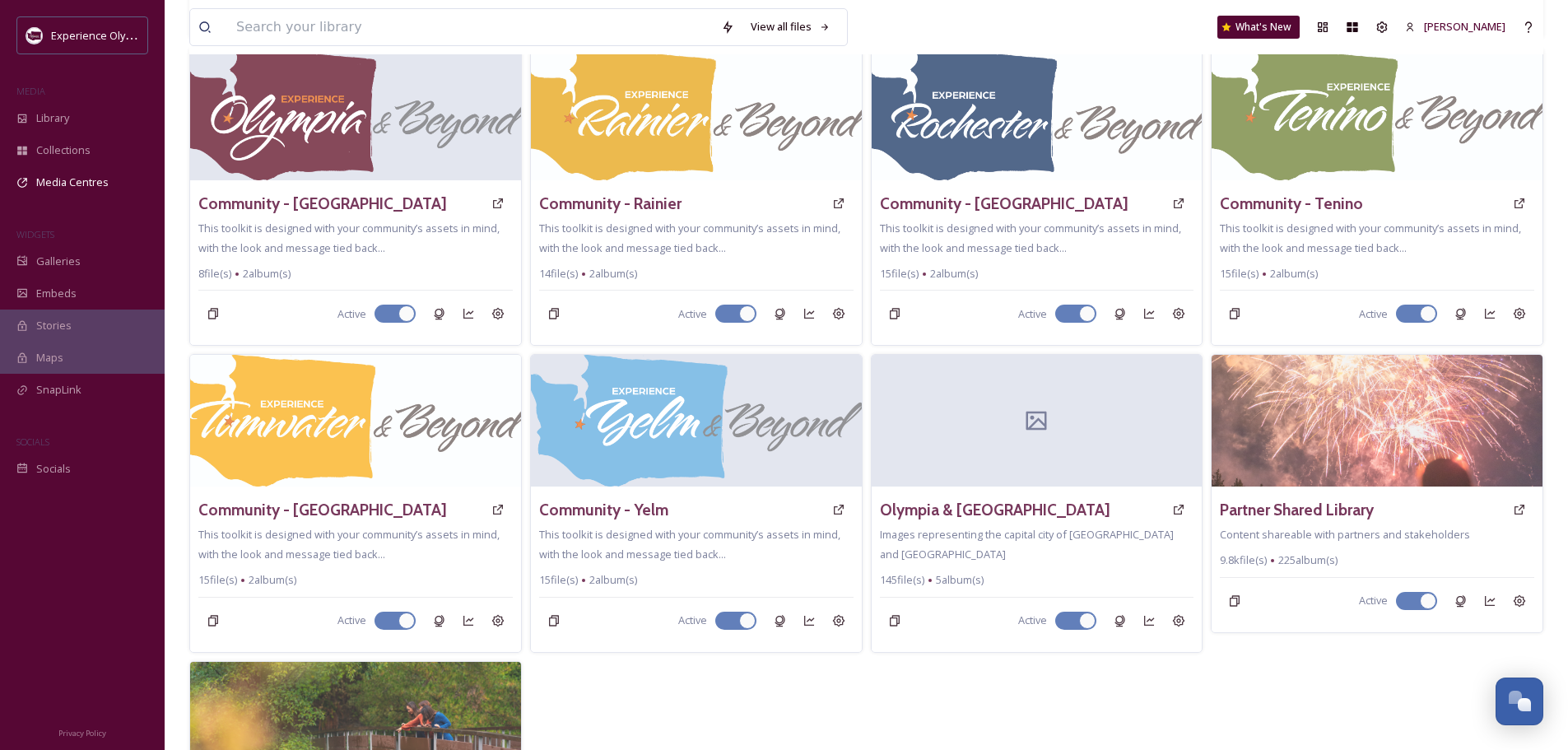
click at [1317, 508] on h3 "Partner Shared Library" at bounding box center [1297, 510] width 154 height 24
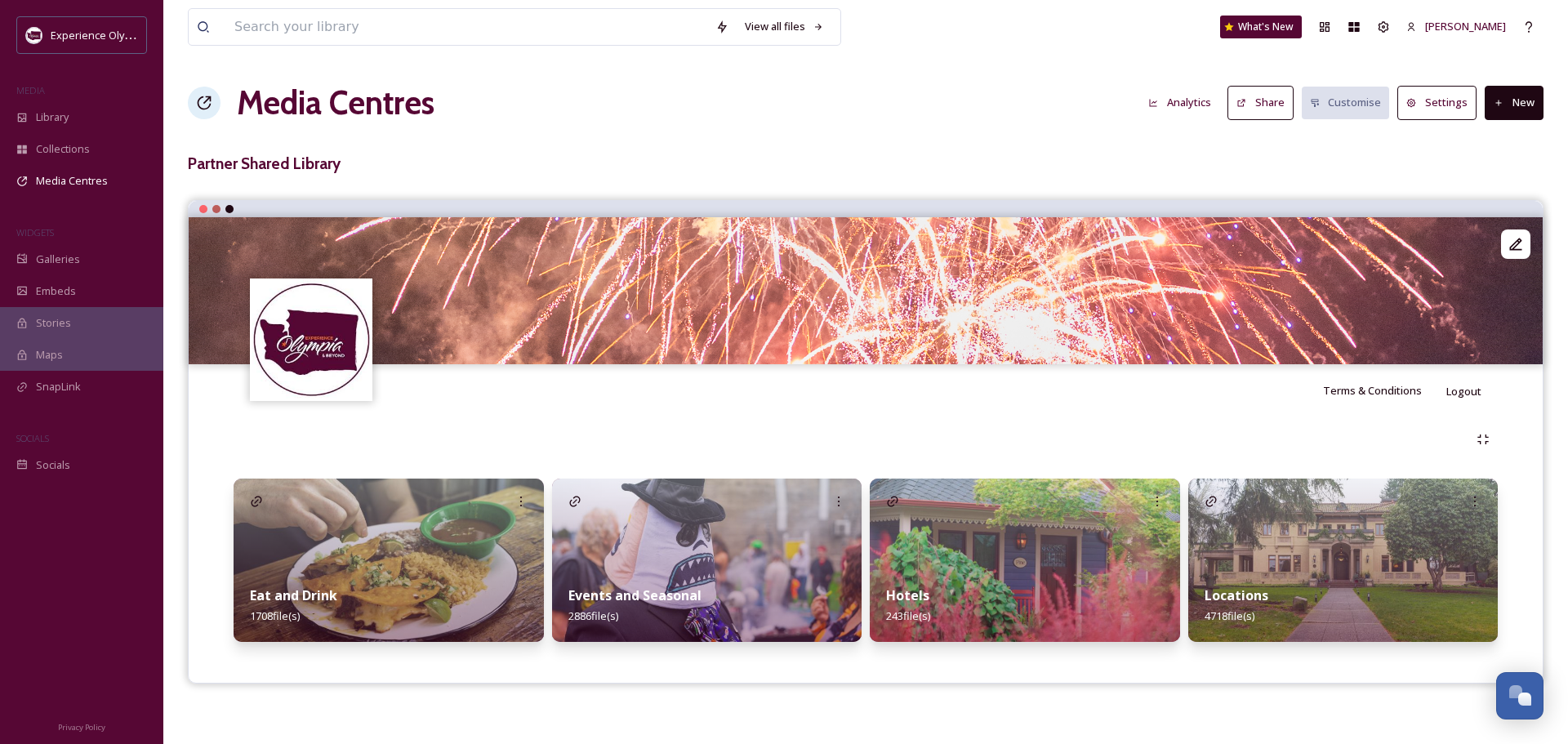
click at [1238, 594] on strong "Locations" at bounding box center [1236, 594] width 64 height 18
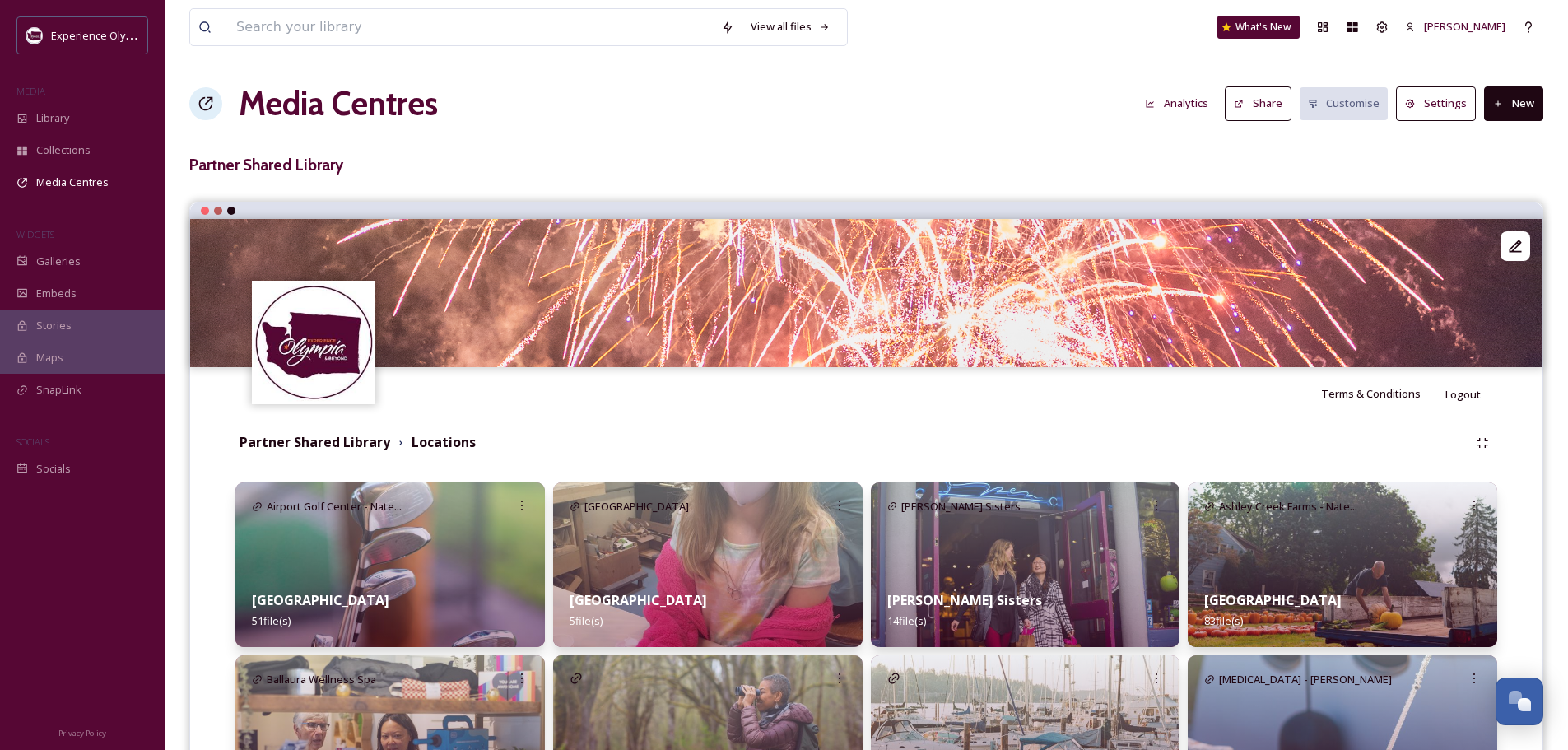
click at [1512, 100] on button "New" at bounding box center [1514, 104] width 59 height 34
click at [1505, 166] on span "Add Album" at bounding box center [1507, 174] width 53 height 16
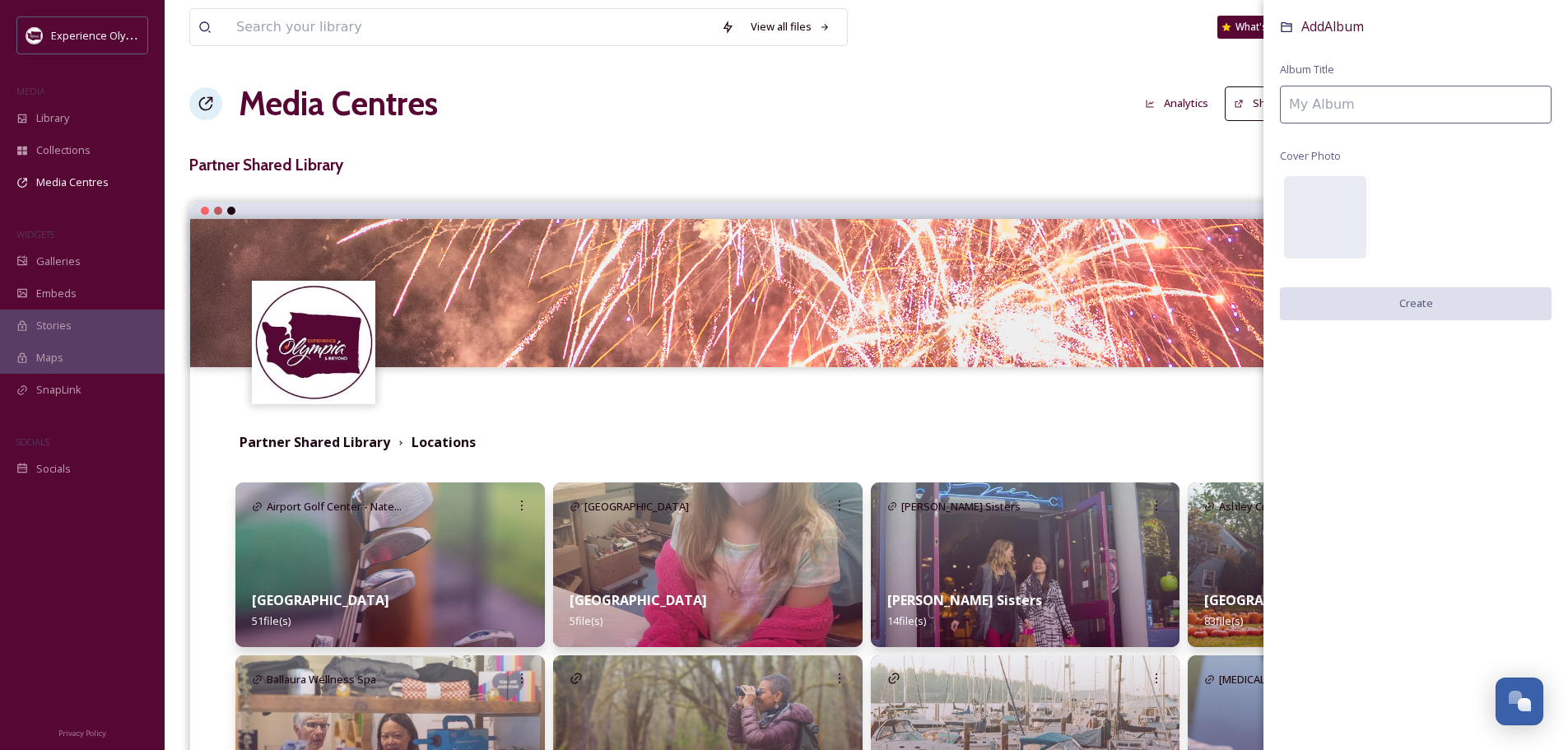
click at [1355, 102] on input at bounding box center [1416, 104] width 271 height 38
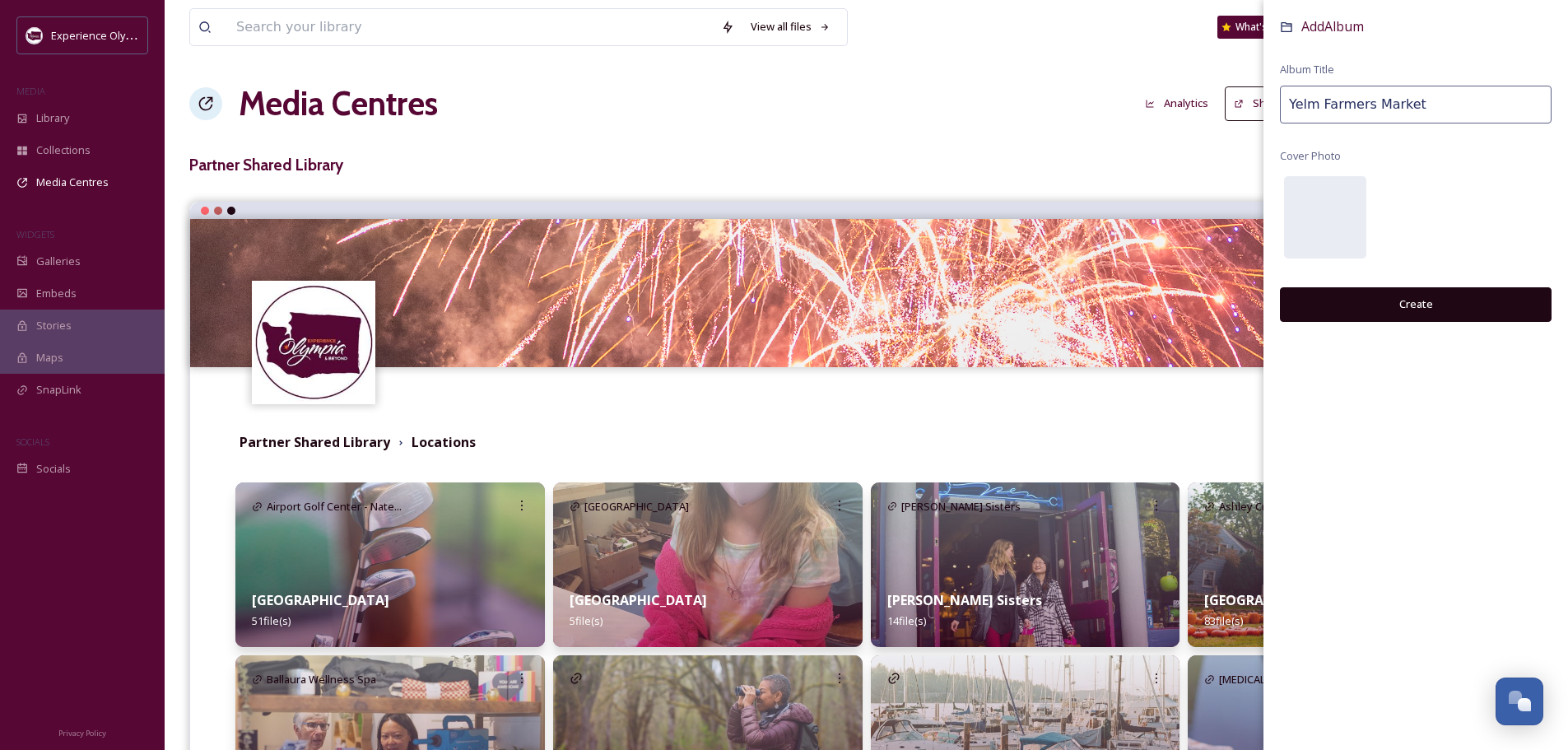
type input "Yelm Farmers Market"
click at [1407, 306] on button "Create" at bounding box center [1416, 304] width 271 height 34
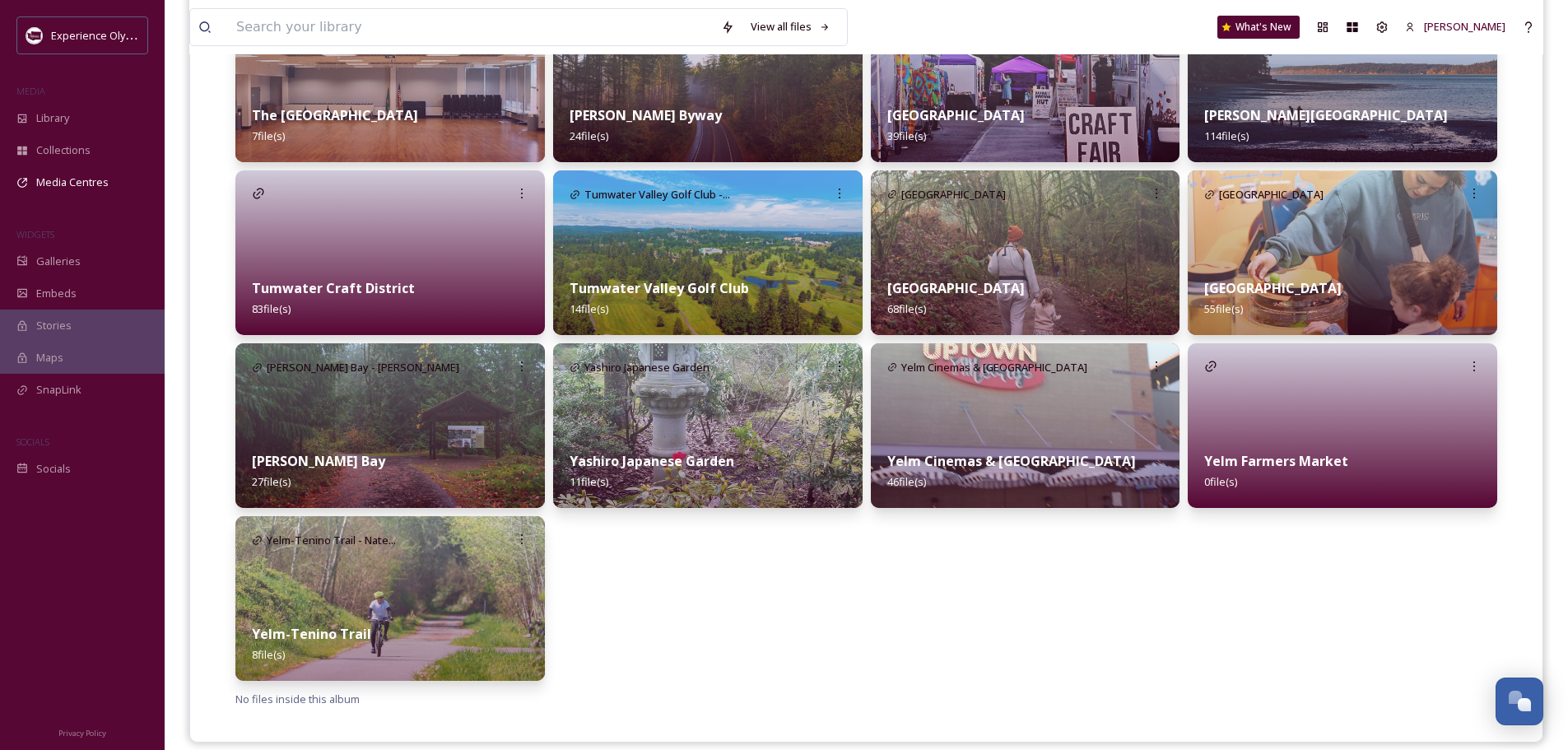
scroll to position [3958, 0]
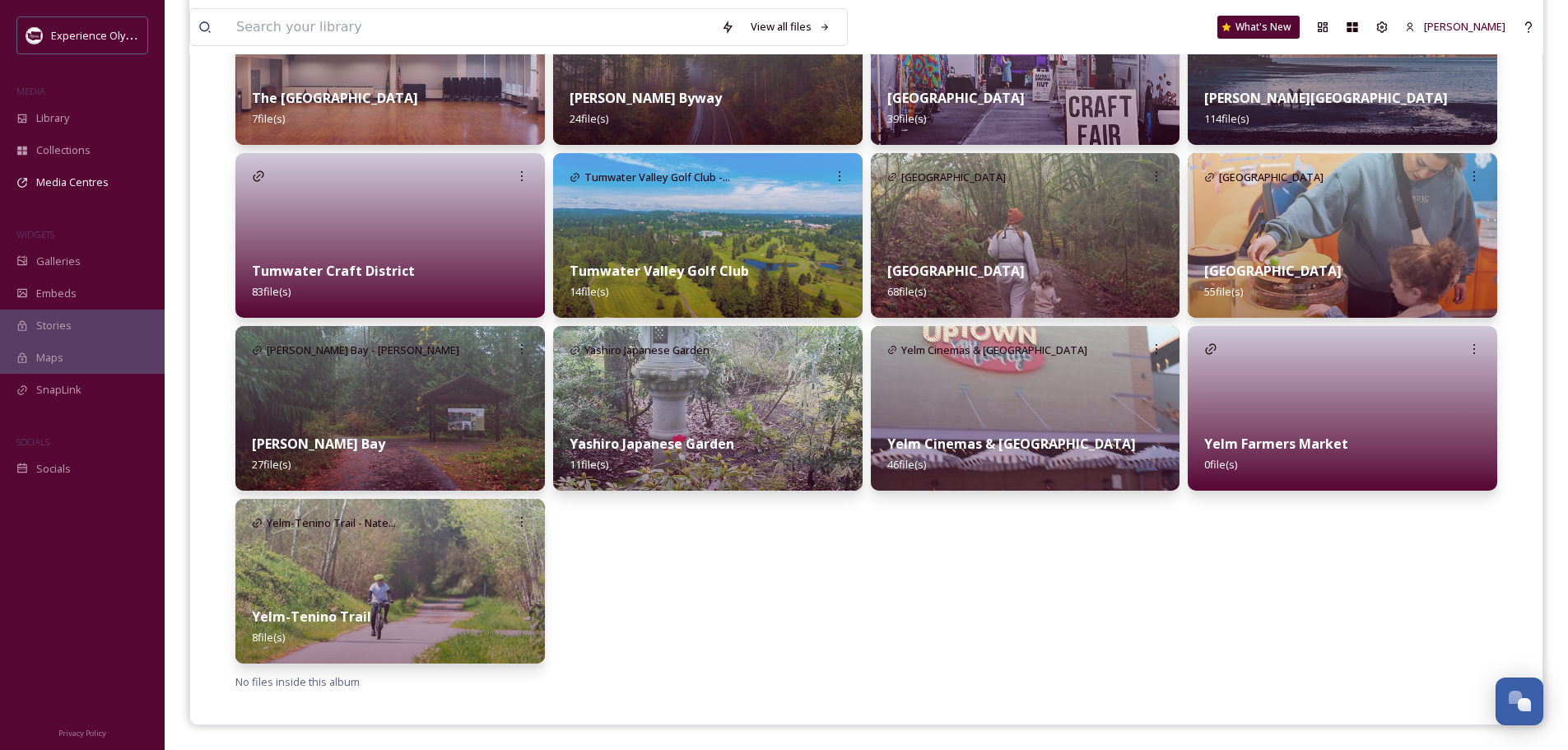
click at [1284, 434] on div "Yelm Farmers Market 0 file(s)" at bounding box center [1342, 453] width 309 height 73
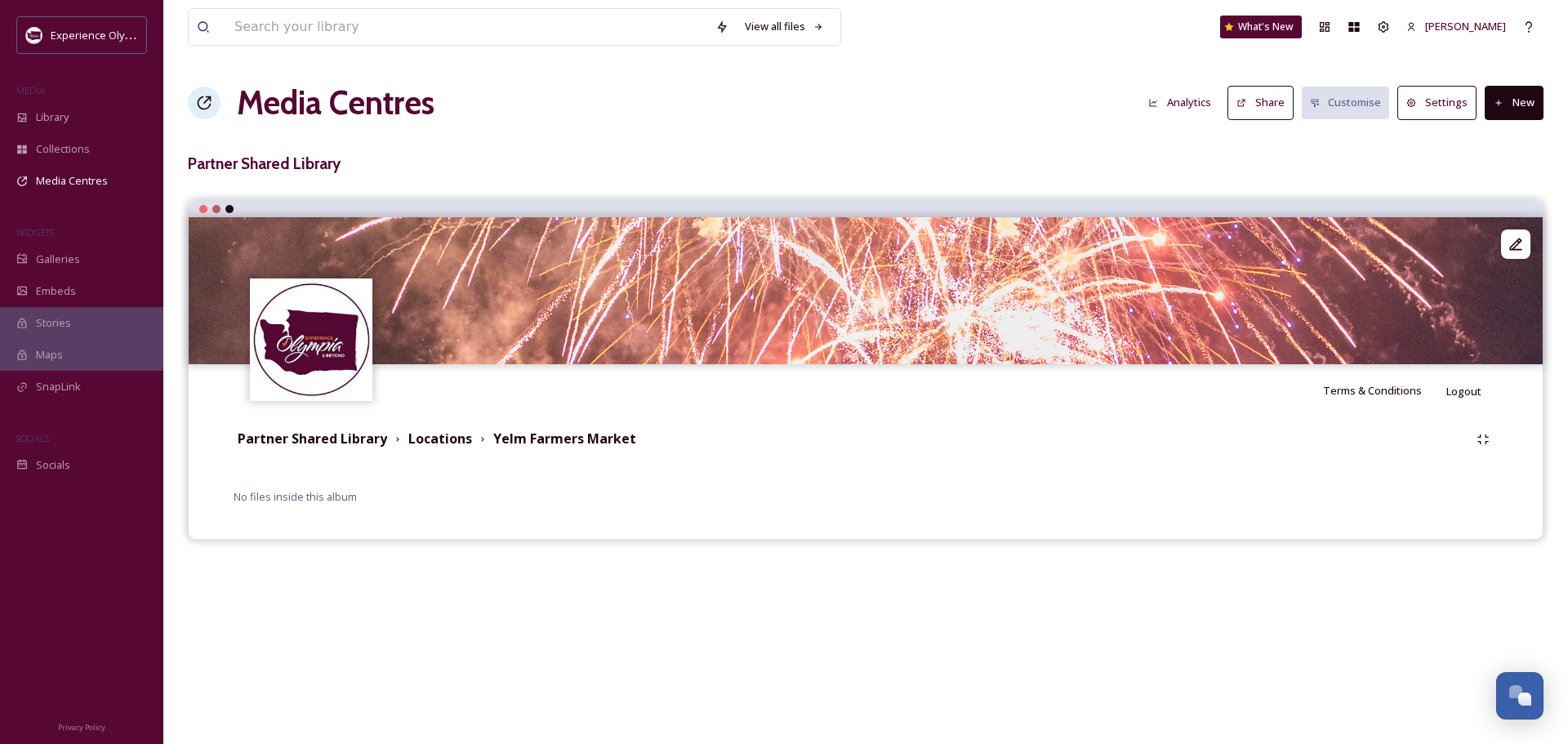
click at [1524, 96] on button "New" at bounding box center [1514, 103] width 59 height 33
click at [1514, 135] on span "Add Files" at bounding box center [1504, 140] width 44 height 16
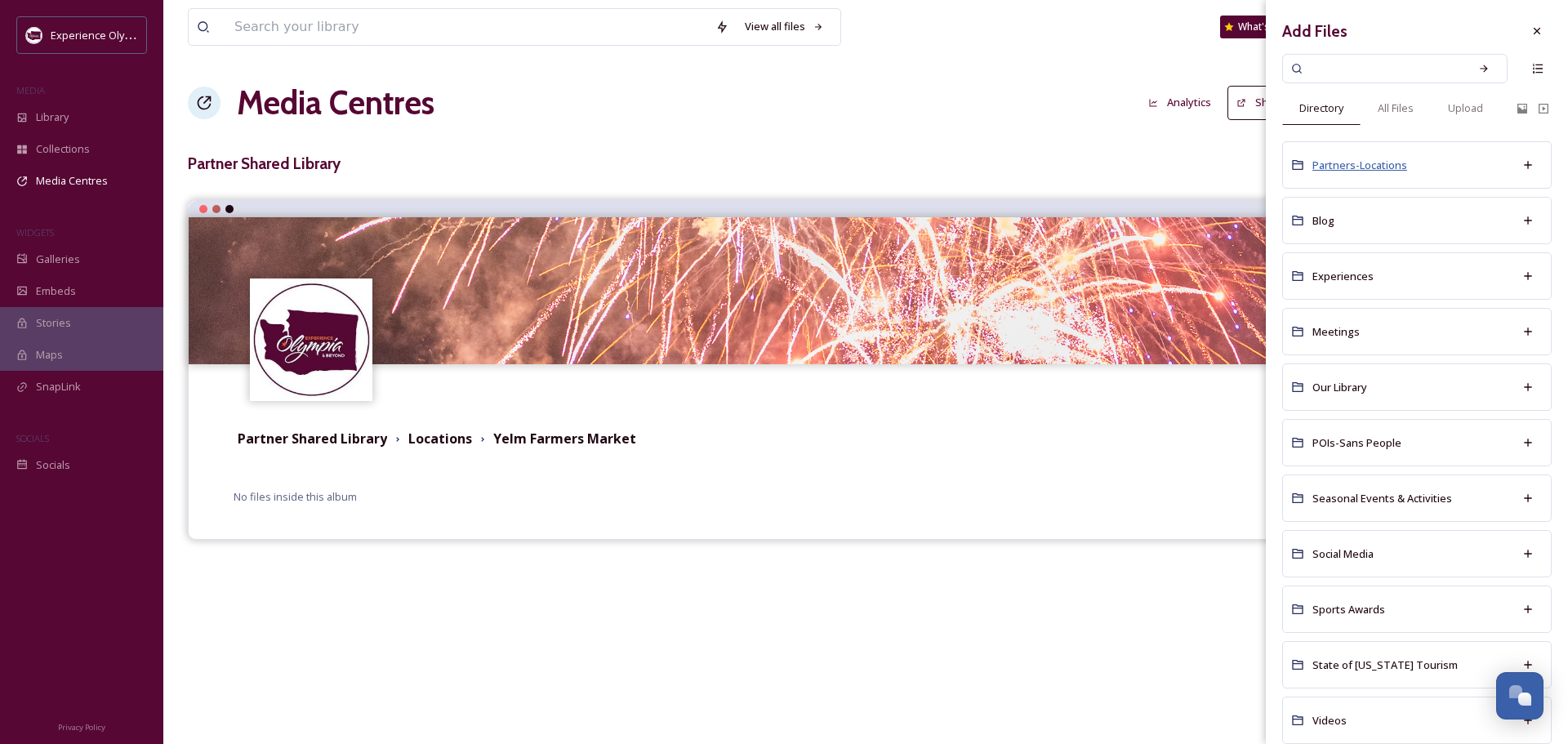
click at [1332, 161] on span "Partners-Locations" at bounding box center [1359, 165] width 94 height 15
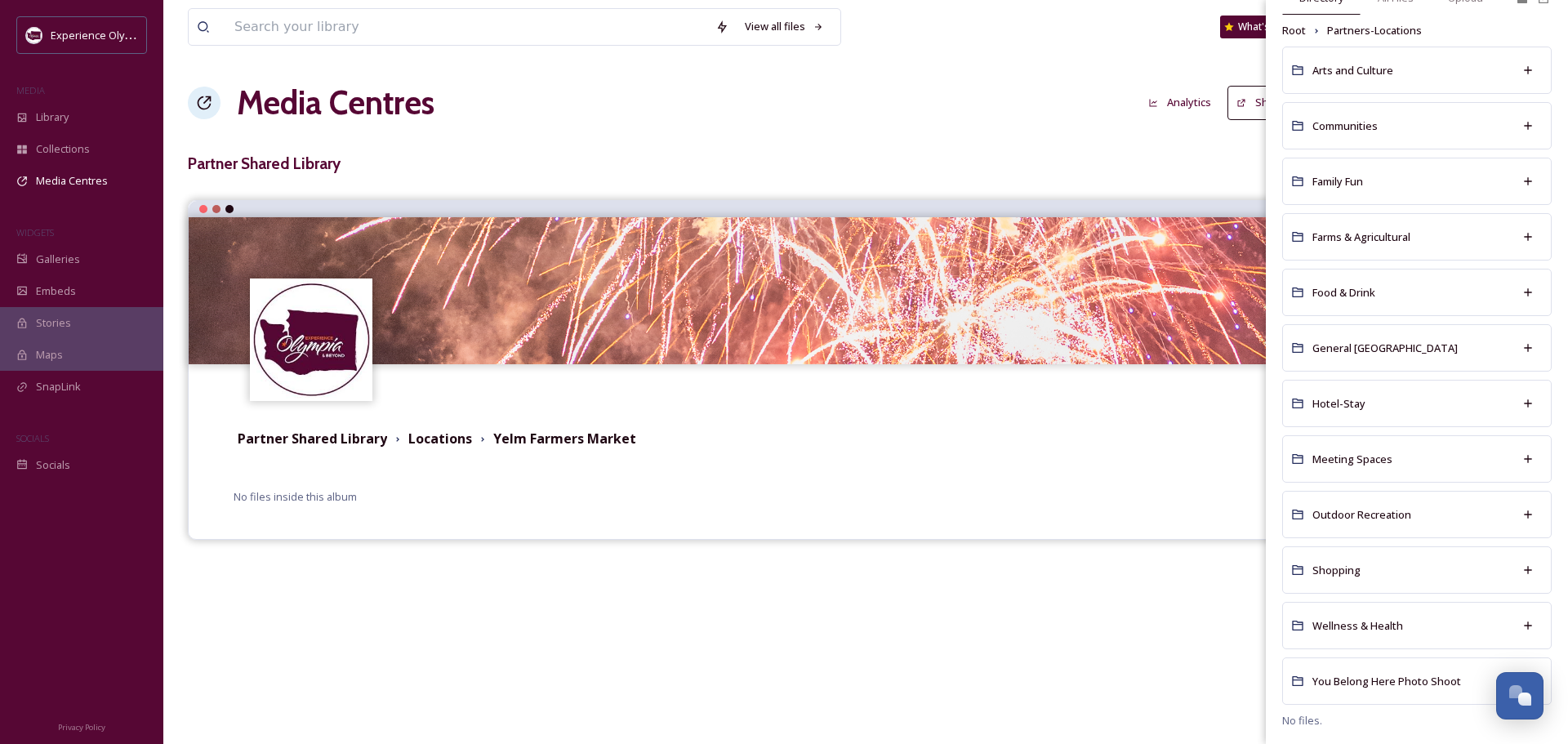
scroll to position [111, 0]
click at [1327, 570] on span "Shopping" at bounding box center [1336, 569] width 49 height 15
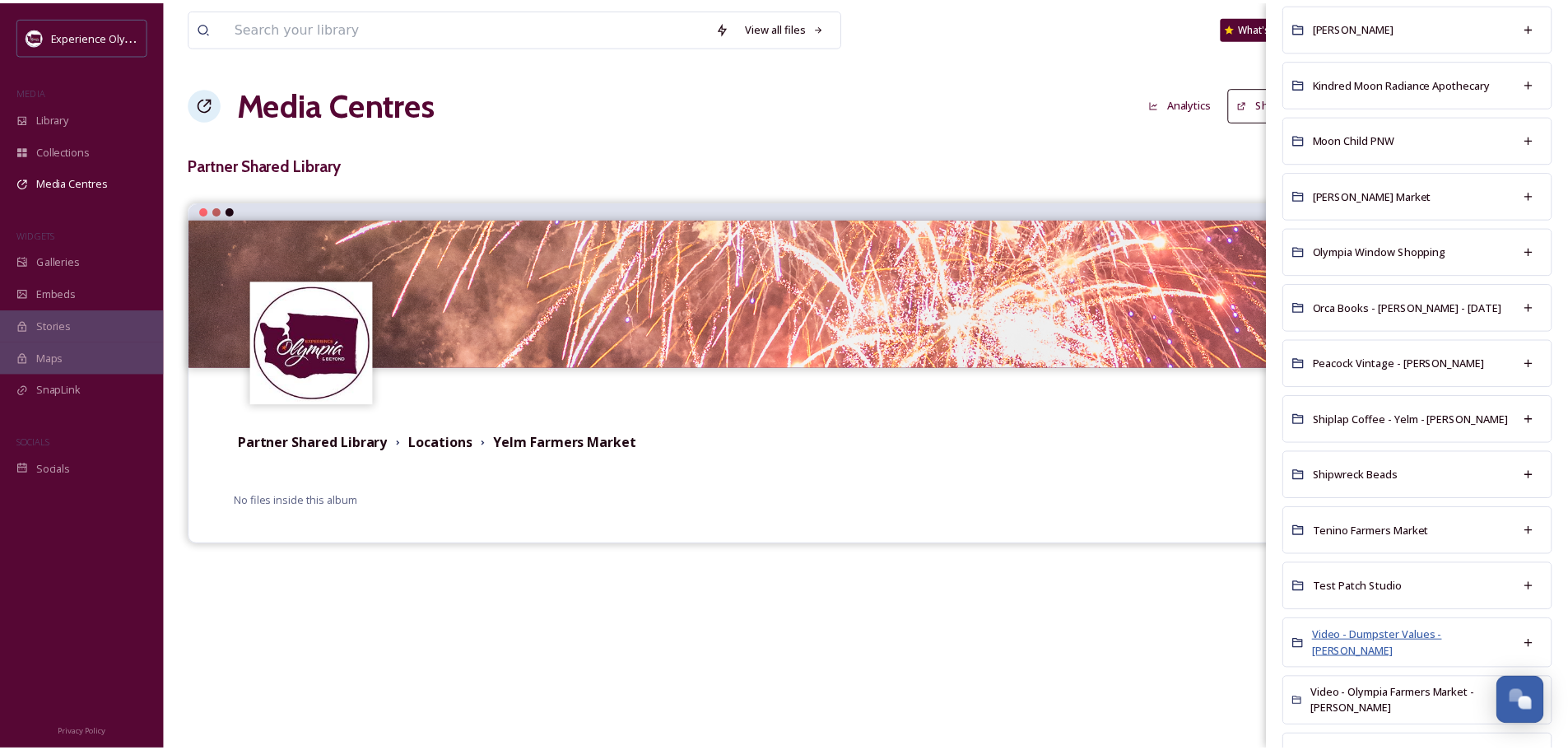
scroll to position [730, 0]
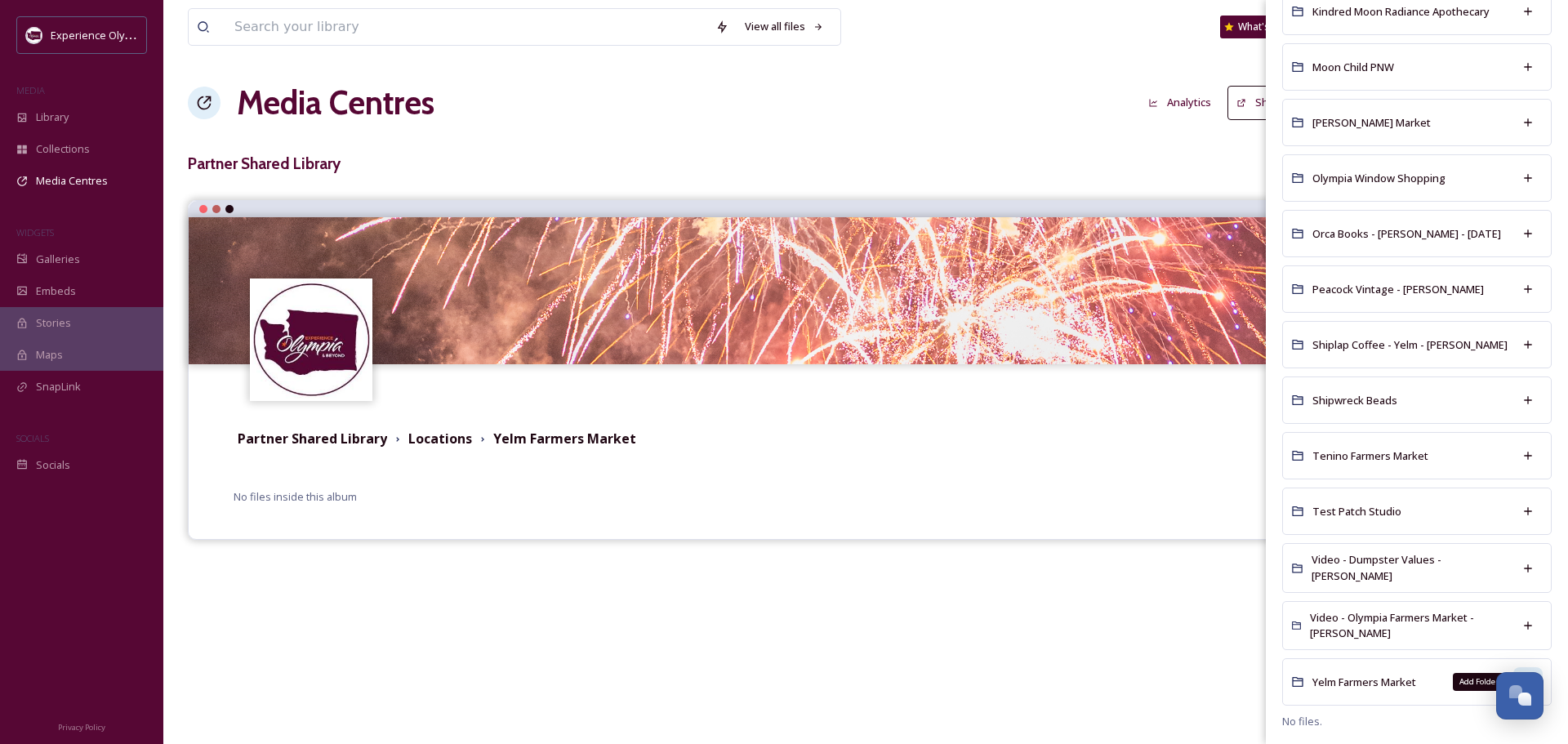
click at [1519, 667] on div "Add Folder" at bounding box center [1528, 681] width 29 height 29
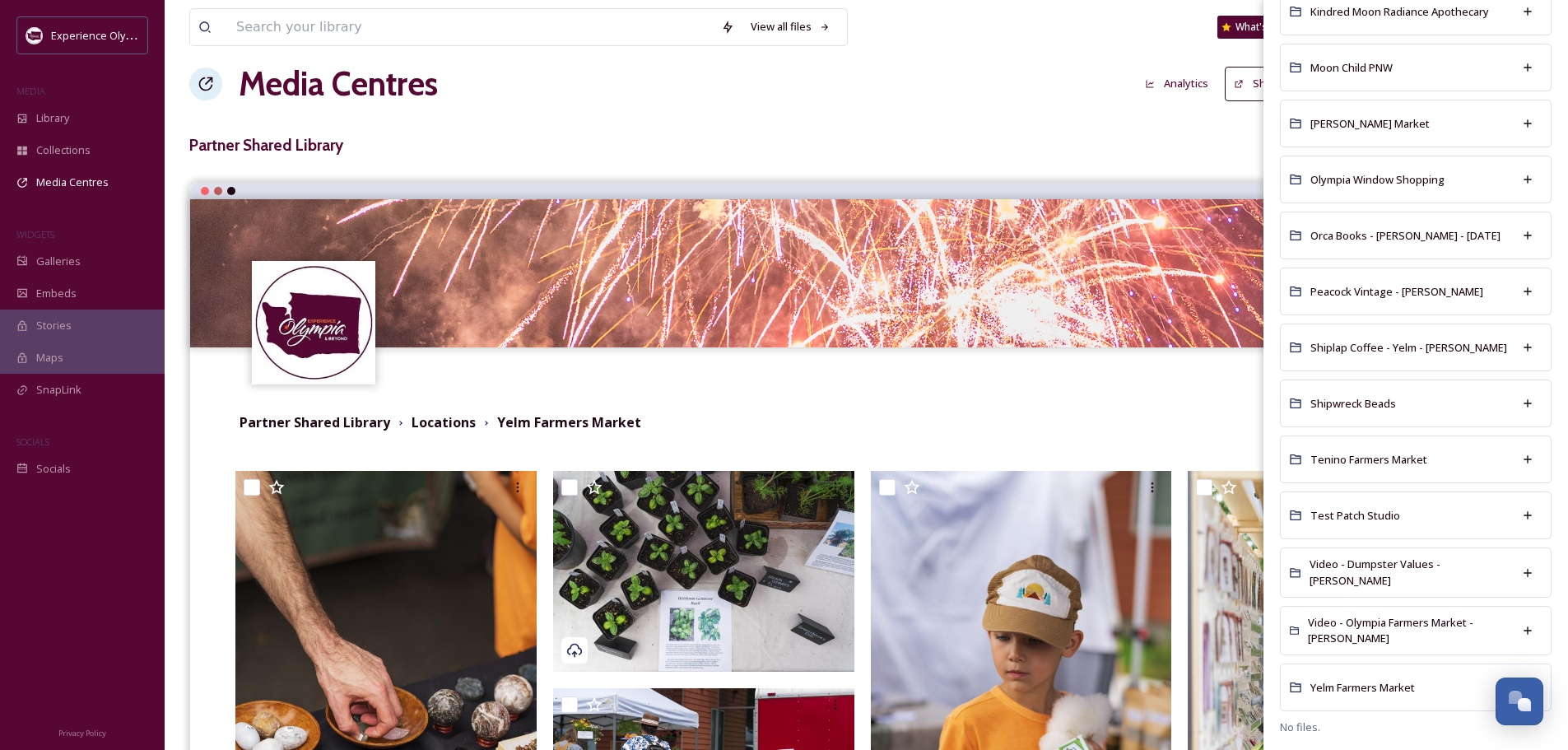
scroll to position [0, 0]
